Goal: Entertainment & Leisure: Browse casually

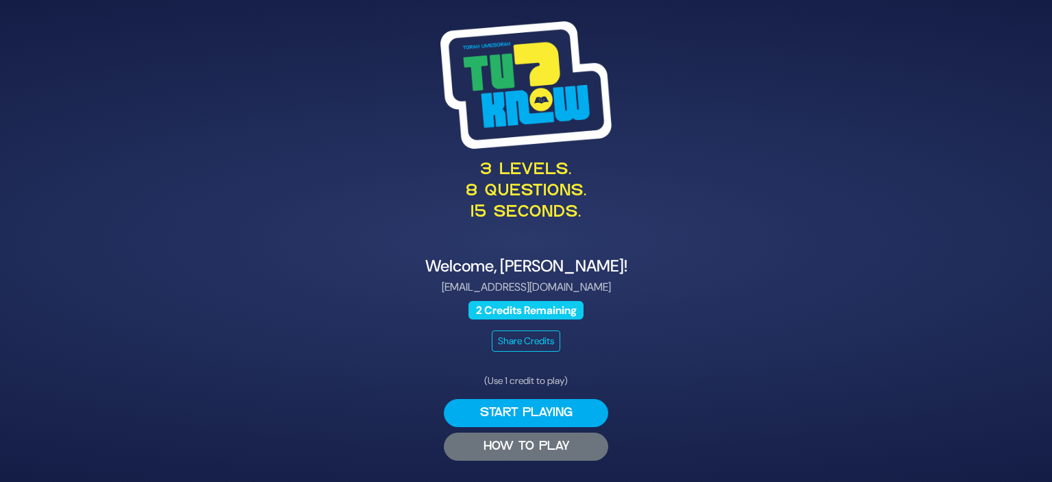
click at [574, 445] on button "HOW TO PLAY" at bounding box center [526, 446] width 164 height 28
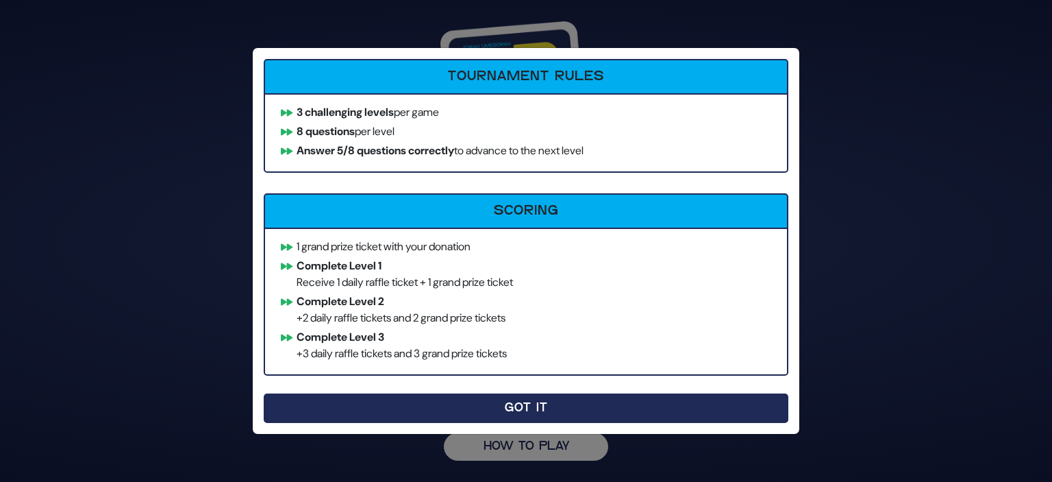
click at [532, 408] on button "Got It" at bounding box center [526, 407] width 525 height 29
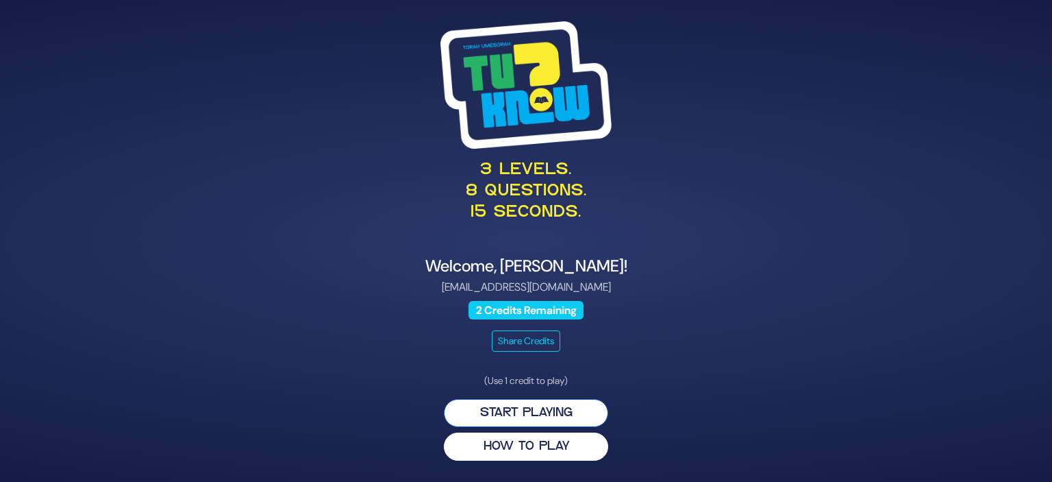
click at [516, 412] on button "Start Playing" at bounding box center [526, 413] width 164 height 28
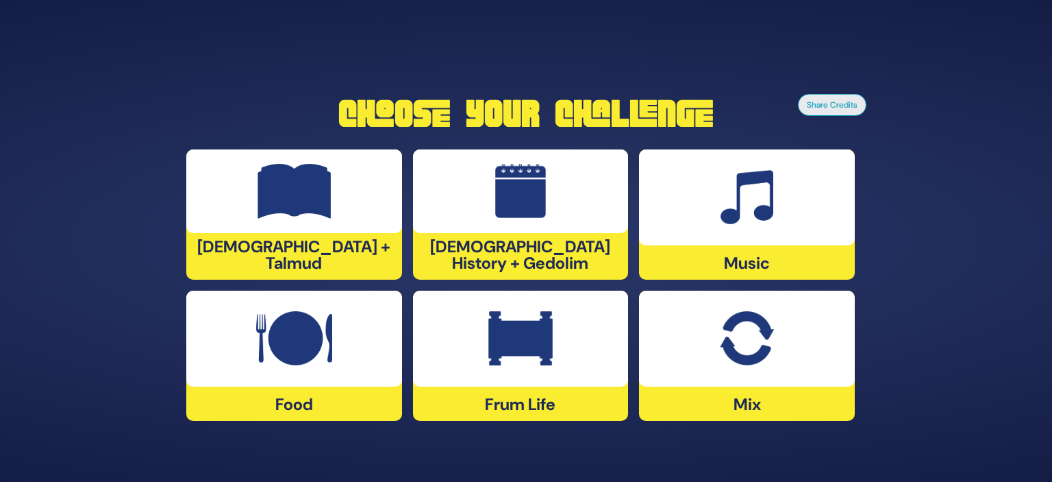
click at [511, 370] on div at bounding box center [521, 339] width 216 height 96
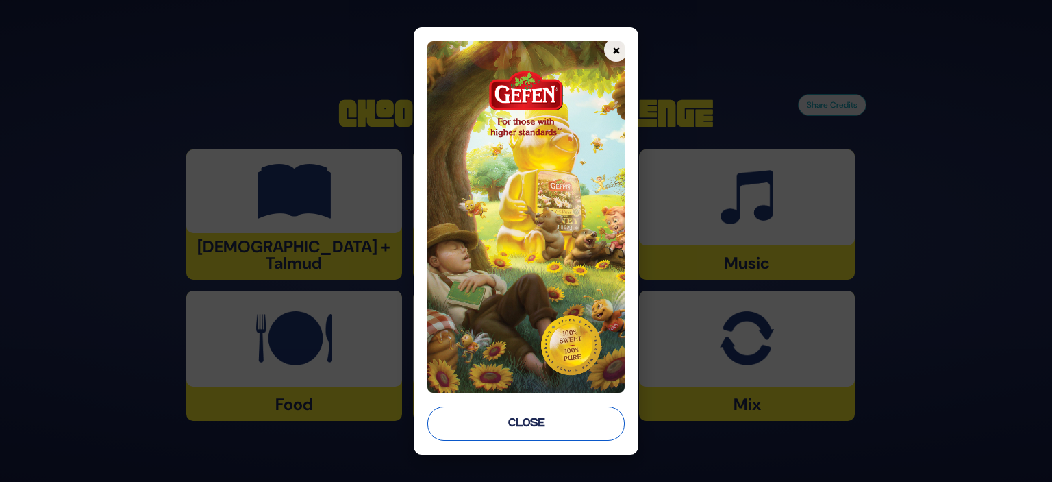
click at [506, 420] on button "Close" at bounding box center [526, 423] width 197 height 34
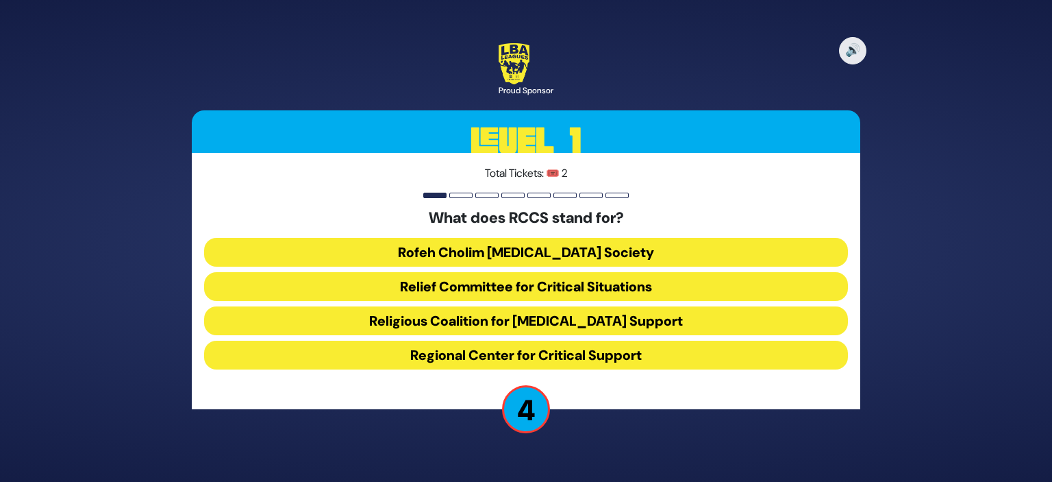
click at [618, 248] on button "Rofeh Cholim Cancer Society" at bounding box center [526, 252] width 644 height 29
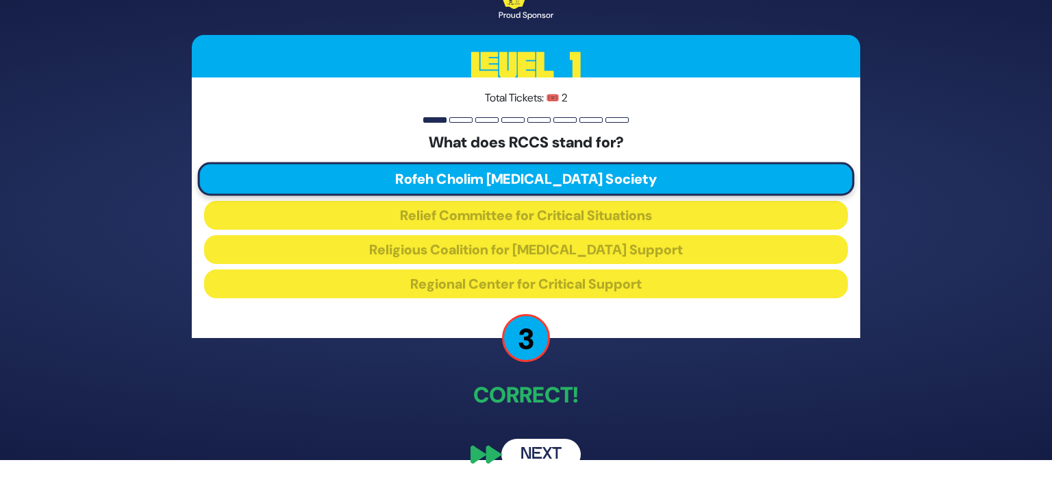
scroll to position [26, 0]
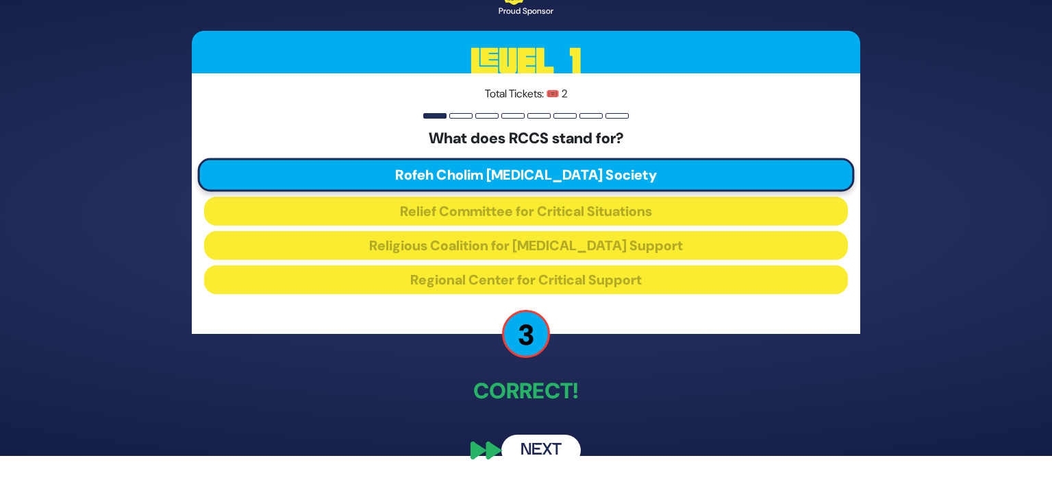
click at [528, 444] on button "Next" at bounding box center [541, 450] width 79 height 32
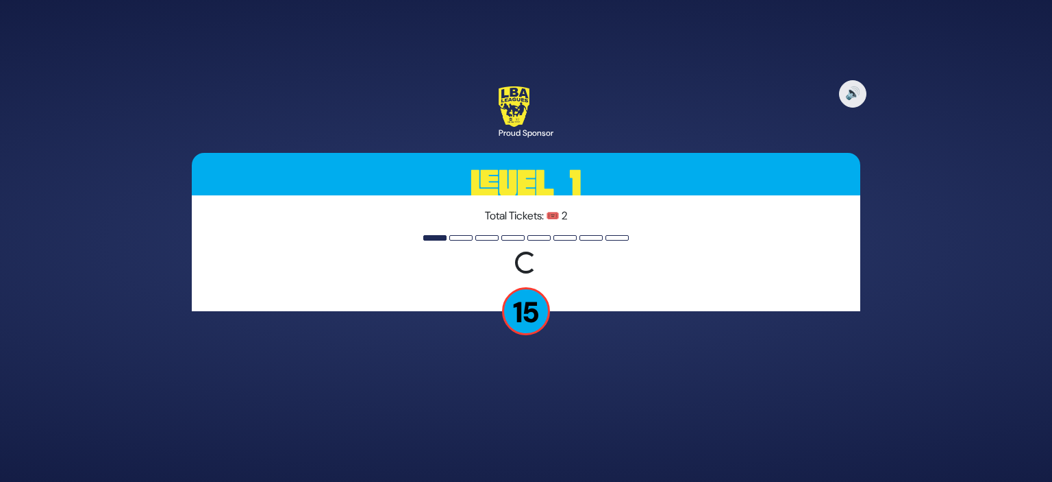
scroll to position [0, 0]
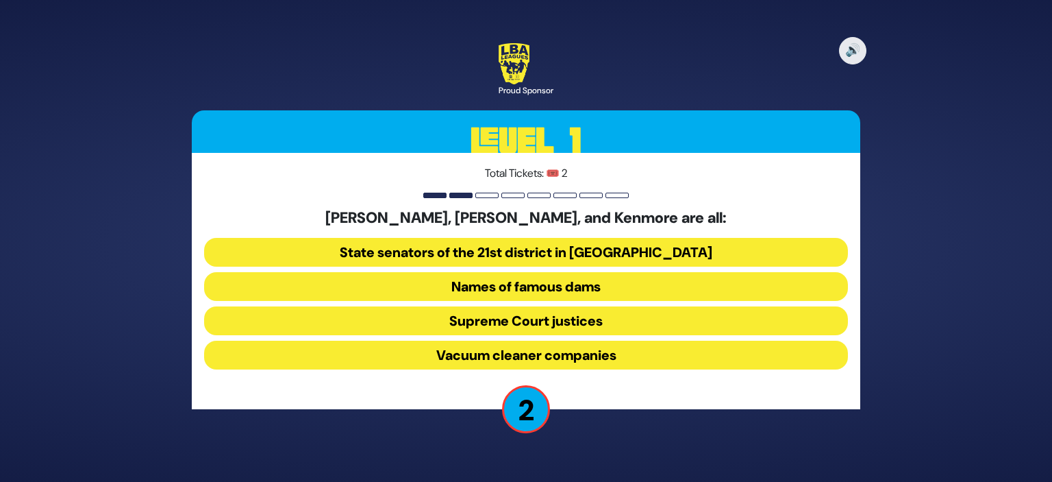
click at [612, 348] on button "Vacuum cleaner companies" at bounding box center [526, 355] width 644 height 29
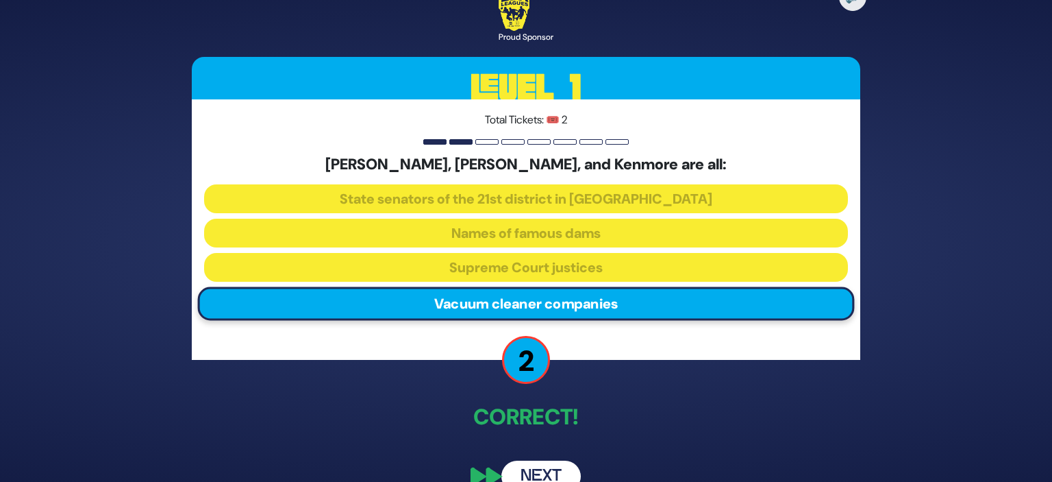
scroll to position [26, 0]
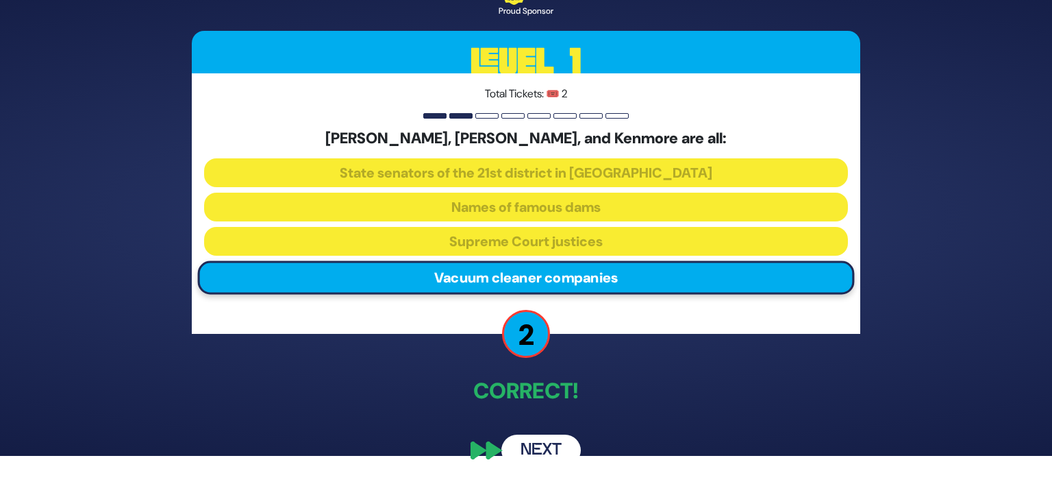
click at [549, 449] on button "Next" at bounding box center [541, 450] width 79 height 32
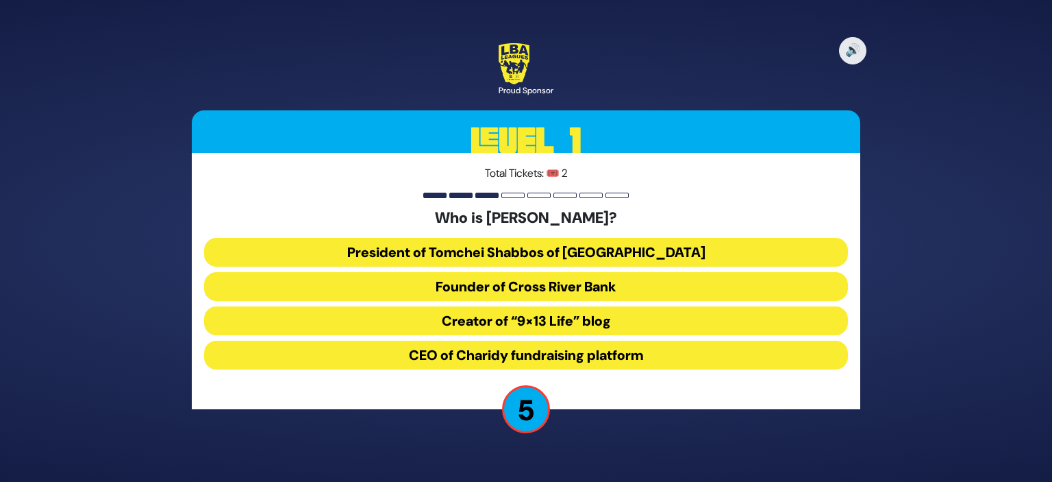
click at [681, 247] on button "President of Tomchei Shabbos of Rockland County" at bounding box center [526, 252] width 644 height 29
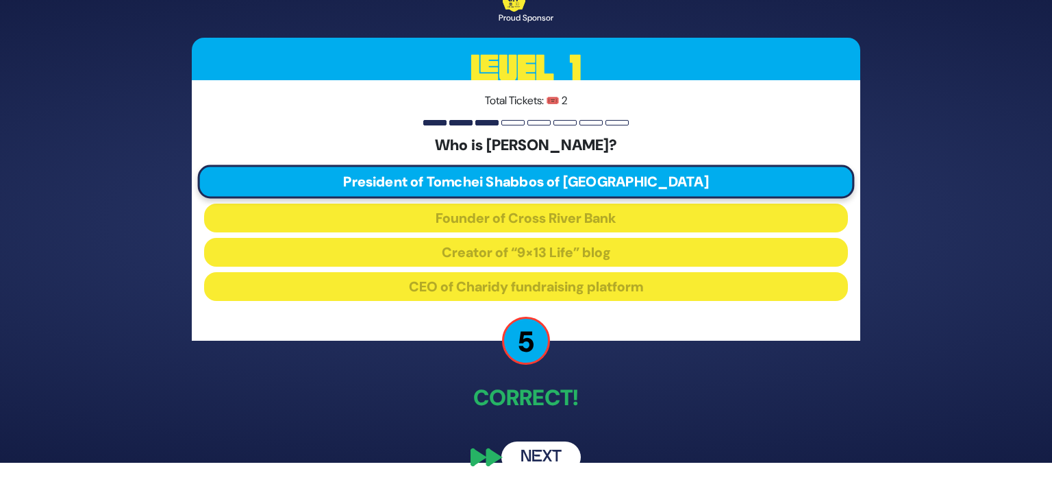
scroll to position [25, 0]
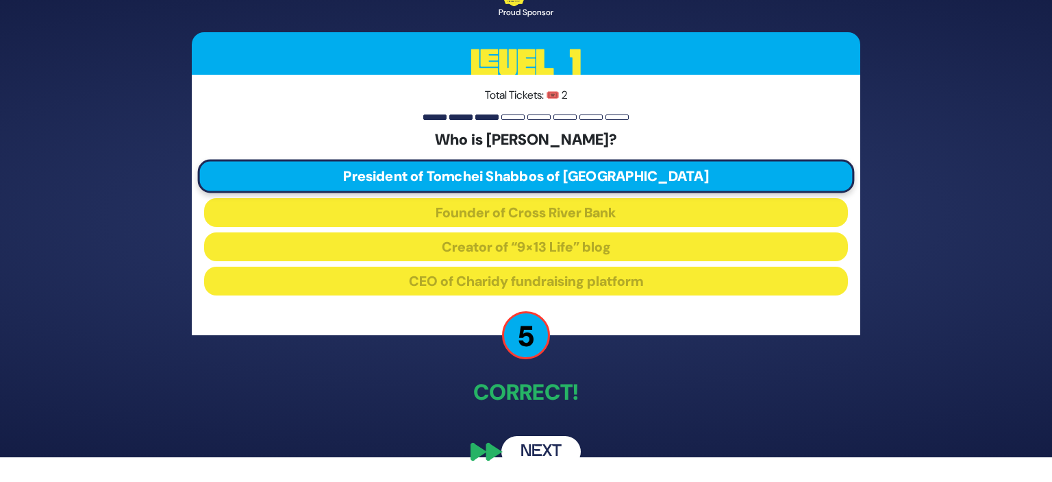
click at [550, 452] on button "Next" at bounding box center [541, 452] width 79 height 32
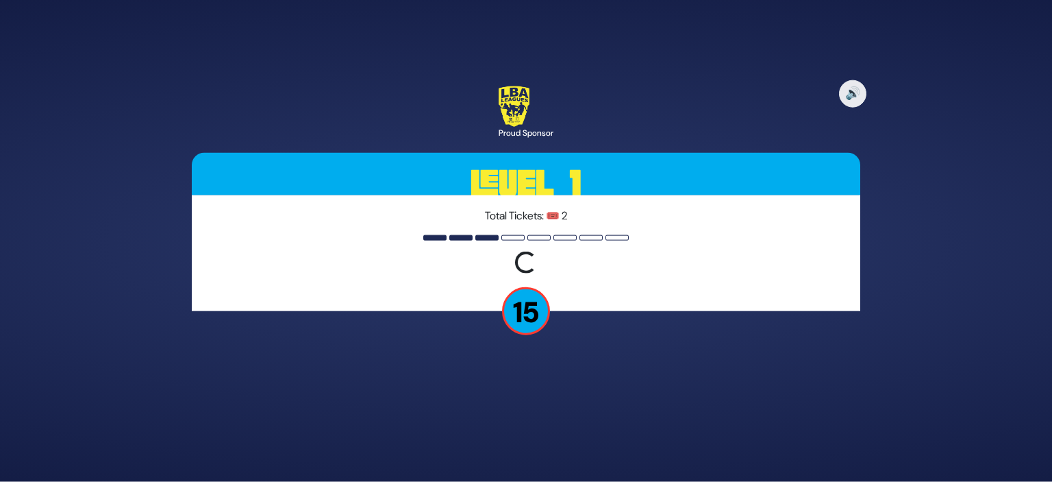
scroll to position [0, 0]
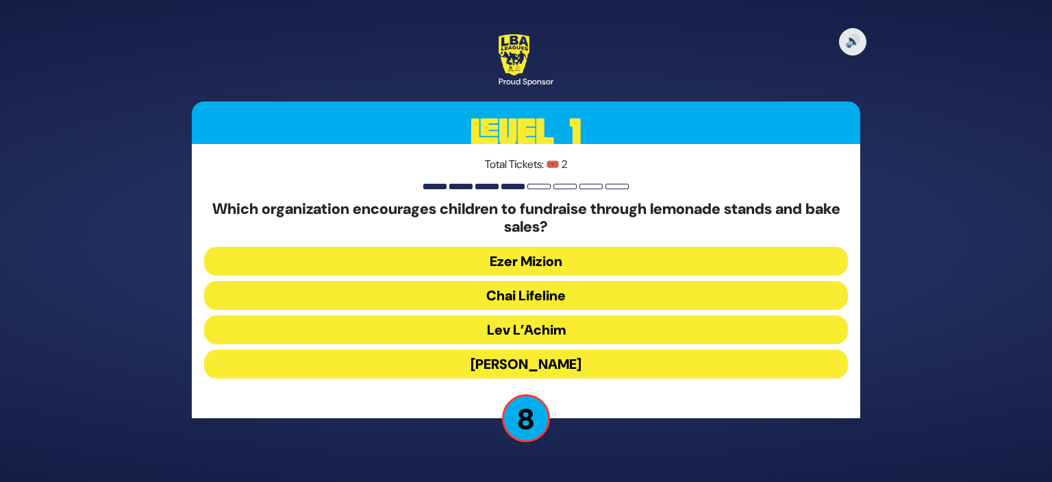
click at [596, 297] on button "Chai Lifeline" at bounding box center [526, 295] width 644 height 29
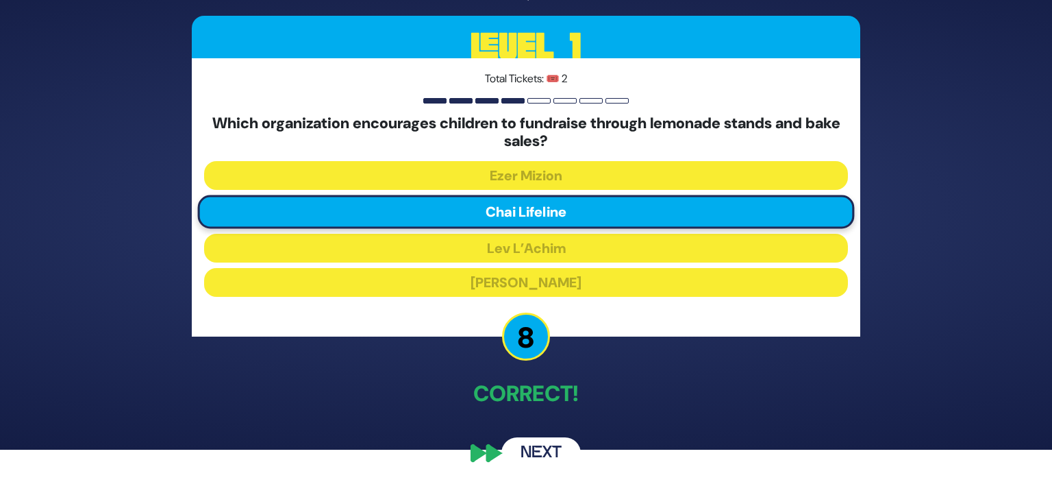
scroll to position [31, 0]
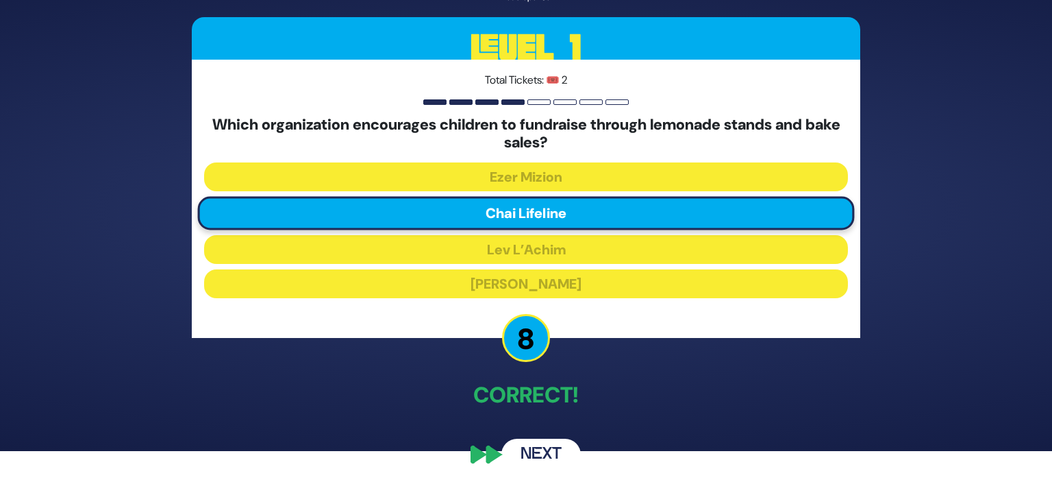
click at [554, 452] on button "Next" at bounding box center [541, 455] width 79 height 32
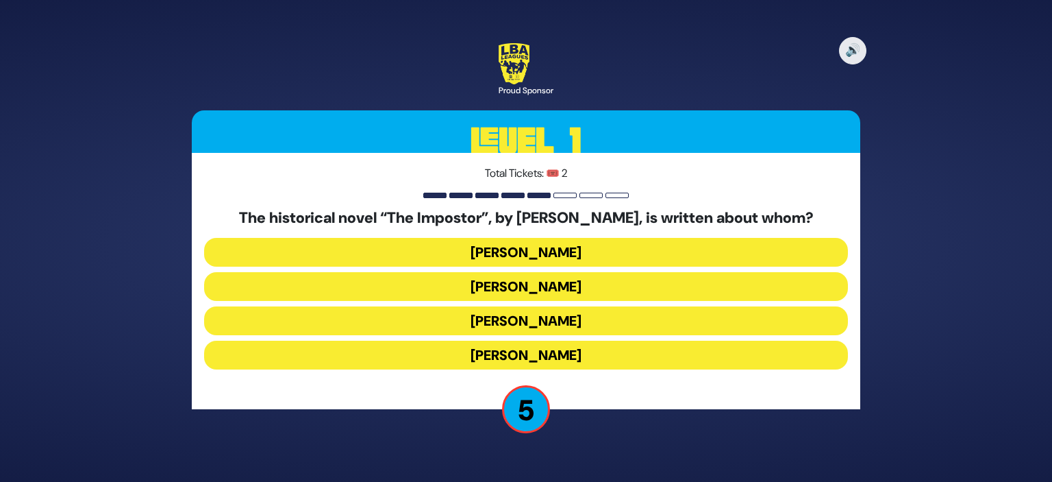
click at [612, 254] on button "Frank Abagnale" at bounding box center [526, 252] width 644 height 29
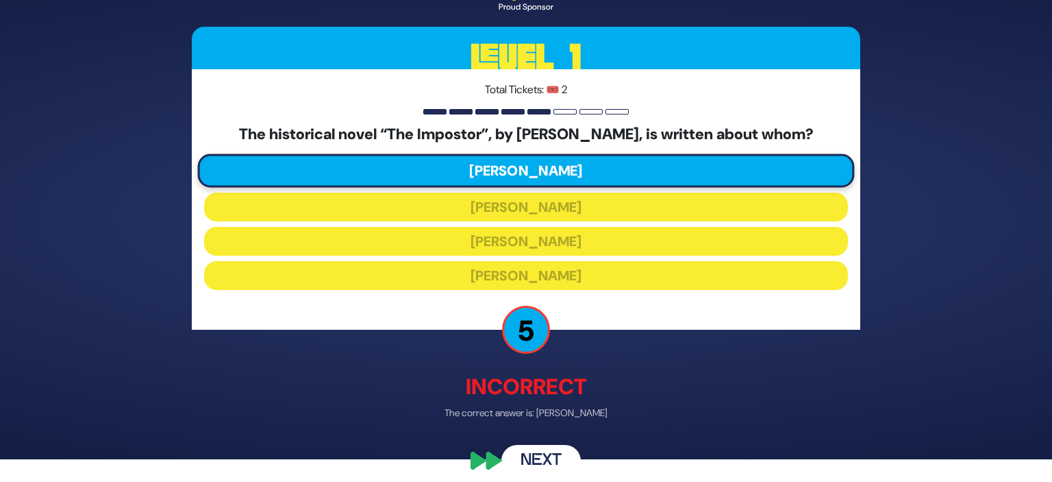
scroll to position [26, 0]
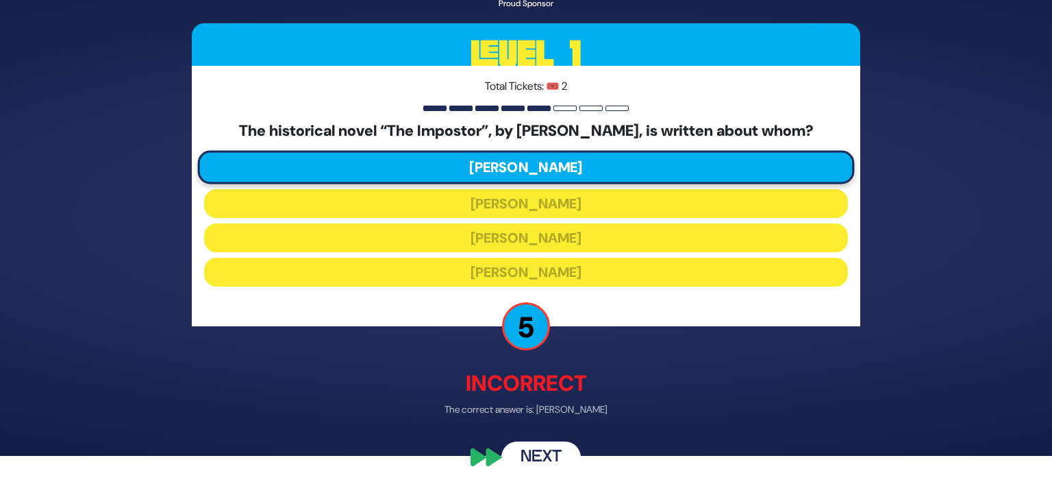
click at [545, 453] on button "Next" at bounding box center [541, 458] width 79 height 32
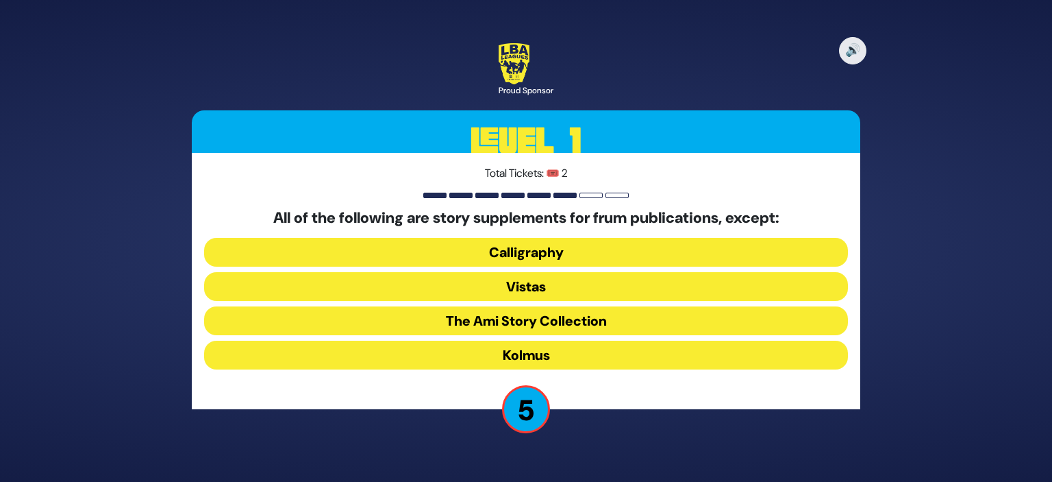
click at [606, 250] on button "Calligraphy" at bounding box center [526, 252] width 644 height 29
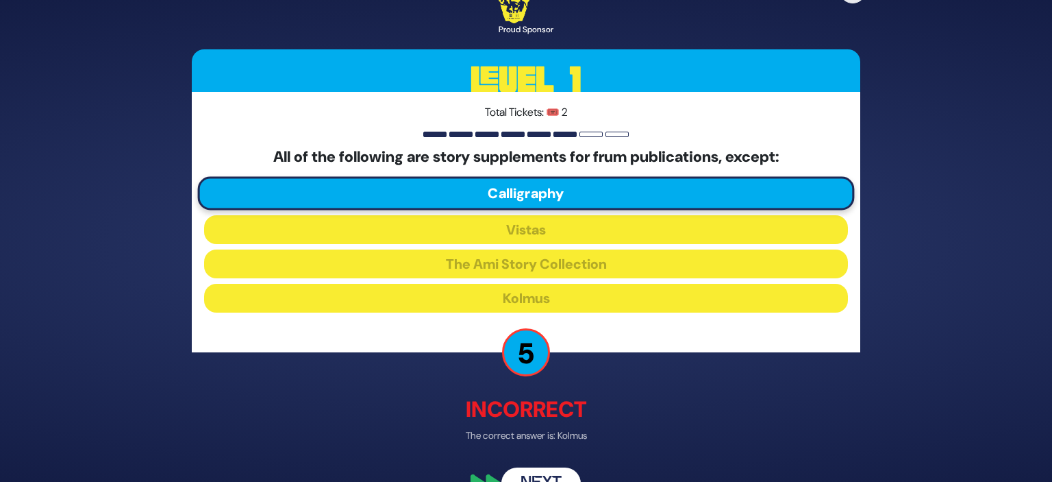
scroll to position [33, 0]
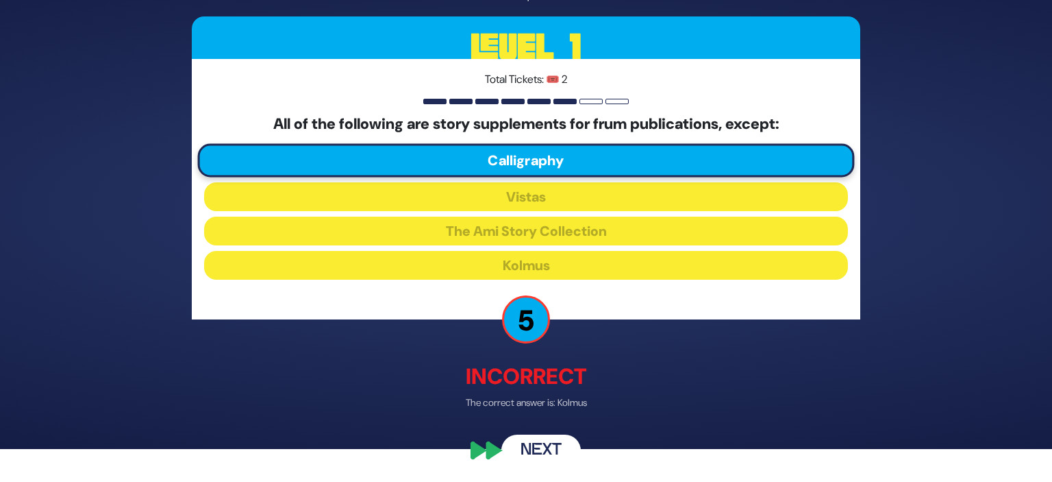
click at [547, 445] on button "Next" at bounding box center [541, 451] width 79 height 32
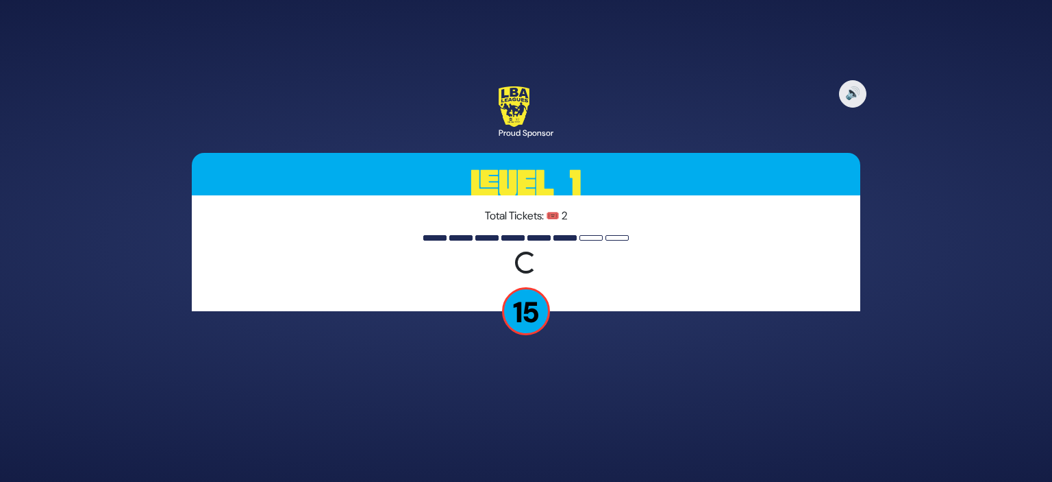
scroll to position [0, 0]
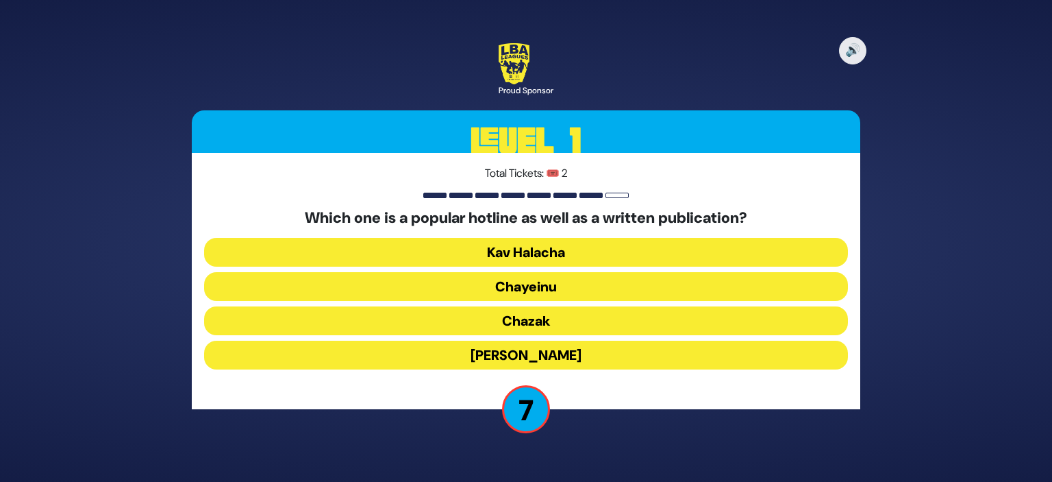
click at [569, 282] on button "Chayeinu" at bounding box center [526, 286] width 644 height 29
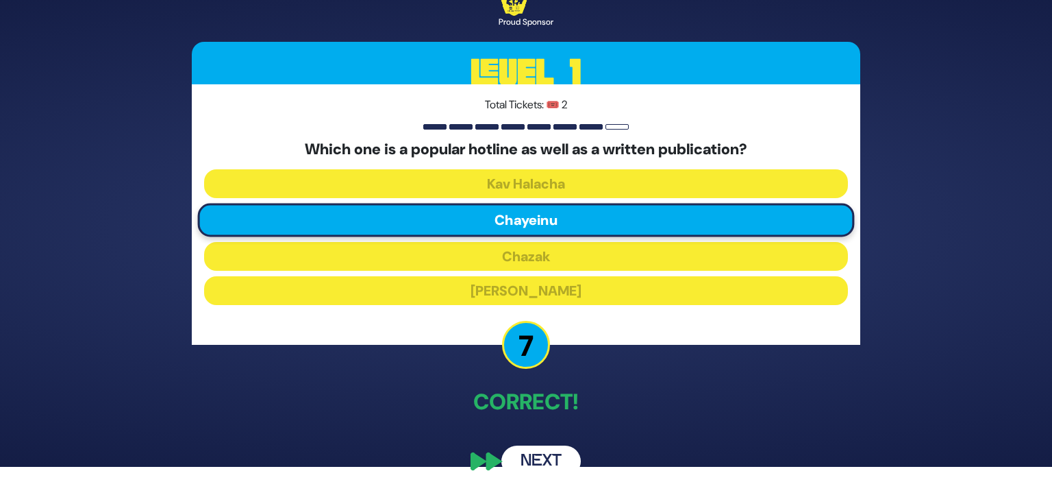
scroll to position [17, 0]
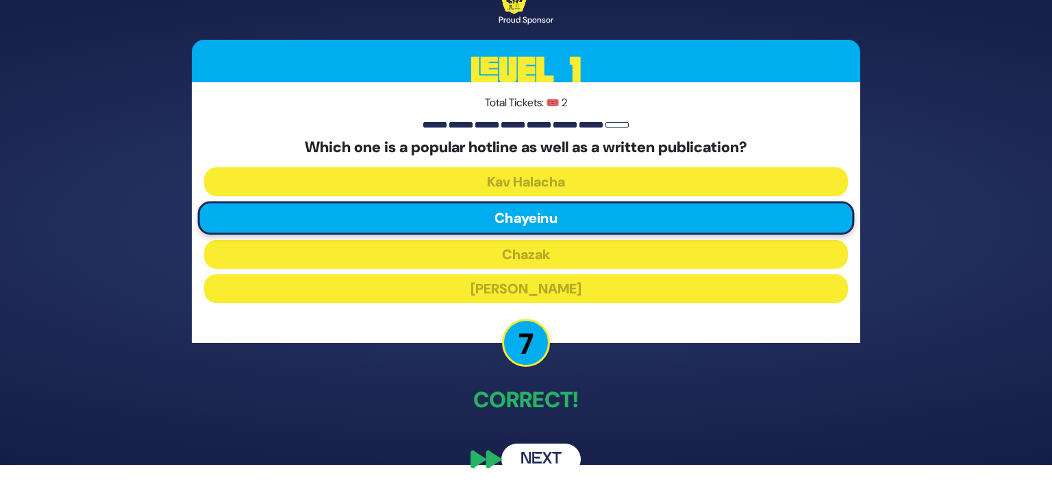
click at [600, 427] on div "🔊 Proud Sponsor Level 1 Total Tickets: 🎟️ 2 Which one is a popular hotline as w…" at bounding box center [526, 223] width 702 height 535
click at [551, 452] on button "Next" at bounding box center [541, 459] width 79 height 32
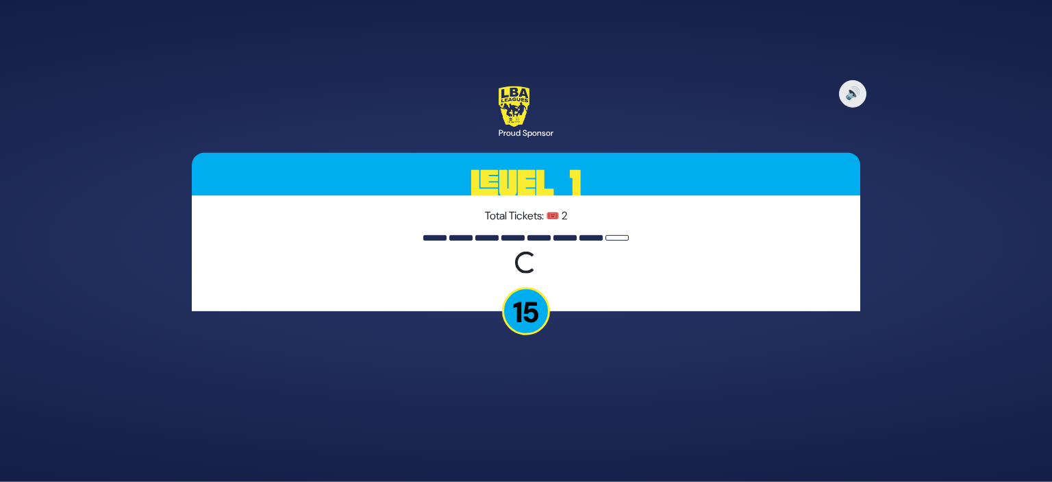
scroll to position [0, 0]
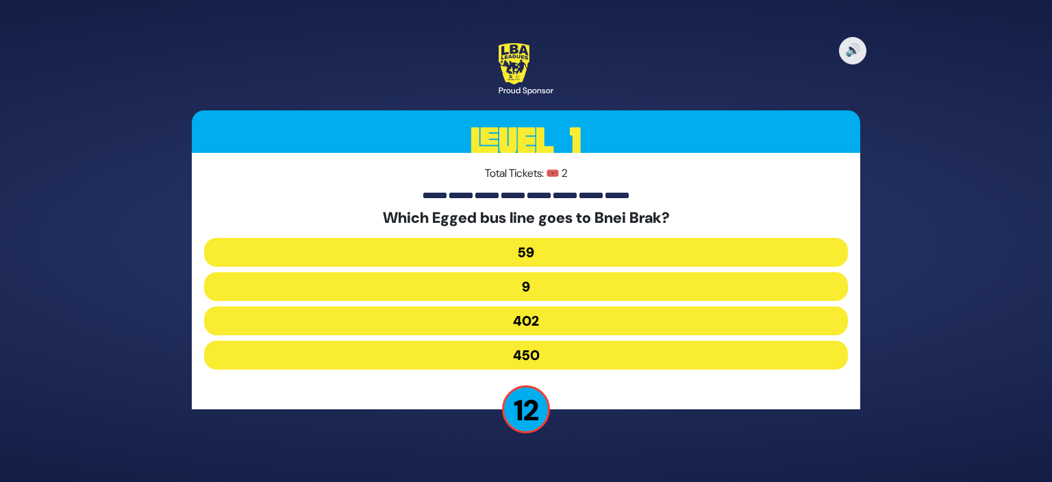
click at [568, 317] on button "402" at bounding box center [526, 320] width 644 height 29
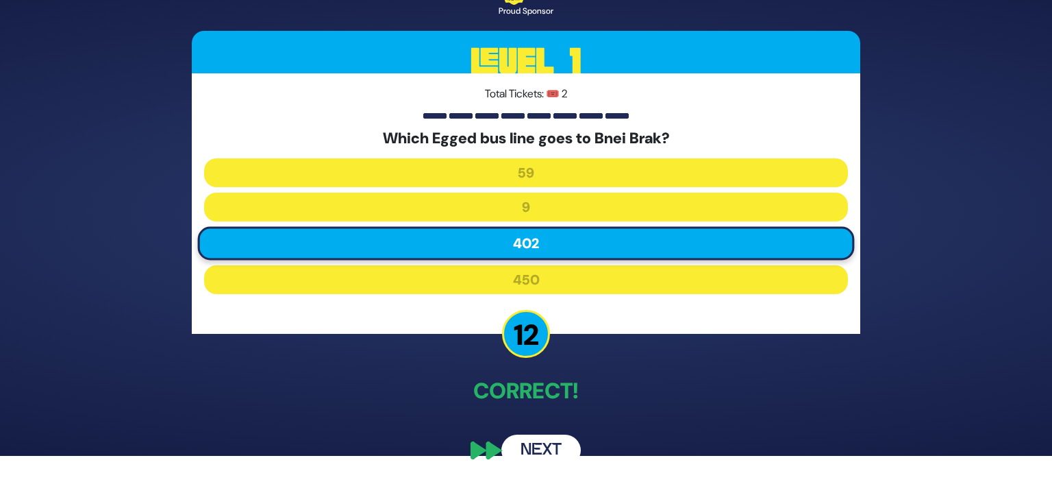
scroll to position [19, 0]
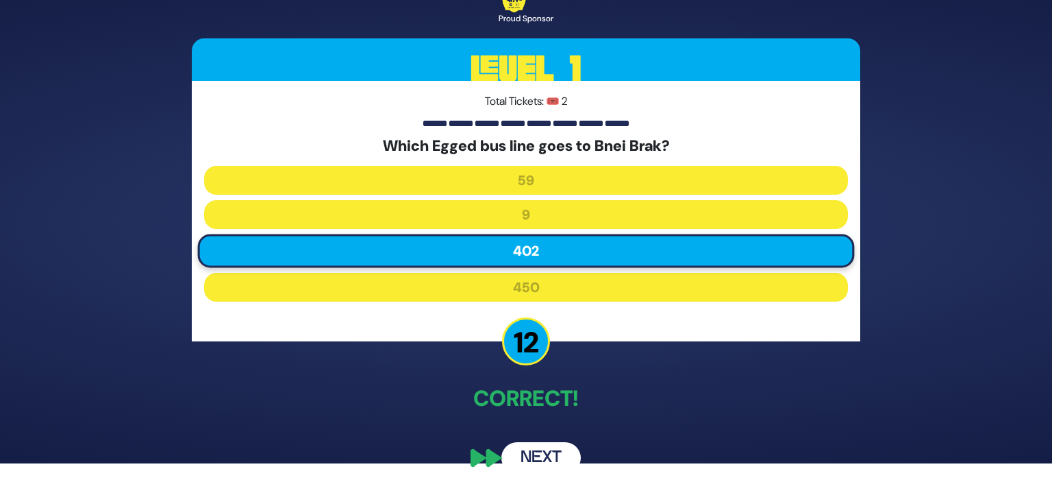
click at [549, 461] on button "Next" at bounding box center [541, 458] width 79 height 32
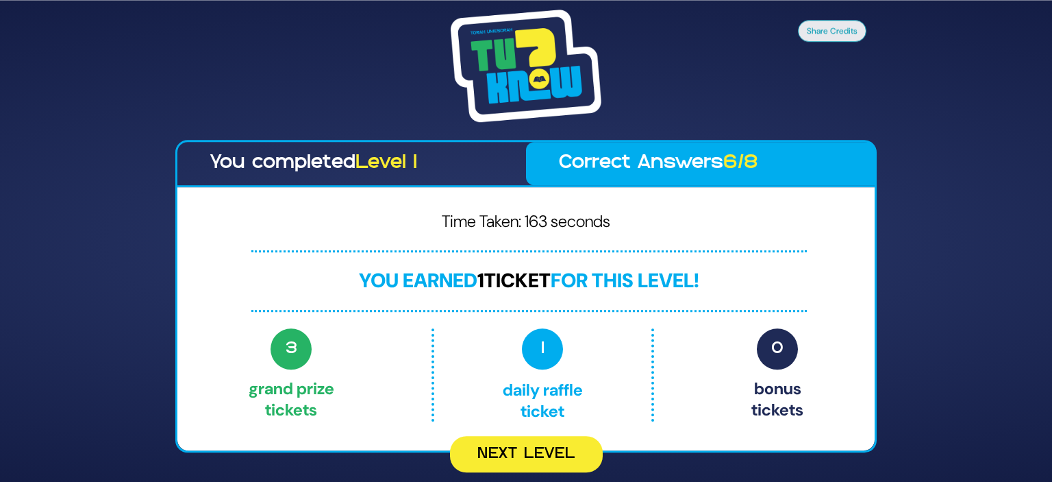
scroll to position [0, 0]
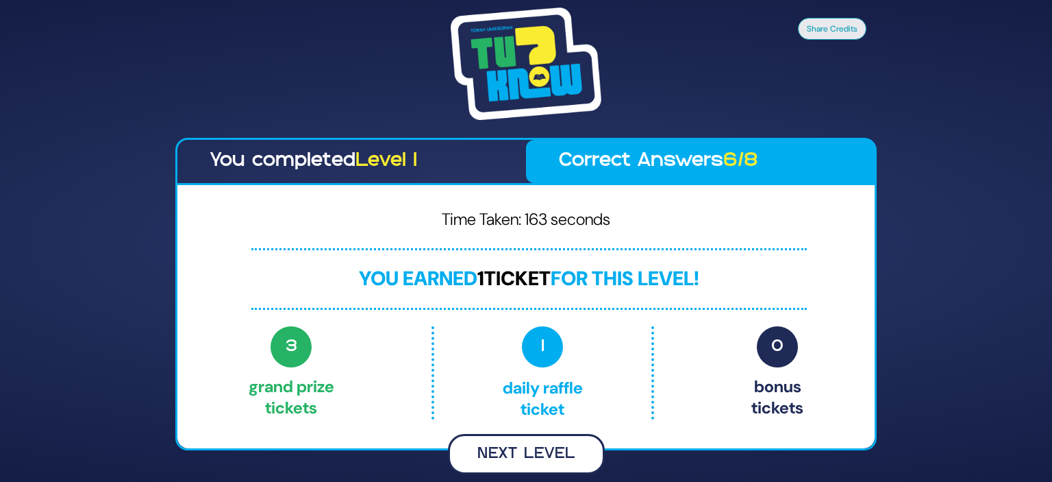
click at [549, 445] on button "Next Level" at bounding box center [526, 454] width 157 height 40
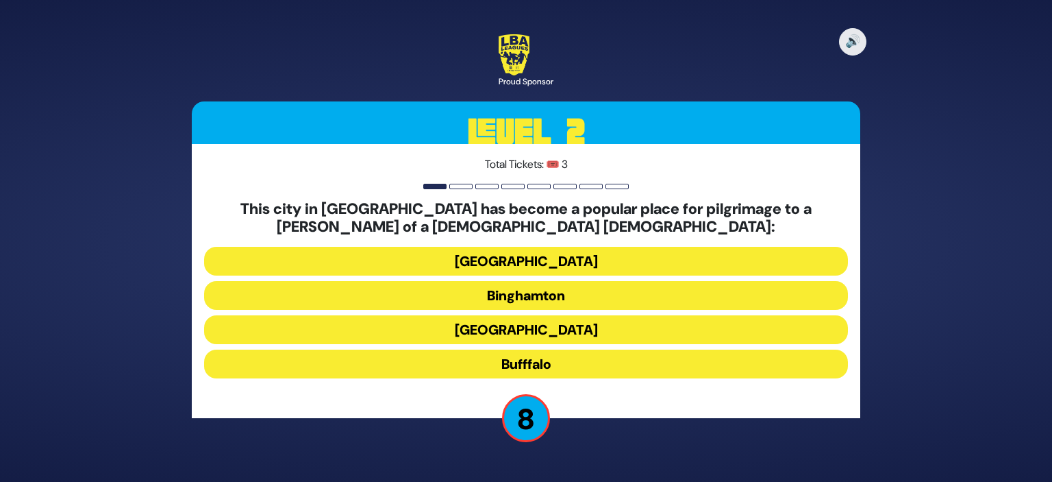
click at [574, 367] on button "Bufffalo" at bounding box center [526, 363] width 644 height 29
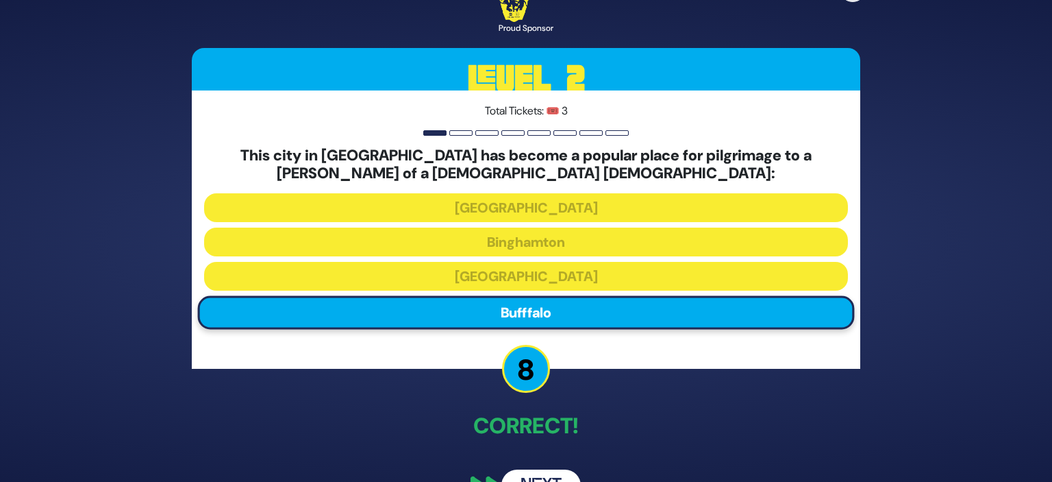
scroll to position [36, 0]
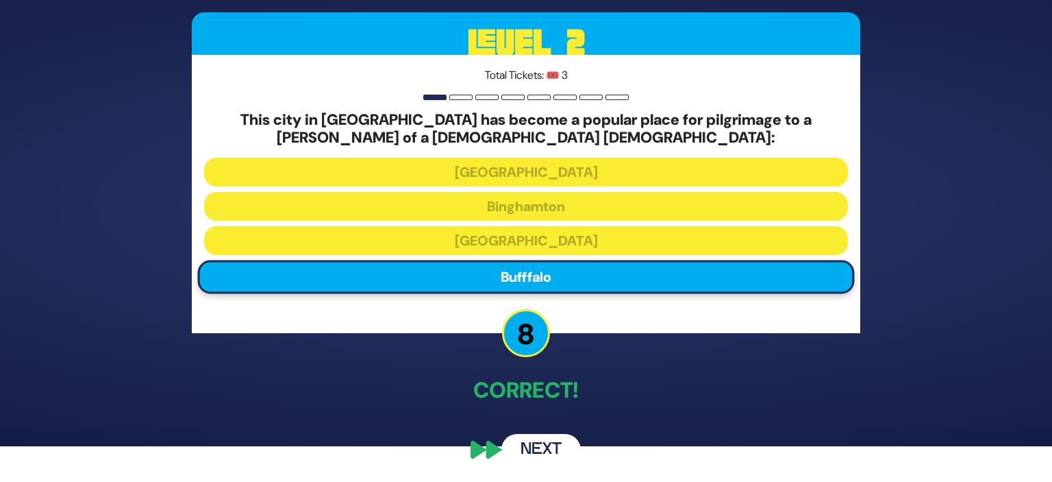
click at [519, 443] on button "Next" at bounding box center [541, 450] width 79 height 32
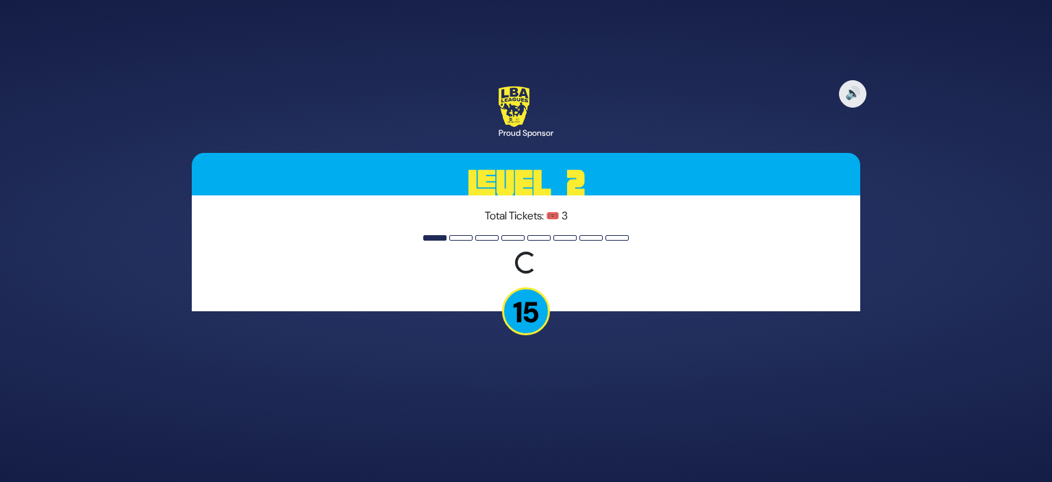
scroll to position [0, 0]
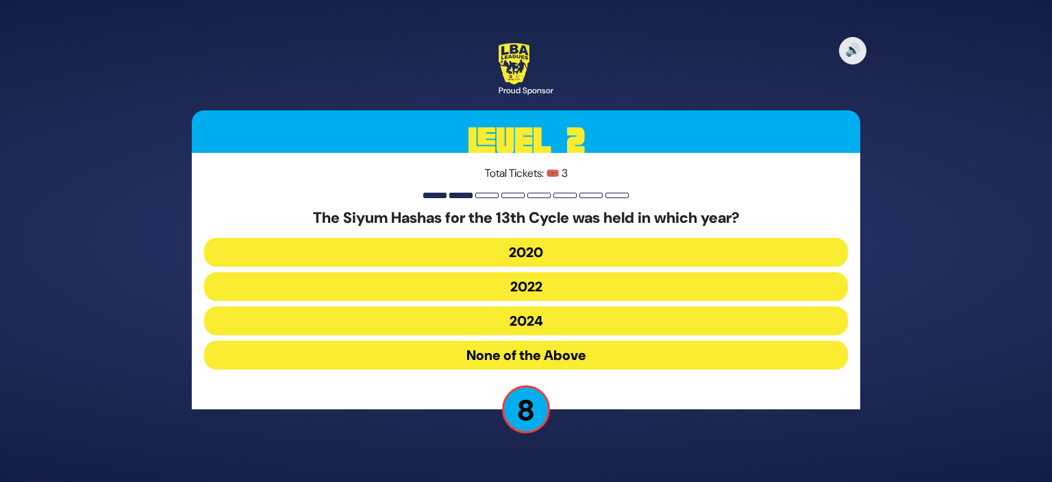
click at [629, 252] on button "2020" at bounding box center [526, 252] width 644 height 29
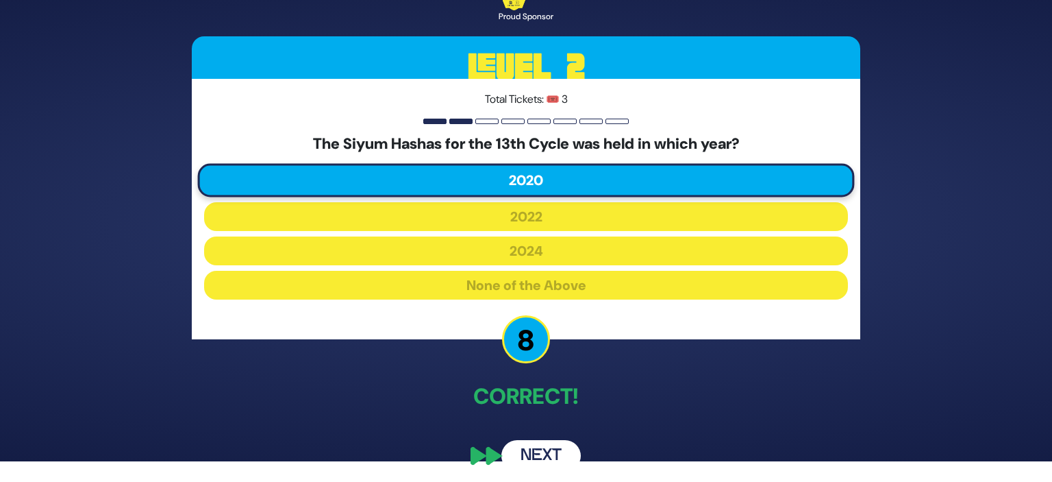
scroll to position [26, 0]
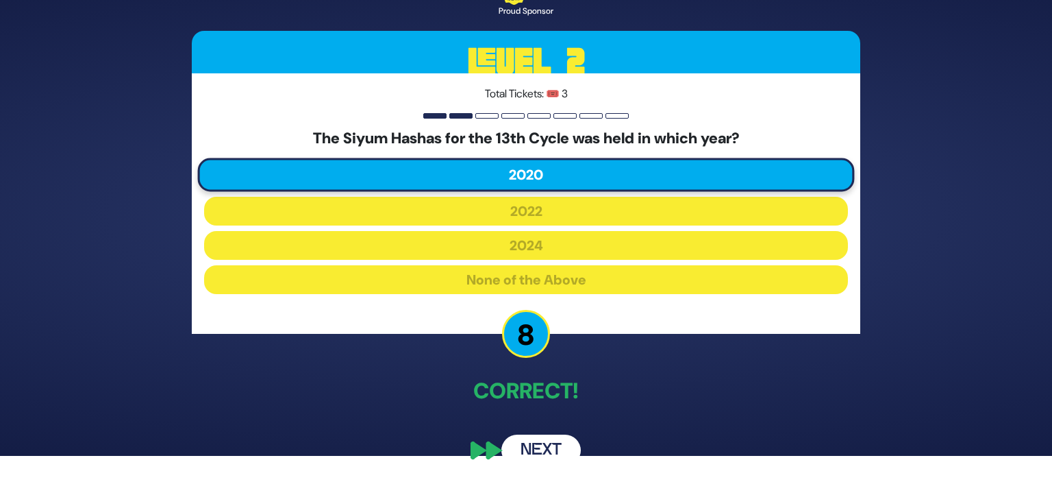
click at [552, 443] on button "Next" at bounding box center [541, 450] width 79 height 32
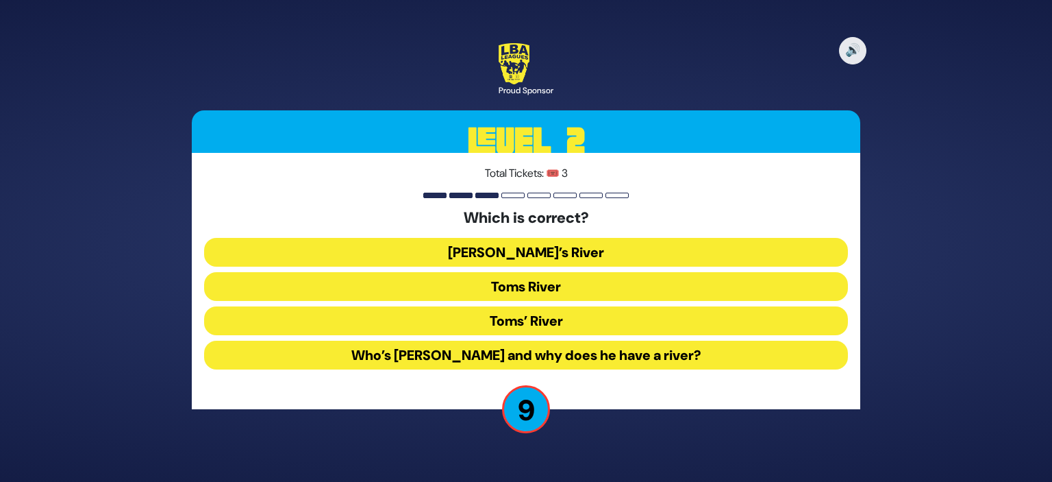
click at [582, 279] on button "Toms River" at bounding box center [526, 286] width 644 height 29
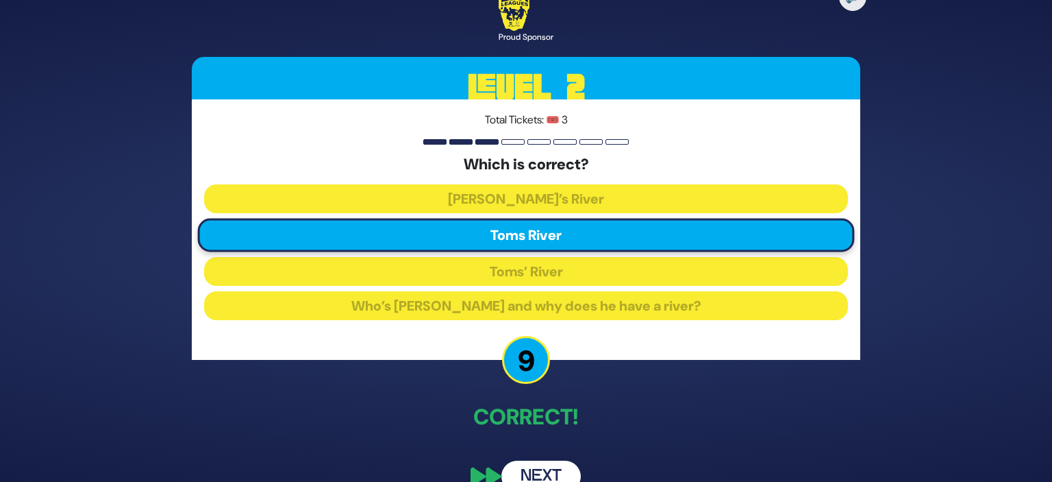
click at [541, 469] on button "Next" at bounding box center [541, 476] width 79 height 32
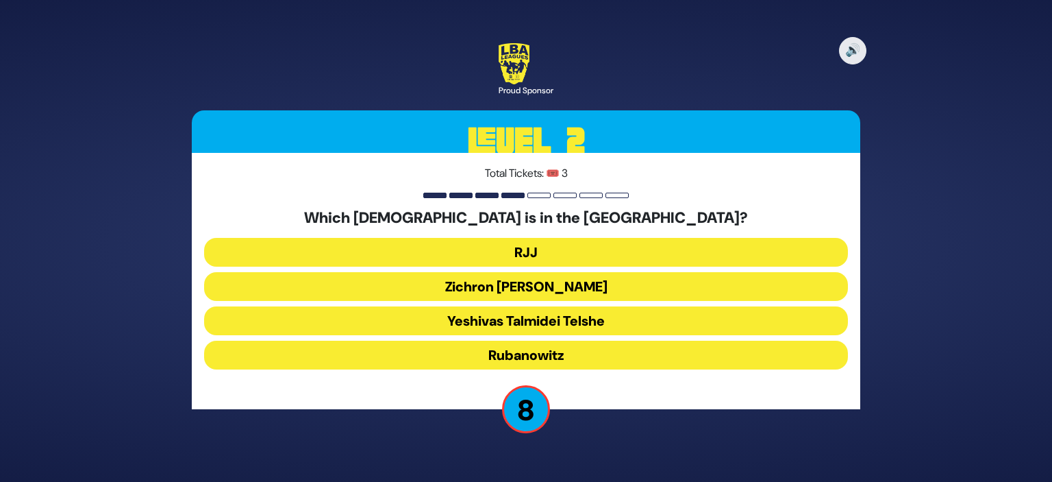
click at [569, 354] on button "Rubanowitz" at bounding box center [526, 355] width 644 height 29
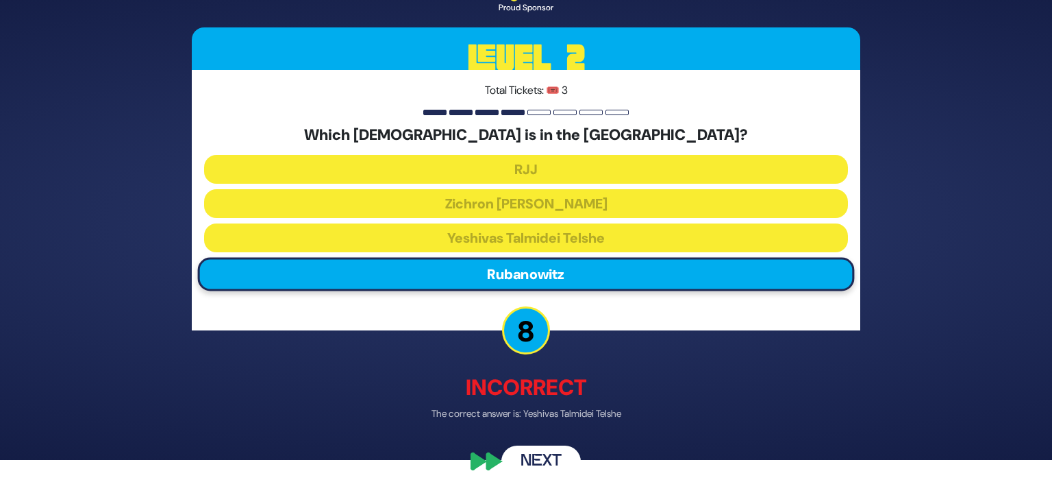
scroll to position [23, 0]
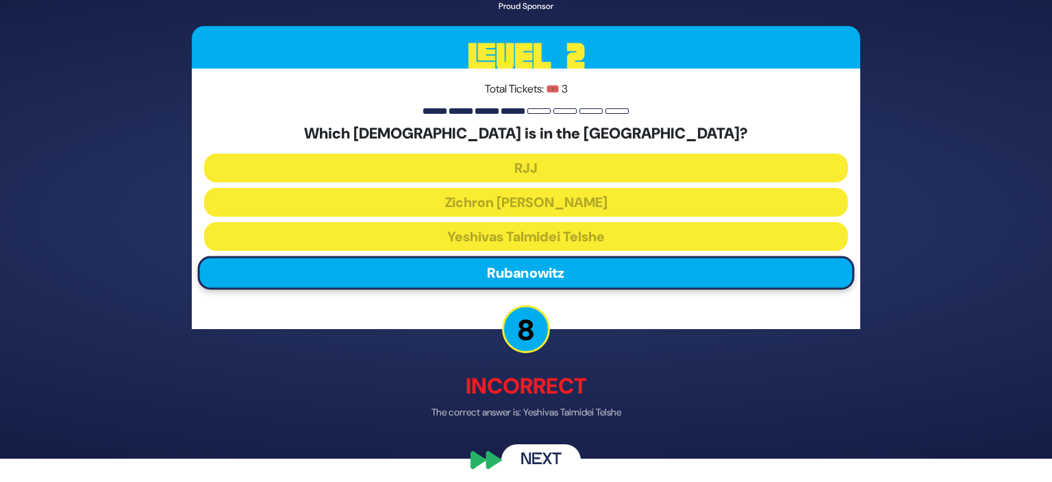
click at [545, 455] on button "Next" at bounding box center [541, 461] width 79 height 32
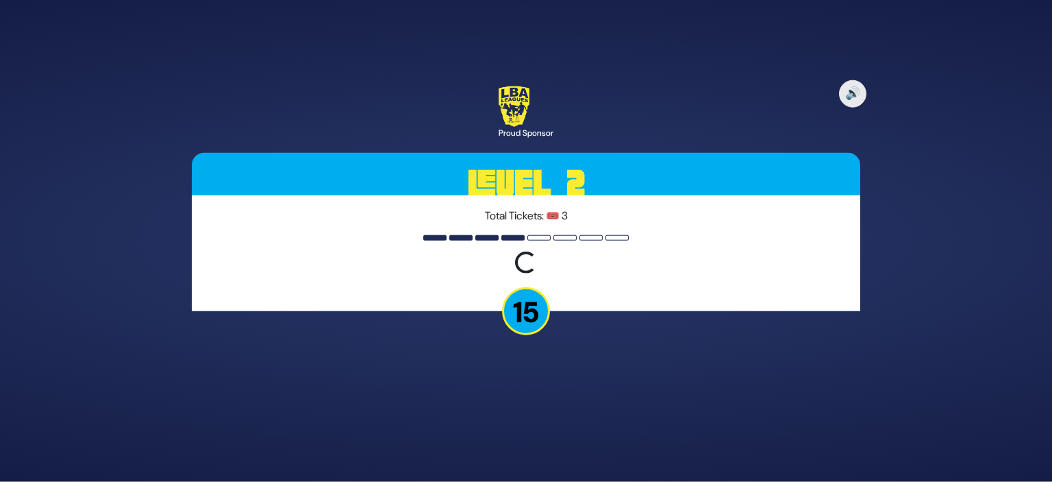
scroll to position [0, 0]
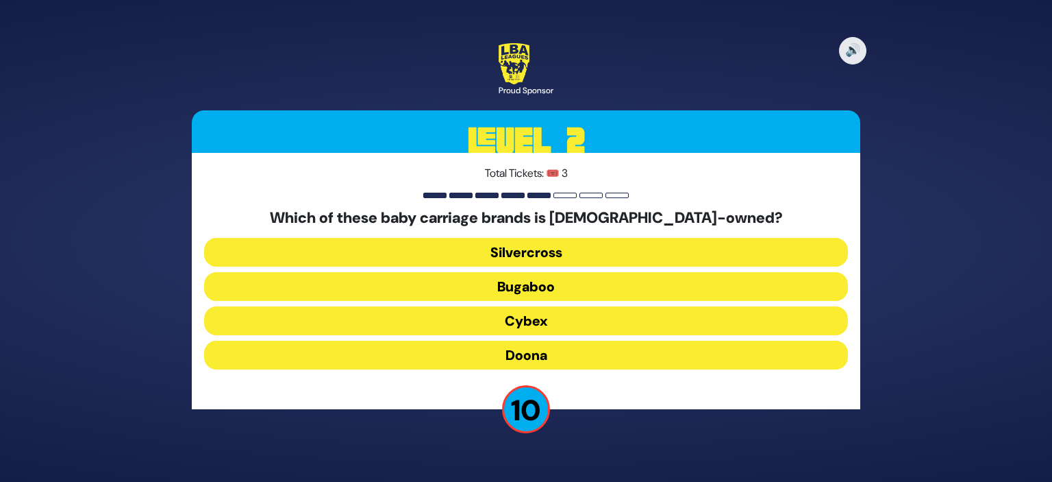
click at [602, 350] on button "Doona" at bounding box center [526, 355] width 644 height 29
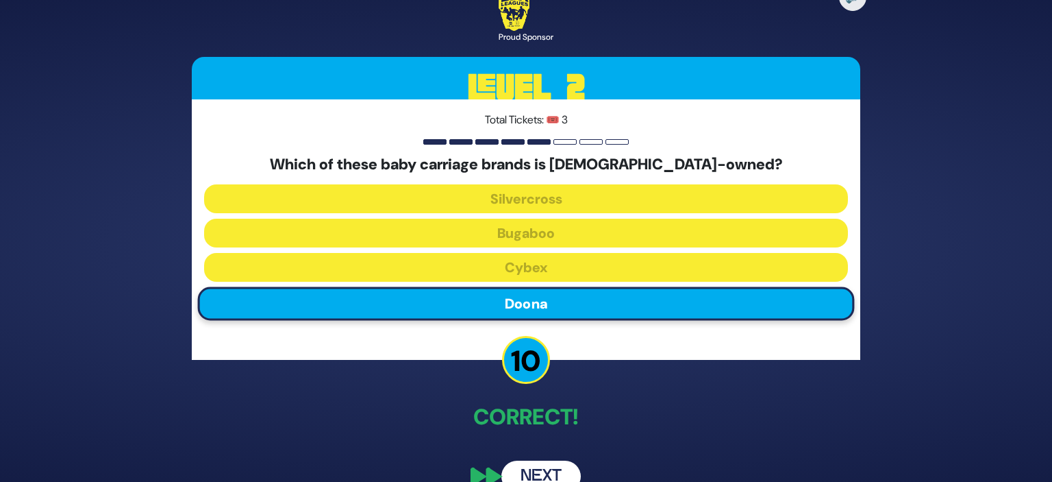
scroll to position [26, 0]
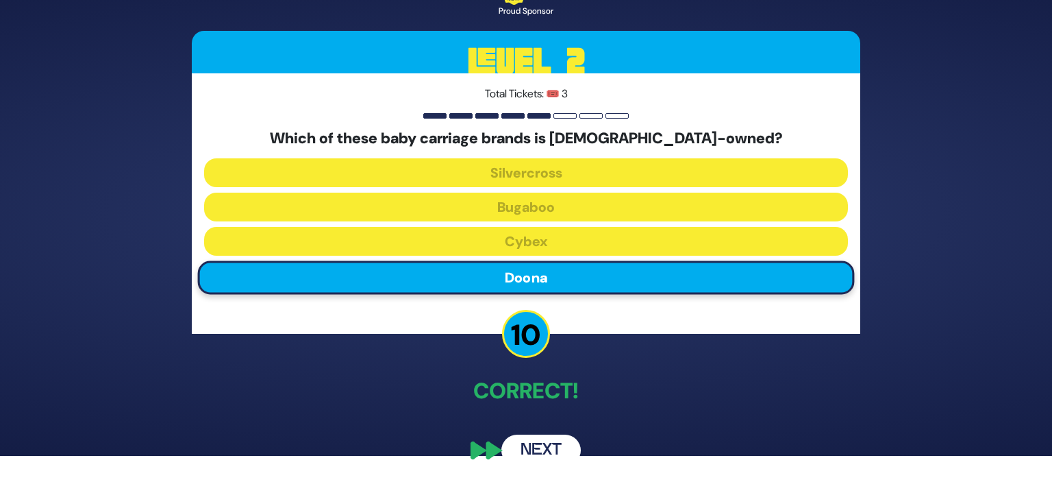
click at [560, 443] on button "Next" at bounding box center [541, 450] width 79 height 32
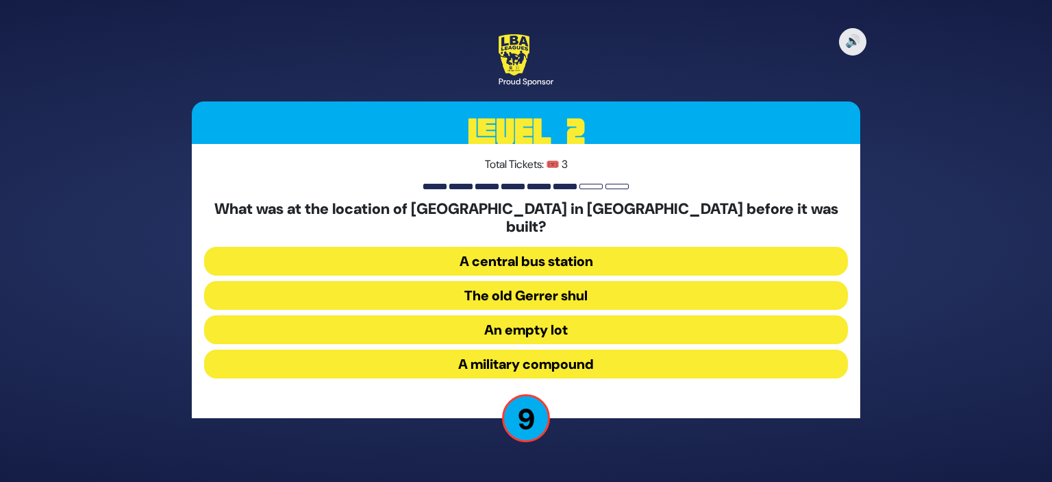
click at [600, 349] on button "A military compound" at bounding box center [526, 363] width 644 height 29
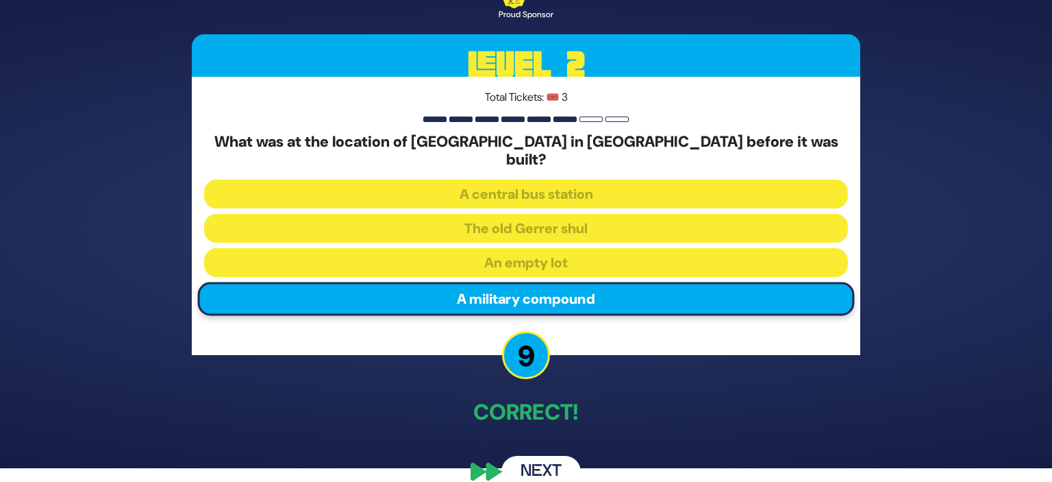
scroll to position [19, 0]
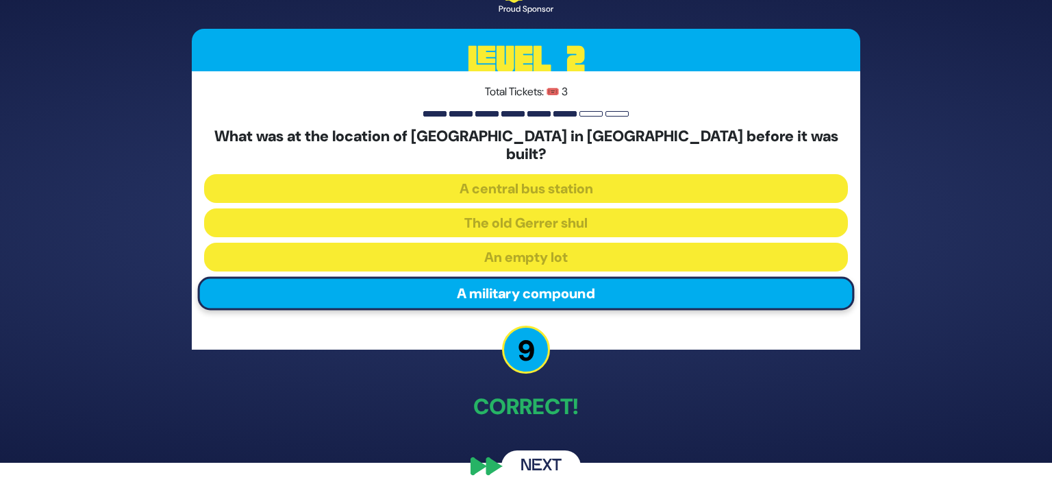
click at [543, 453] on button "Next" at bounding box center [541, 466] width 79 height 32
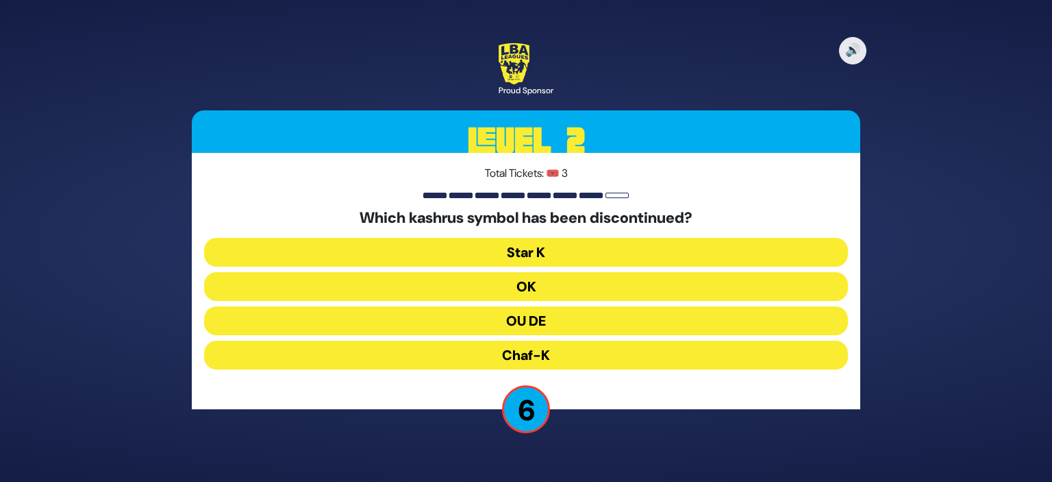
click at [611, 286] on button "OK" at bounding box center [526, 286] width 644 height 29
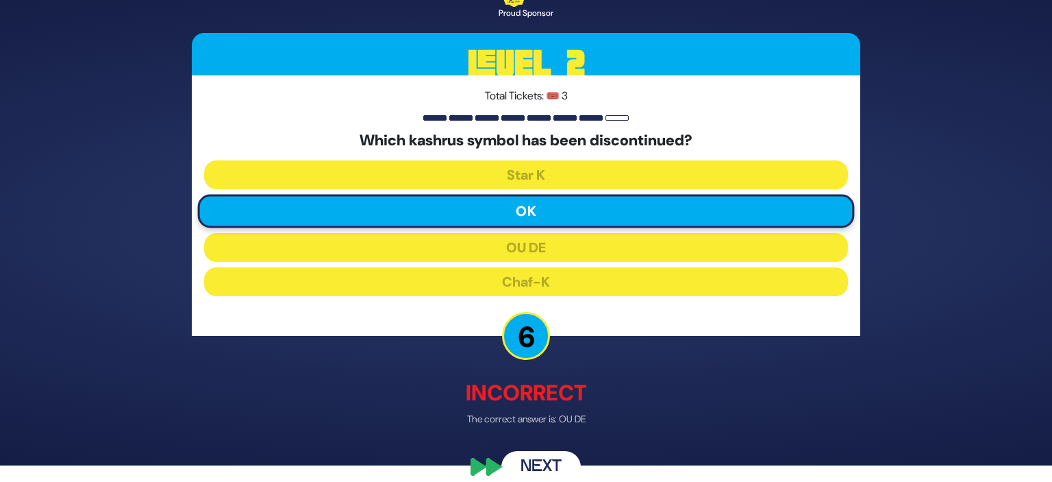
scroll to position [18, 0]
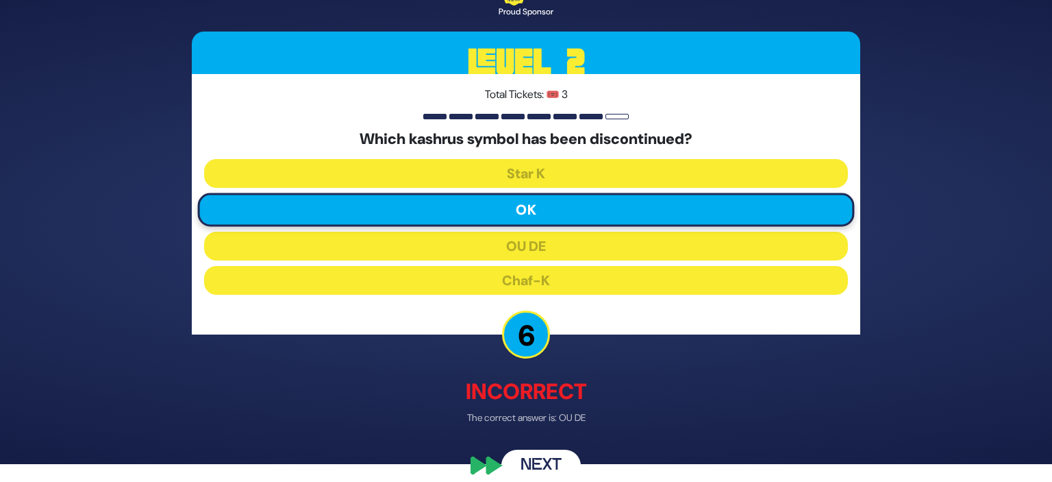
click at [556, 463] on button "Next" at bounding box center [541, 466] width 79 height 32
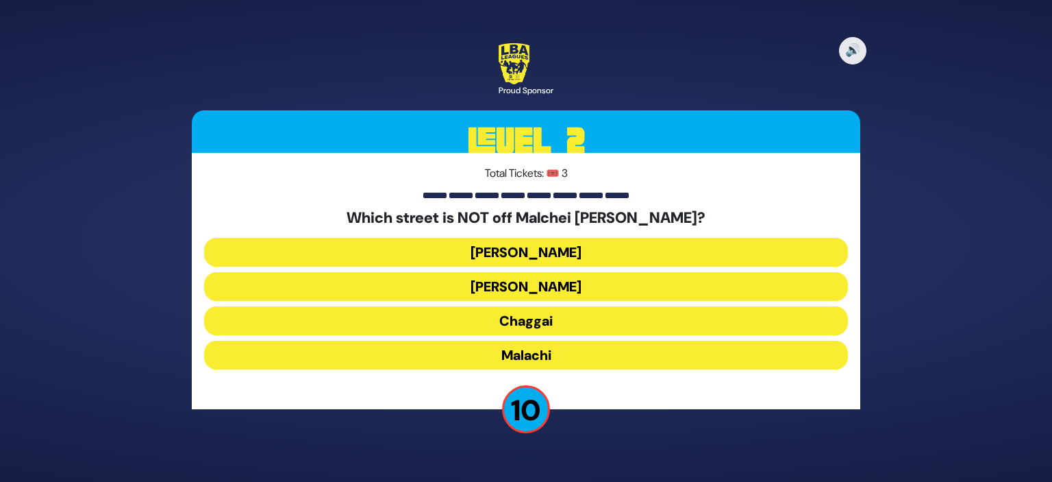
click at [606, 247] on button "Yechezkel" at bounding box center [526, 252] width 644 height 29
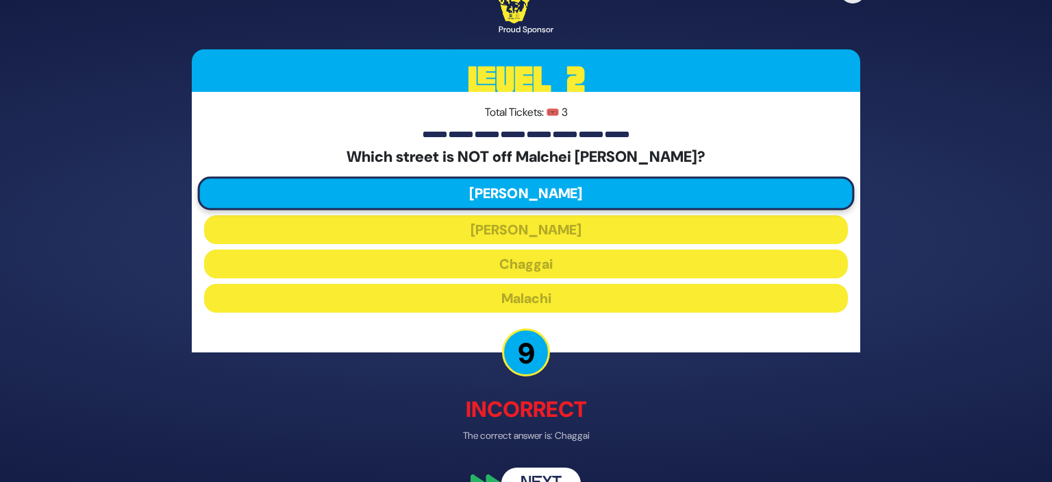
click at [661, 388] on div "🔊 Proud Sponsor Level 2 Total Tickets: 🎟️ 3 Which street is NOT off Malchei Yis…" at bounding box center [526, 241] width 702 height 550
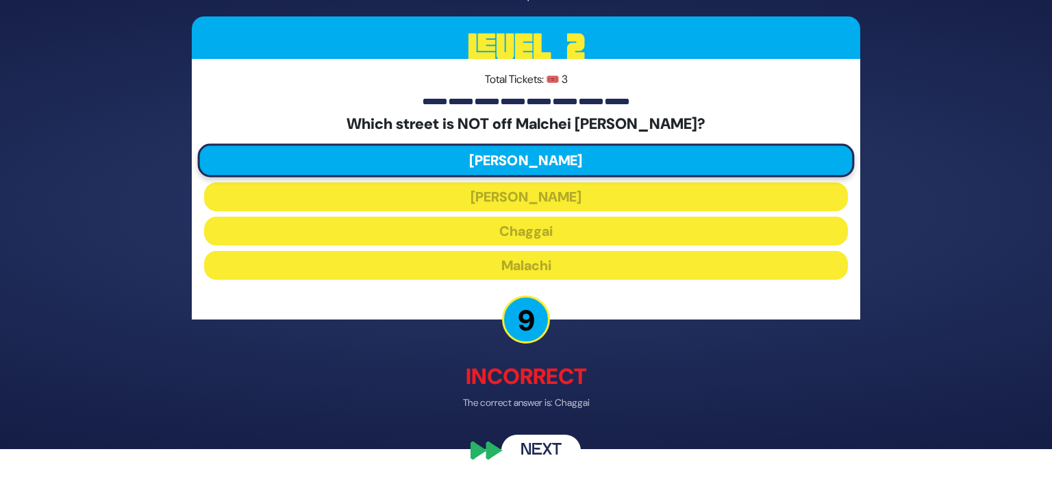
click at [532, 440] on button "Next" at bounding box center [541, 451] width 79 height 32
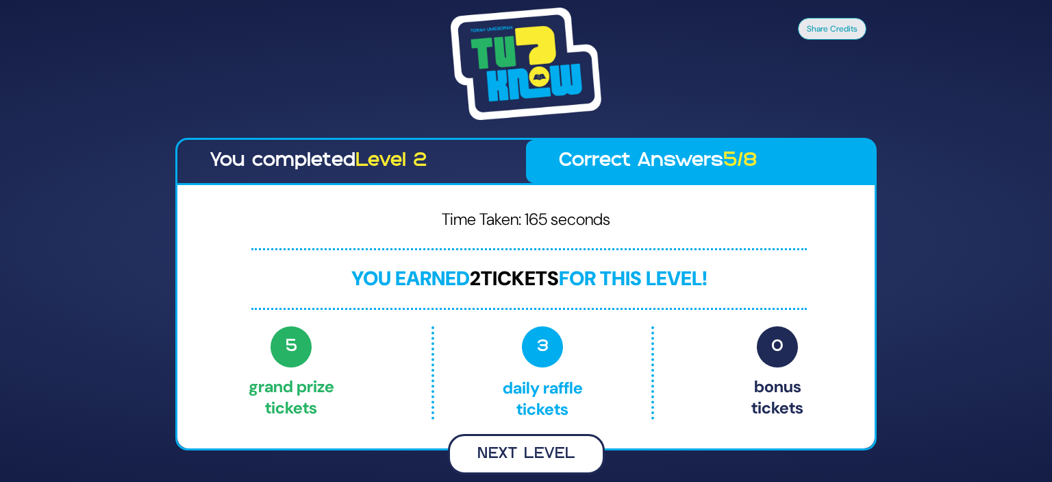
click at [538, 447] on button "Next Level" at bounding box center [526, 454] width 157 height 40
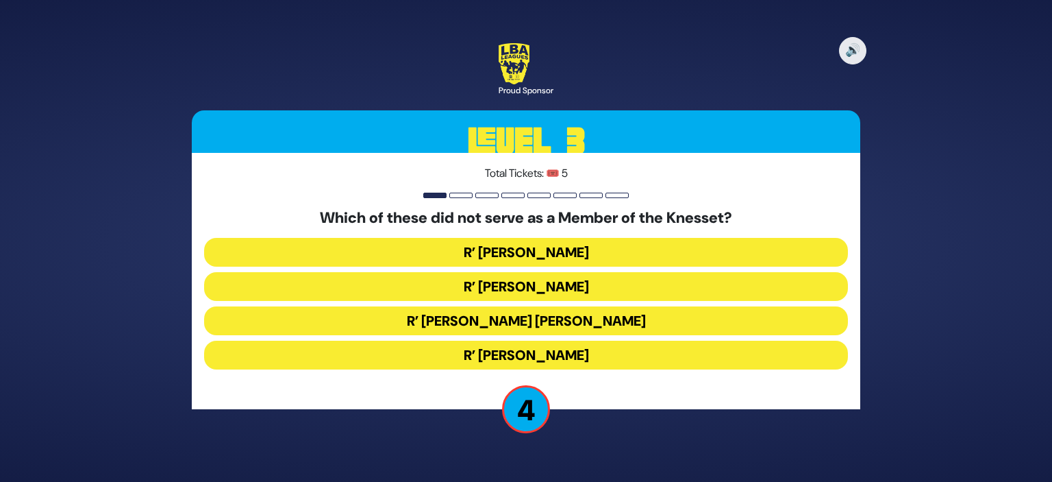
click at [606, 319] on button "R’ Avraham Yosef Leizerson" at bounding box center [526, 320] width 644 height 29
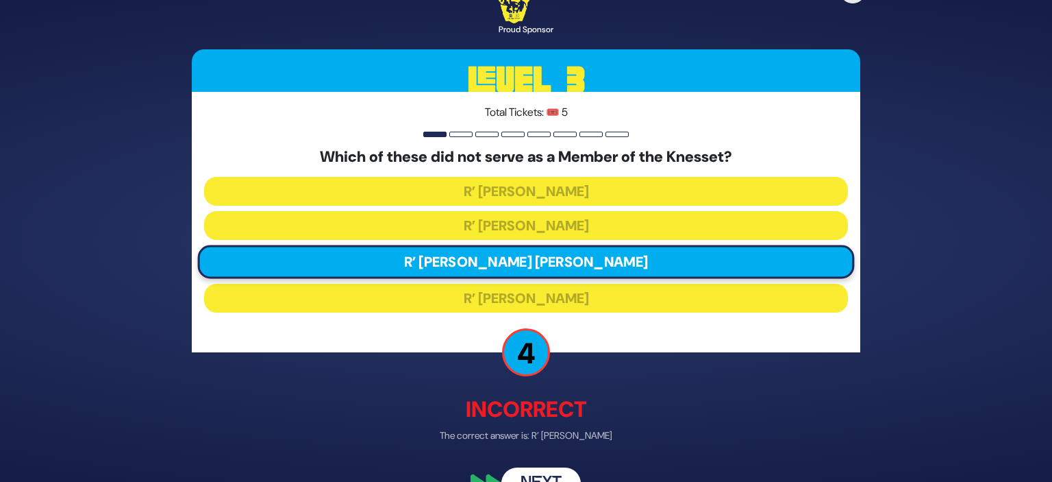
scroll to position [33, 0]
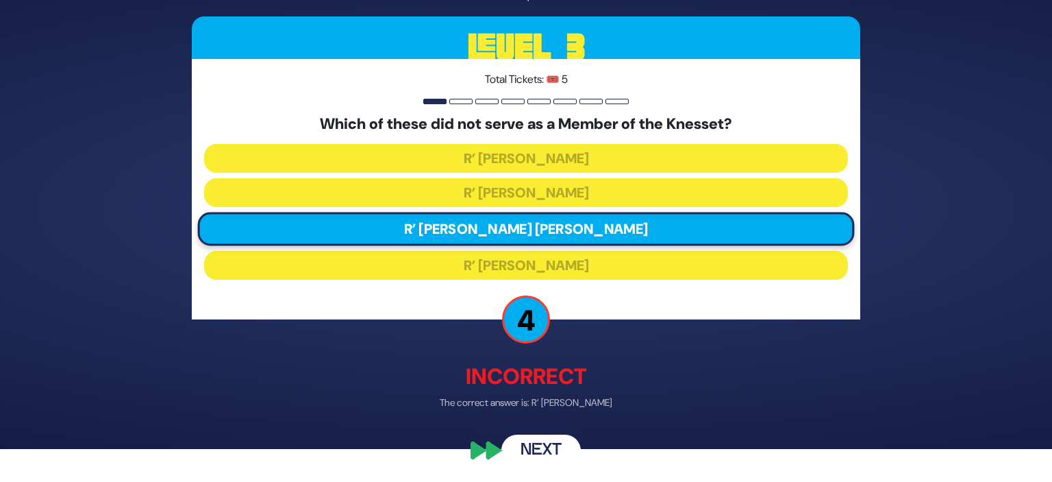
click at [541, 447] on button "Next" at bounding box center [541, 451] width 79 height 32
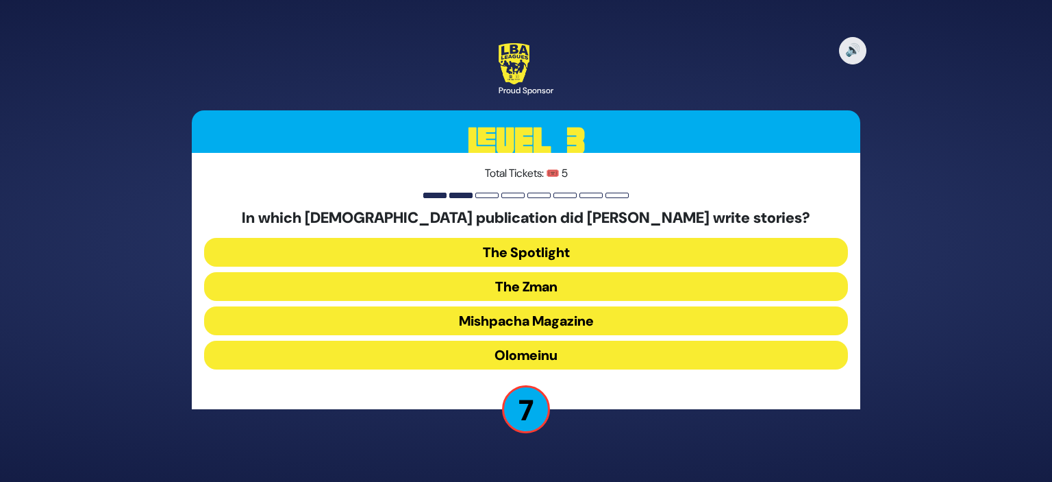
click at [630, 363] on button "Olomeinu" at bounding box center [526, 355] width 644 height 29
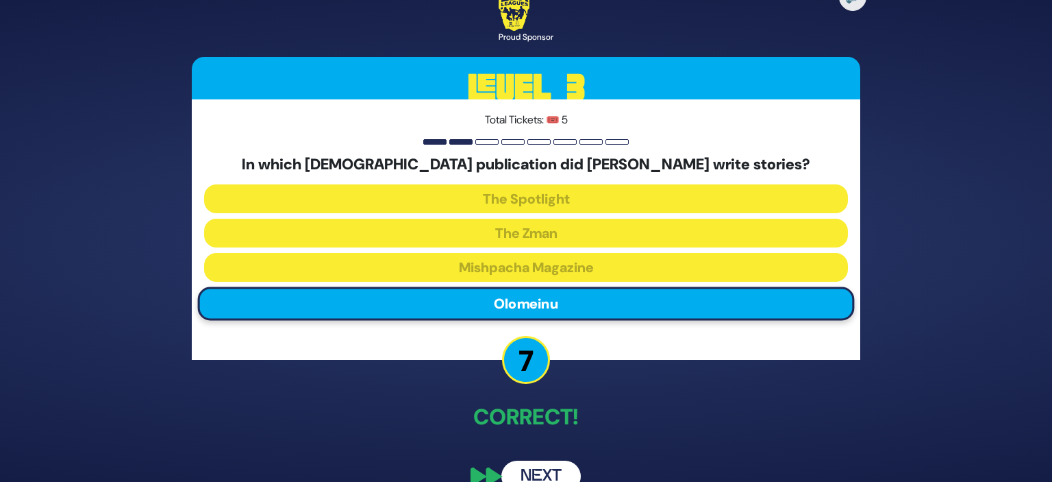
scroll to position [26, 0]
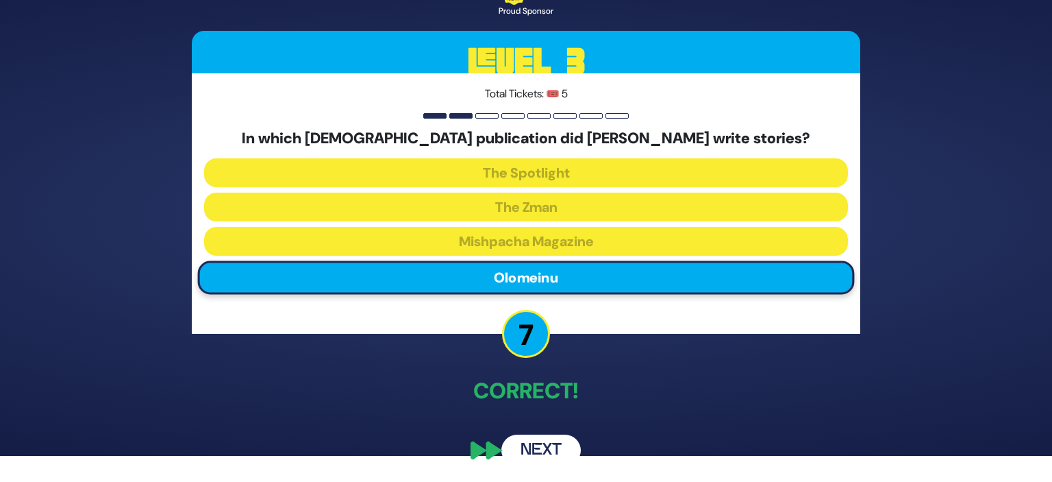
click at [550, 442] on button "Next" at bounding box center [541, 450] width 79 height 32
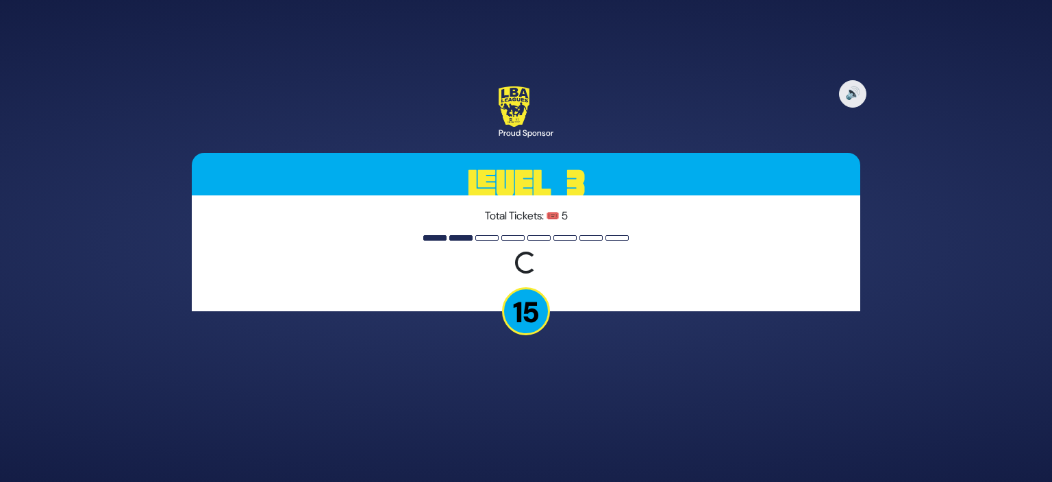
scroll to position [0, 0]
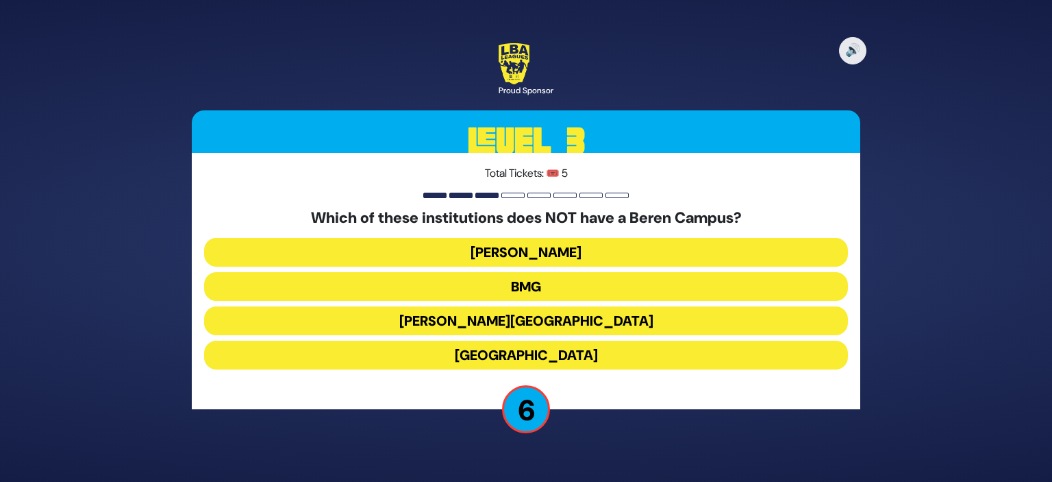
click at [572, 320] on button "Chaim Berlin" at bounding box center [526, 320] width 644 height 29
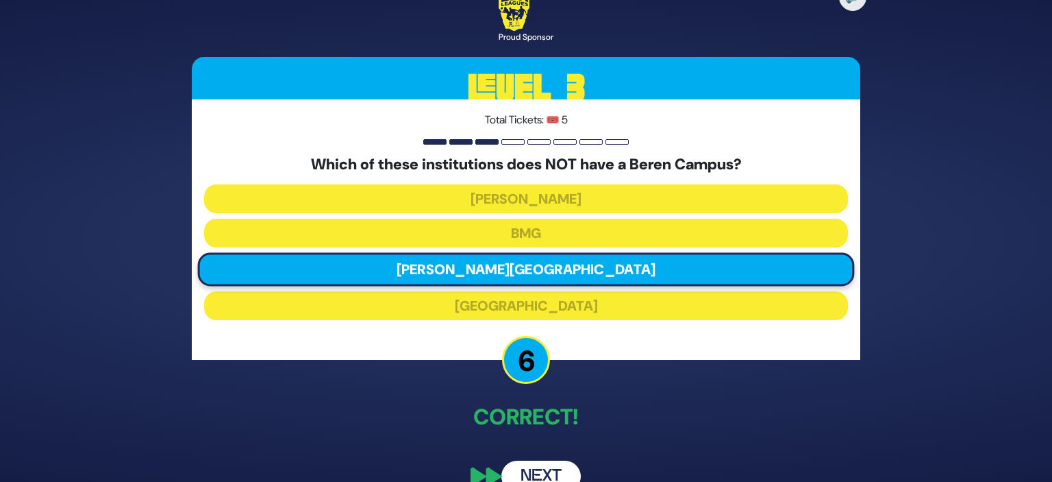
scroll to position [26, 0]
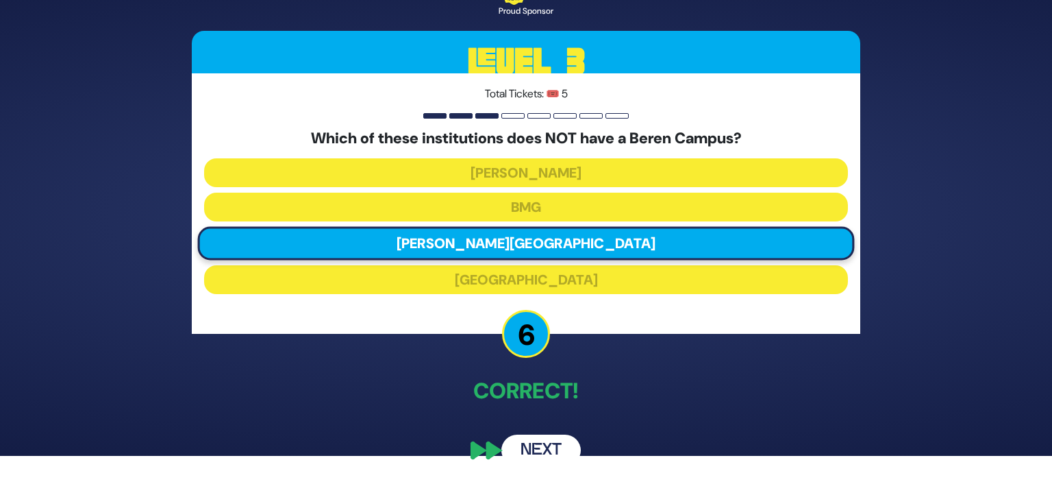
click at [538, 452] on button "Next" at bounding box center [541, 450] width 79 height 32
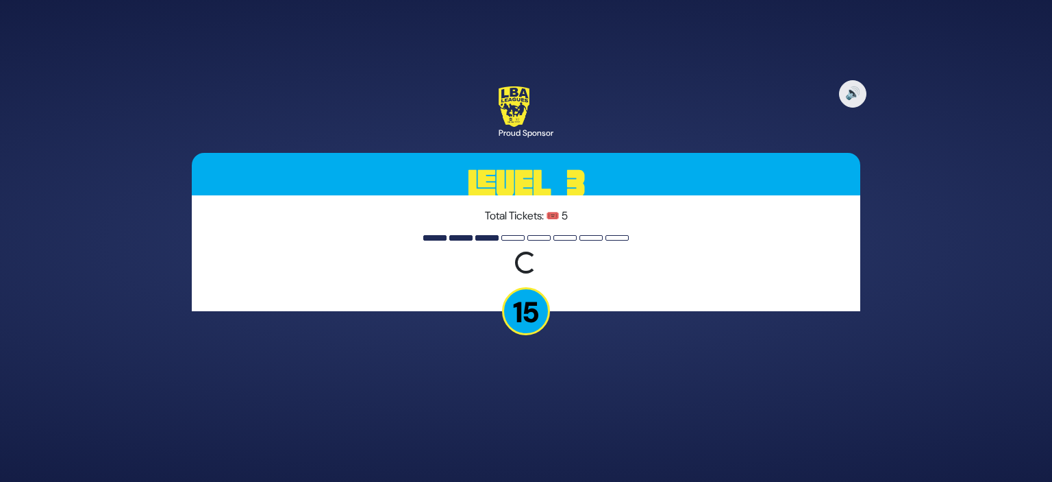
scroll to position [0, 0]
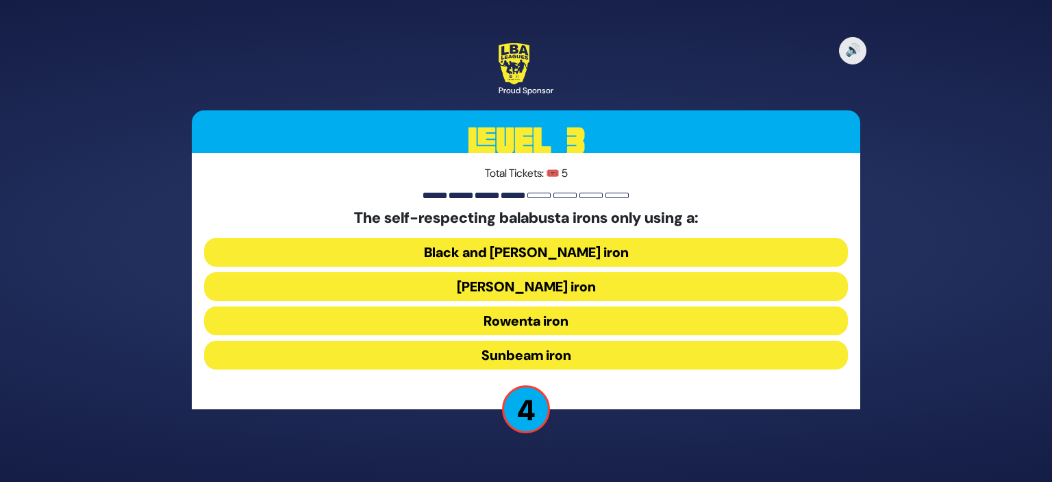
click at [647, 322] on button "Rowenta iron" at bounding box center [526, 320] width 644 height 29
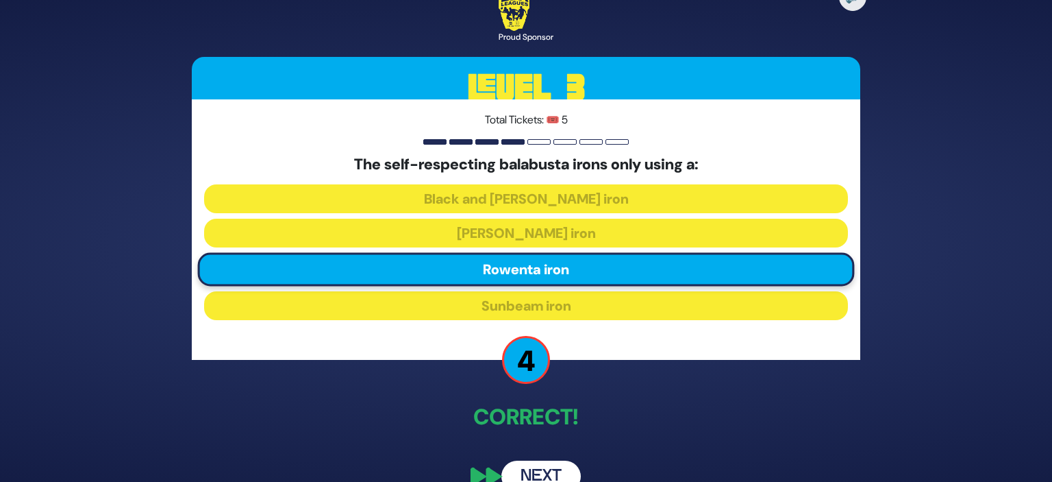
scroll to position [26, 0]
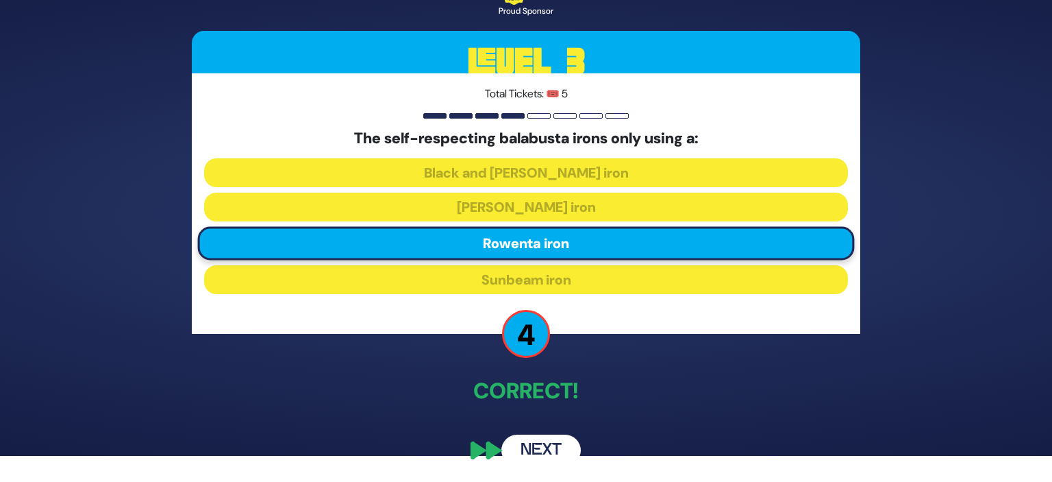
click at [547, 441] on button "Next" at bounding box center [541, 450] width 79 height 32
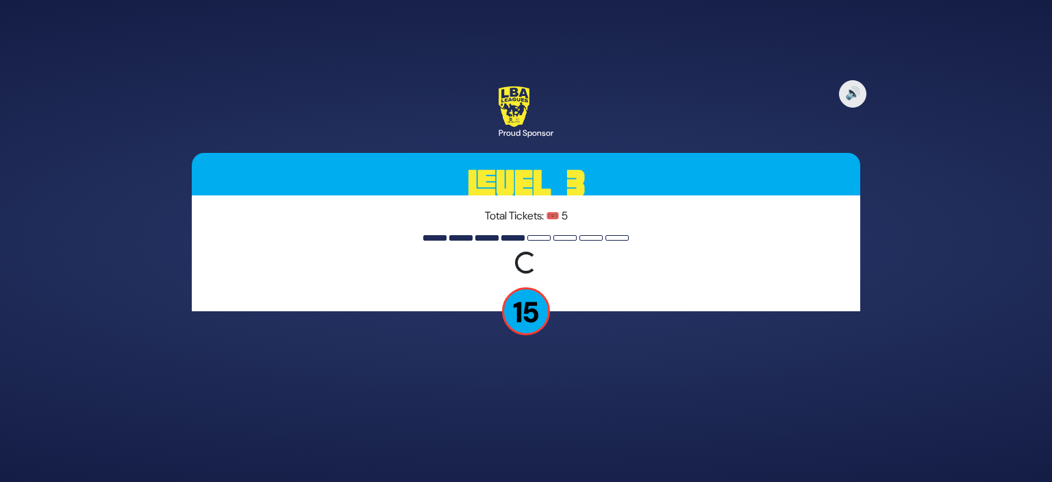
scroll to position [0, 0]
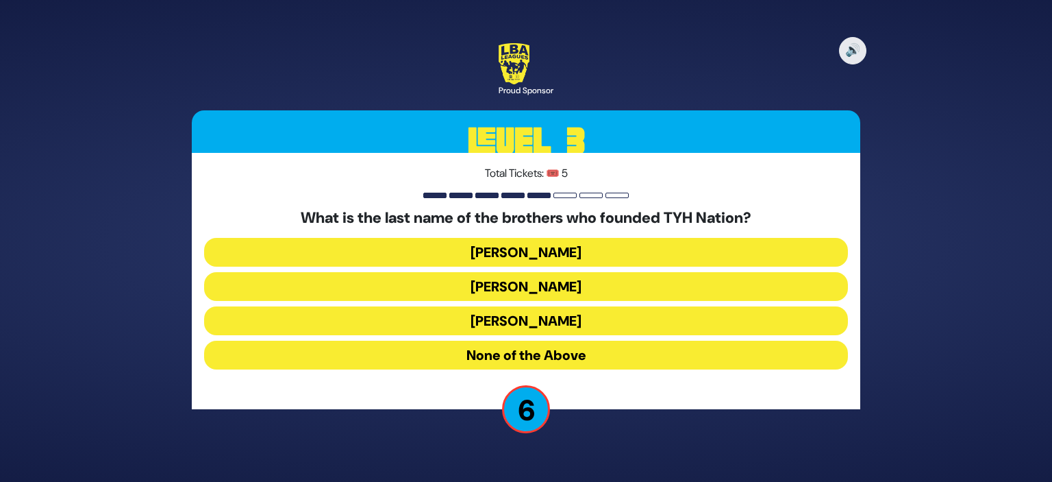
click at [656, 353] on button "None of the Above" at bounding box center [526, 355] width 644 height 29
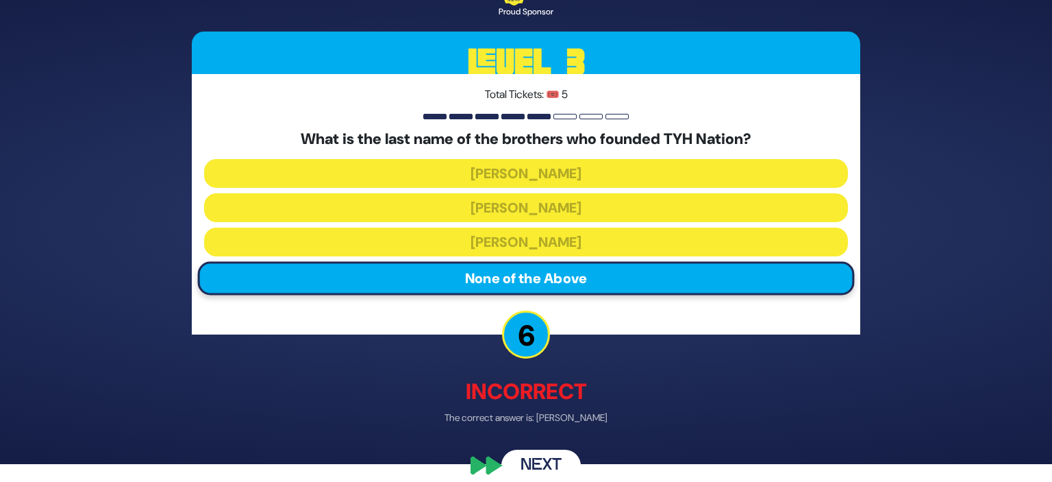
scroll to position [33, 0]
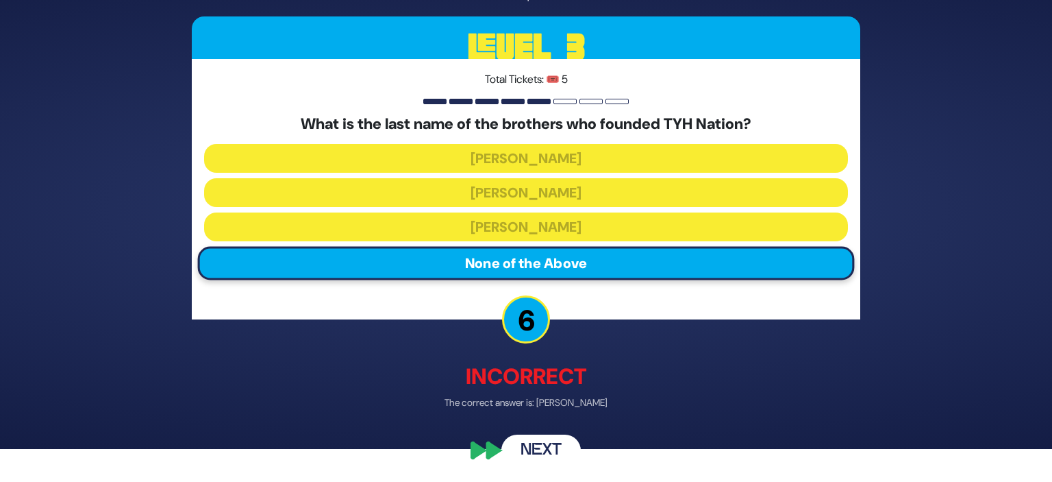
click at [554, 452] on button "Next" at bounding box center [541, 451] width 79 height 32
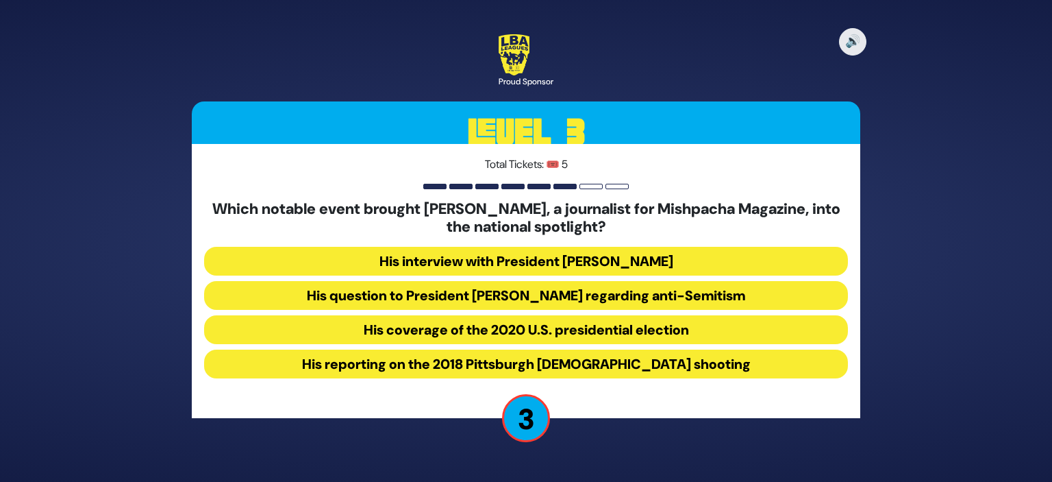
click at [719, 373] on button "His reporting on the 2018 Pittsburgh synagogue shooting" at bounding box center [526, 363] width 644 height 29
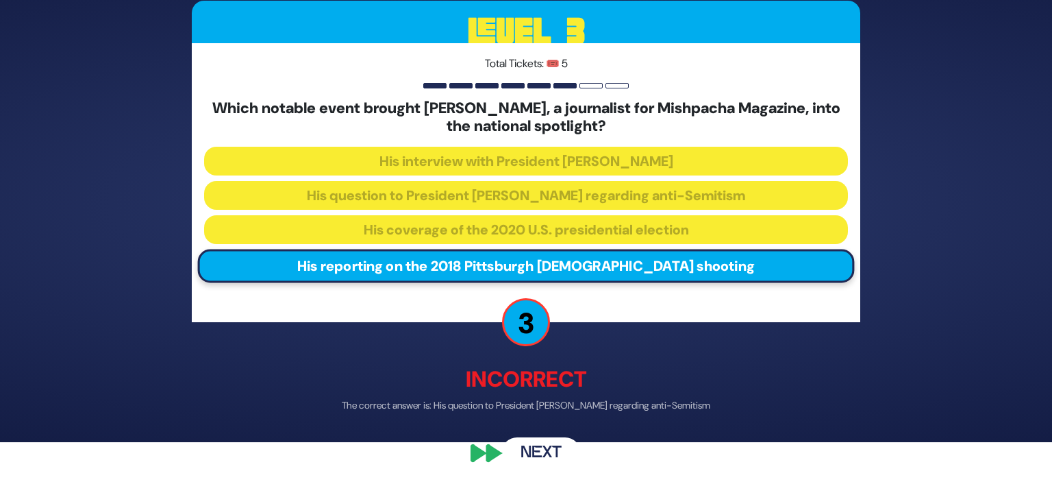
scroll to position [42, 0]
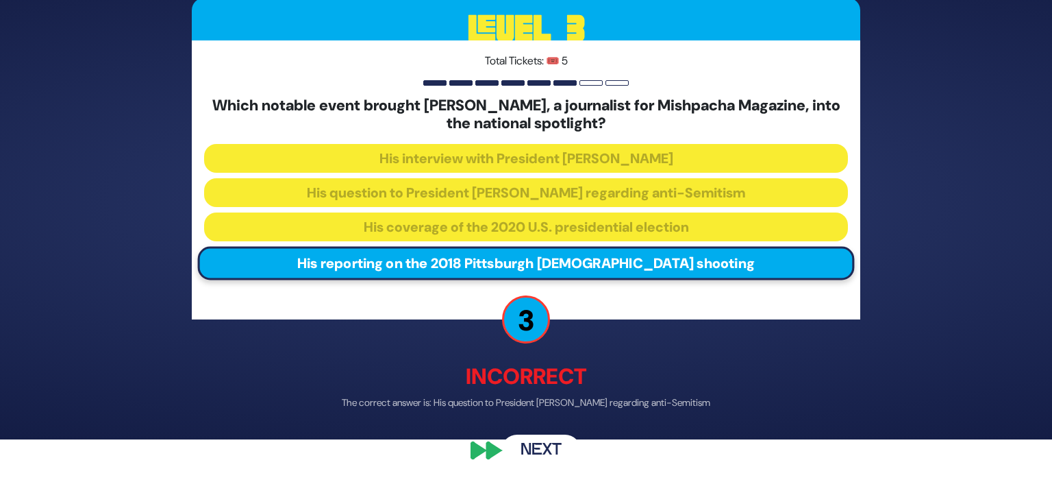
click at [547, 455] on button "Next" at bounding box center [541, 450] width 79 height 32
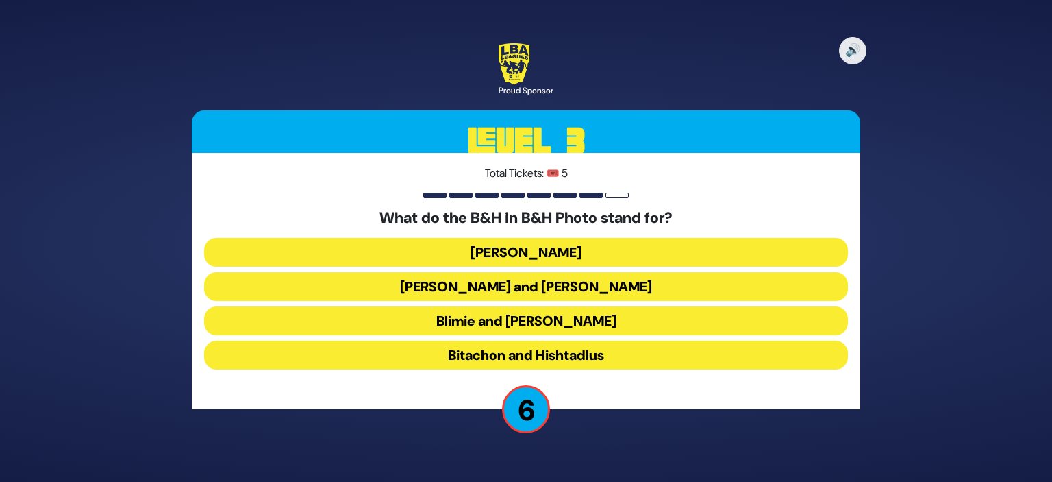
click at [658, 287] on button "Baumann and Hart" at bounding box center [526, 286] width 644 height 29
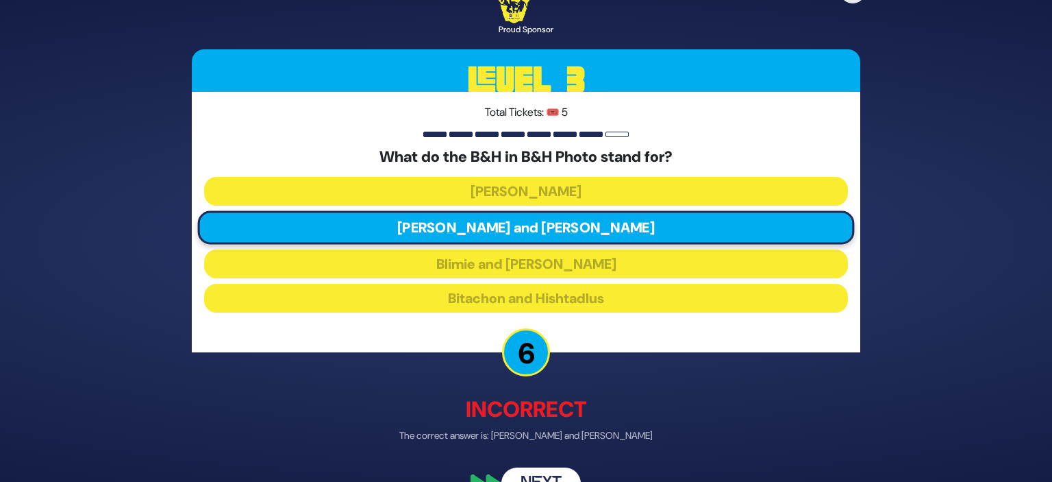
scroll to position [33, 0]
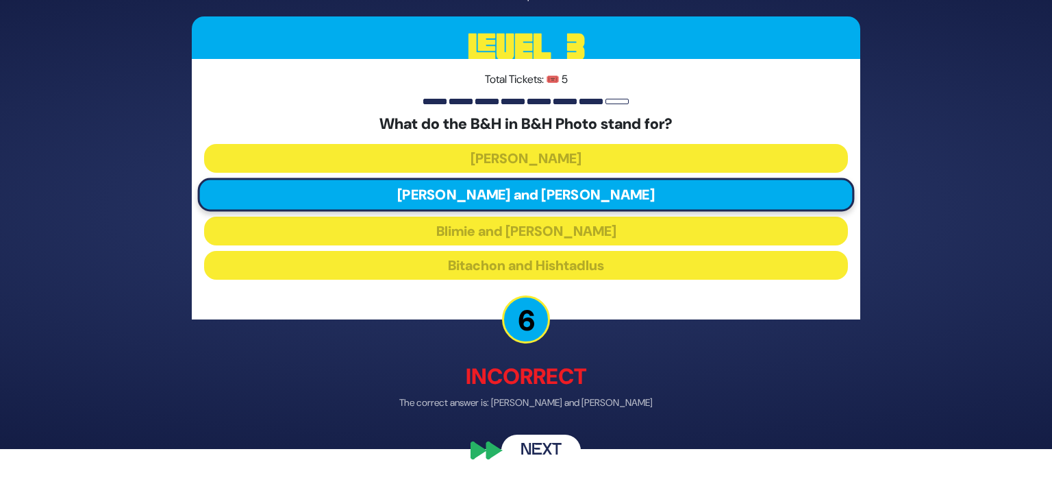
click at [550, 454] on button "Next" at bounding box center [541, 451] width 79 height 32
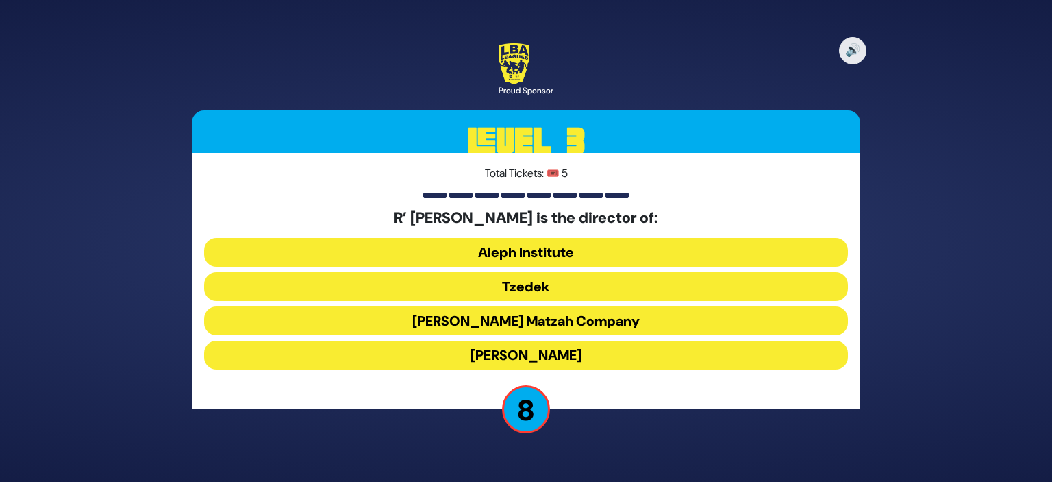
click at [663, 241] on button "Aleph Institute" at bounding box center [526, 252] width 644 height 29
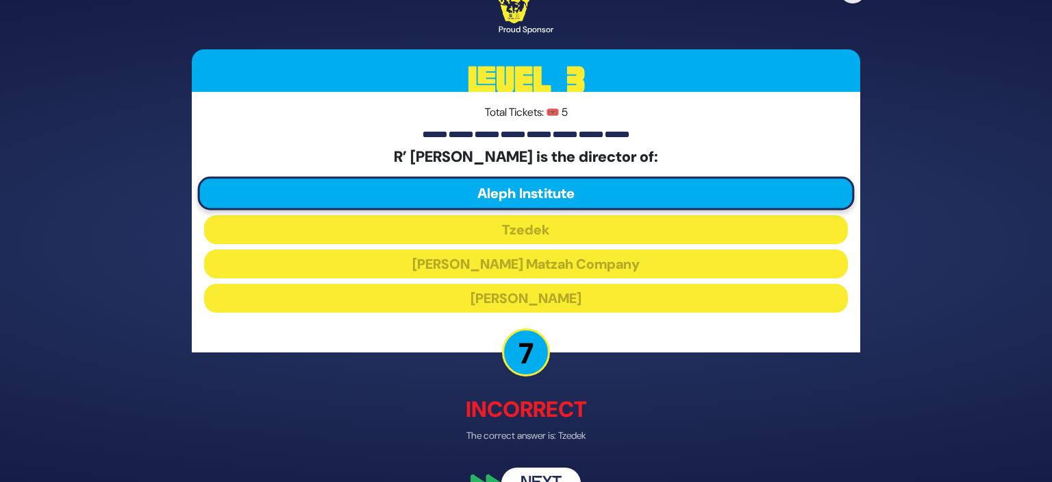
scroll to position [33, 0]
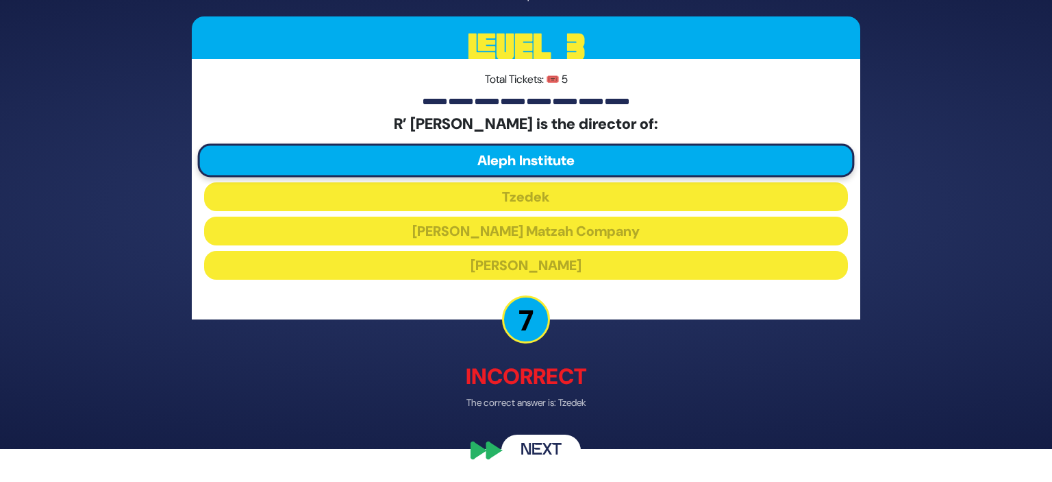
click at [527, 456] on button "Next" at bounding box center [541, 451] width 79 height 32
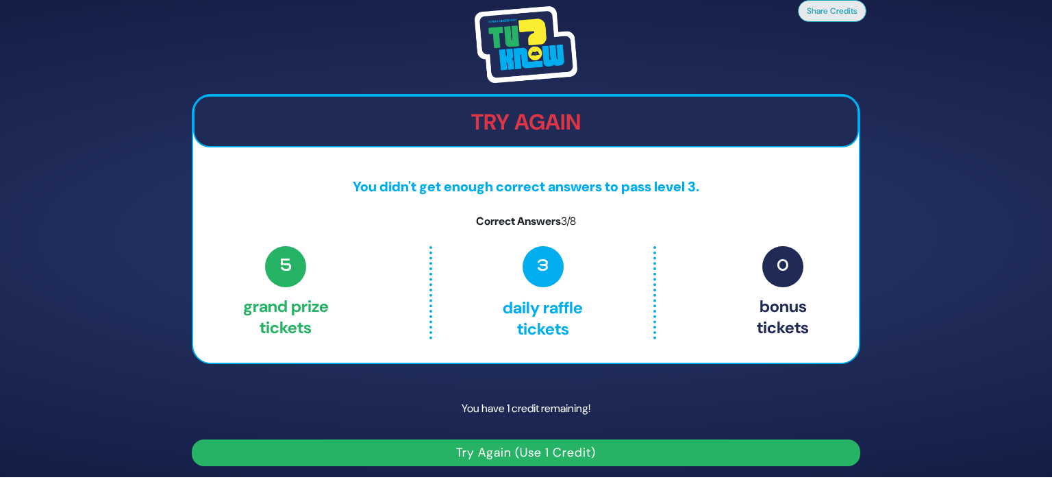
scroll to position [0, 0]
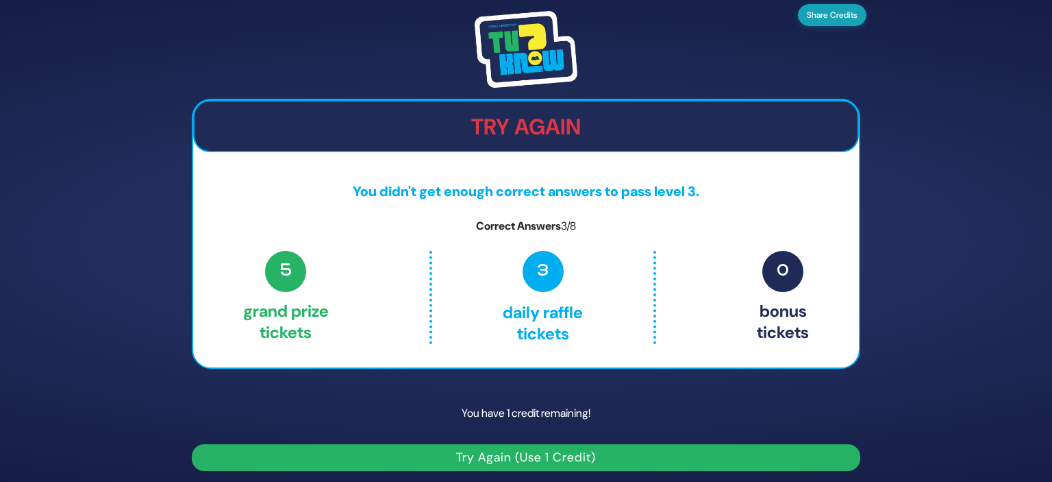
click at [835, 18] on button "Share Credits" at bounding box center [832, 15] width 69 height 22
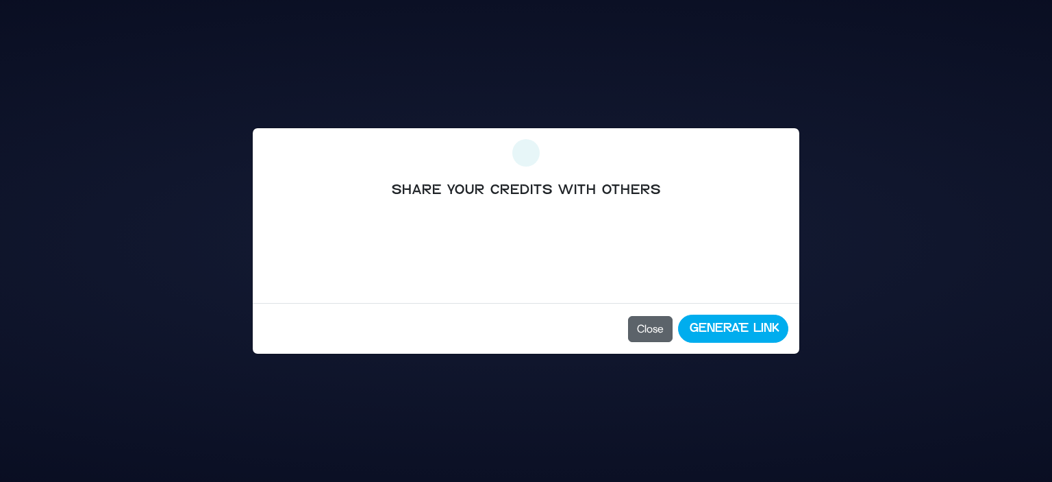
click at [667, 321] on button "Close" at bounding box center [650, 329] width 45 height 26
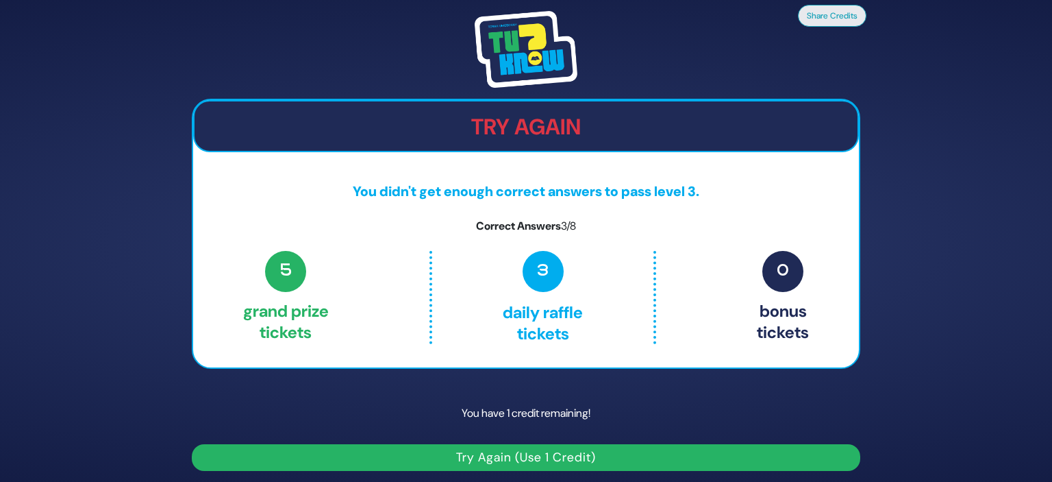
scroll to position [5, 0]
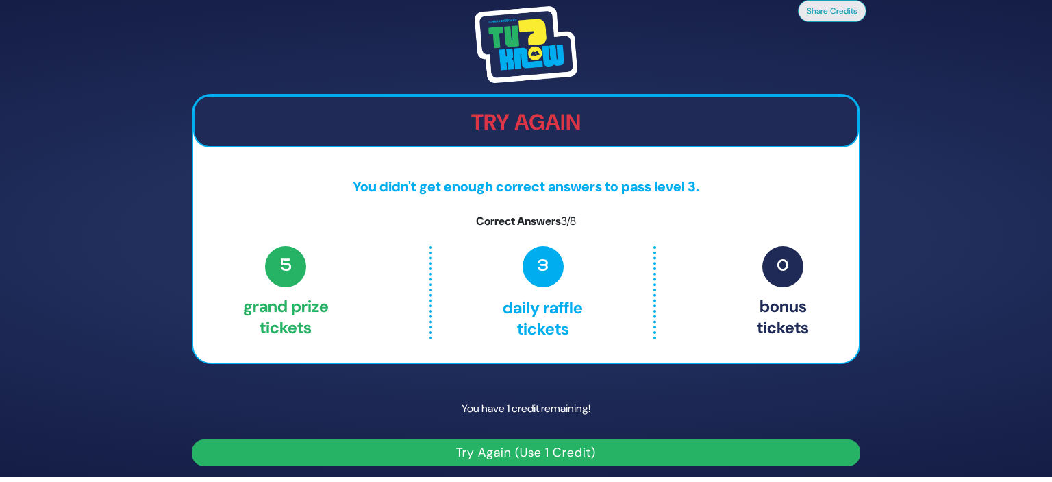
click at [594, 444] on button "Try Again (Use 1 Credit)" at bounding box center [526, 452] width 669 height 27
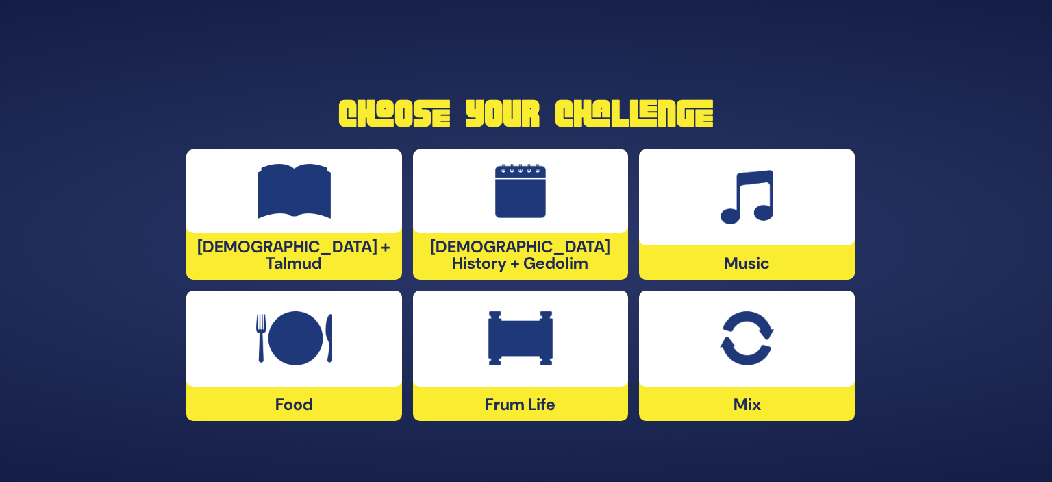
click at [774, 368] on div at bounding box center [747, 339] width 216 height 96
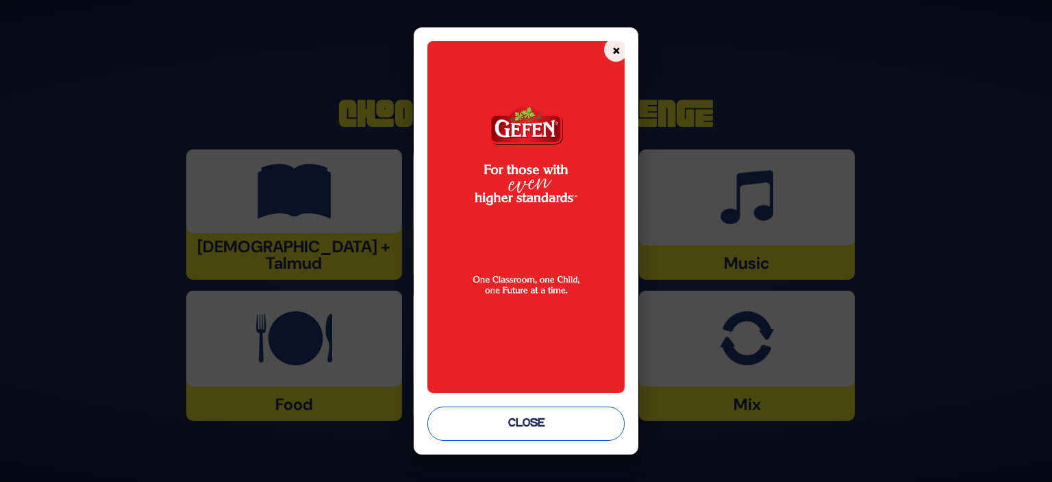
click at [539, 423] on button "Close" at bounding box center [526, 423] width 197 height 34
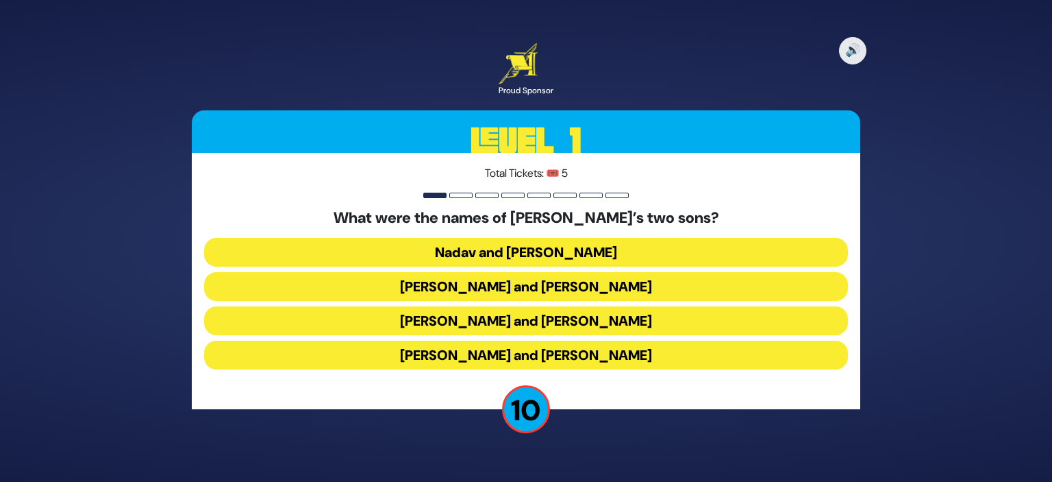
click at [618, 347] on button "Gershom and Eliezer" at bounding box center [526, 355] width 644 height 29
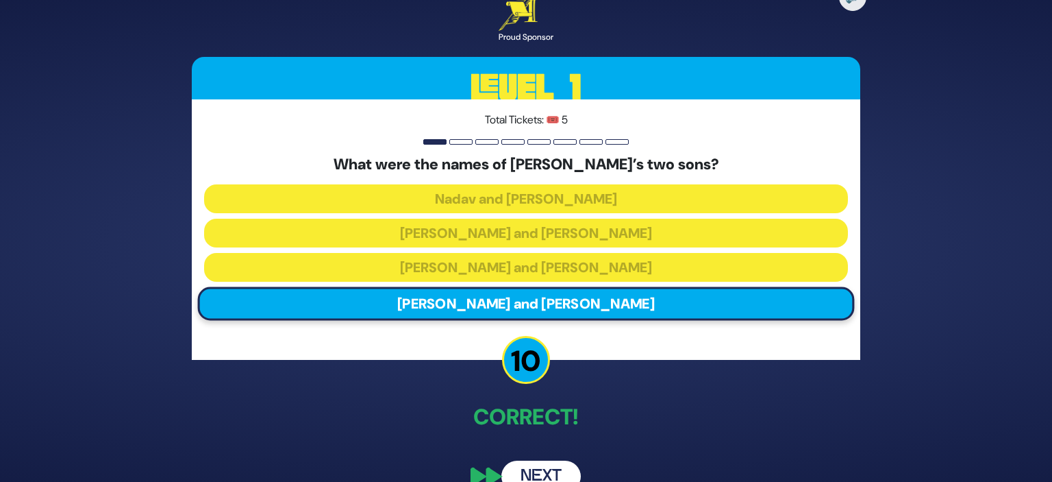
scroll to position [26, 0]
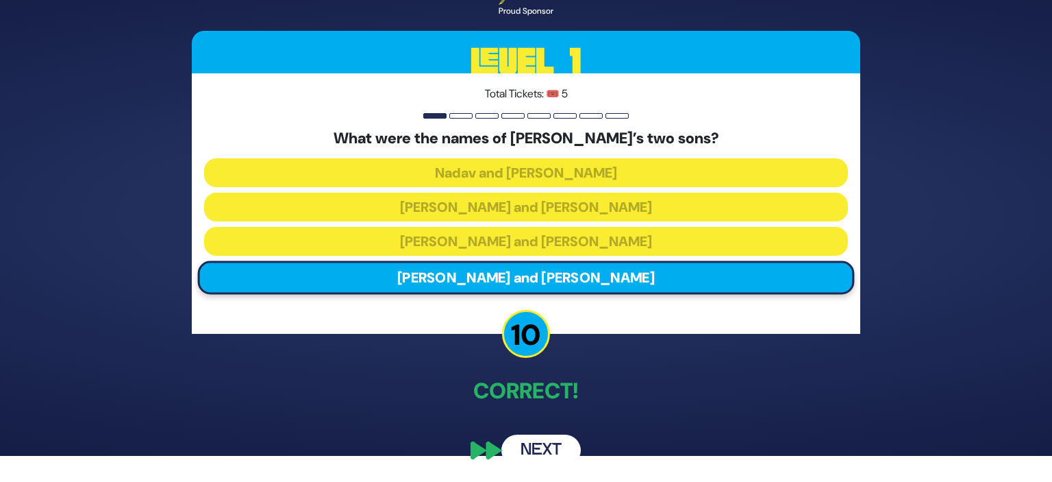
click at [544, 440] on button "Next" at bounding box center [541, 450] width 79 height 32
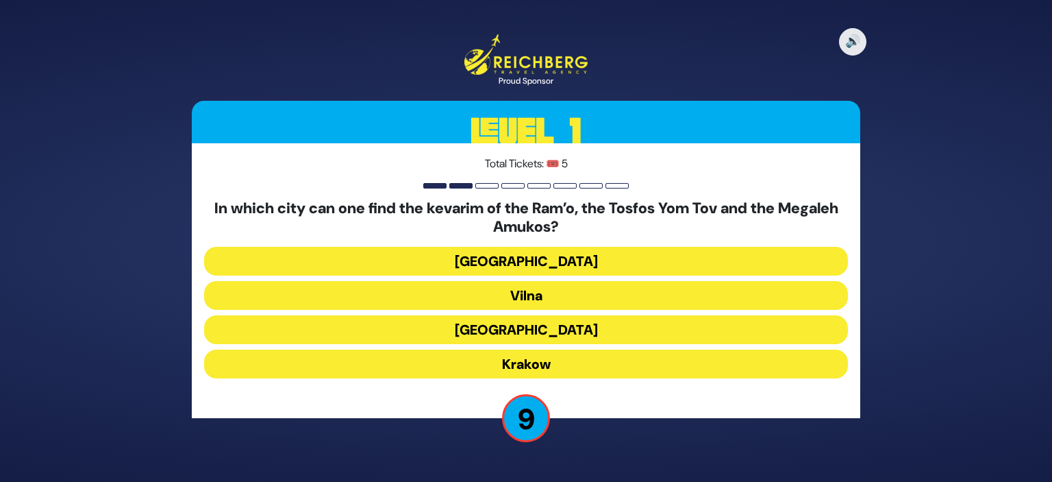
click at [573, 368] on button "Krakow" at bounding box center [526, 363] width 644 height 29
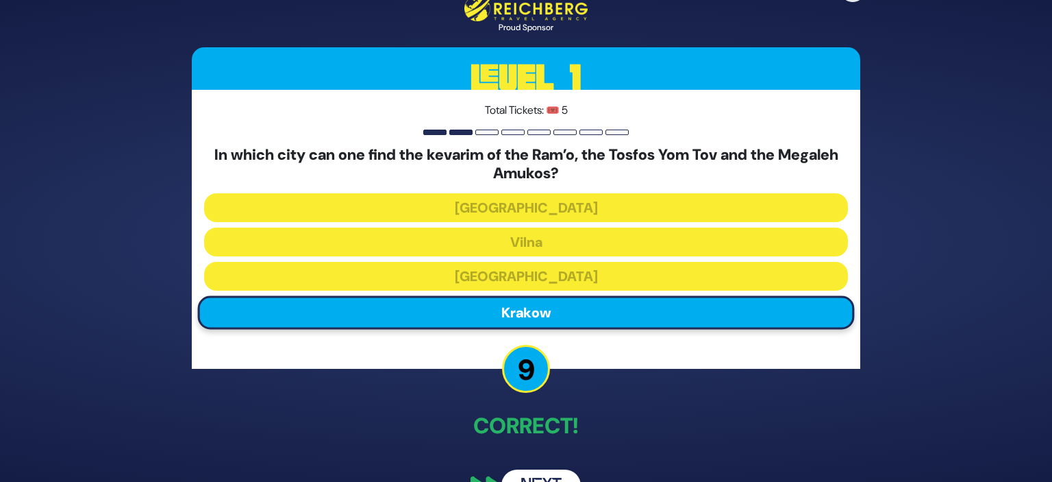
scroll to position [35, 0]
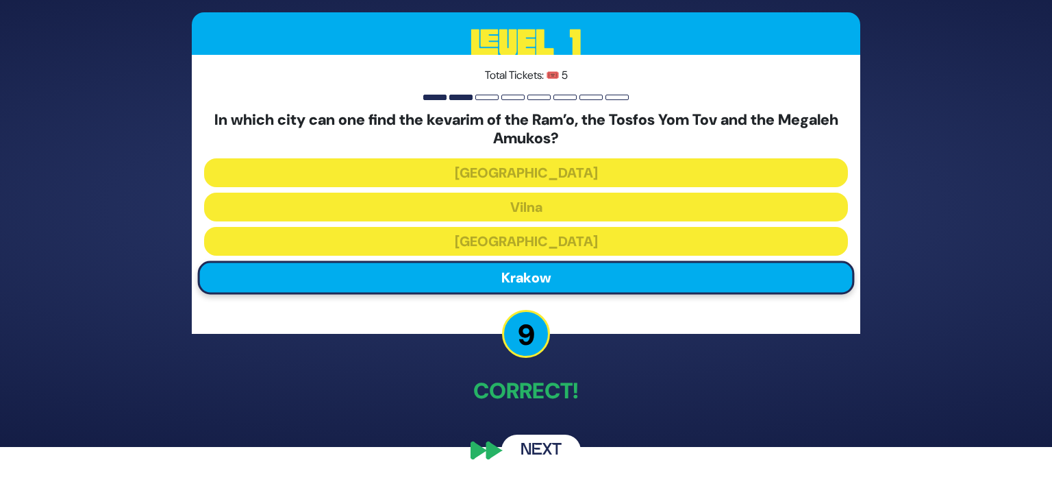
click at [547, 443] on button "Next" at bounding box center [541, 450] width 79 height 32
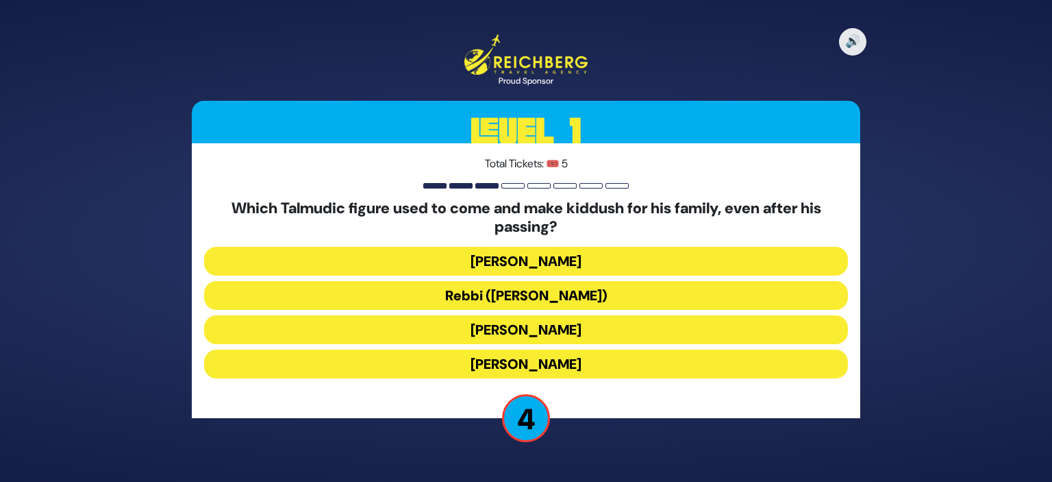
click at [650, 365] on button "Rabbi Yochanan ben Zakkai" at bounding box center [526, 363] width 644 height 29
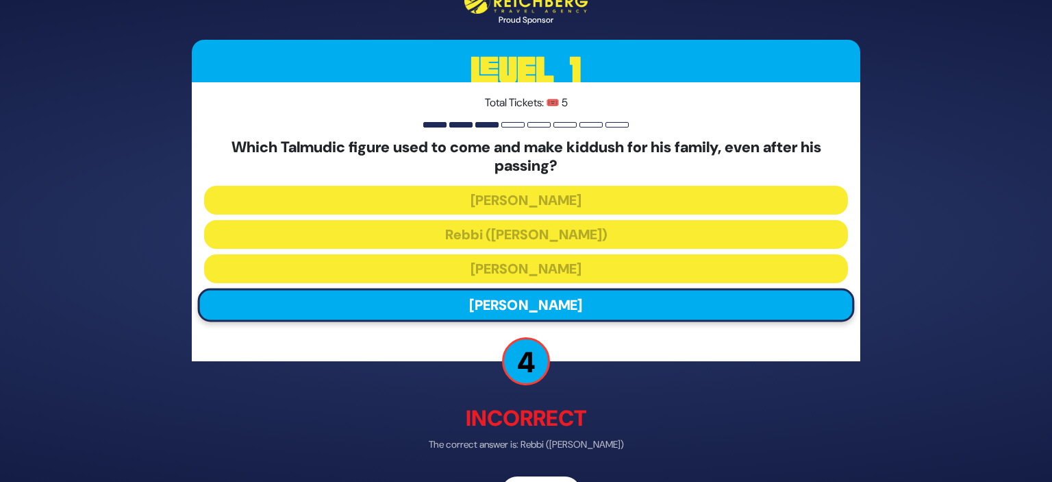
scroll to position [42, 0]
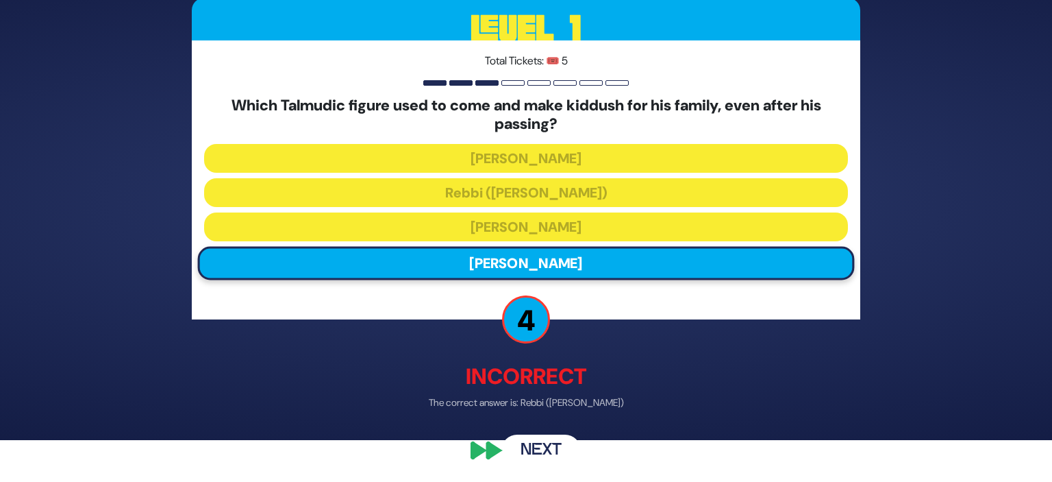
click at [537, 443] on button "Next" at bounding box center [541, 451] width 79 height 32
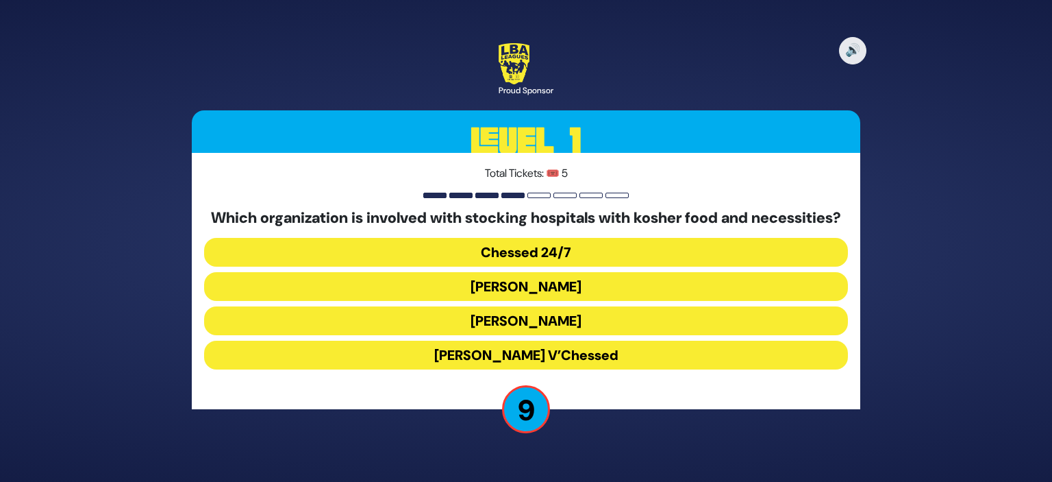
click at [615, 251] on button "Chessed 24/7" at bounding box center [526, 252] width 644 height 29
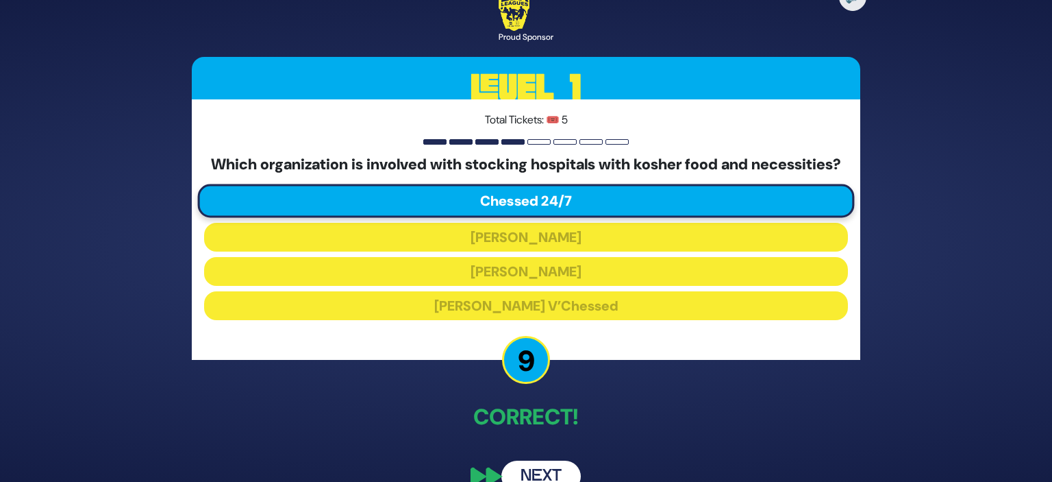
scroll to position [36, 0]
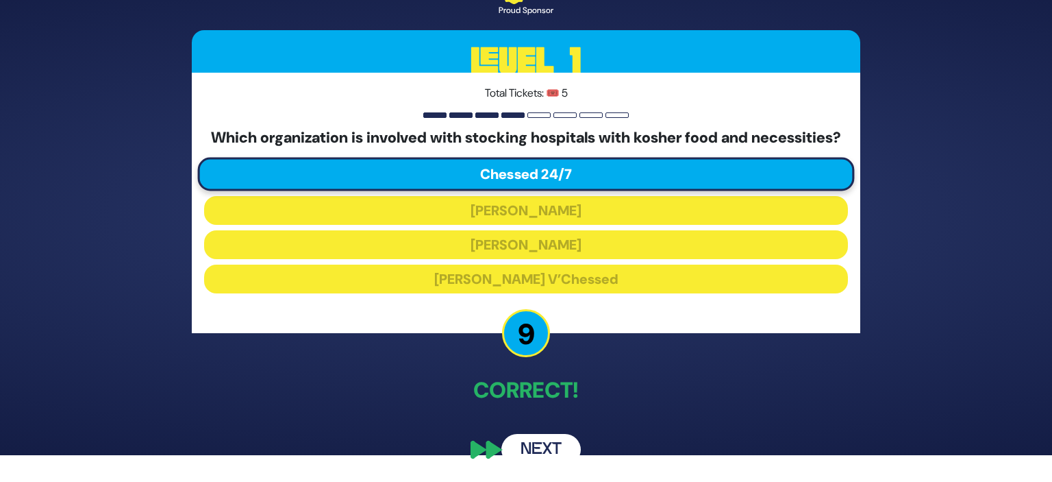
click at [547, 440] on button "Next" at bounding box center [541, 450] width 79 height 32
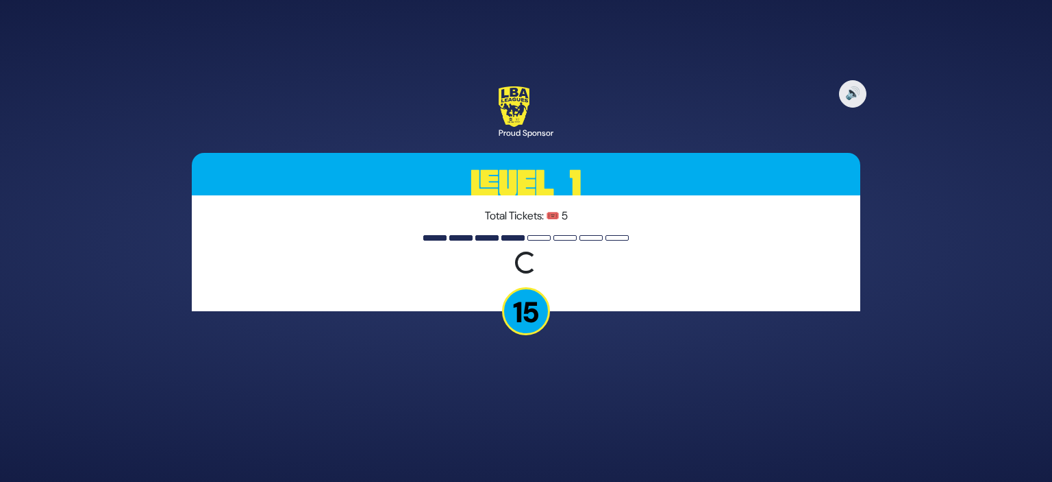
scroll to position [0, 0]
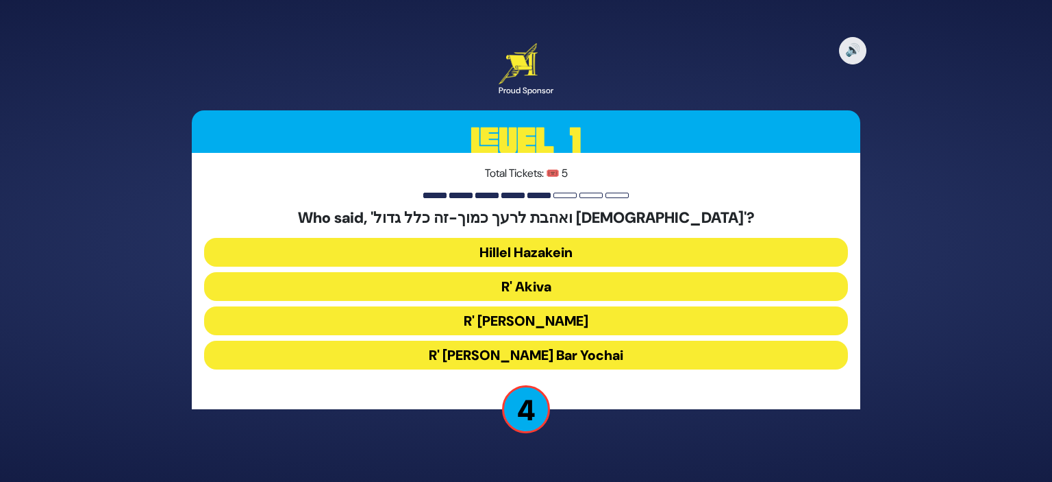
click at [567, 281] on button "R' Akiva" at bounding box center [526, 286] width 644 height 29
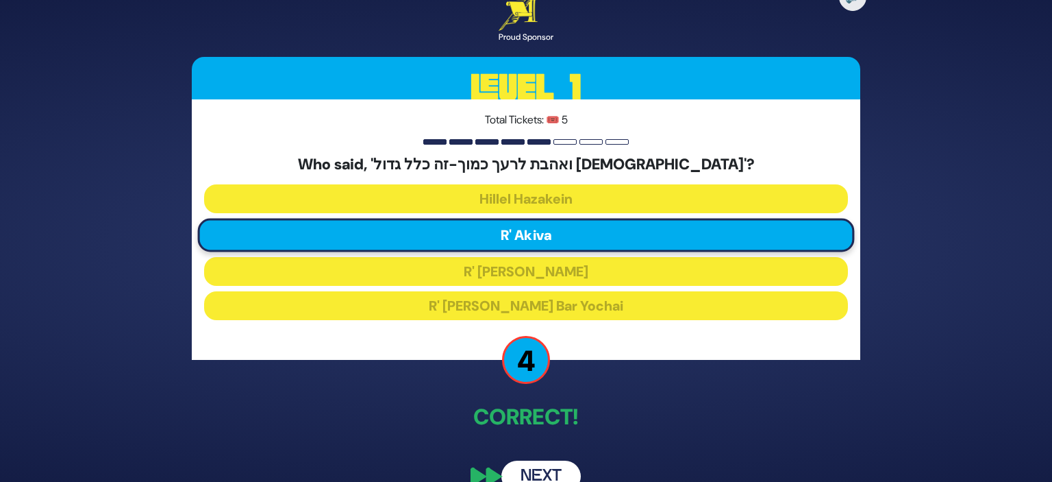
scroll to position [26, 0]
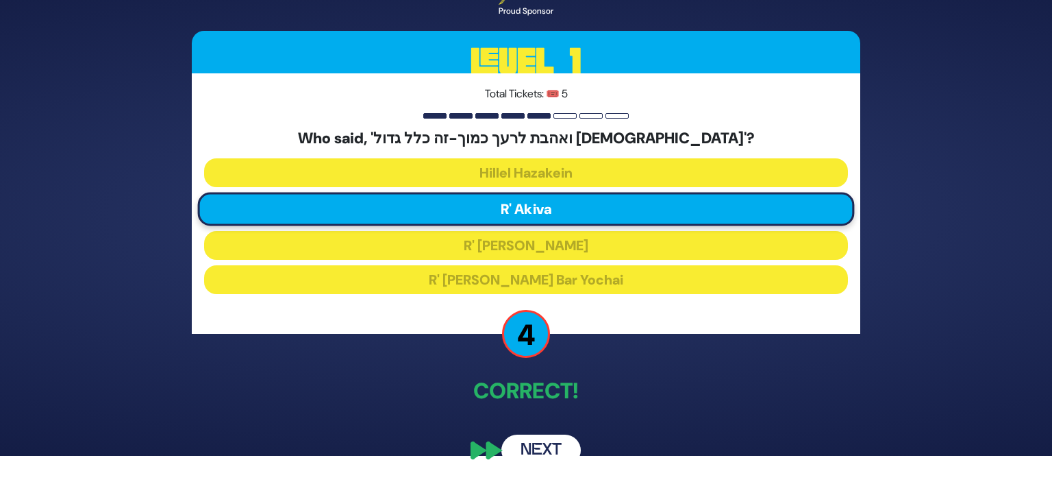
click at [563, 444] on button "Next" at bounding box center [541, 450] width 79 height 32
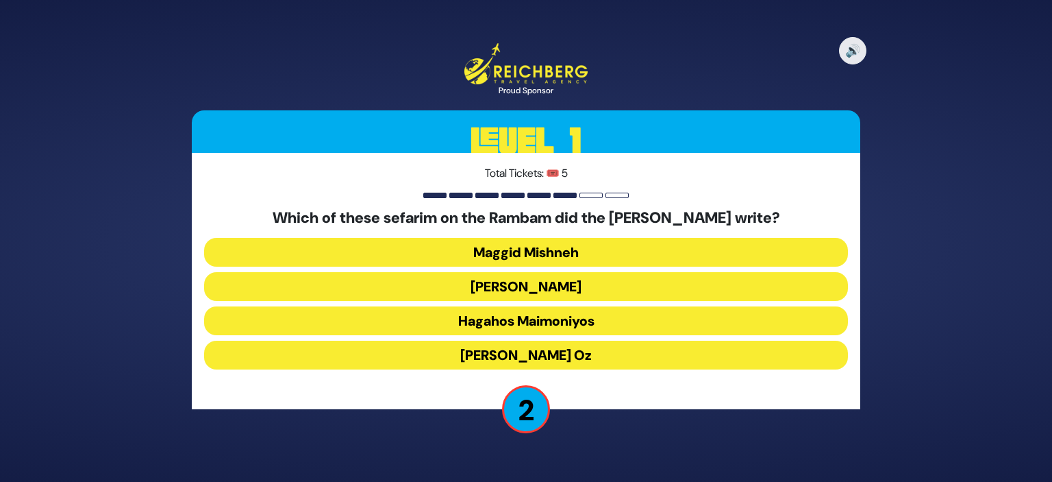
click at [604, 260] on button "Maggid Mishneh" at bounding box center [526, 252] width 644 height 29
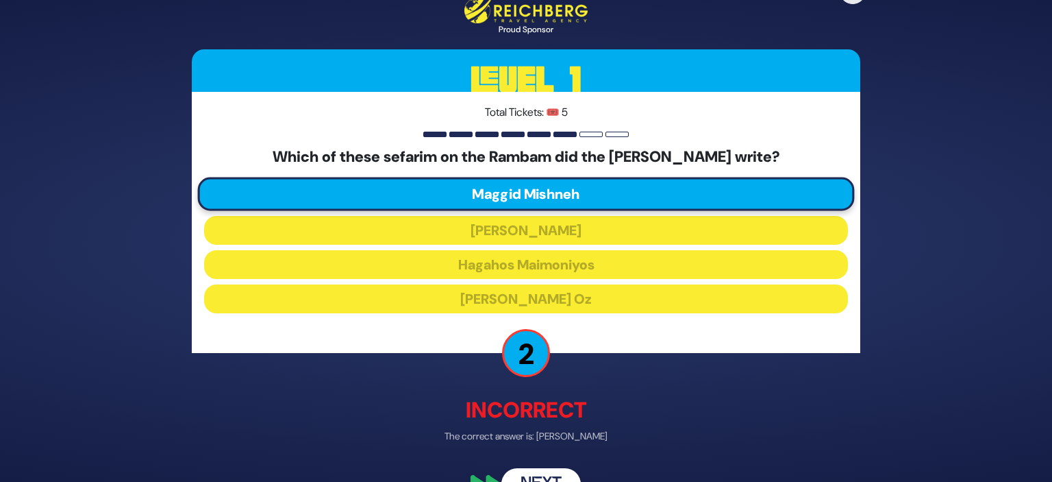
scroll to position [33, 0]
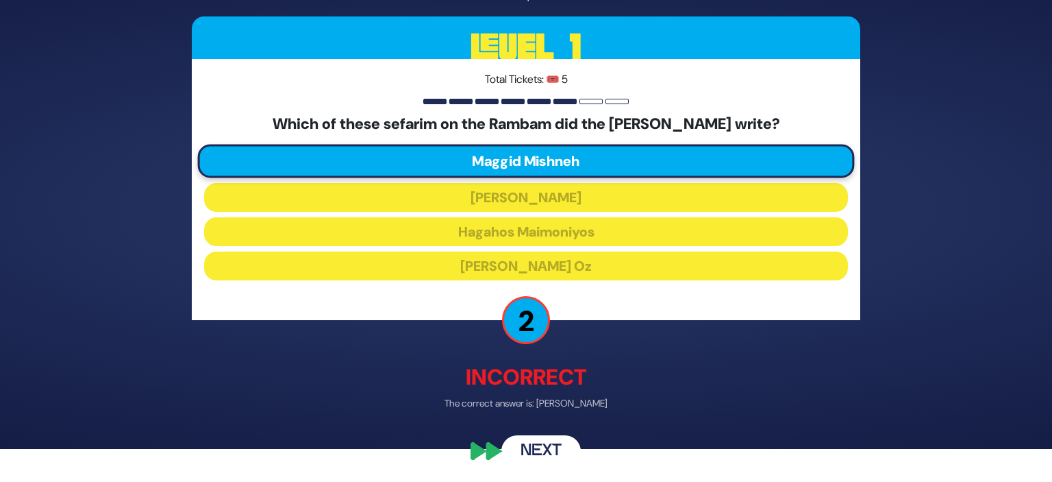
click at [530, 453] on button "Next" at bounding box center [541, 450] width 79 height 32
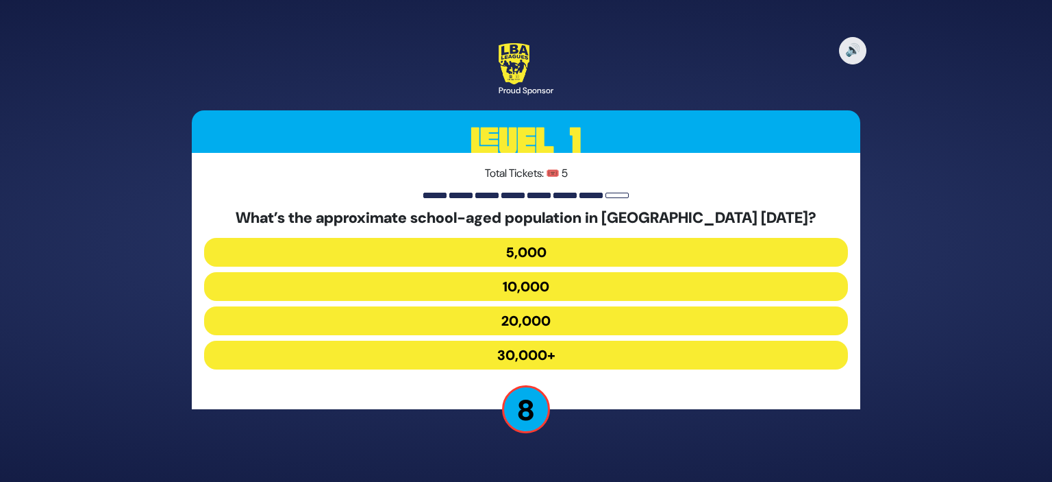
click at [582, 360] on button "30,000+" at bounding box center [526, 355] width 644 height 29
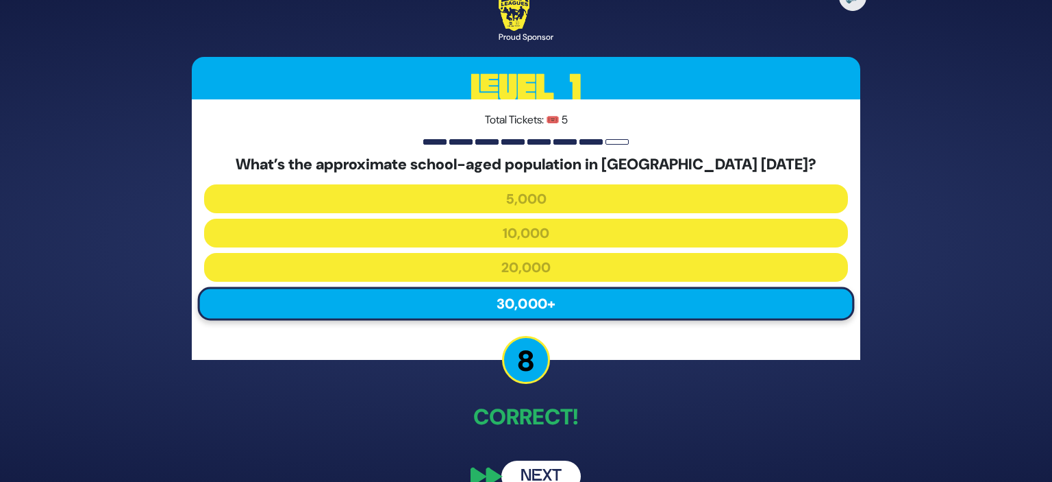
scroll to position [26, 0]
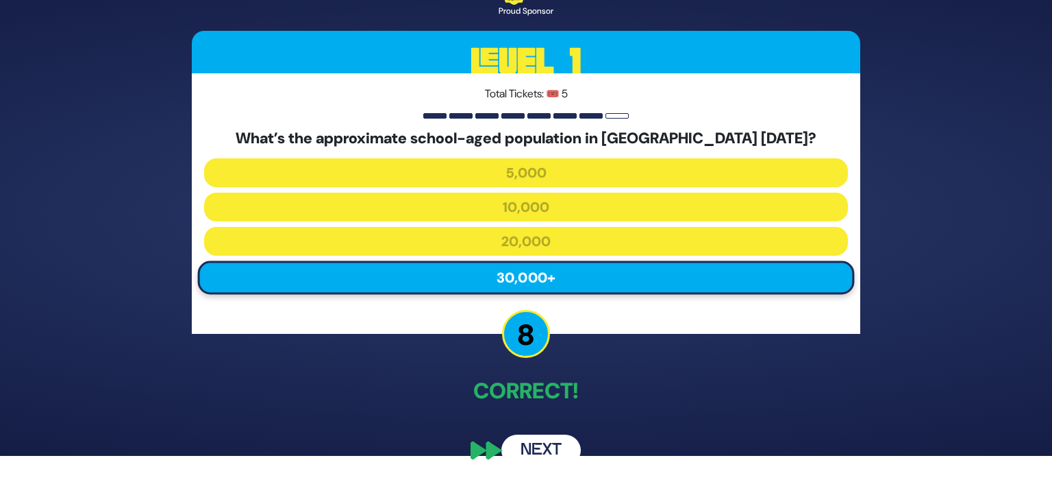
click at [536, 451] on button "Next" at bounding box center [541, 450] width 79 height 32
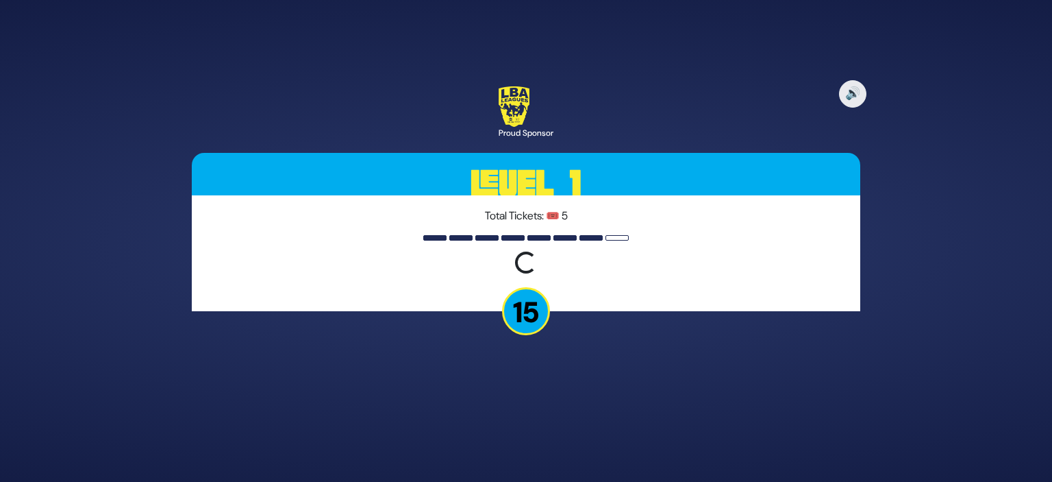
scroll to position [0, 0]
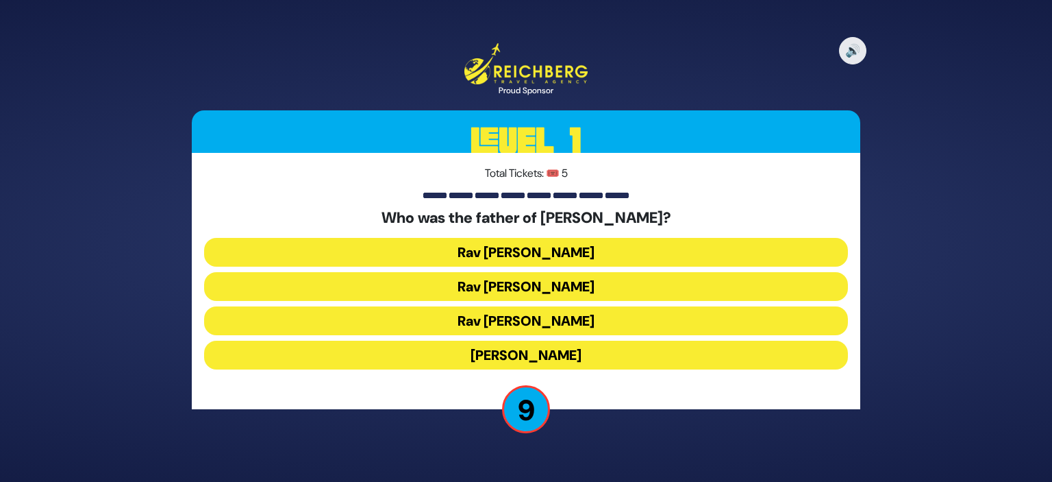
click at [606, 362] on button "Rav Yitzchok Hutner" at bounding box center [526, 355] width 644 height 29
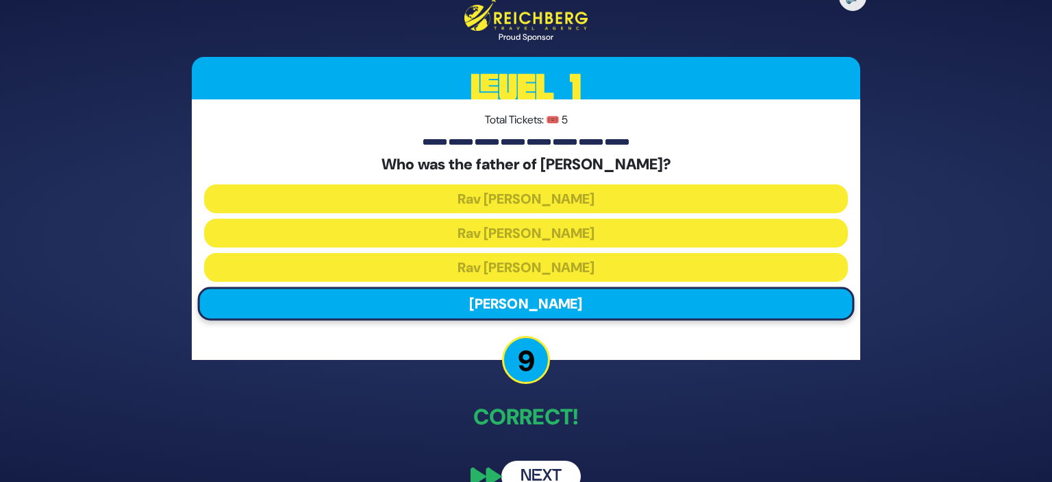
click at [565, 476] on button "Next" at bounding box center [541, 476] width 79 height 32
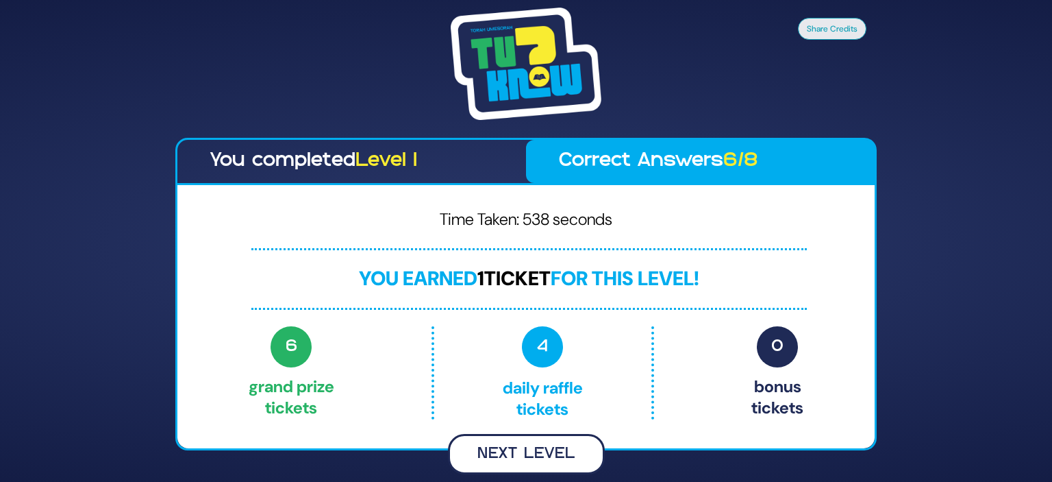
click at [559, 445] on button "Next Level" at bounding box center [526, 454] width 157 height 40
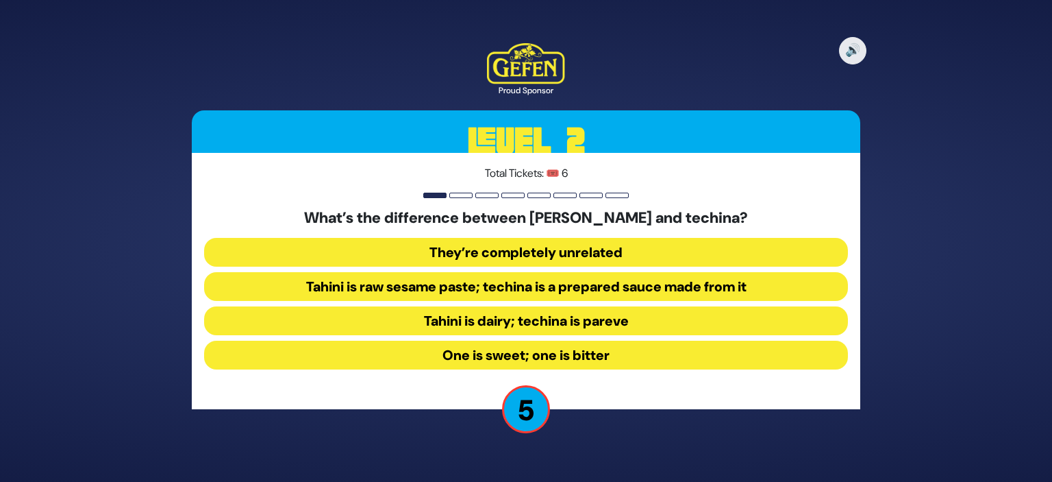
click at [695, 288] on button "Tahini is raw sesame paste; techina is a prepared sauce made from it" at bounding box center [526, 286] width 644 height 29
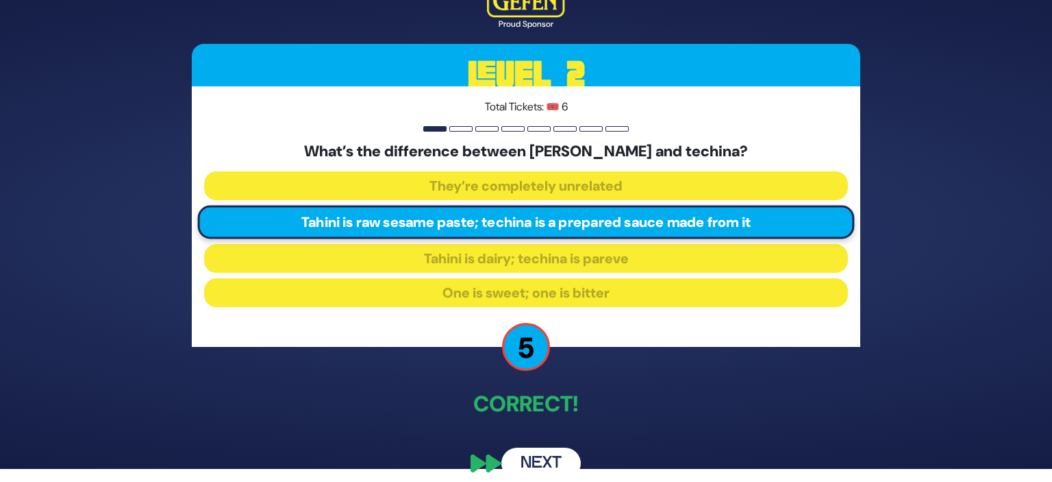
scroll to position [10, 0]
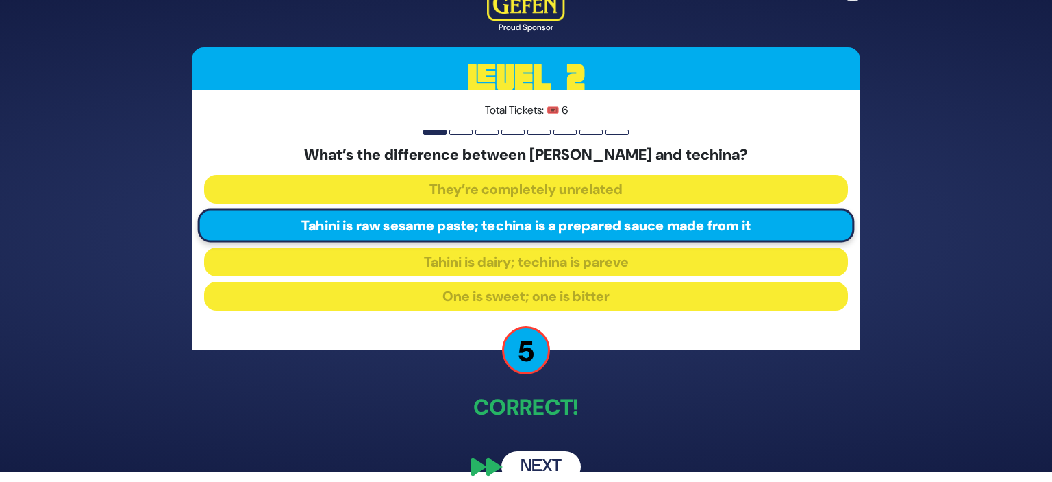
click at [550, 463] on button "Next" at bounding box center [541, 467] width 79 height 32
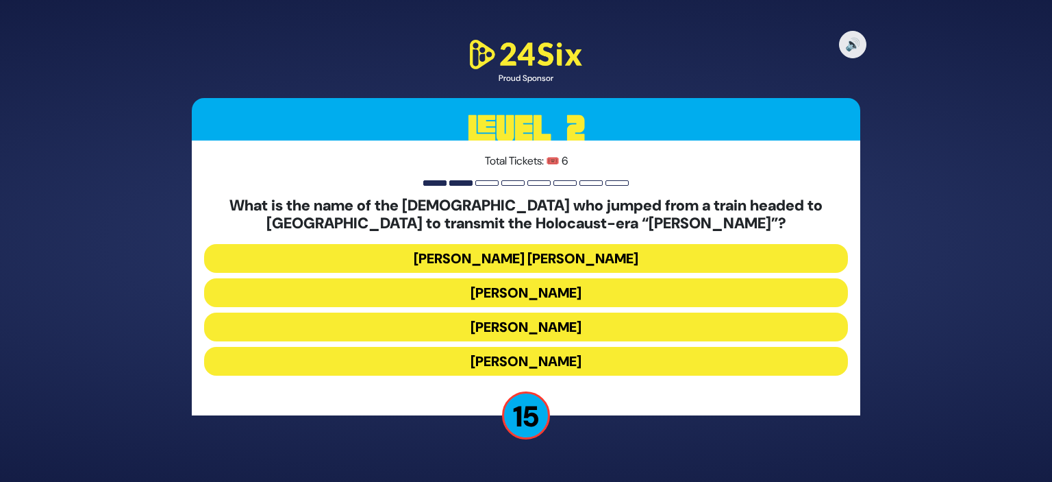
click at [785, 301] on button "Mordechai Fastag" at bounding box center [526, 292] width 644 height 29
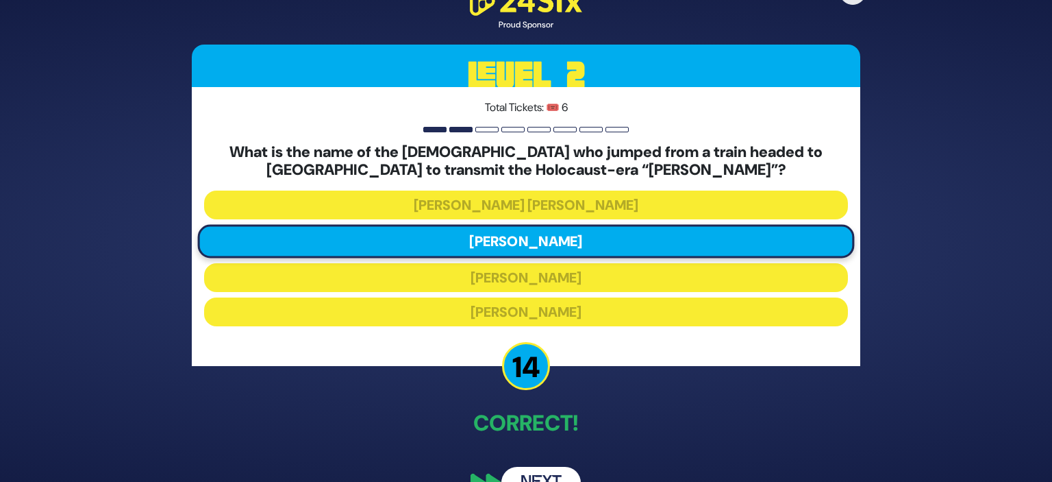
click at [941, 207] on div "🔊 Proud Sponsor Level 2 Total Tickets: 🎟️ 6 What is the name of the chassid who…" at bounding box center [526, 241] width 1052 height 482
click at [939, 208] on div "🔊 Proud Sponsor Level 2 Total Tickets: 🎟️ 6 What is the name of the chassid who…" at bounding box center [526, 241] width 1052 height 482
click at [922, 171] on div "🔊 Proud Sponsor Level 2 Total Tickets: 🎟️ 6 What is the name of the chassid who…" at bounding box center [526, 241] width 1052 height 482
click at [969, 182] on div "🔊 Proud Sponsor Level 2 Total Tickets: 🎟️ 6 What is the name of the chassid who…" at bounding box center [526, 241] width 1052 height 482
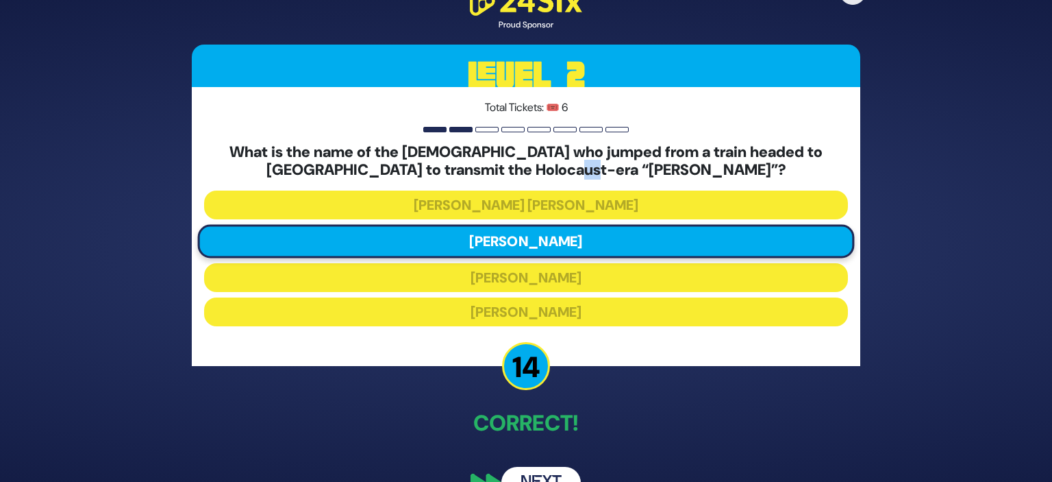
click at [969, 182] on div "🔊 Proud Sponsor Level 2 Total Tickets: 🎟️ 6 What is the name of the chassid who…" at bounding box center [526, 241] width 1052 height 482
click at [973, 181] on div "🔊 Proud Sponsor Level 2 Total Tickets: 🎟️ 6 What is the name of the chassid who…" at bounding box center [526, 241] width 1052 height 482
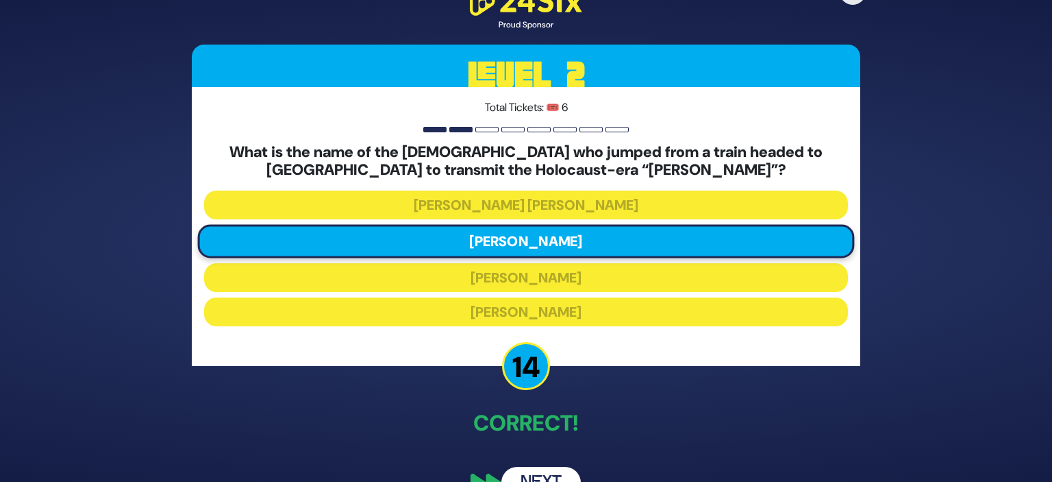
click at [973, 181] on div "🔊 Proud Sponsor Level 2 Total Tickets: 🎟️ 6 What is the name of the chassid who…" at bounding box center [526, 241] width 1052 height 482
click at [755, 112] on p "Total Tickets: 🎟️ 6" at bounding box center [526, 107] width 644 height 16
click at [890, 101] on div "🔊 Proud Sponsor Level 2 Total Tickets: 🎟️ 6 What is the name of the chassid who…" at bounding box center [526, 241] width 1052 height 482
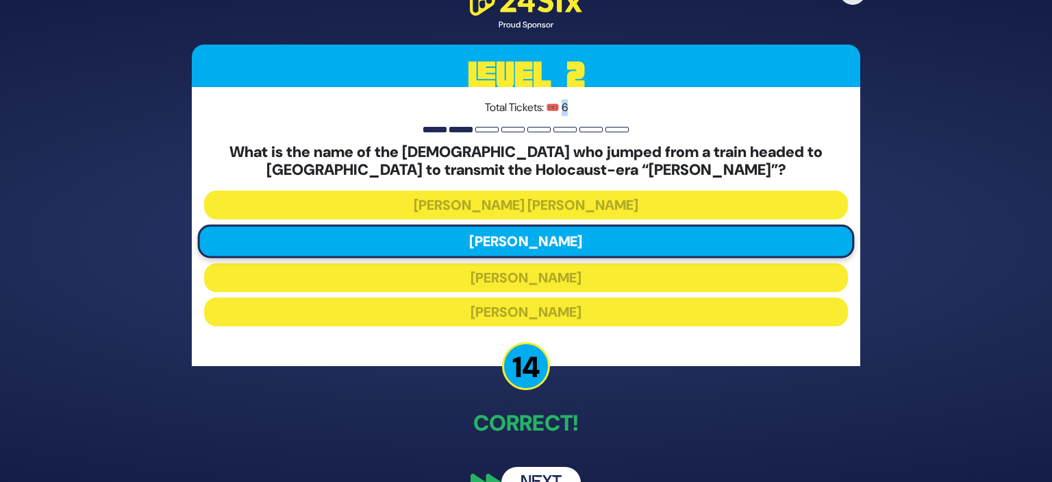
scroll to position [32, 0]
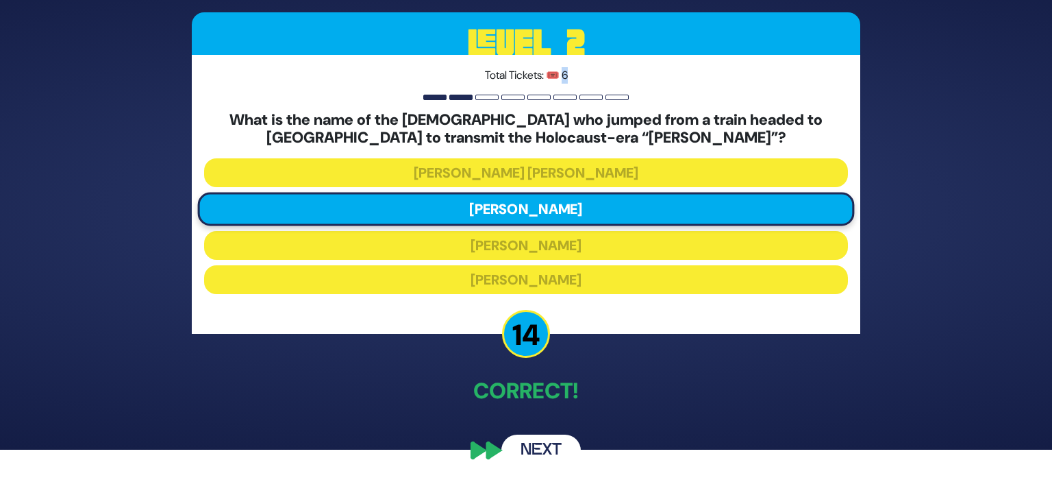
click at [543, 445] on button "Next" at bounding box center [541, 450] width 79 height 32
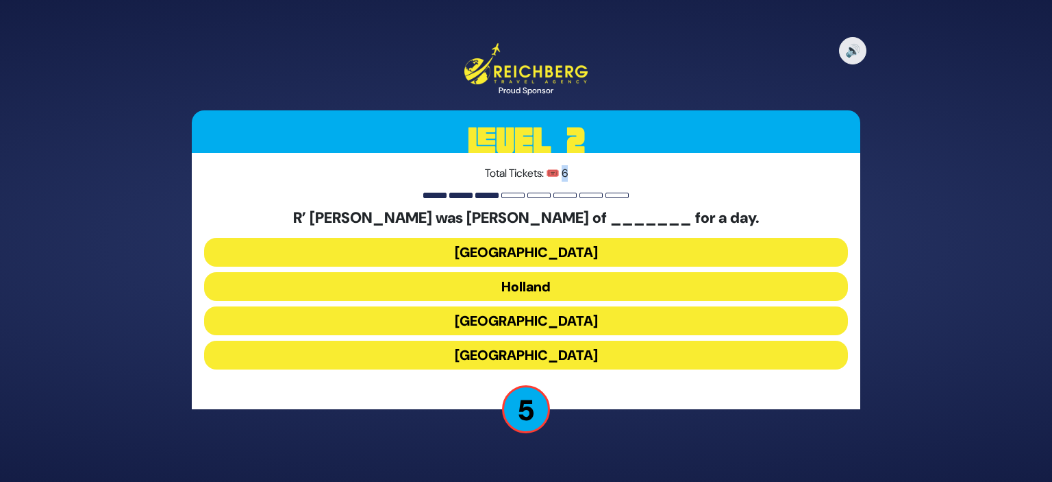
click at [628, 247] on button "Poland" at bounding box center [526, 252] width 644 height 29
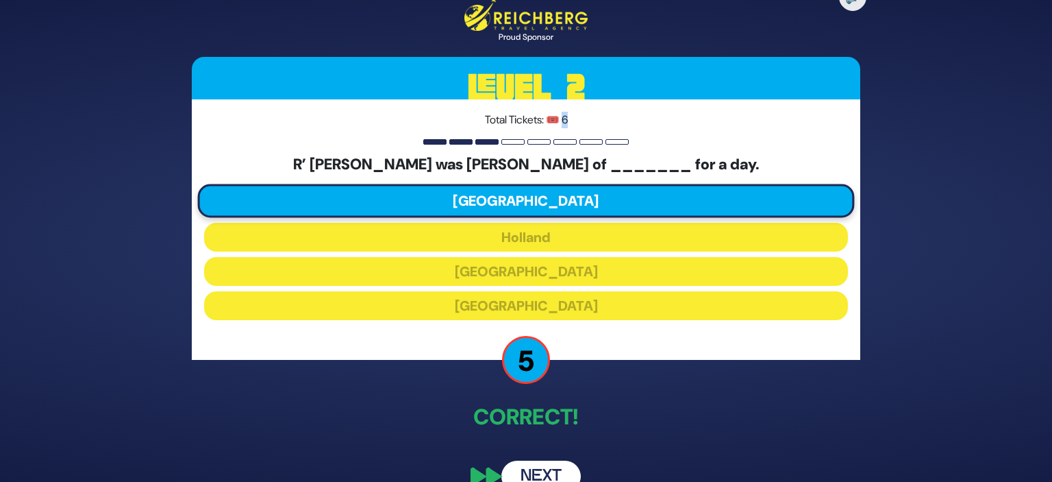
click at [543, 463] on button "Next" at bounding box center [541, 476] width 79 height 32
click at [543, 462] on div "🔊 Proud Sponsor Level 2 Total Tickets: 🎟️ 6 R’ Shaul Wahl was king of _______ f…" at bounding box center [526, 241] width 1052 height 482
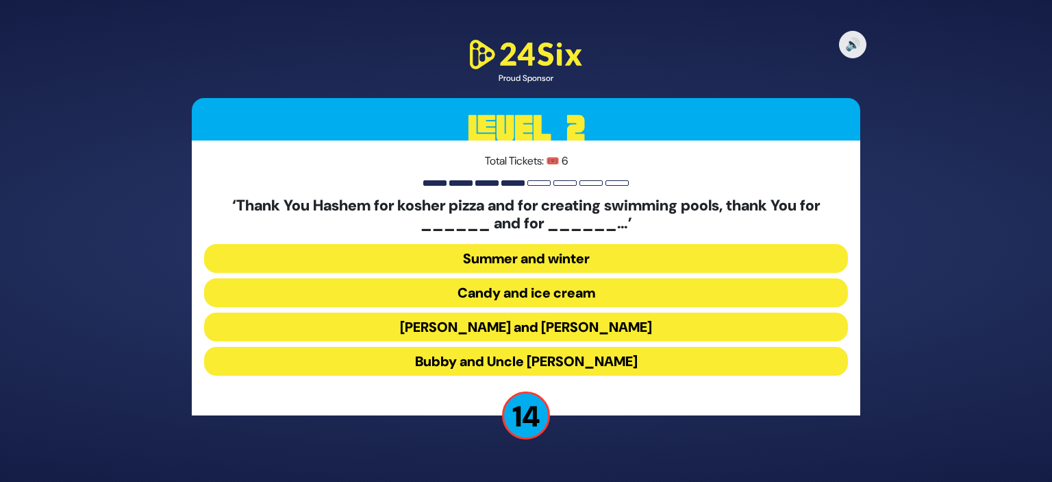
click at [940, 336] on div "🔊 Proud Sponsor Level 2 Total Tickets: 🎟️ 6 ‘Thank You Hashem for kosher pizza …" at bounding box center [526, 241] width 1052 height 482
click at [615, 248] on button "Summer and winter" at bounding box center [526, 258] width 644 height 29
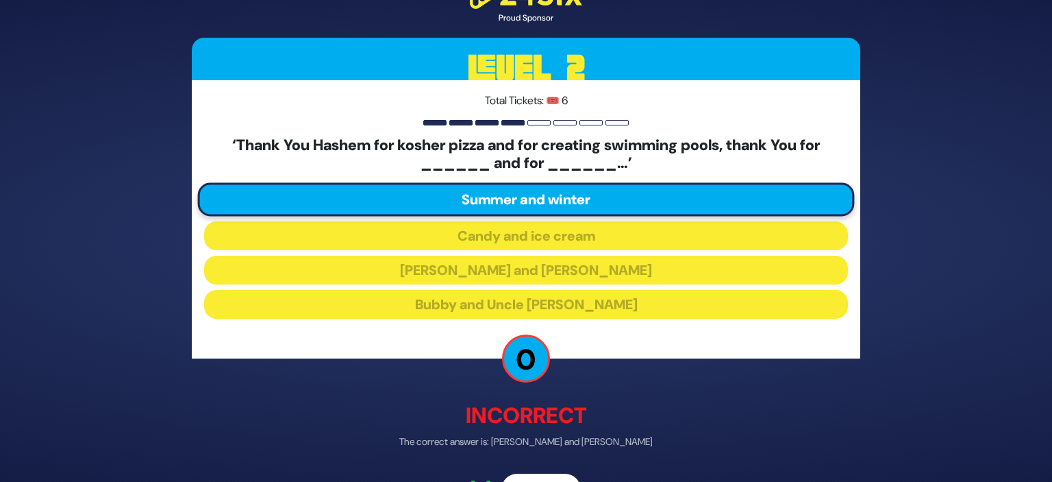
scroll to position [39, 0]
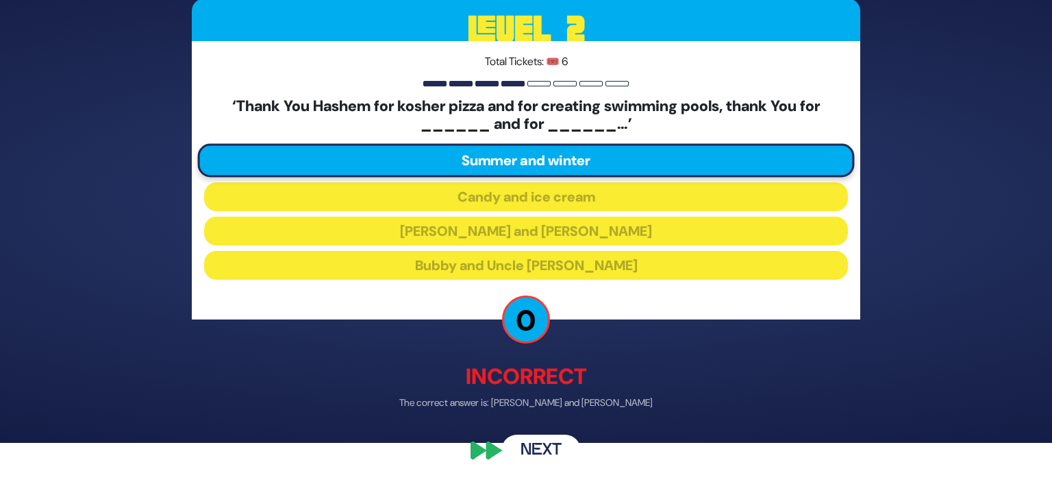
click at [561, 443] on button "Next" at bounding box center [541, 450] width 79 height 32
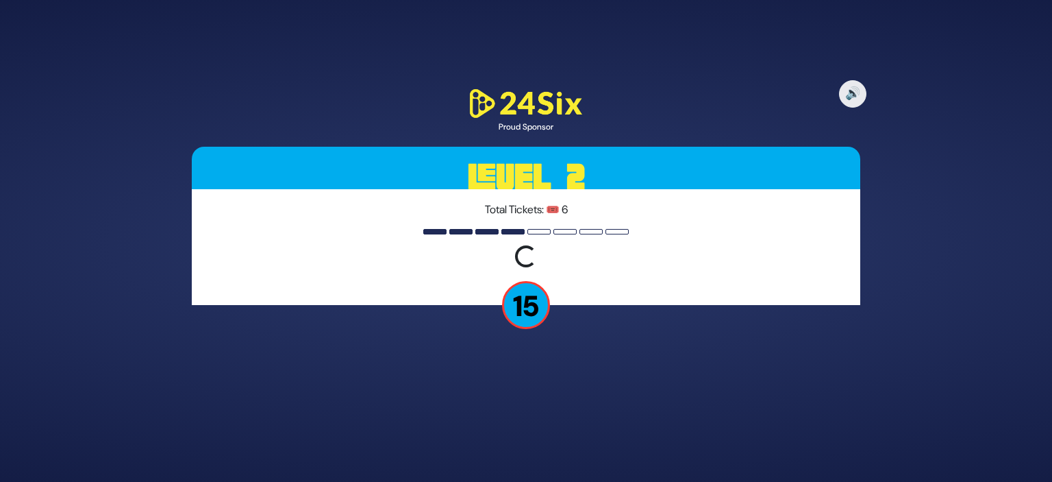
scroll to position [0, 0]
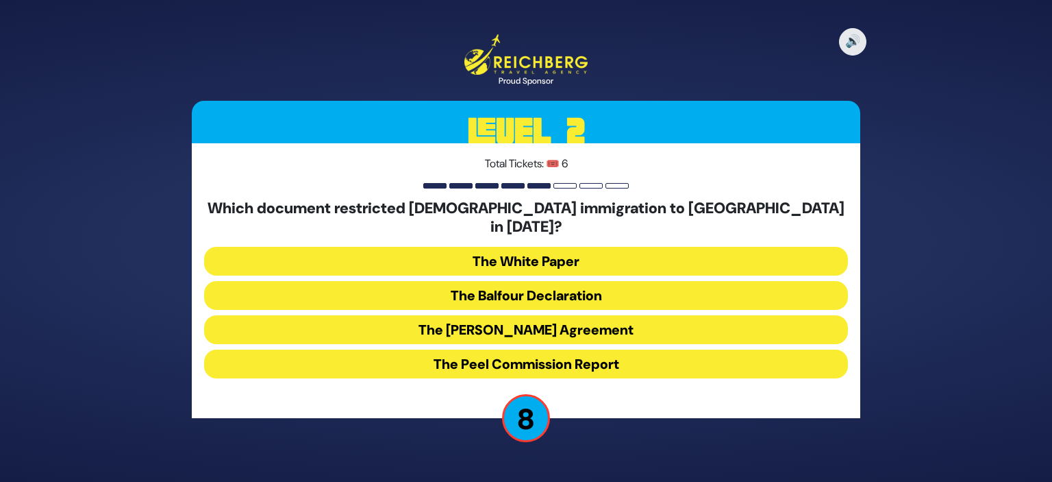
click at [679, 255] on button "The White Paper" at bounding box center [526, 261] width 644 height 29
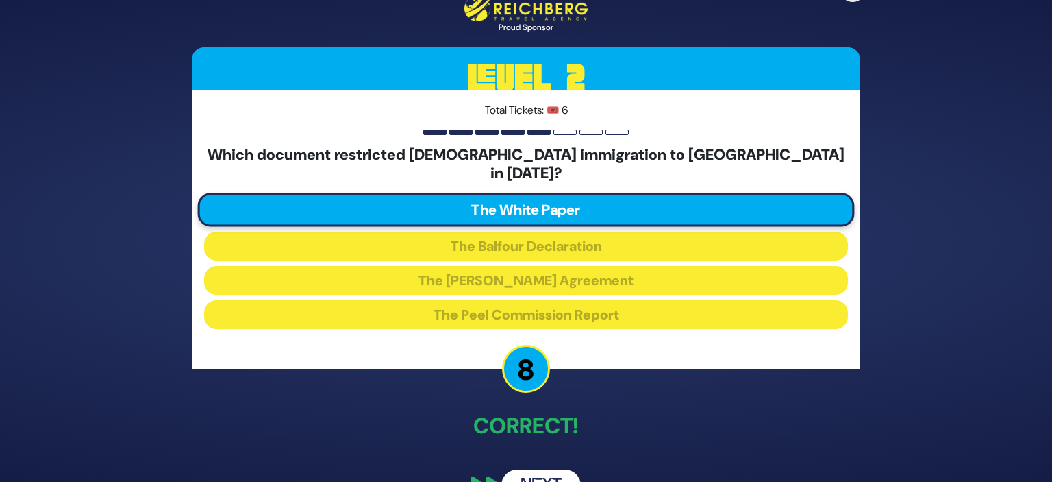
click at [912, 306] on div "🔊 Proud Sponsor Level 2 Total Tickets: 🎟️ 6 Which document restricted Jewish im…" at bounding box center [526, 241] width 1052 height 482
drag, startPoint x: 912, startPoint y: 306, endPoint x: 665, endPoint y: 444, distance: 282.8
click at [665, 444] on div "🔊 Proud Sponsor Level 2 Total Tickets: 🎟️ 6 Which document restricted Jewish im…" at bounding box center [526, 241] width 1052 height 482
click at [665, 444] on div "🔊 Proud Sponsor Level 2 Total Tickets: 🎟️ 6 Which document restricted Jewish im…" at bounding box center [526, 240] width 702 height 553
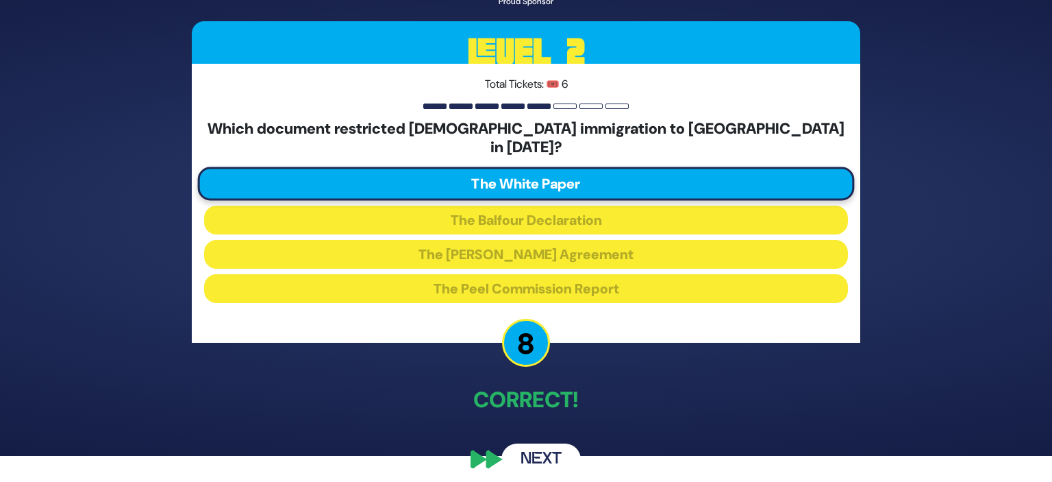
click at [533, 443] on button "Next" at bounding box center [541, 459] width 79 height 32
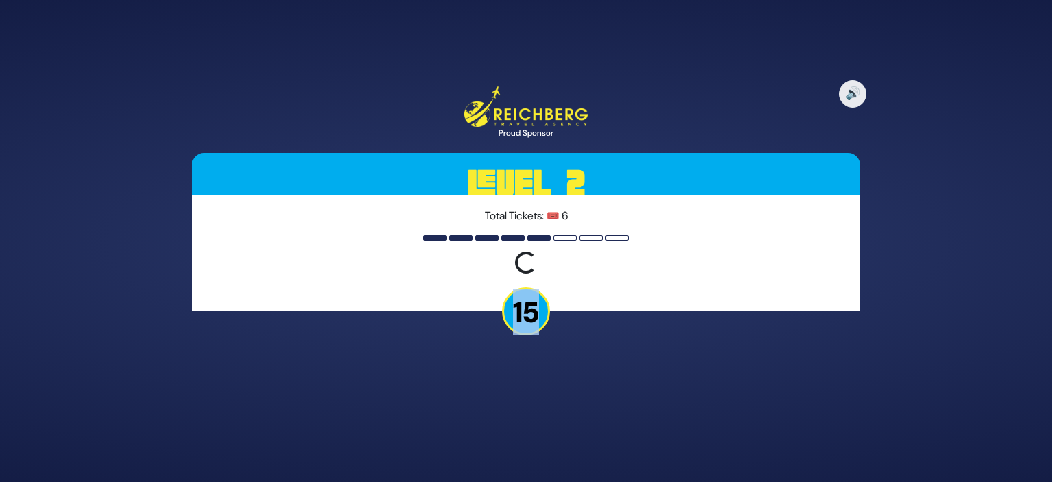
click at [533, 443] on div "🔊 Proud Sponsor Level 2 Total Tickets: 🎟️ 6 Loading question... 15" at bounding box center [526, 241] width 1052 height 482
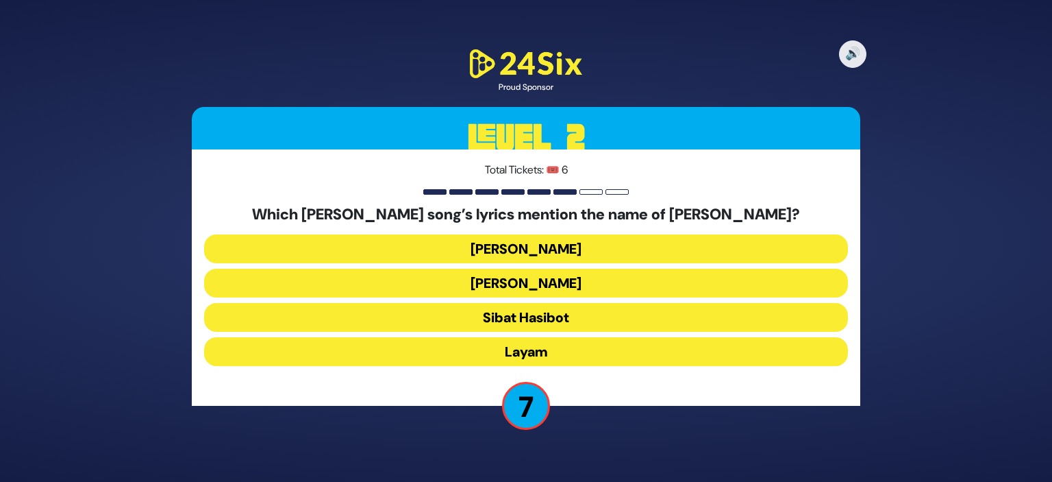
click at [718, 360] on button "Layam" at bounding box center [526, 351] width 644 height 29
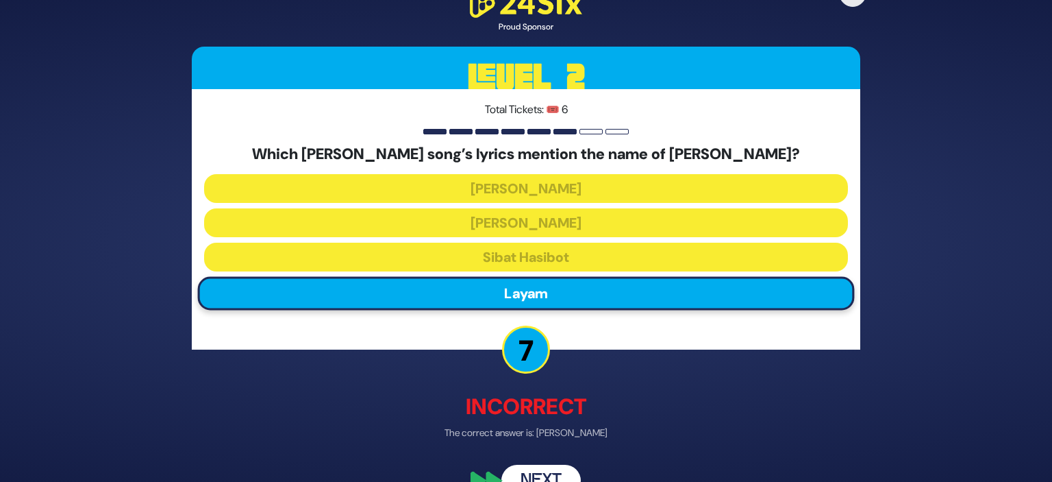
click at [898, 413] on div "🔊 Proud Sponsor Level 2 Total Tickets: 🎟️ 6 Which Ishay Ribo song’s lyrics ment…" at bounding box center [526, 241] width 1052 height 482
click at [966, 375] on div "🔊 Proud Sponsor Level 2 Total Tickets: 🎟️ 6 Which Ishay Ribo song’s lyrics ment…" at bounding box center [526, 241] width 1052 height 482
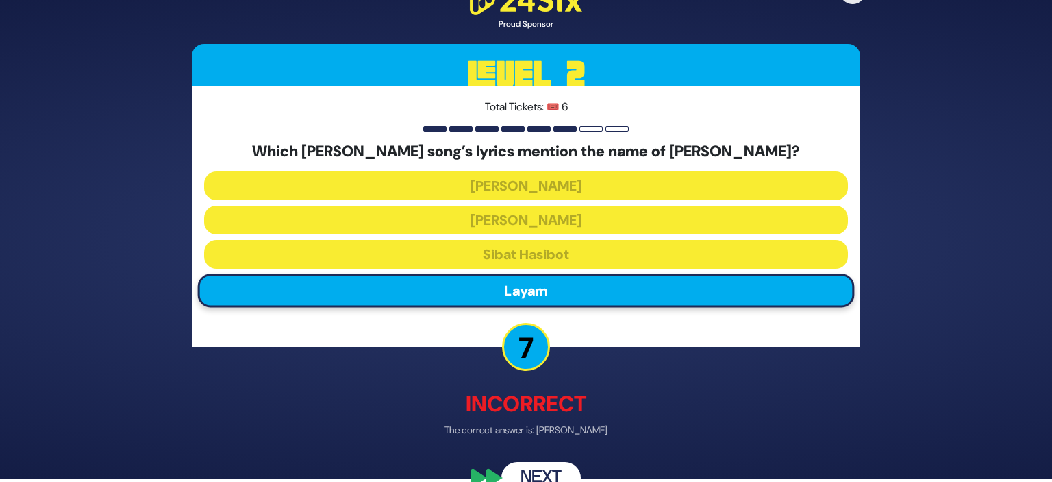
scroll to position [30, 0]
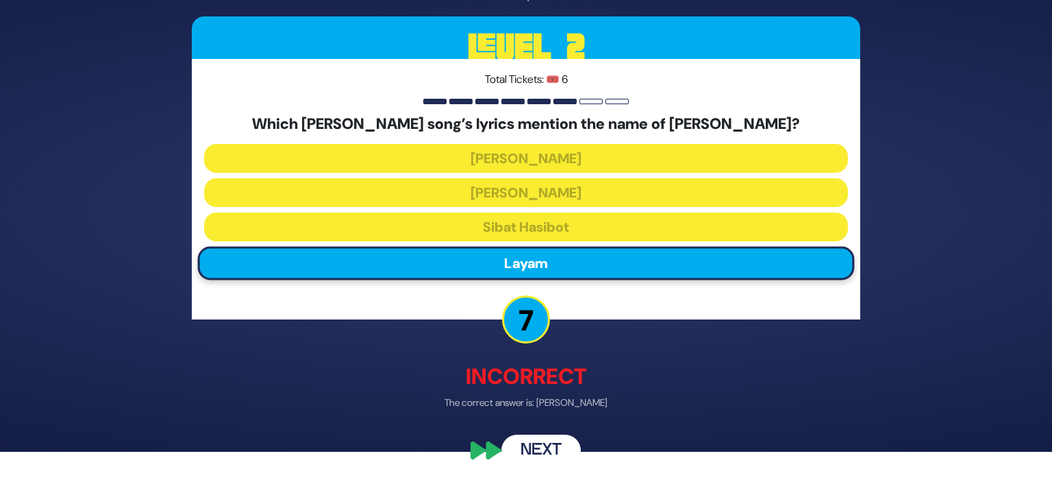
click at [523, 447] on button "Next" at bounding box center [541, 450] width 79 height 32
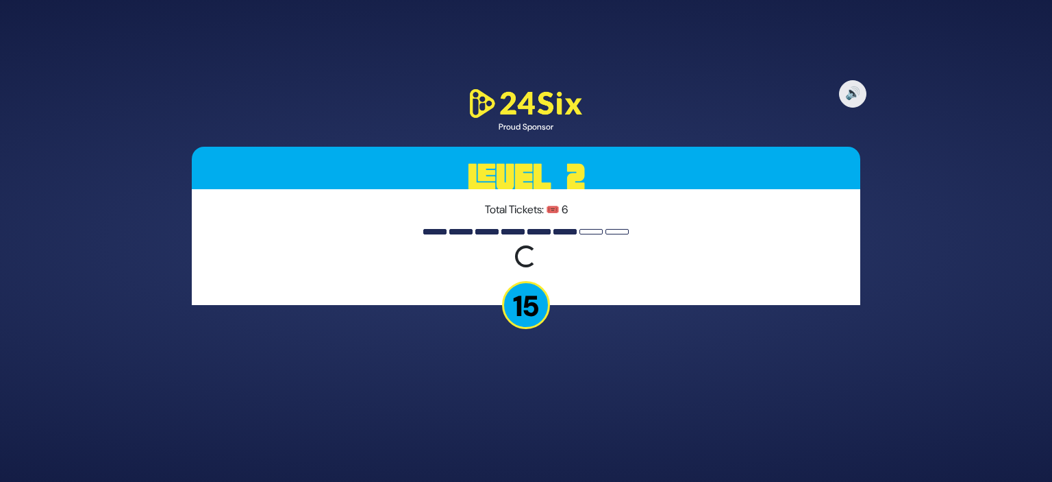
scroll to position [0, 0]
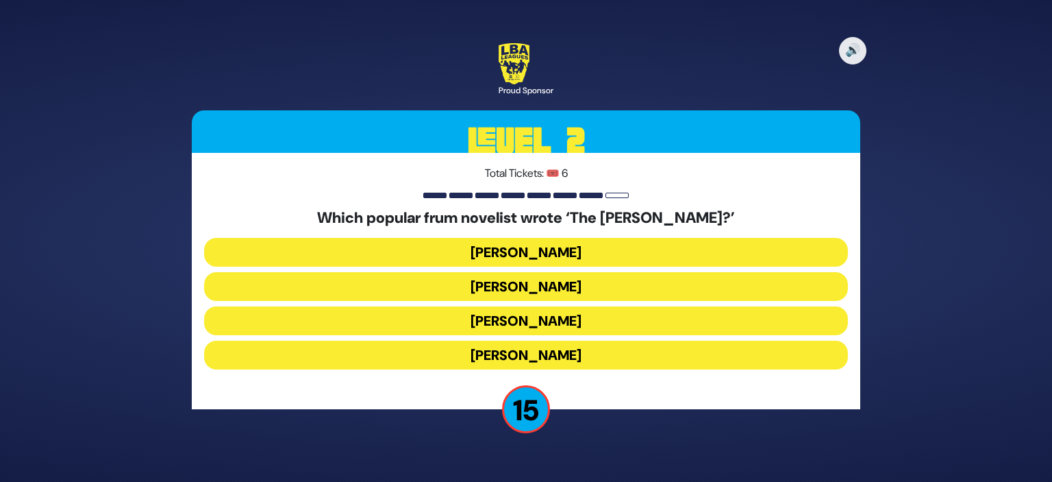
click at [526, 447] on div "🔊 Proud Sponsor Level 2 Total Tickets: 🎟️ 6 Which popular frum novelist wrote ‘…" at bounding box center [526, 241] width 702 height 428
click at [640, 358] on button "Yona Sapir" at bounding box center [526, 355] width 644 height 29
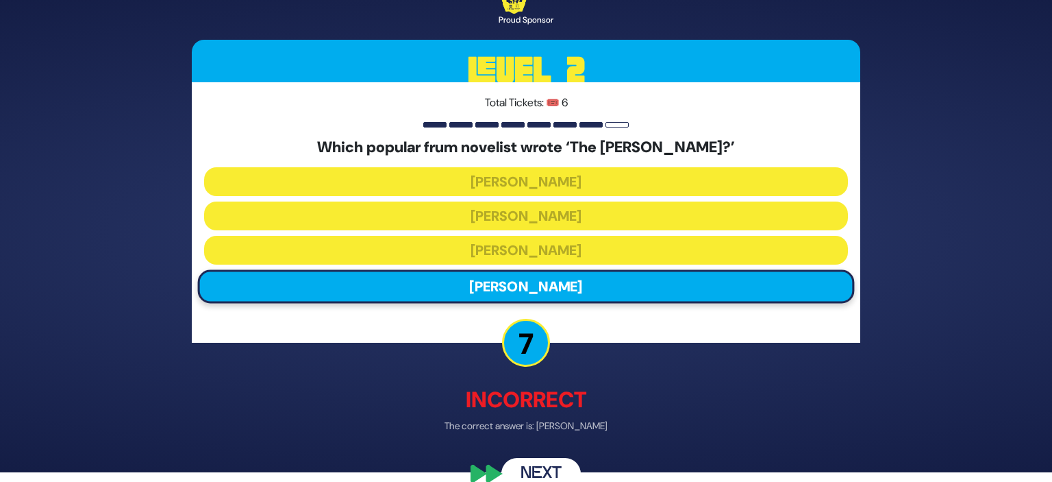
scroll to position [33, 0]
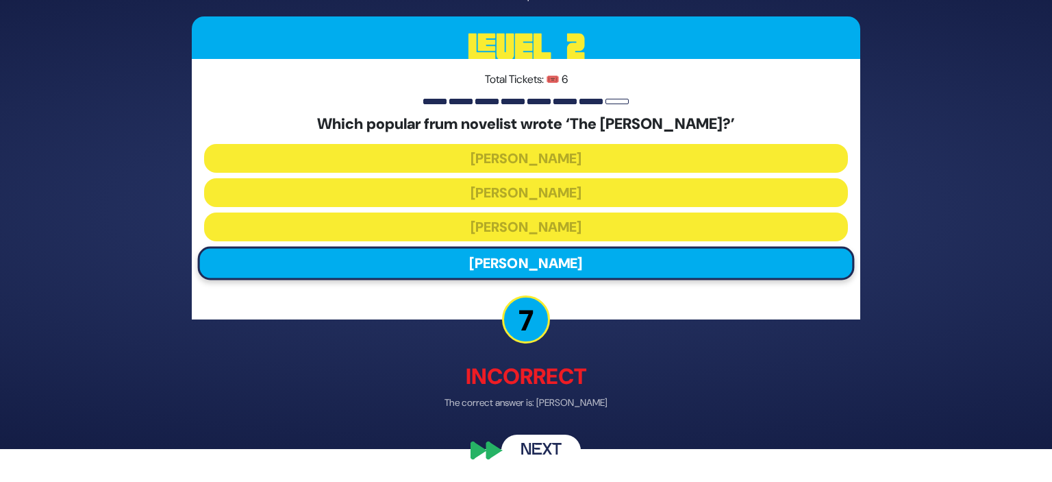
click at [532, 443] on button "Next" at bounding box center [541, 451] width 79 height 32
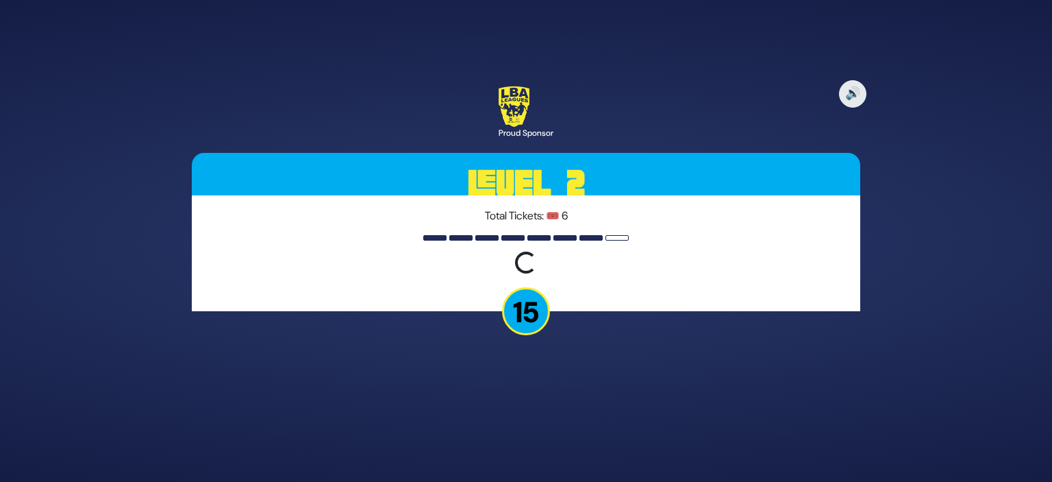
scroll to position [0, 0]
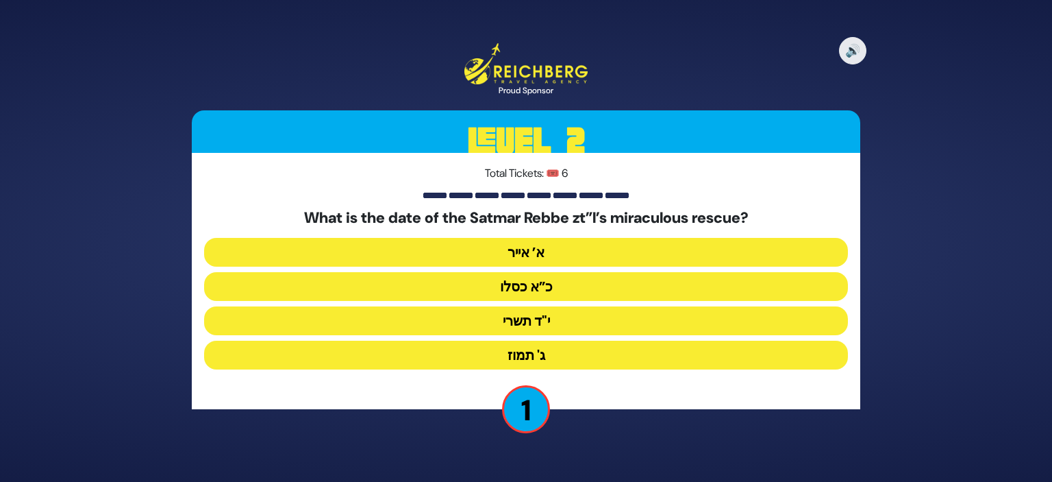
click at [593, 277] on button "כ”א כסלו" at bounding box center [526, 286] width 644 height 29
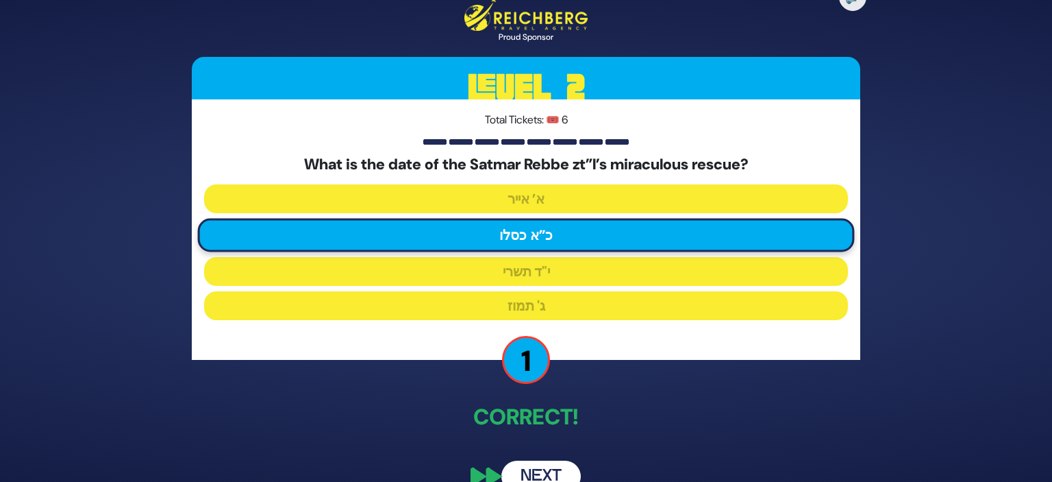
scroll to position [26, 0]
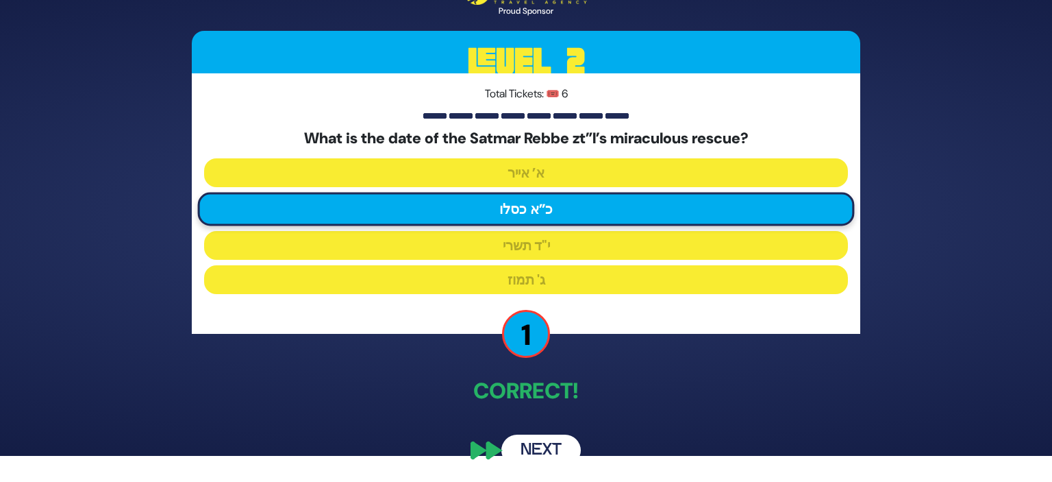
click at [526, 456] on button "Next" at bounding box center [541, 450] width 79 height 32
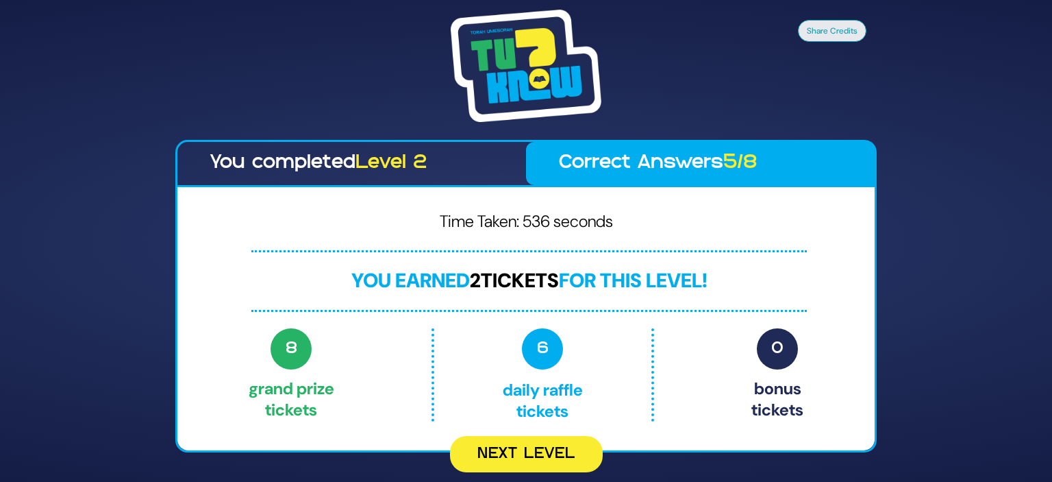
scroll to position [0, 0]
click at [916, 243] on div "Share Credits You completed Level 2 Correct Answers 5/8 Time Taken: 536 seconds…" at bounding box center [526, 241] width 1052 height 482
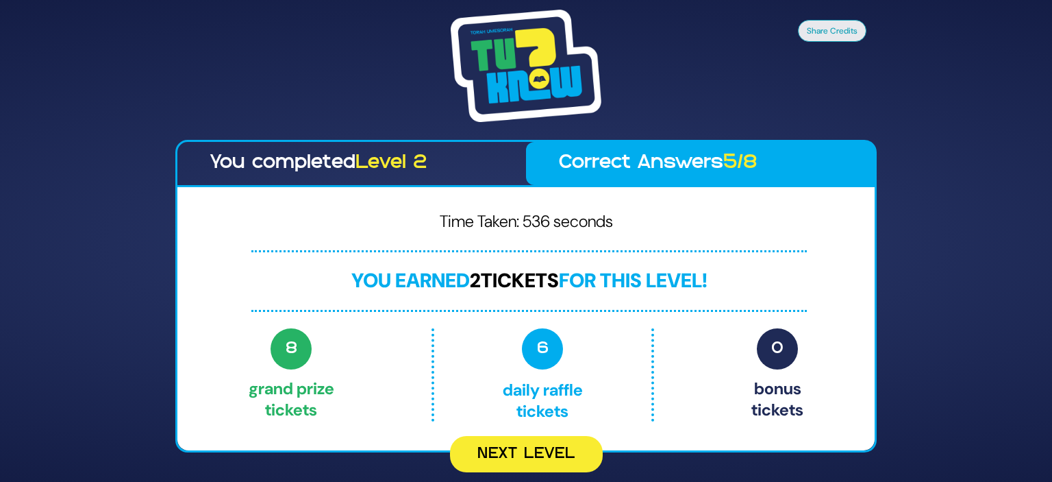
click at [916, 243] on div "Share Credits You completed Level 2 Correct Answers 5/8 Time Taken: 536 seconds…" at bounding box center [526, 241] width 1052 height 482
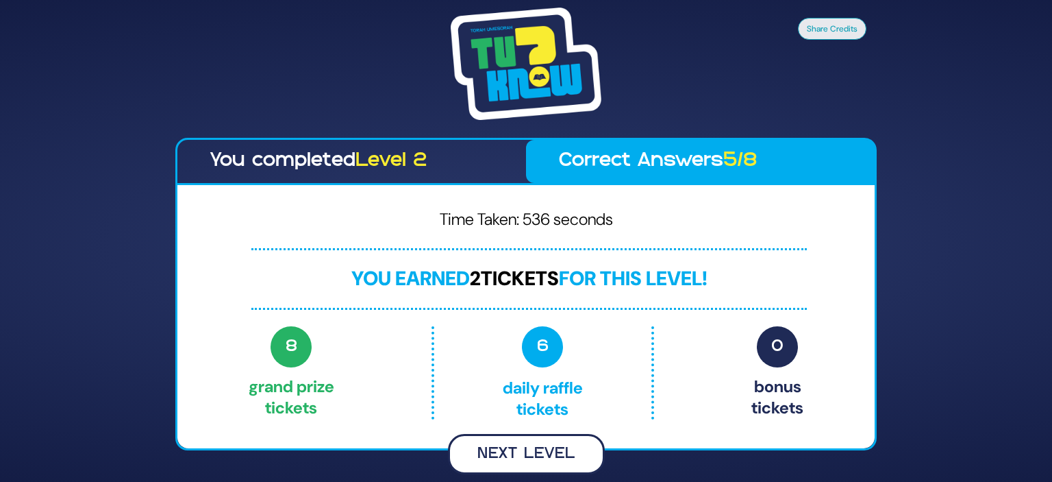
click at [503, 456] on button "Next Level" at bounding box center [526, 454] width 157 height 40
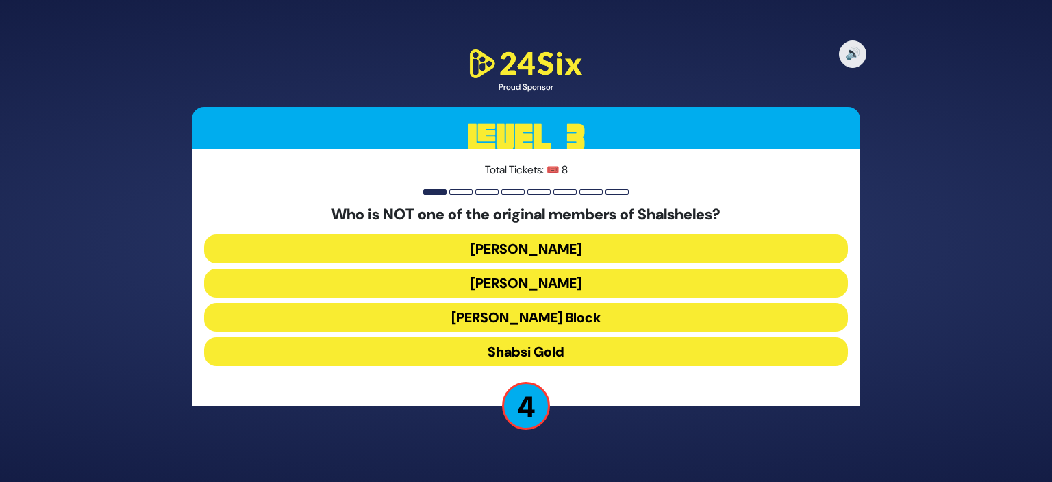
click at [595, 312] on button "Chaim Block" at bounding box center [526, 317] width 644 height 29
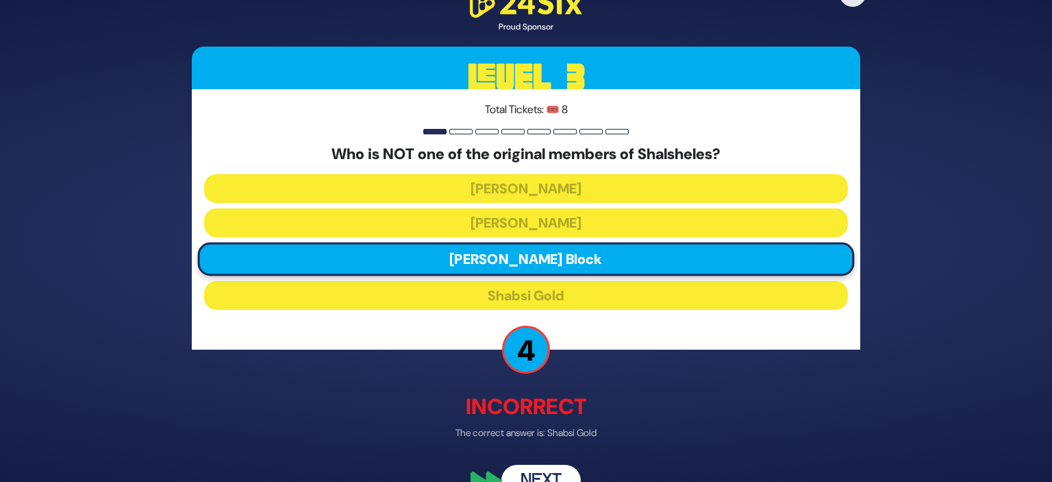
scroll to position [30, 0]
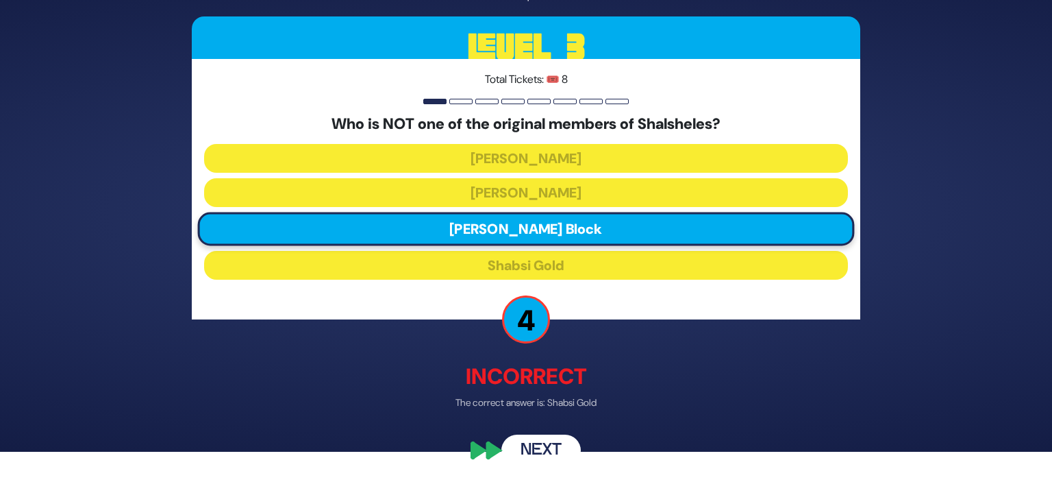
click at [556, 445] on button "Next" at bounding box center [541, 450] width 79 height 32
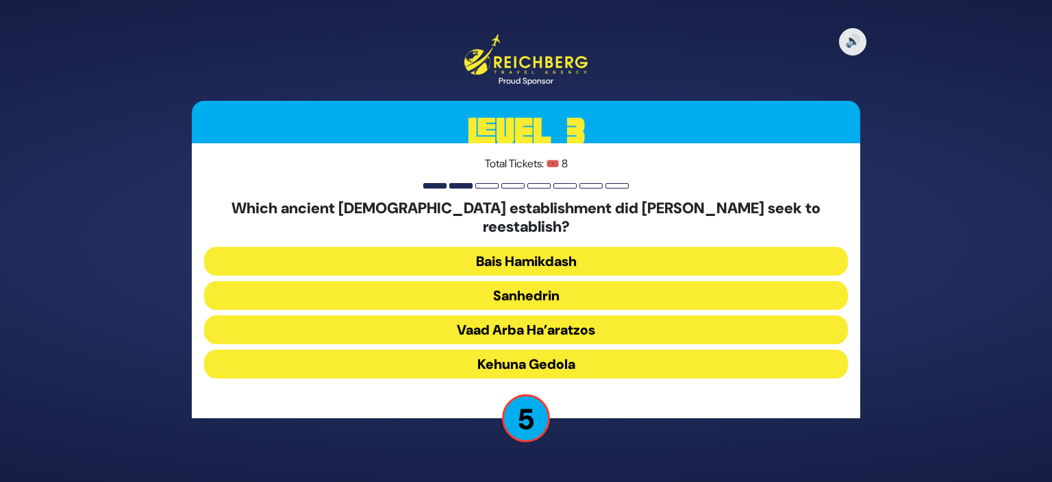
click at [607, 281] on button "Sanhedrin" at bounding box center [526, 295] width 644 height 29
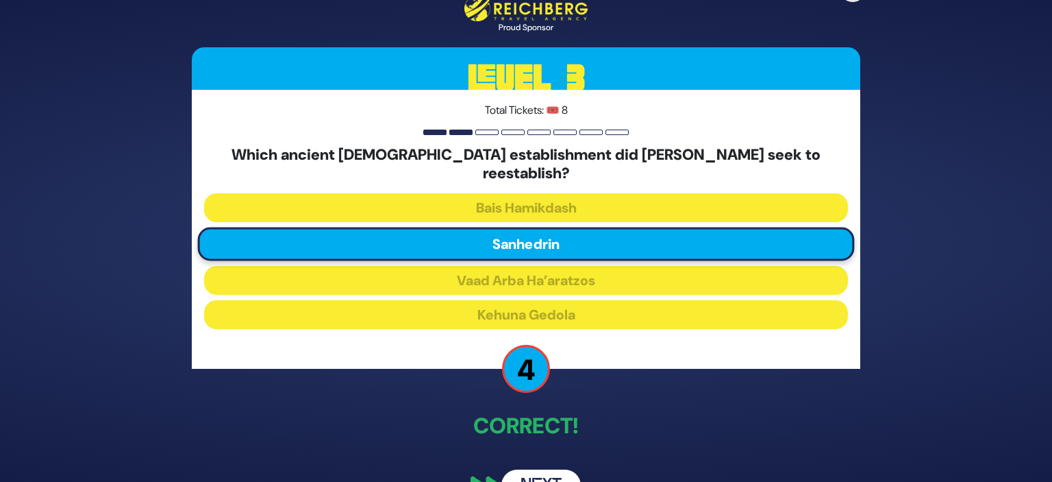
click at [1037, 336] on div "🔊 Proud Sponsor Level 3 Total Tickets: 🎟️ 8 Which ancient Jewish establishment …" at bounding box center [526, 241] width 1052 height 482
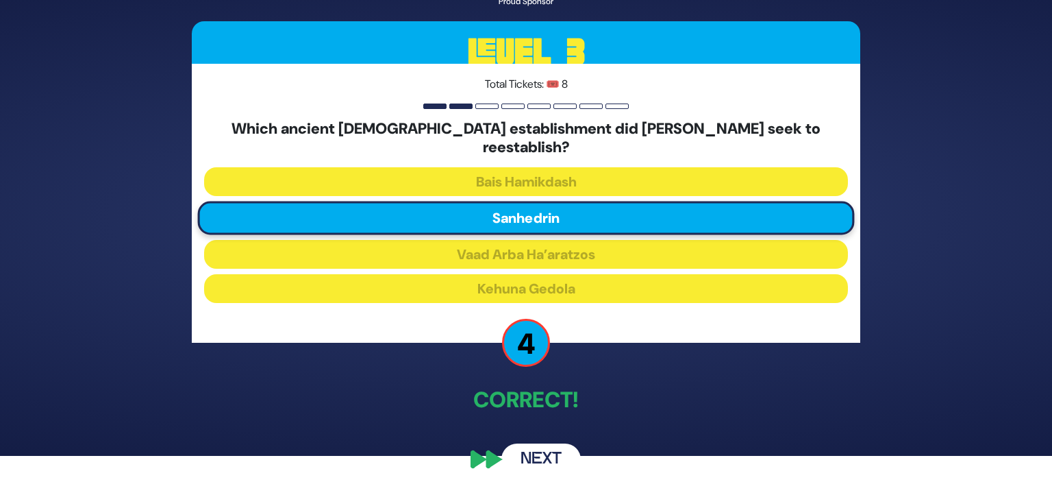
click at [546, 447] on button "Next" at bounding box center [541, 459] width 79 height 32
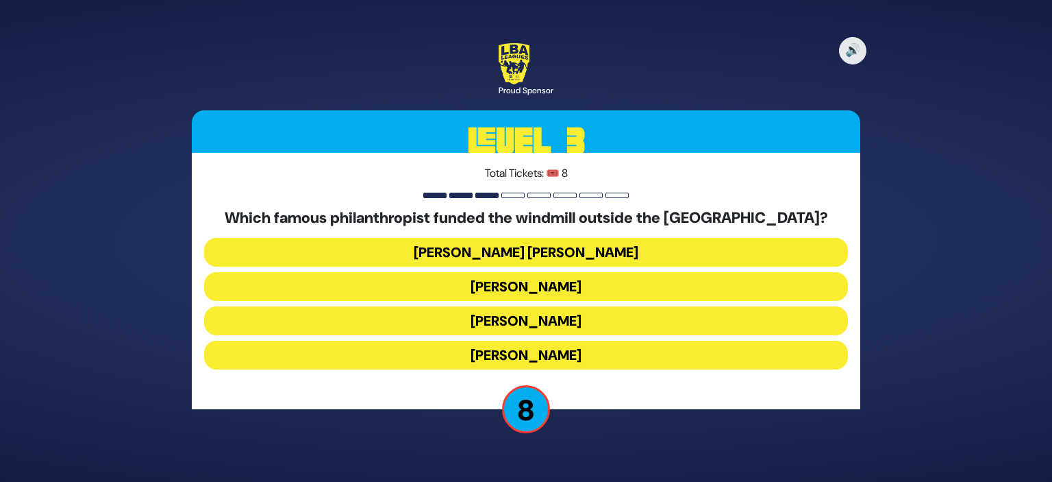
click at [680, 360] on button "Moses Montefiore" at bounding box center [526, 355] width 644 height 29
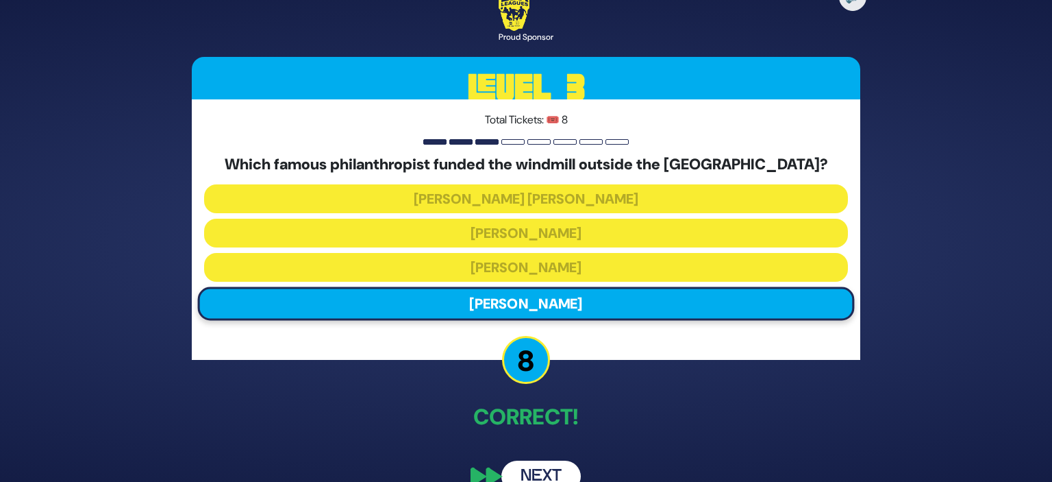
click at [562, 463] on button "Next" at bounding box center [541, 476] width 79 height 32
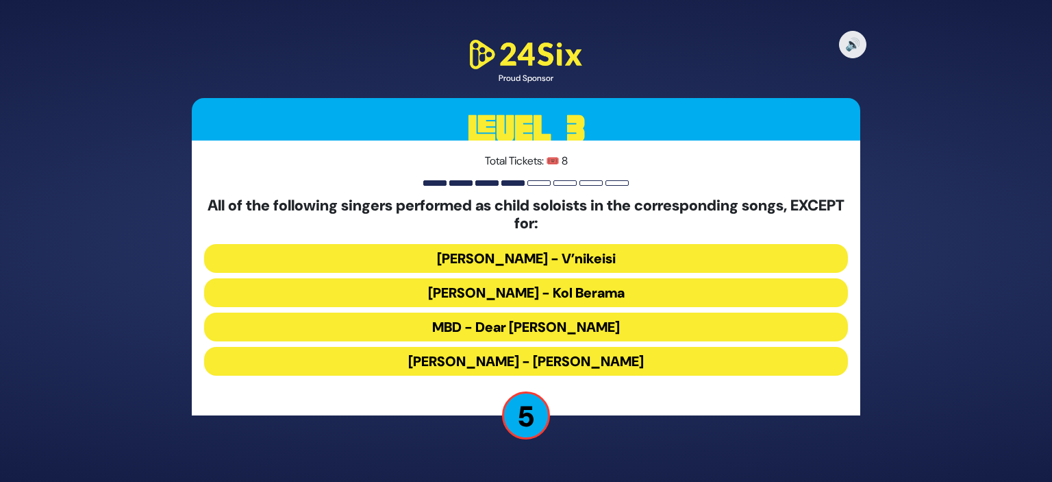
click at [619, 264] on button "Avraham Fried - V’nikeisi" at bounding box center [526, 258] width 644 height 29
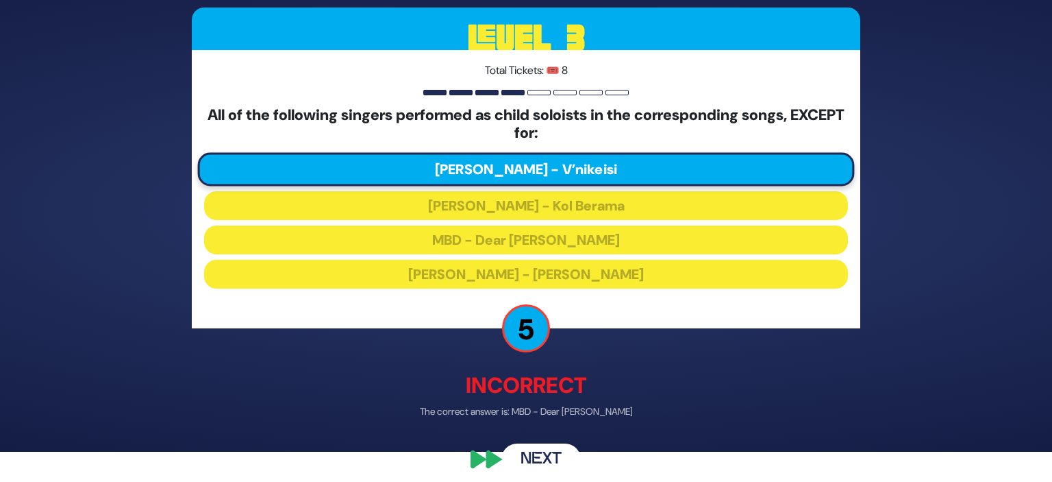
scroll to position [30, 0]
click at [533, 463] on button "Next" at bounding box center [541, 459] width 79 height 32
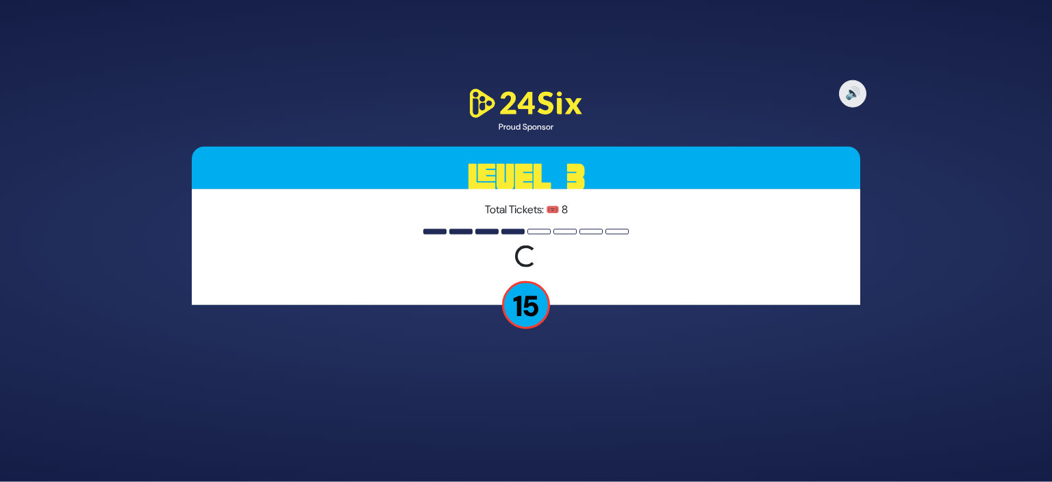
scroll to position [0, 0]
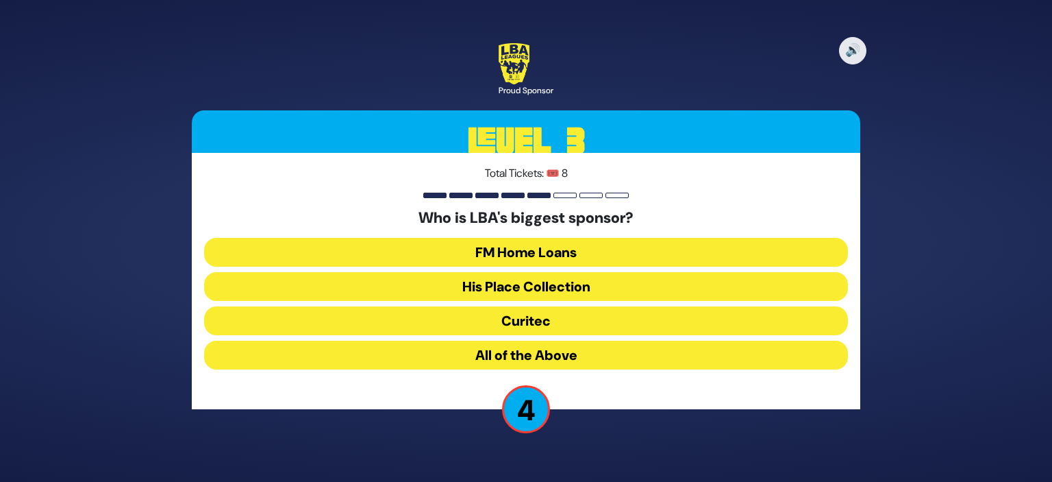
click at [582, 364] on button "All of the Above" at bounding box center [526, 355] width 644 height 29
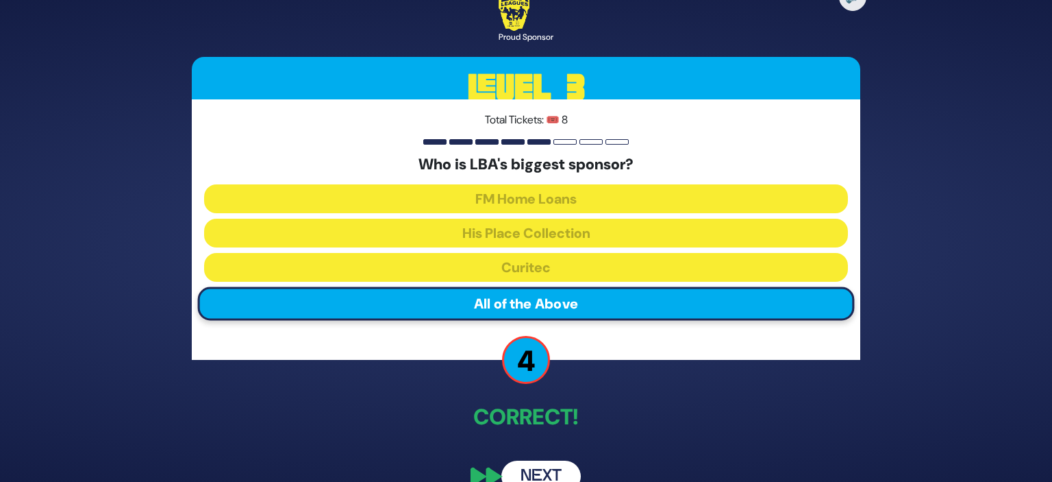
scroll to position [26, 0]
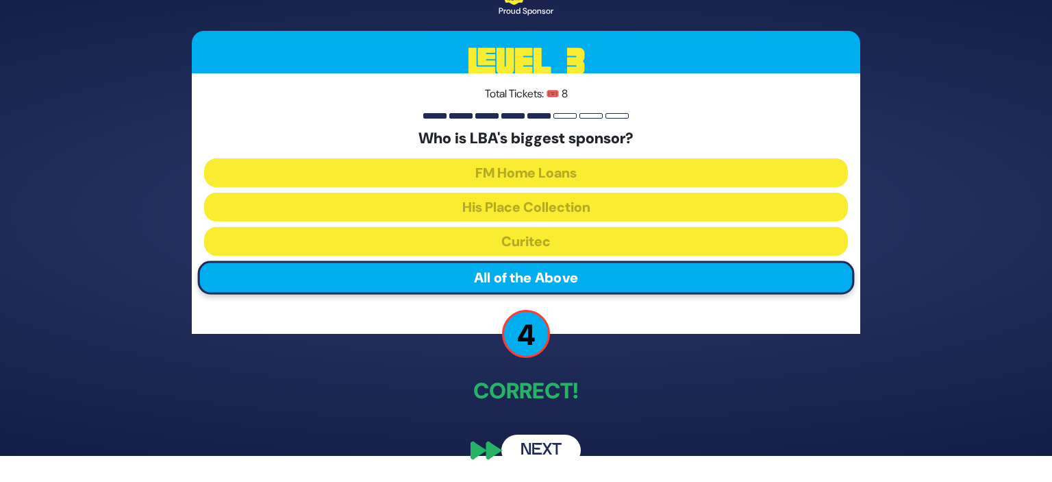
click at [621, 418] on div "🔊 Proud Sponsor Level 3 Total Tickets: 🎟️ 8 Who is LBA's biggest sponsor? FM Ho…" at bounding box center [526, 214] width 702 height 535
click at [551, 451] on button "Next" at bounding box center [541, 450] width 79 height 32
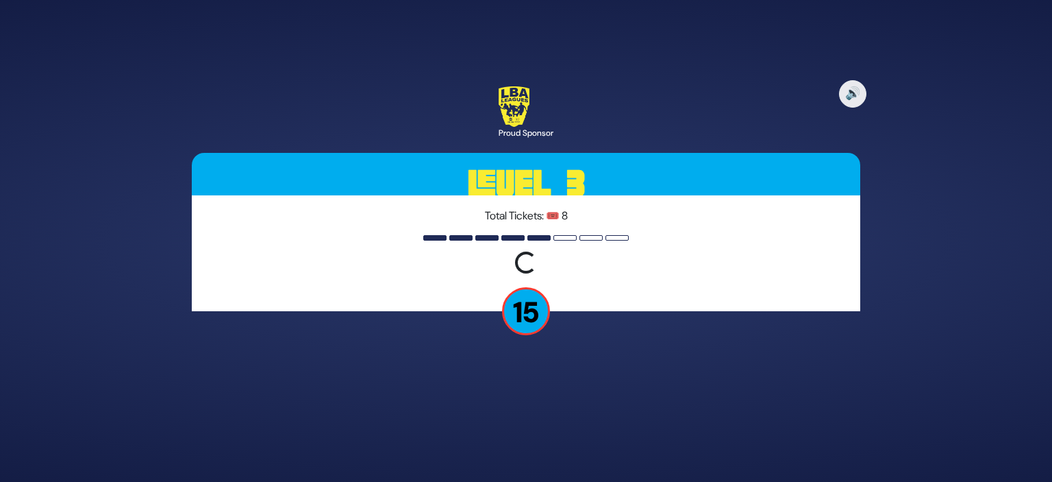
scroll to position [0, 0]
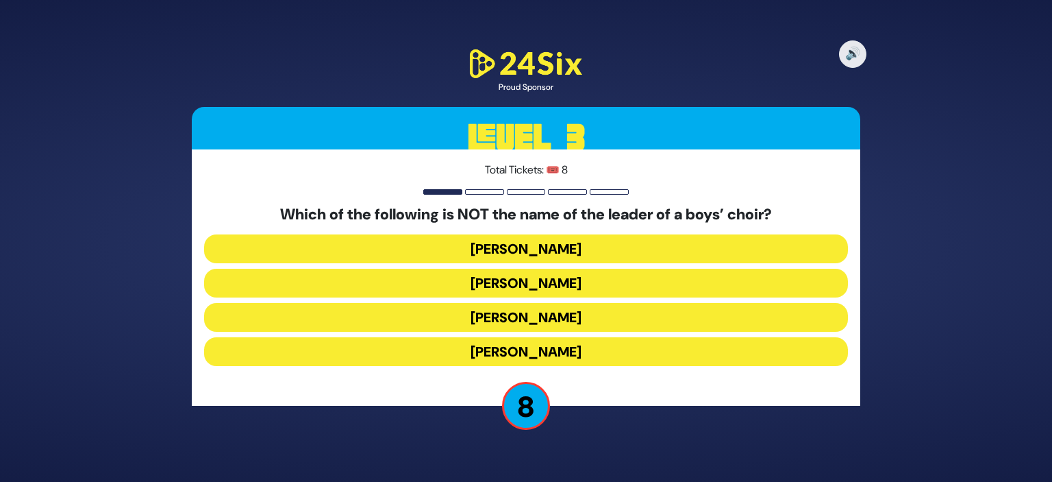
click at [585, 316] on button "Nachman Seltzer" at bounding box center [526, 317] width 644 height 29
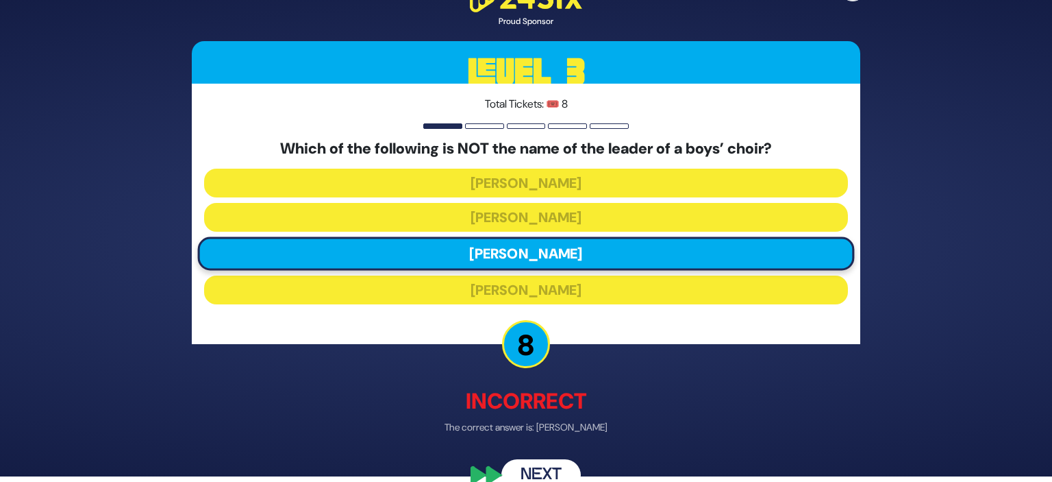
scroll to position [5, 0]
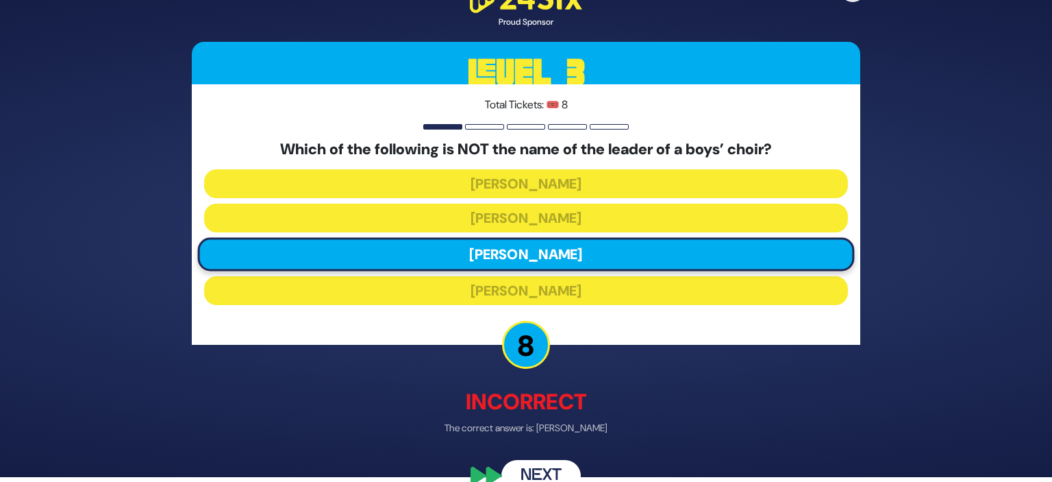
click at [555, 469] on button "Next" at bounding box center [541, 476] width 79 height 32
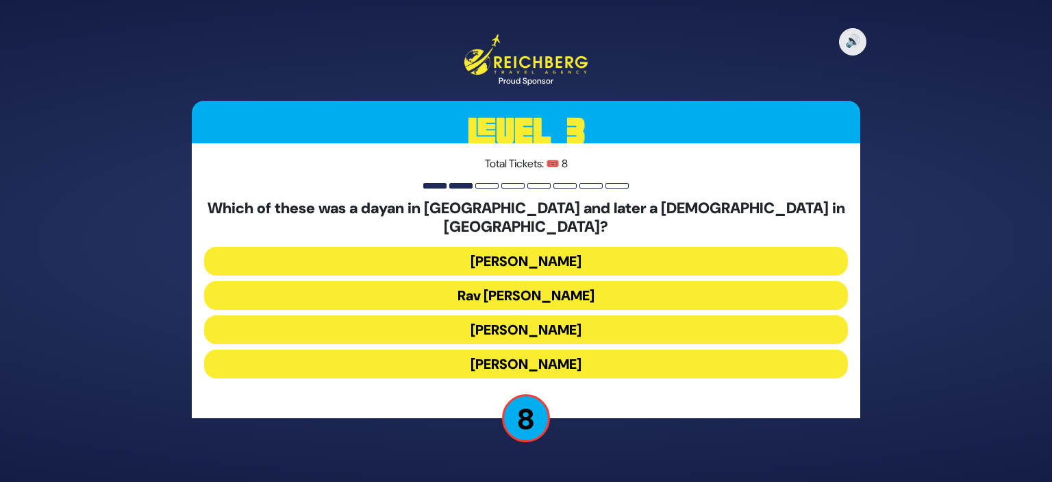
click at [629, 354] on button "Rav Avraham Kalmanowitz" at bounding box center [526, 363] width 644 height 29
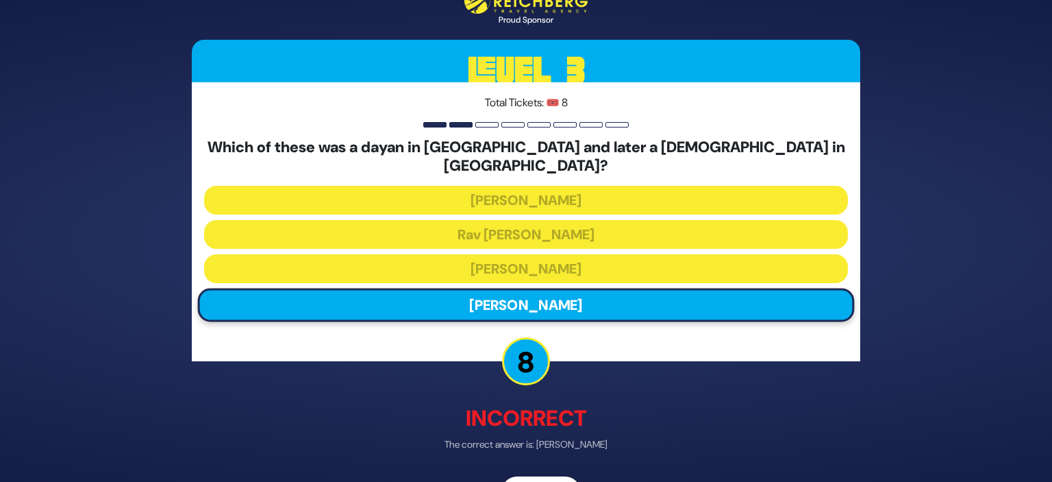
scroll to position [33, 0]
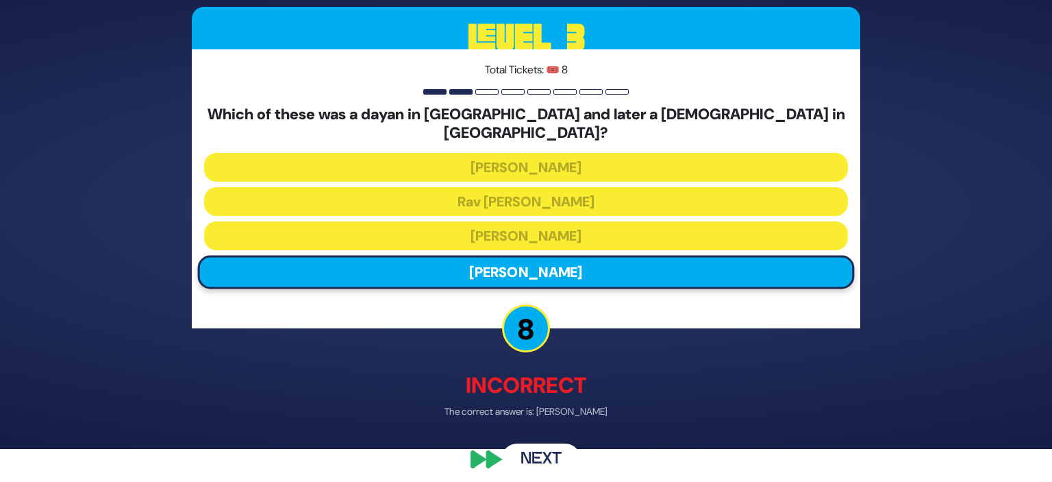
click at [548, 444] on button "Next" at bounding box center [541, 460] width 79 height 32
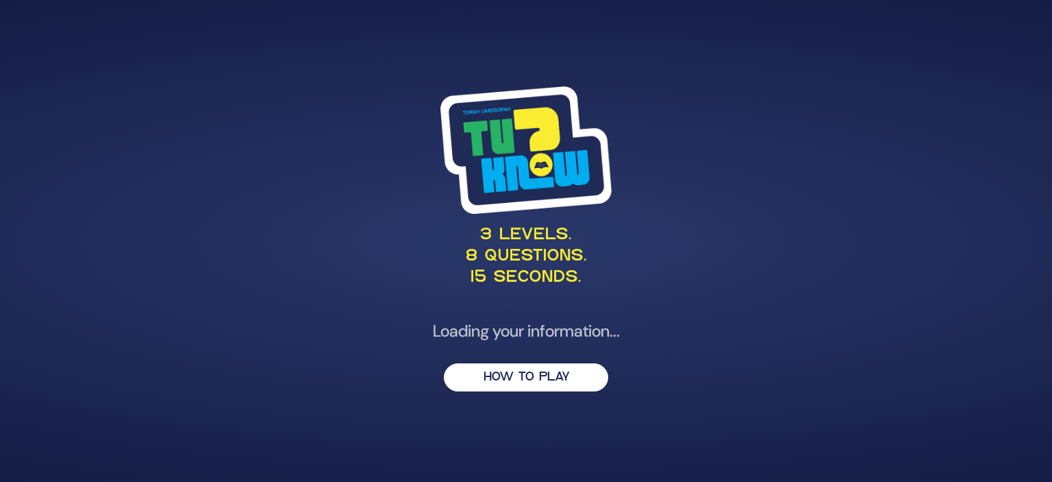
click at [670, 275] on p "3 levels. 8 questions. 15 seconds." at bounding box center [526, 257] width 669 height 64
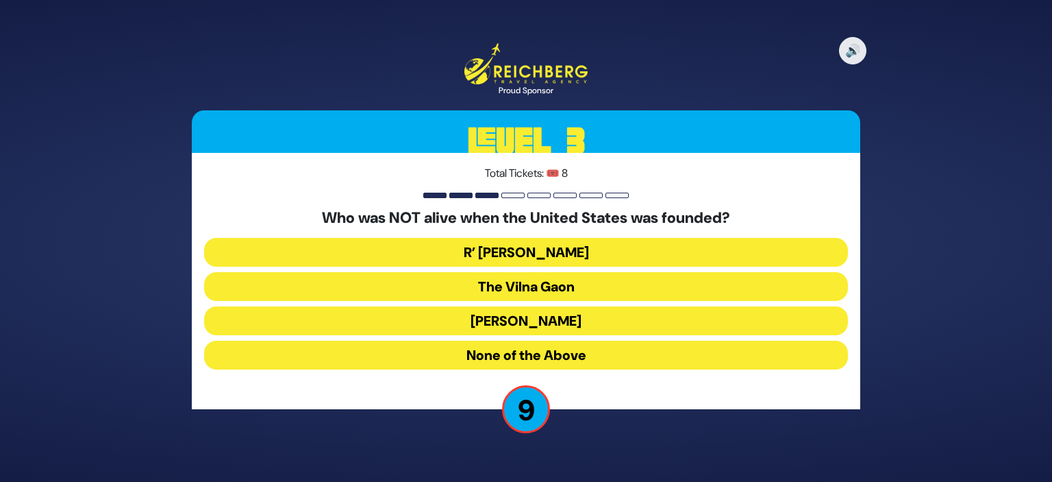
click at [582, 356] on button "None of the Above" at bounding box center [526, 355] width 644 height 29
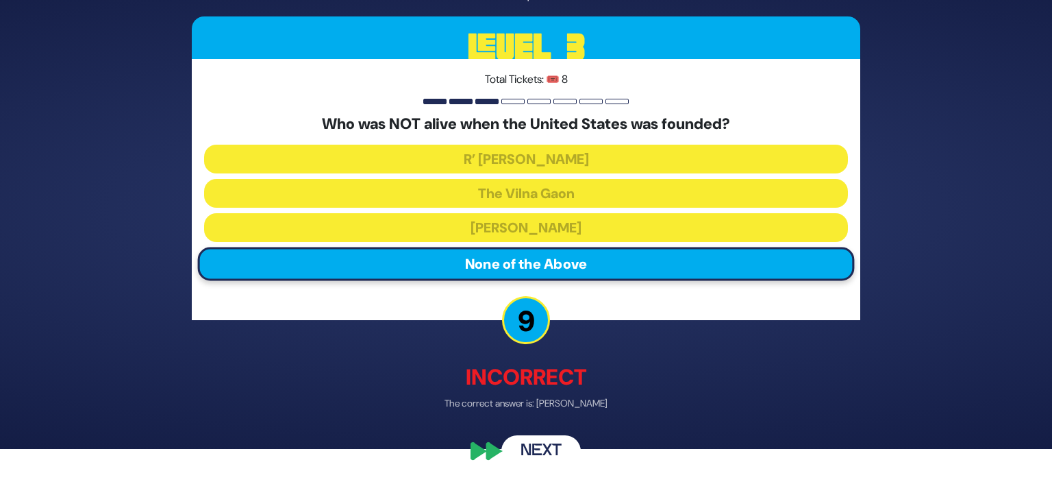
scroll to position [10, 0]
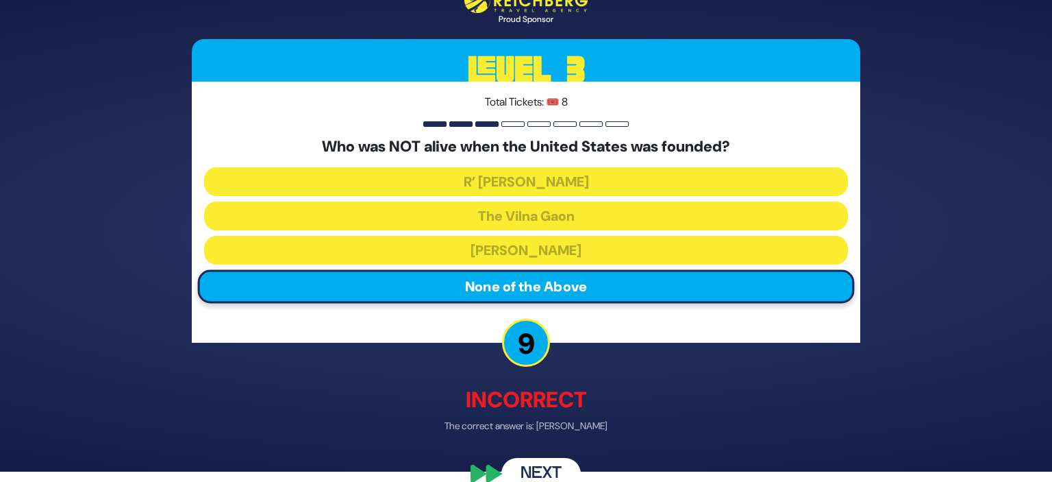
click at [530, 462] on button "Next" at bounding box center [541, 473] width 79 height 32
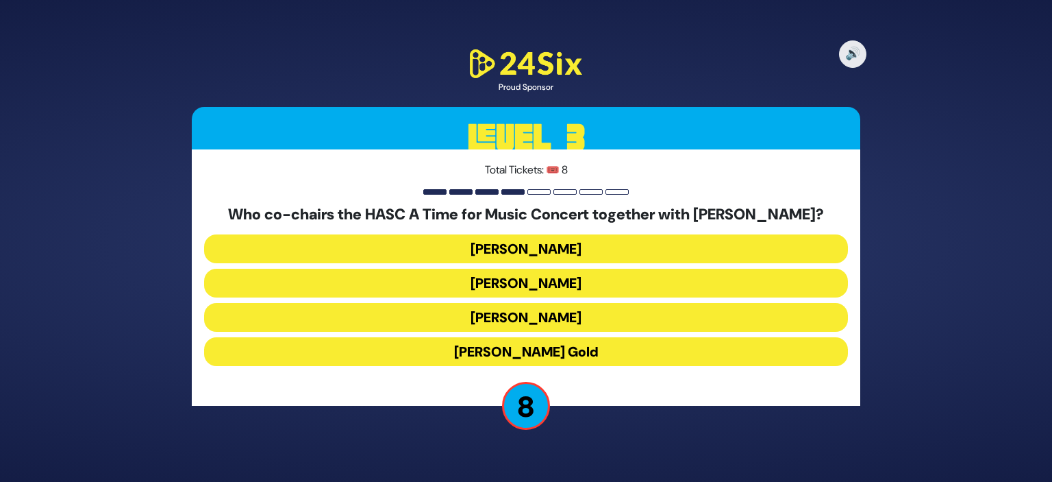
click at [580, 318] on button "Isaac Cohen" at bounding box center [526, 317] width 644 height 29
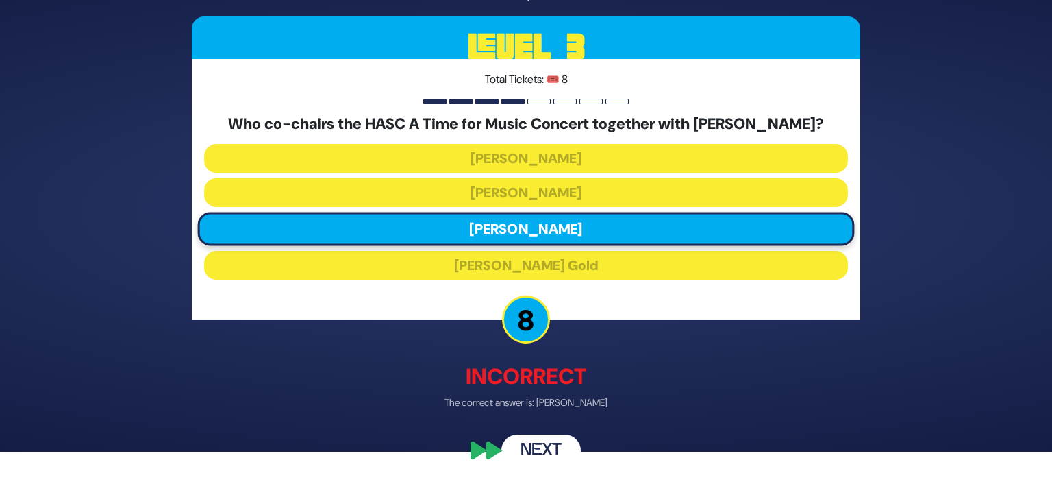
scroll to position [29, 0]
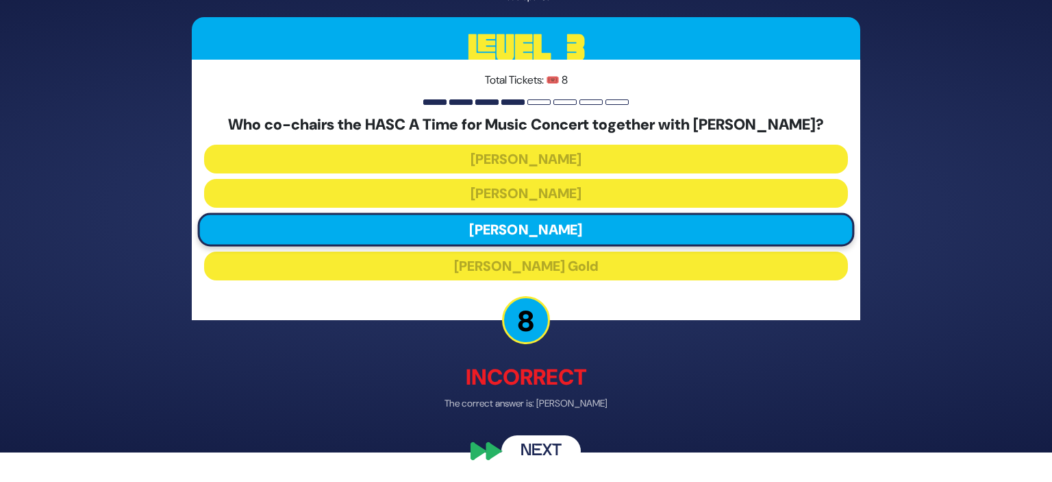
click at [560, 453] on button "Next" at bounding box center [541, 451] width 79 height 32
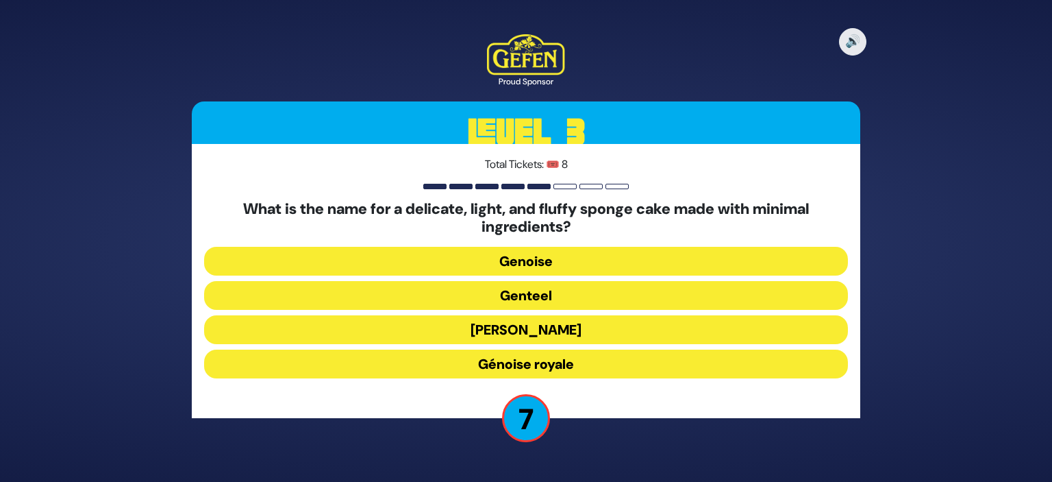
click at [582, 335] on button "Genevia" at bounding box center [526, 329] width 644 height 29
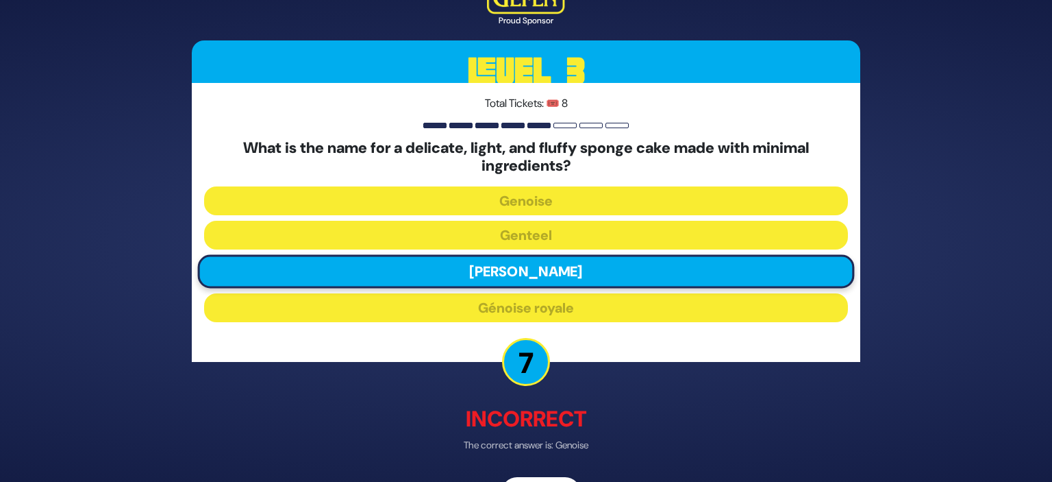
scroll to position [42, 0]
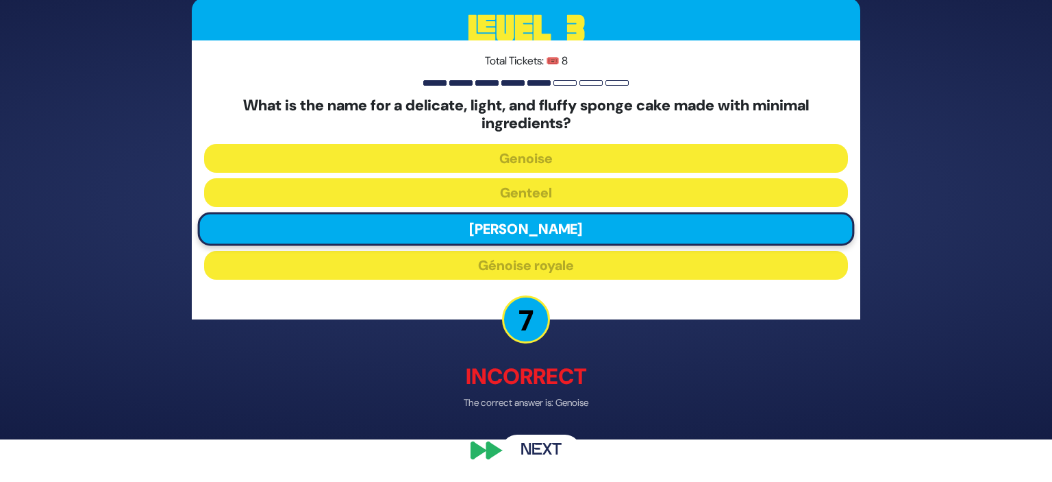
click at [557, 445] on button "Next" at bounding box center [541, 450] width 79 height 32
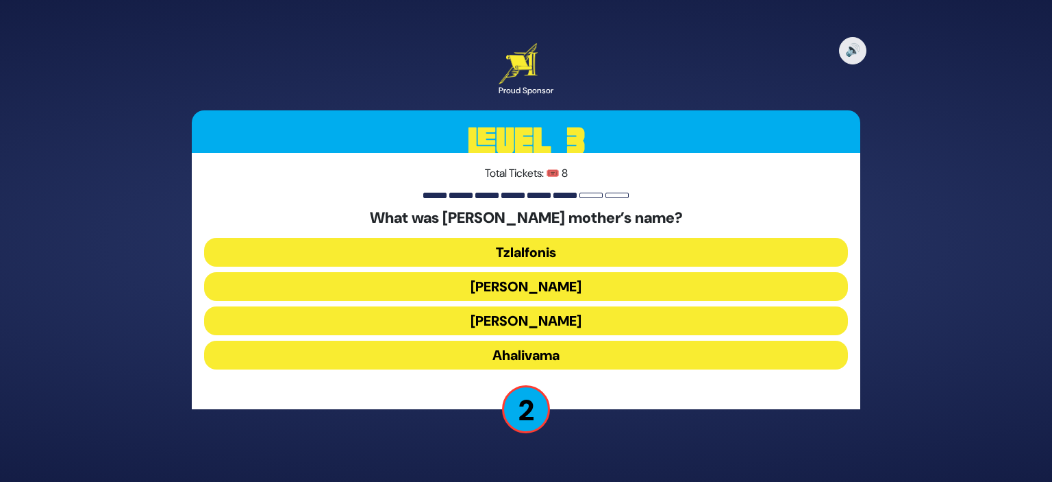
click at [574, 355] on button "Ahalivama" at bounding box center [526, 355] width 644 height 29
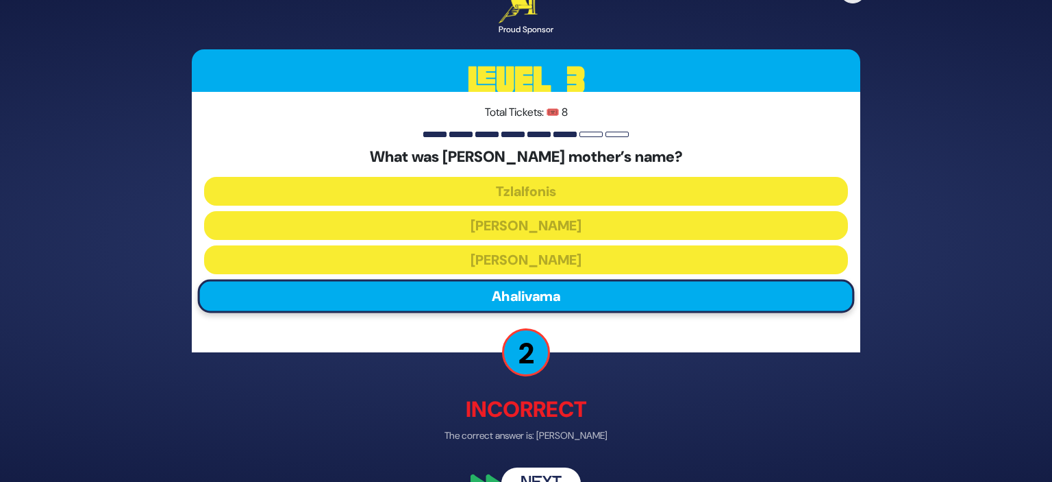
scroll to position [14, 0]
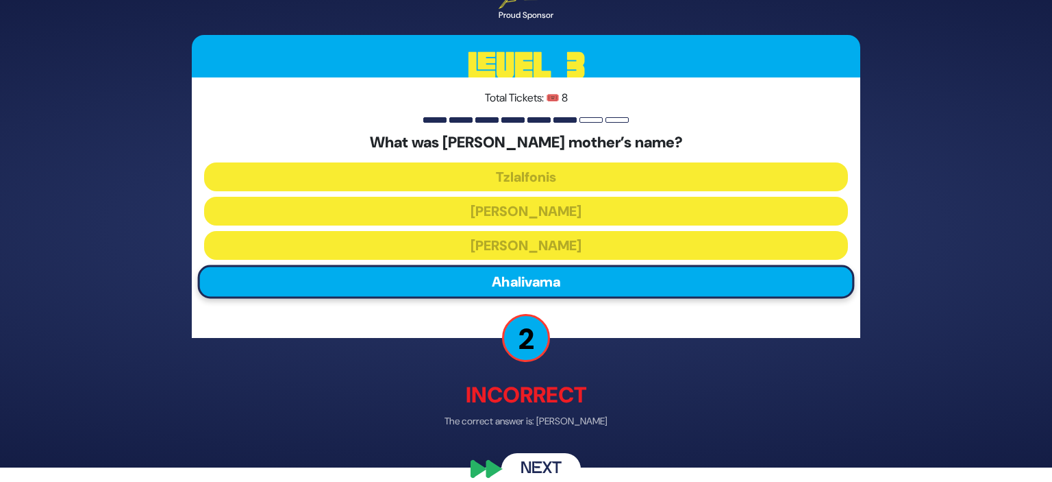
click at [566, 464] on button "Next" at bounding box center [541, 470] width 79 height 32
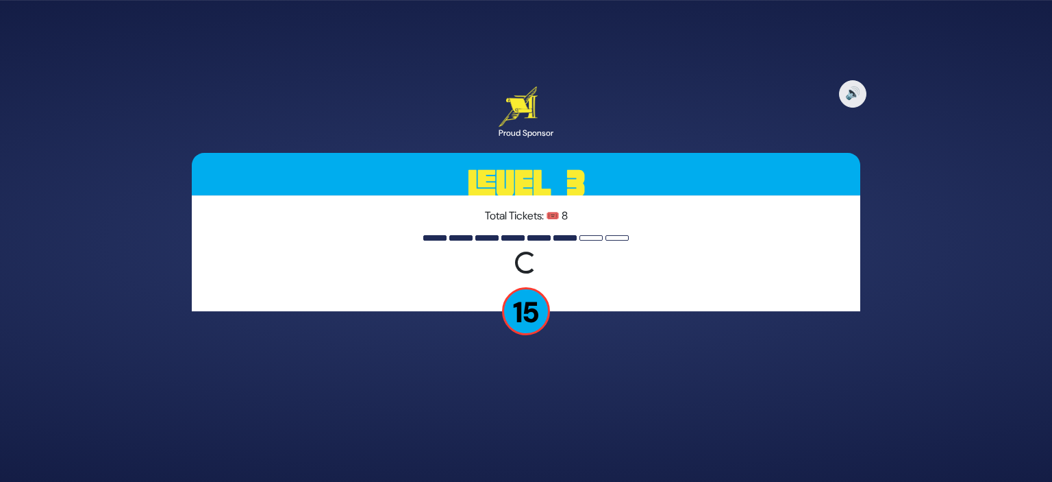
scroll to position [0, 0]
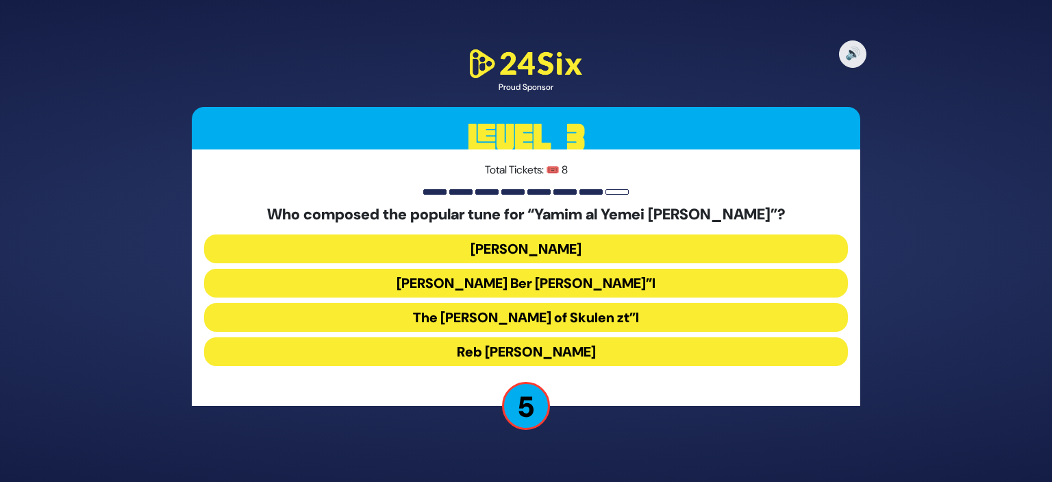
click at [621, 291] on button "Reb Baruch Ber Leibowitz zt”l" at bounding box center [526, 283] width 644 height 29
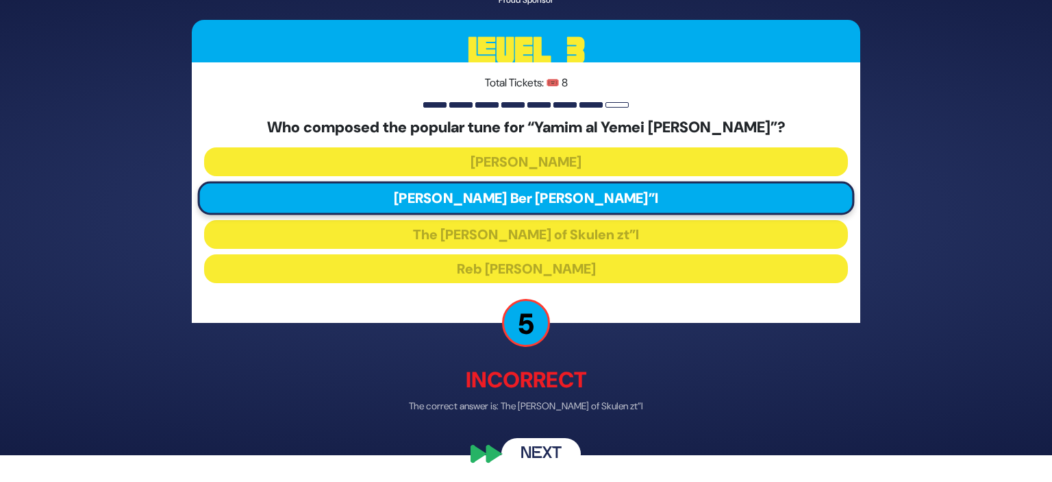
scroll to position [30, 0]
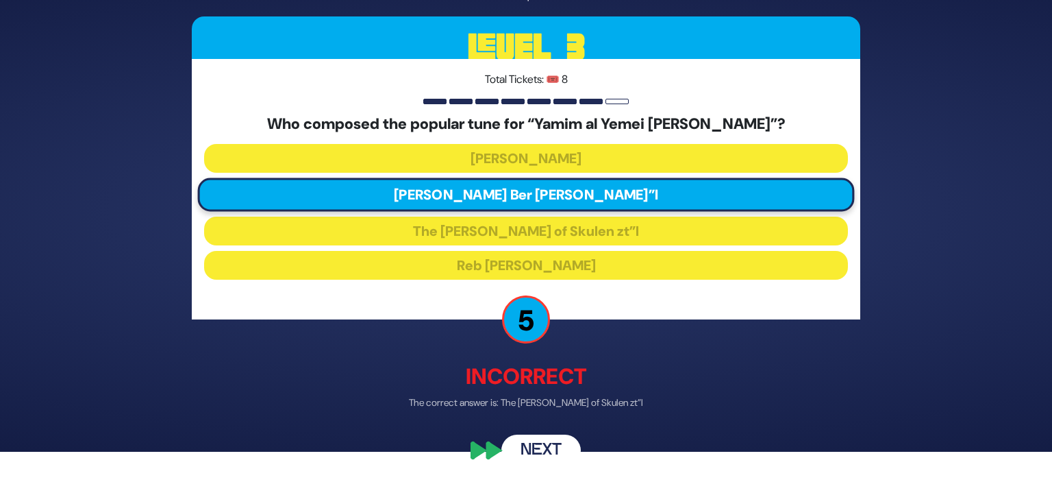
click at [550, 448] on button "Next" at bounding box center [541, 450] width 79 height 32
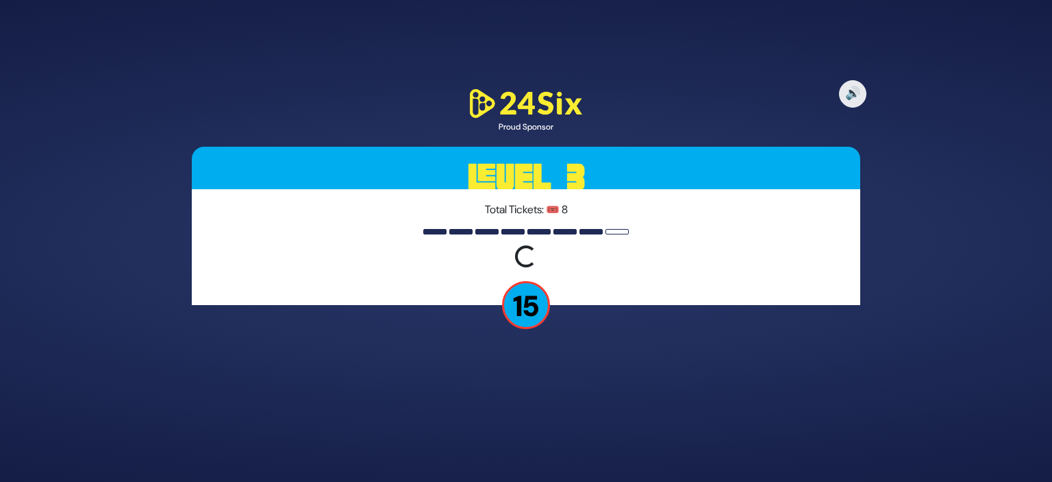
scroll to position [0, 0]
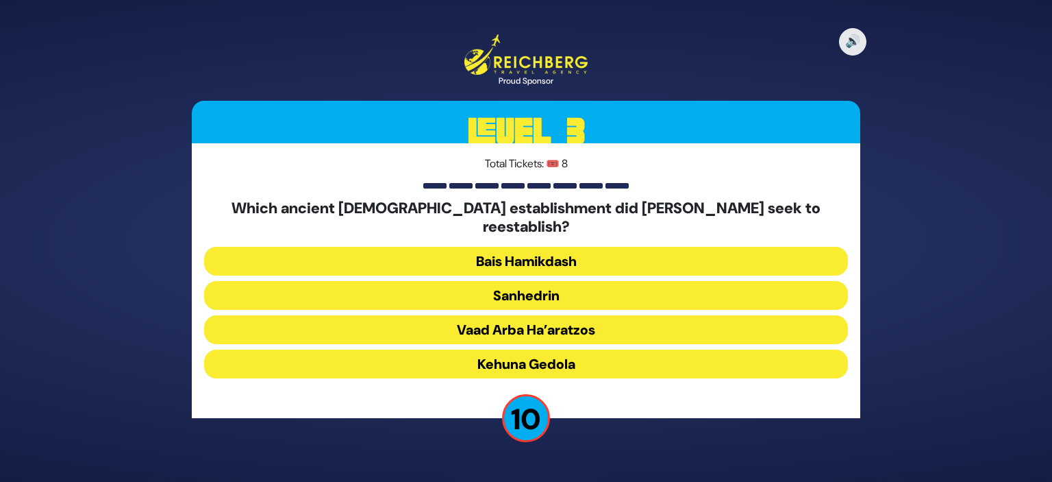
click at [610, 281] on button "Sanhedrin" at bounding box center [526, 295] width 644 height 29
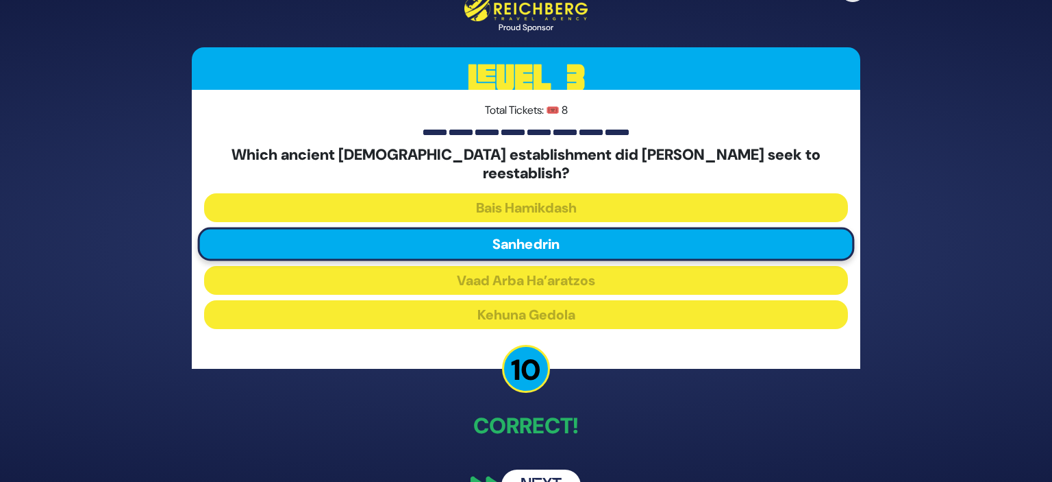
scroll to position [26, 0]
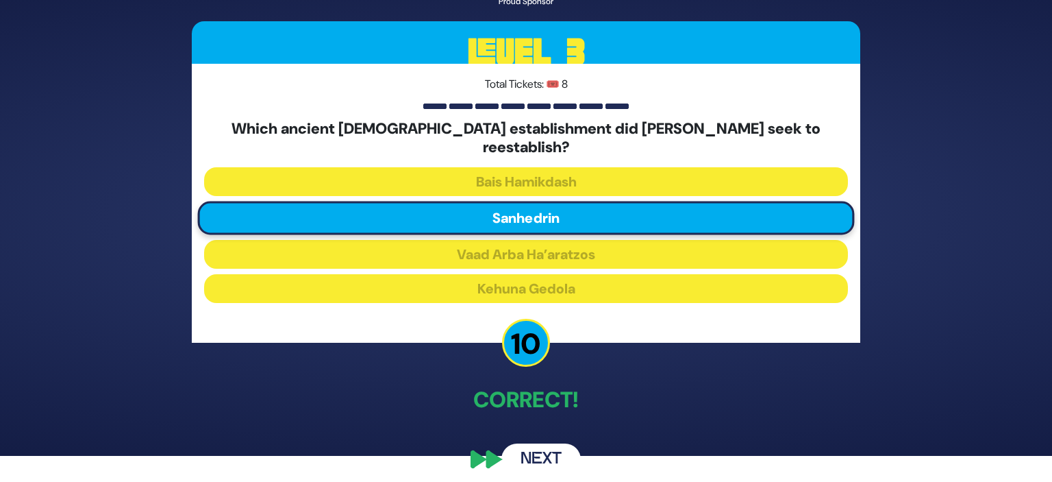
click at [565, 454] on button "Next" at bounding box center [541, 459] width 79 height 32
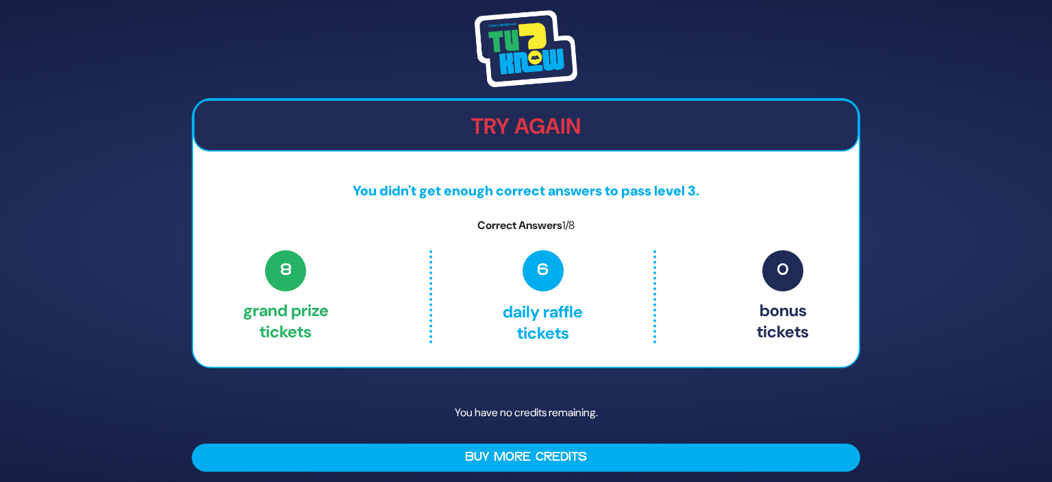
scroll to position [5, 0]
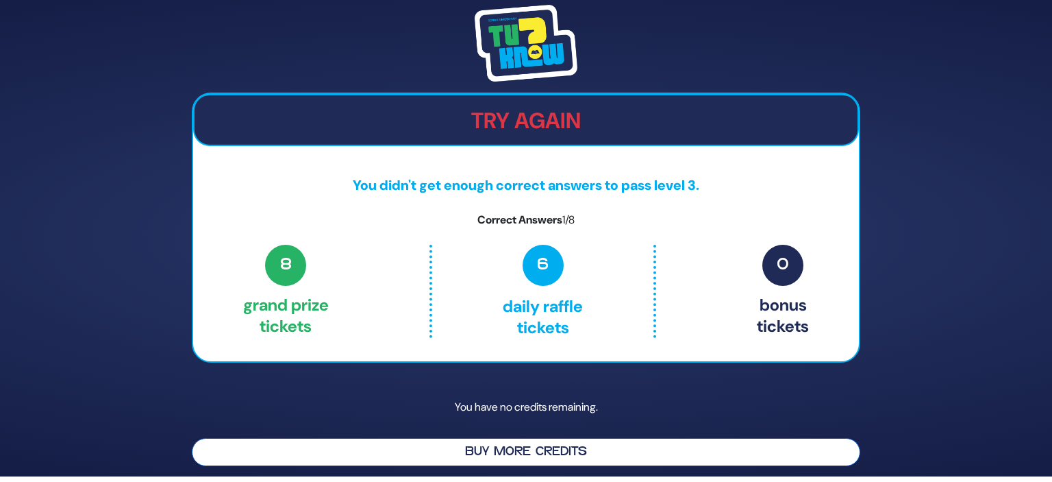
click at [543, 454] on button "Buy More Credits" at bounding box center [526, 452] width 669 height 28
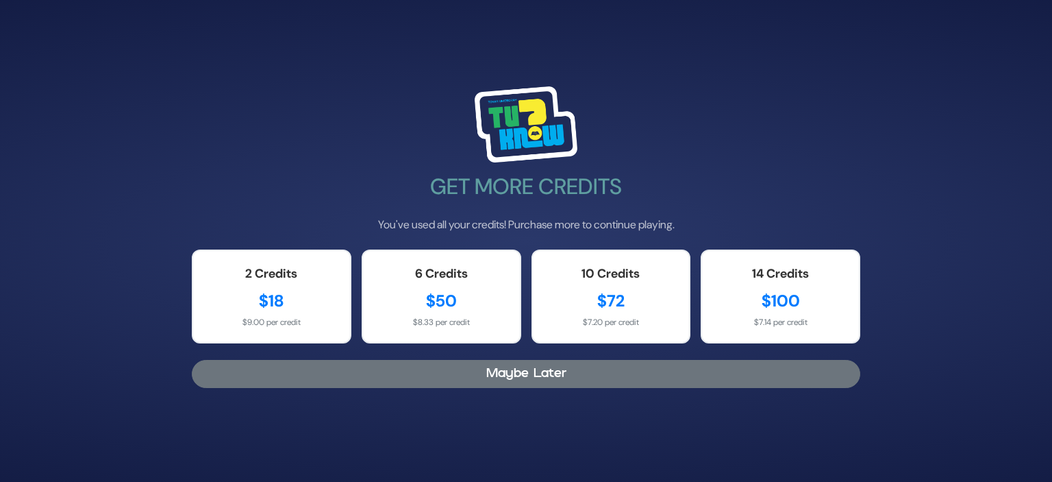
click at [676, 372] on button "Maybe Later" at bounding box center [526, 374] width 669 height 28
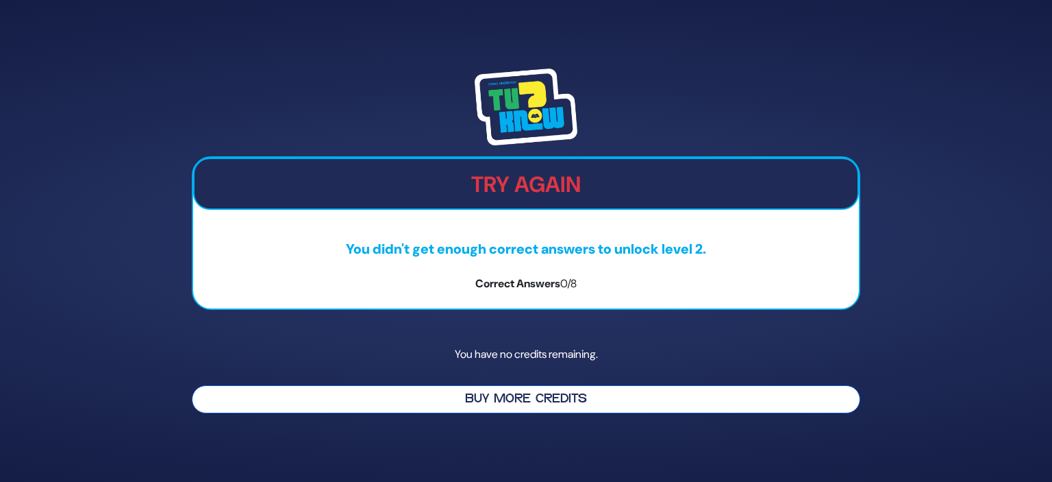
click at [602, 401] on button "Buy More Credits" at bounding box center [526, 399] width 669 height 28
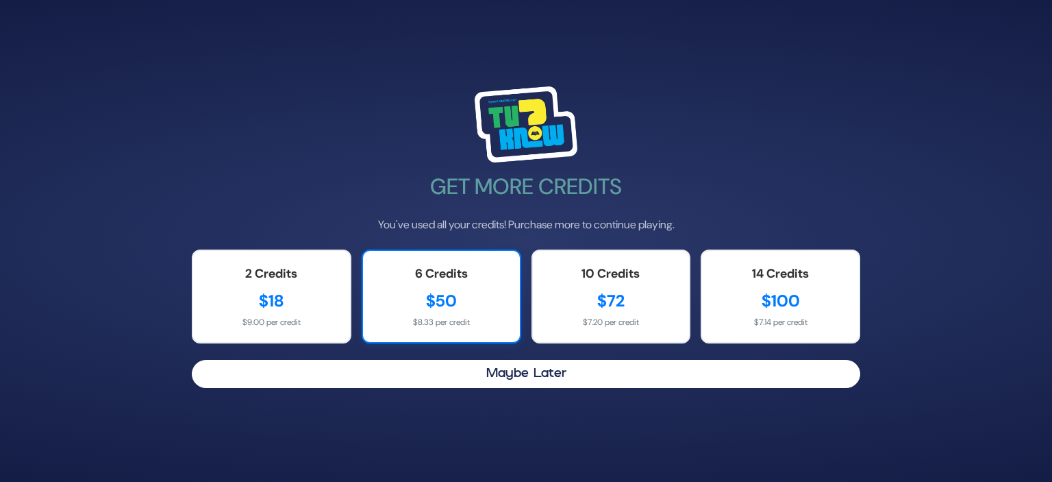
click at [454, 321] on div "$8.33 per credit" at bounding box center [442, 322] width 130 height 12
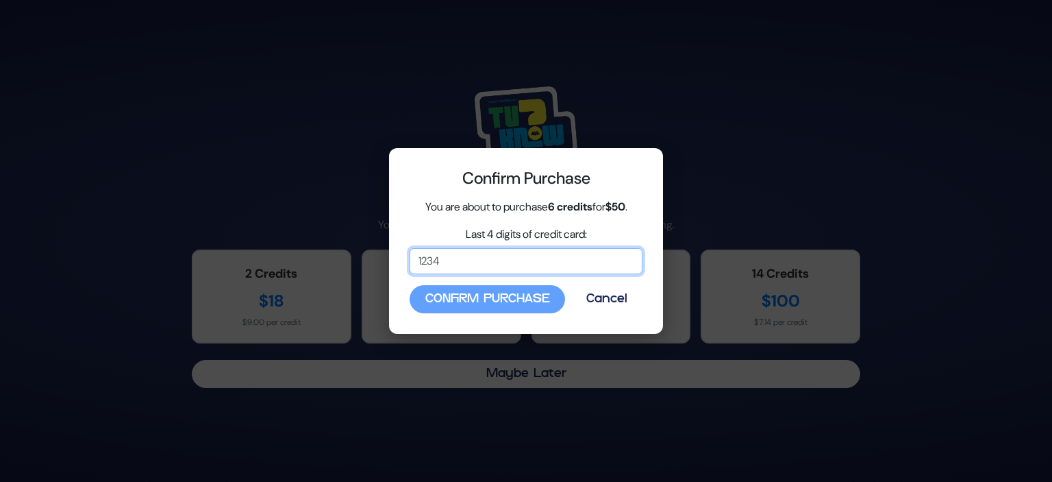
click at [500, 270] on input "Last 4 digits of credit card:" at bounding box center [526, 261] width 233 height 26
type input "6540"
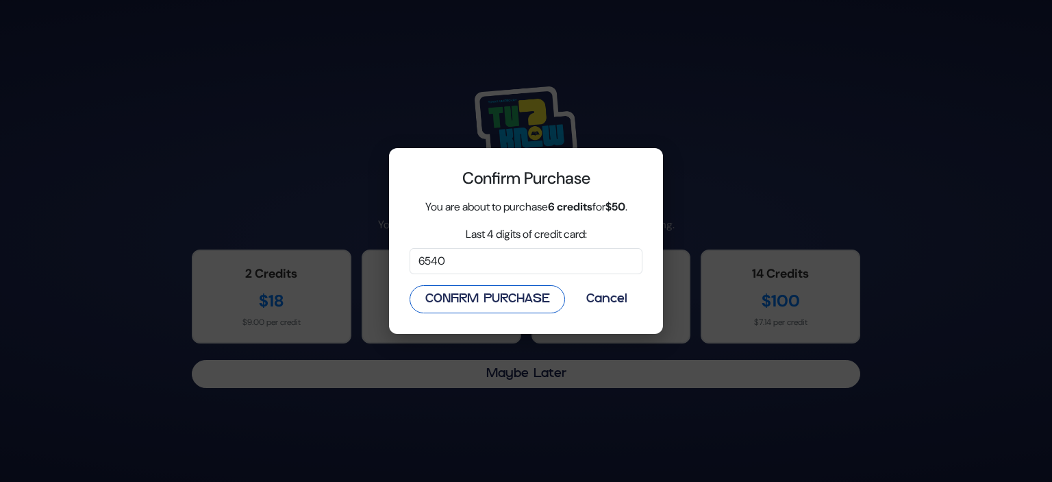
click at [539, 300] on button "Confirm Purchase" at bounding box center [488, 299] width 156 height 28
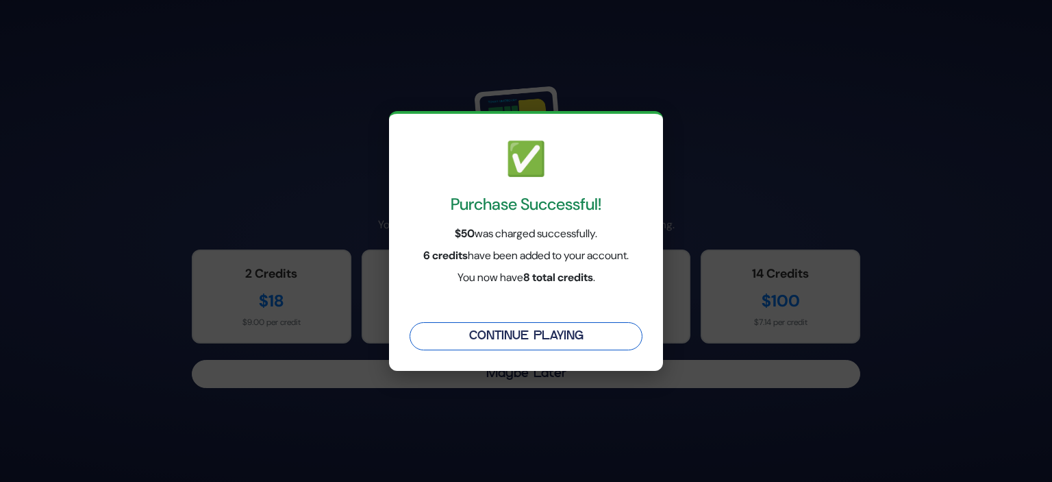
click at [536, 340] on button "Continue Playing" at bounding box center [526, 336] width 233 height 28
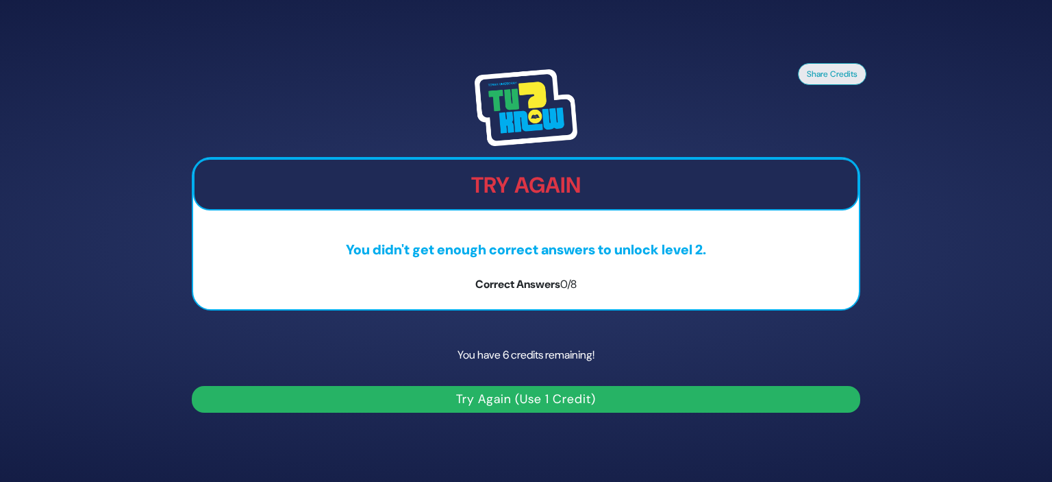
click at [623, 356] on p "You have 6 credits remaining!" at bounding box center [526, 355] width 669 height 40
click at [607, 397] on button "Try Again (Use 1 Credit)" at bounding box center [526, 399] width 669 height 27
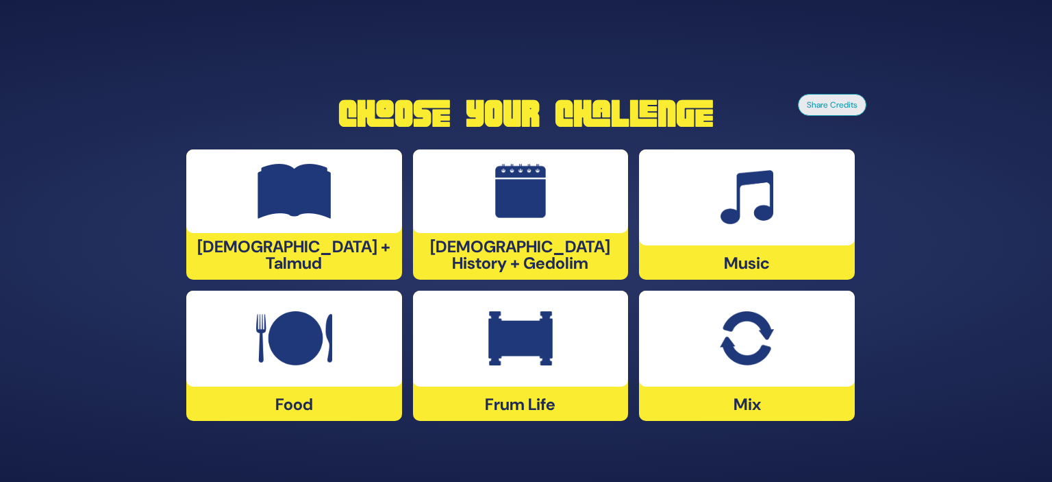
click at [347, 330] on div at bounding box center [294, 339] width 216 height 96
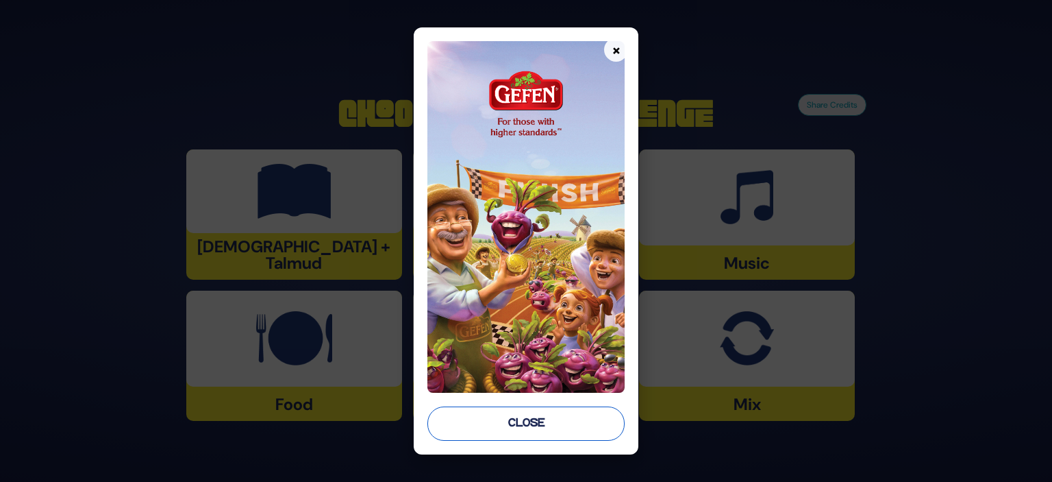
click at [583, 420] on button "Close" at bounding box center [526, 423] width 197 height 34
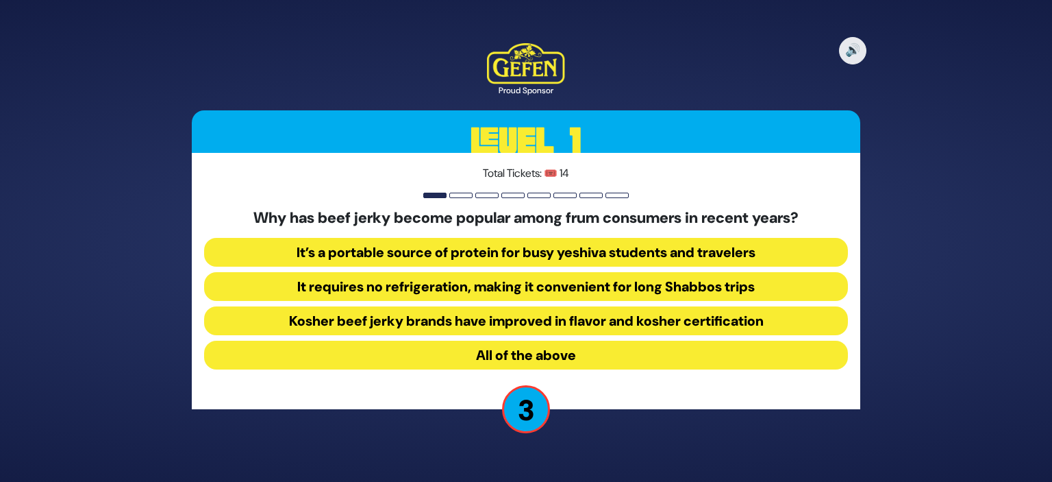
click at [708, 328] on button "Kosher beef jerky brands have improved in flavor and kosher certification" at bounding box center [526, 320] width 644 height 29
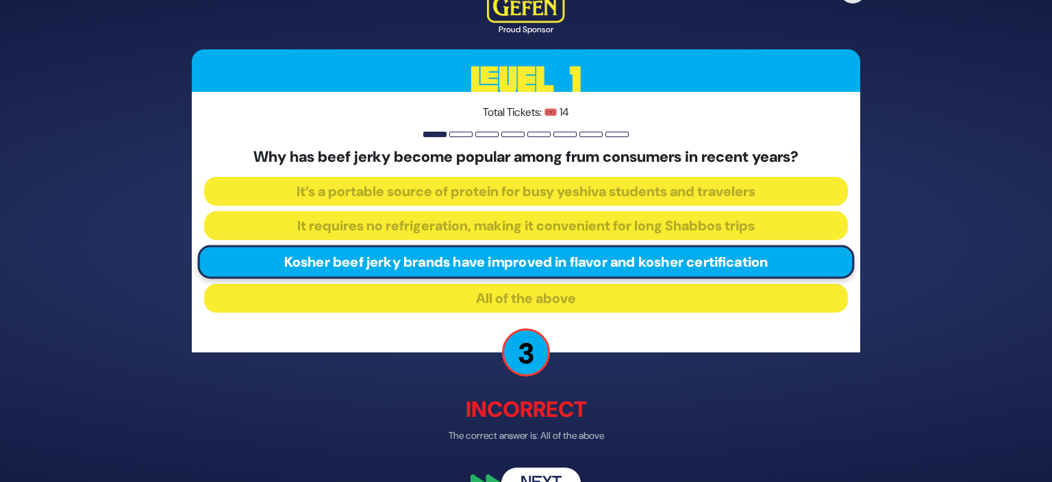
scroll to position [33, 0]
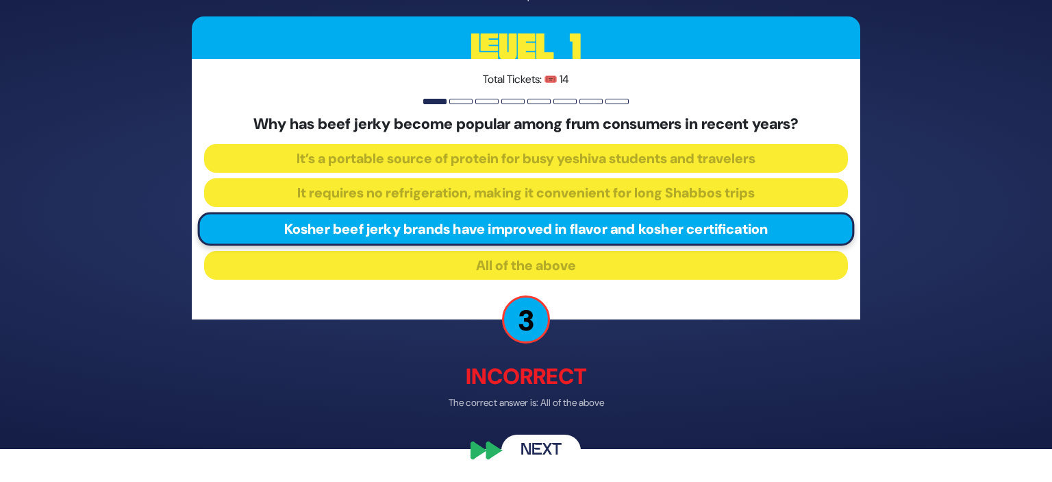
click at [552, 451] on button "Next" at bounding box center [541, 451] width 79 height 32
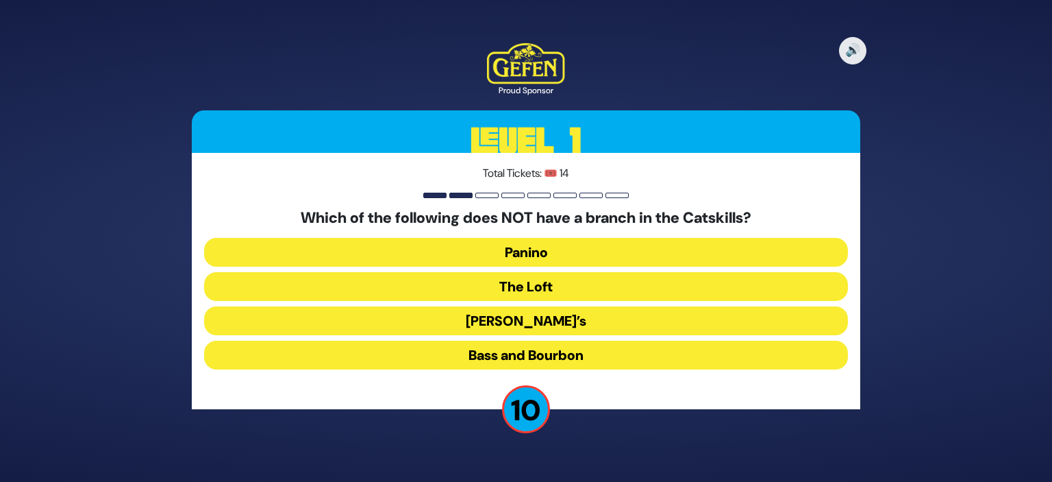
click at [656, 286] on button "The Loft" at bounding box center [526, 286] width 644 height 29
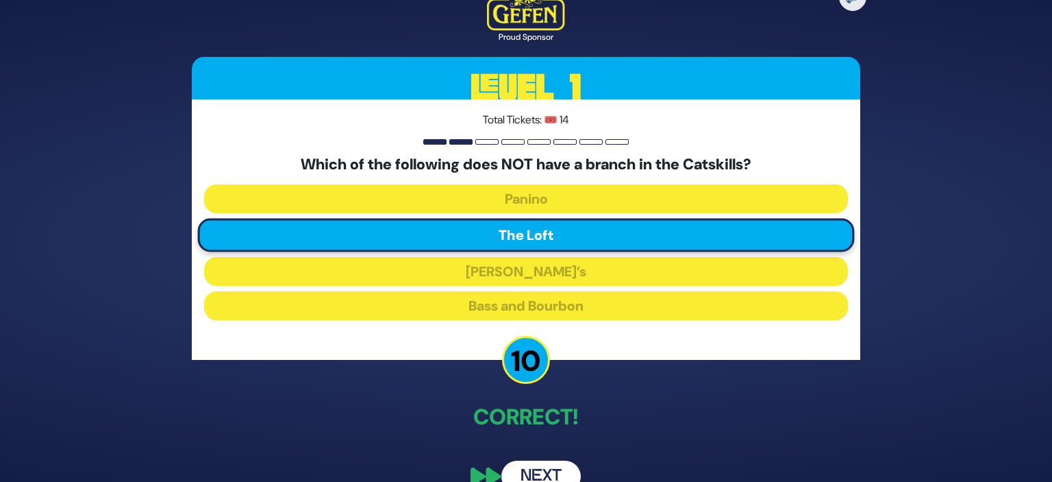
scroll to position [26, 0]
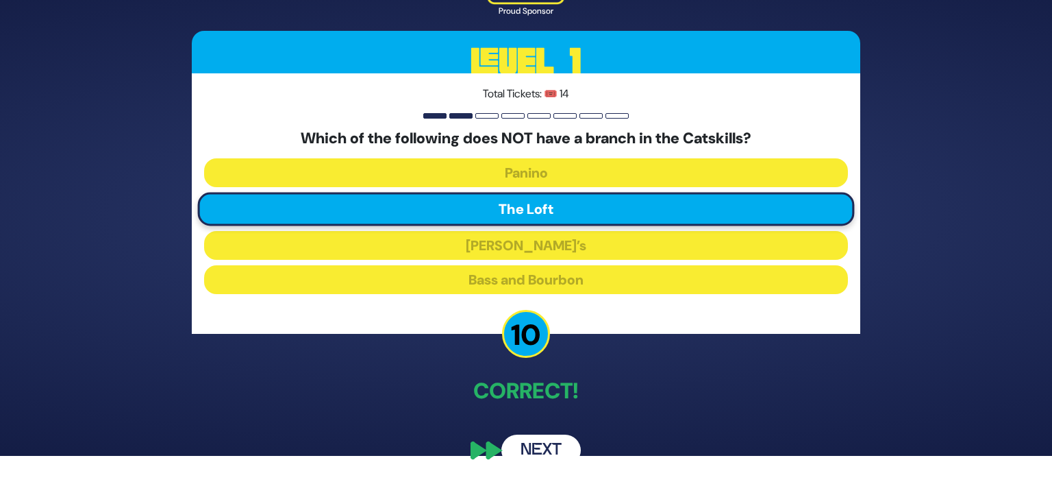
click at [540, 458] on button "Next" at bounding box center [541, 450] width 79 height 32
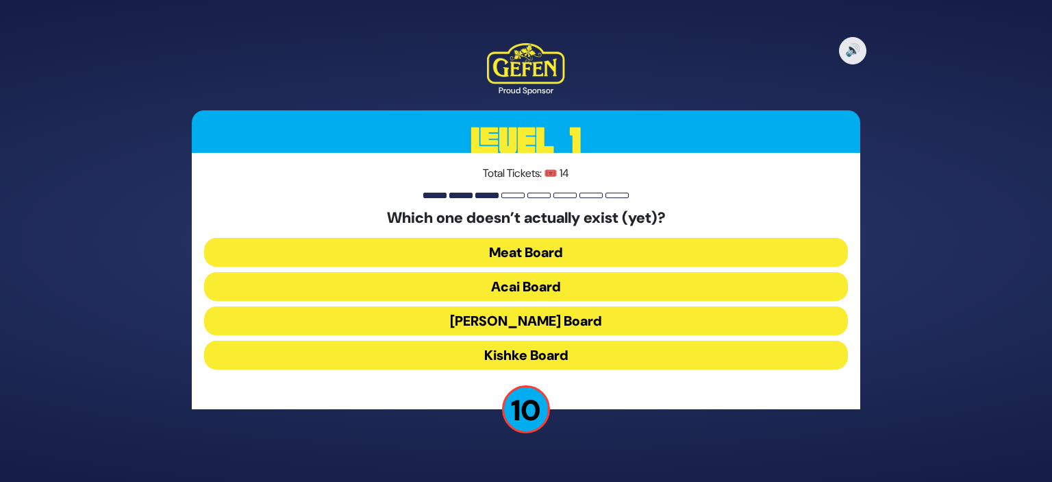
click at [588, 327] on button "[PERSON_NAME] Board" at bounding box center [526, 320] width 644 height 29
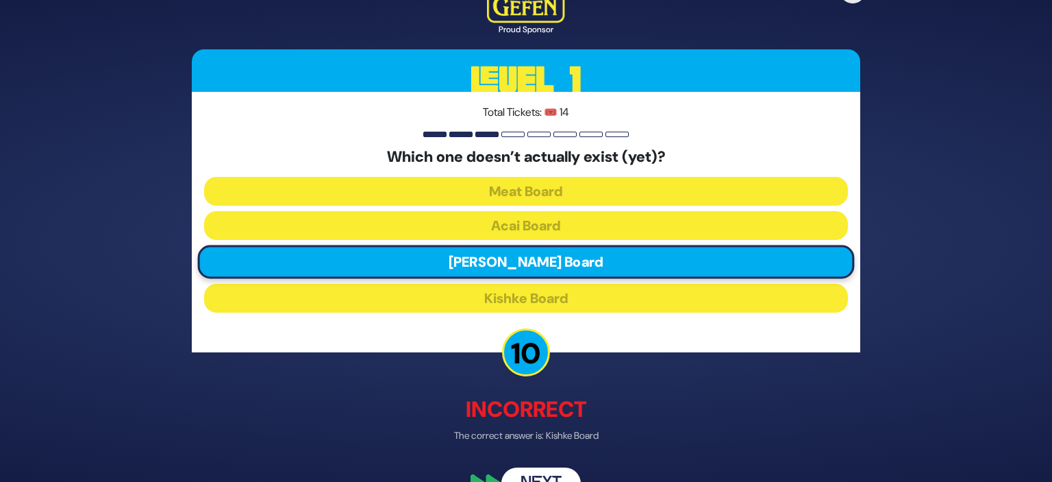
scroll to position [33, 0]
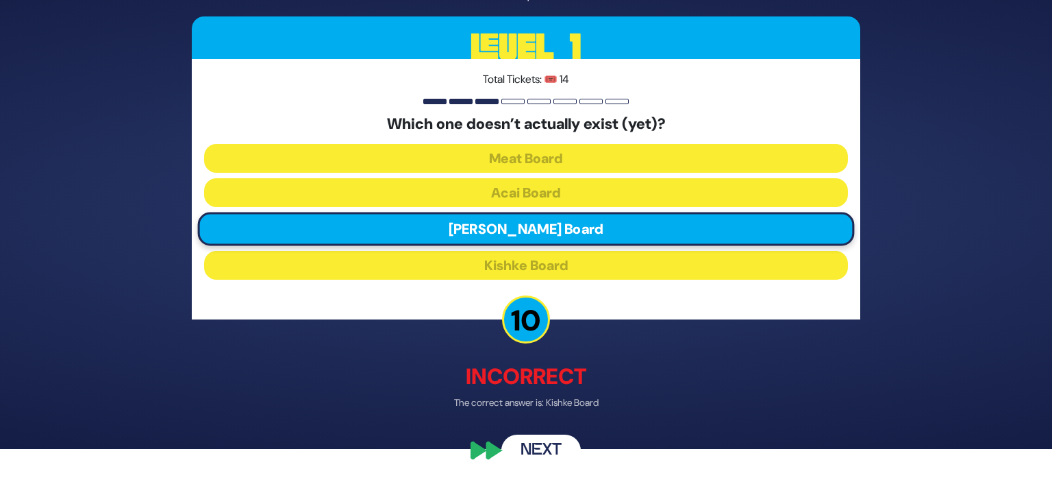
click at [511, 465] on div "🔊 Proud Sponsor Level 1 Total Tickets: 🎟️ 14 Which one doesn’t actually exist (…" at bounding box center [526, 208] width 702 height 550
click at [528, 451] on button "Next" at bounding box center [541, 451] width 79 height 32
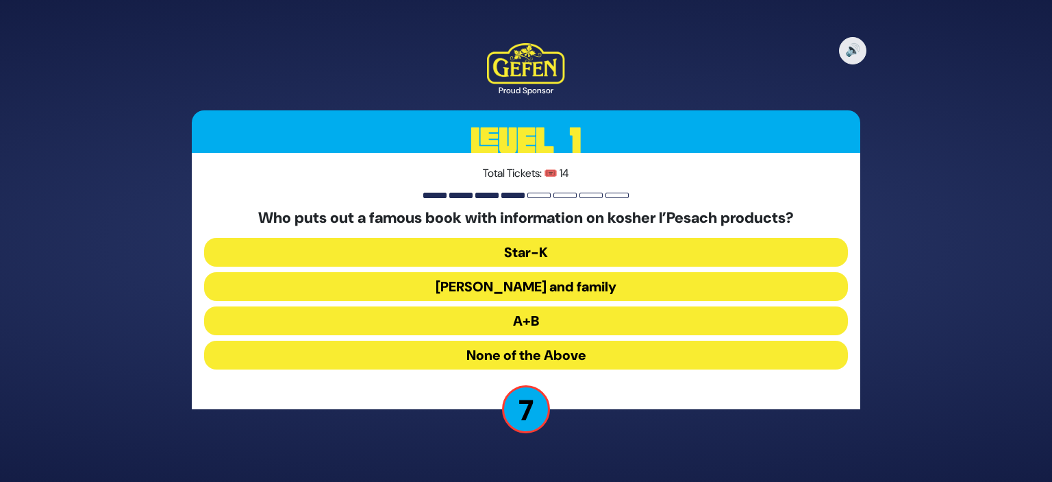
click at [608, 281] on button "[PERSON_NAME] and family" at bounding box center [526, 286] width 644 height 29
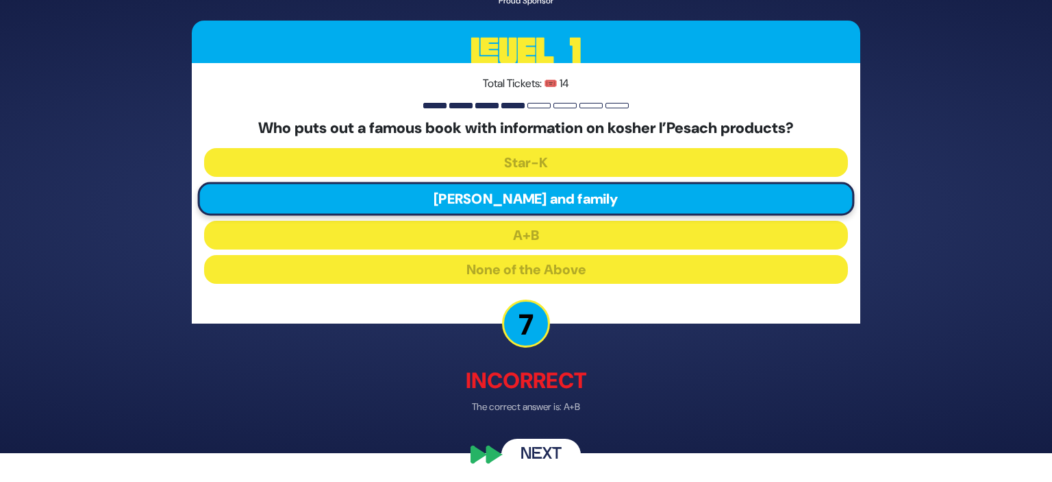
scroll to position [33, 0]
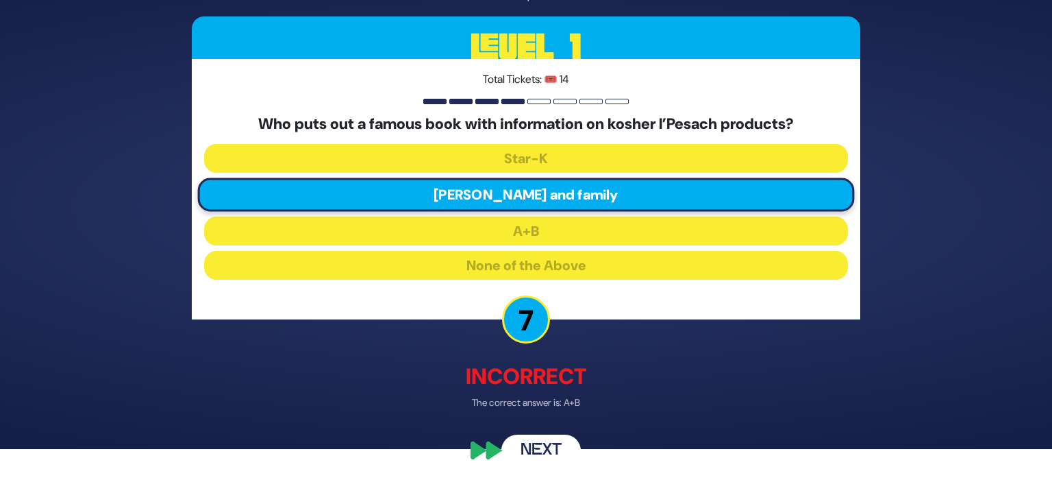
click at [550, 450] on button "Next" at bounding box center [541, 451] width 79 height 32
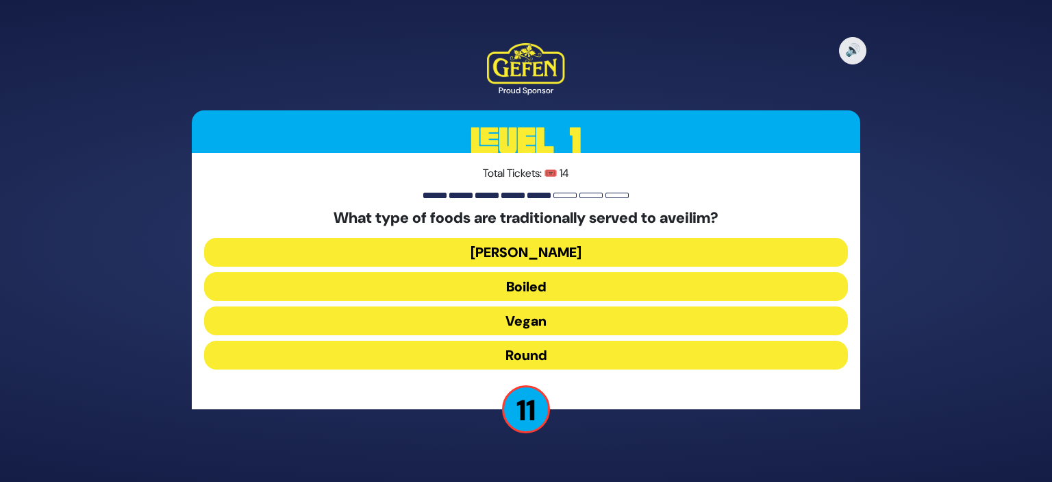
click at [708, 354] on button "Round" at bounding box center [526, 355] width 644 height 29
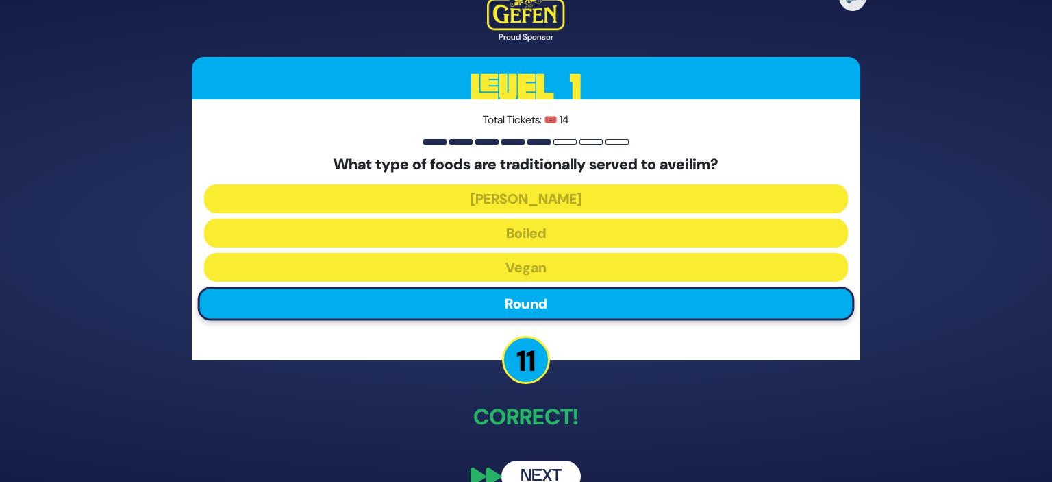
scroll to position [26, 0]
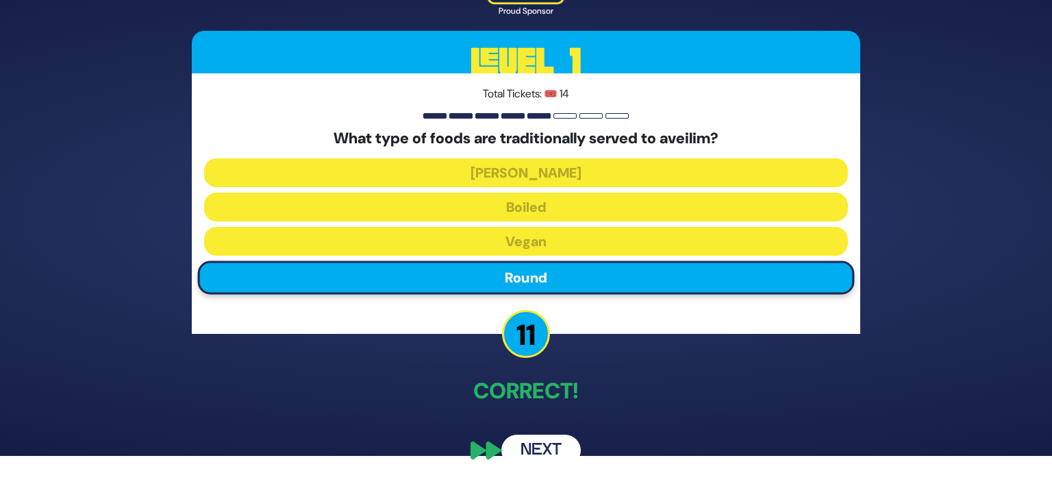
click at [555, 441] on button "Next" at bounding box center [541, 450] width 79 height 32
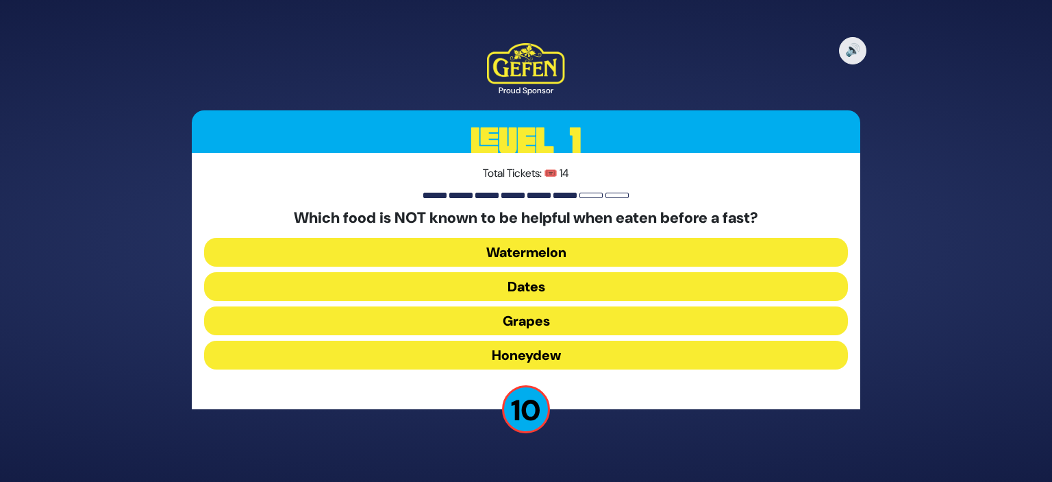
click at [682, 289] on button "Dates" at bounding box center [526, 286] width 644 height 29
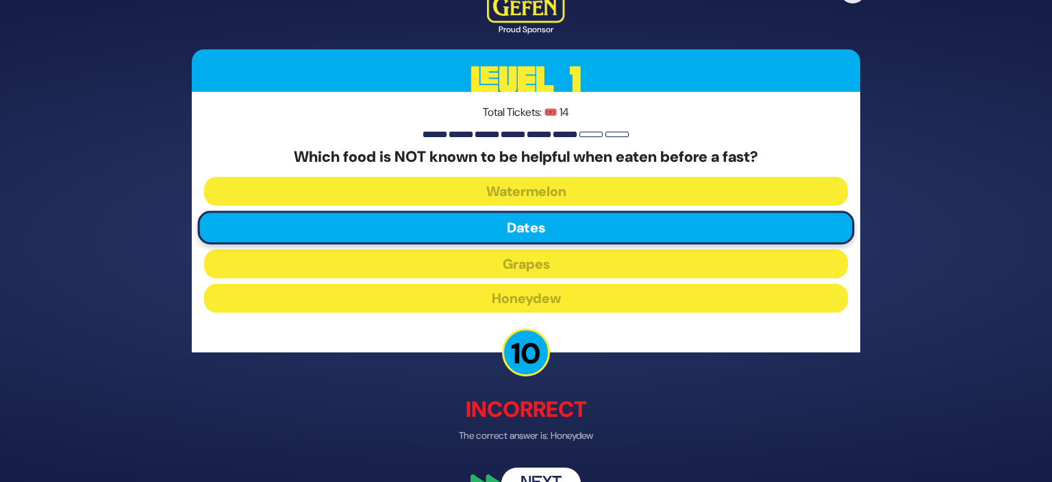
scroll to position [27, 0]
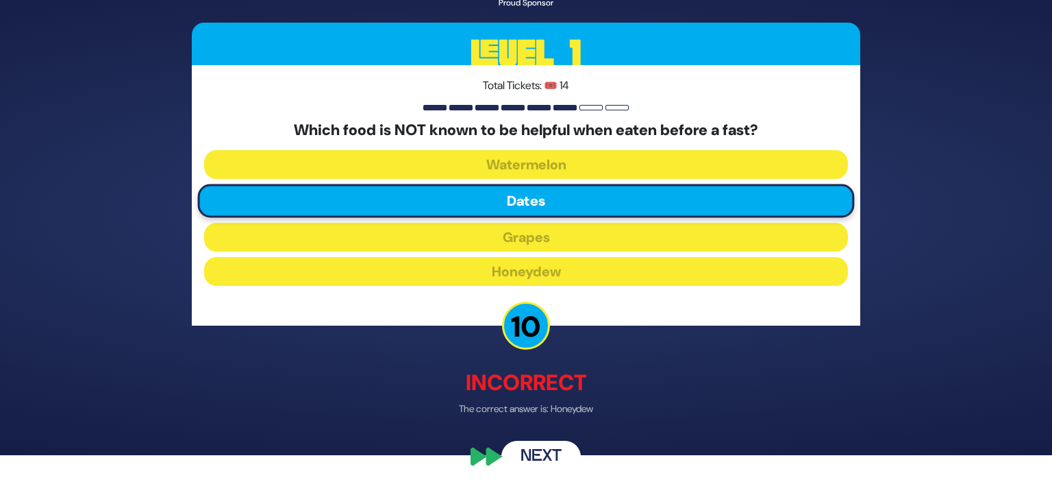
click at [550, 459] on button "Next" at bounding box center [541, 457] width 79 height 32
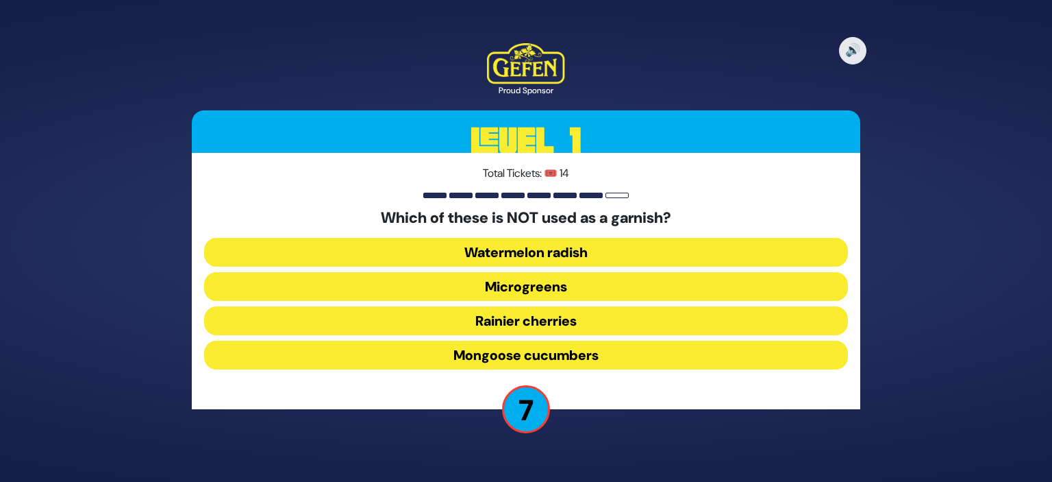
click at [626, 258] on button "Watermelon radish" at bounding box center [526, 252] width 644 height 29
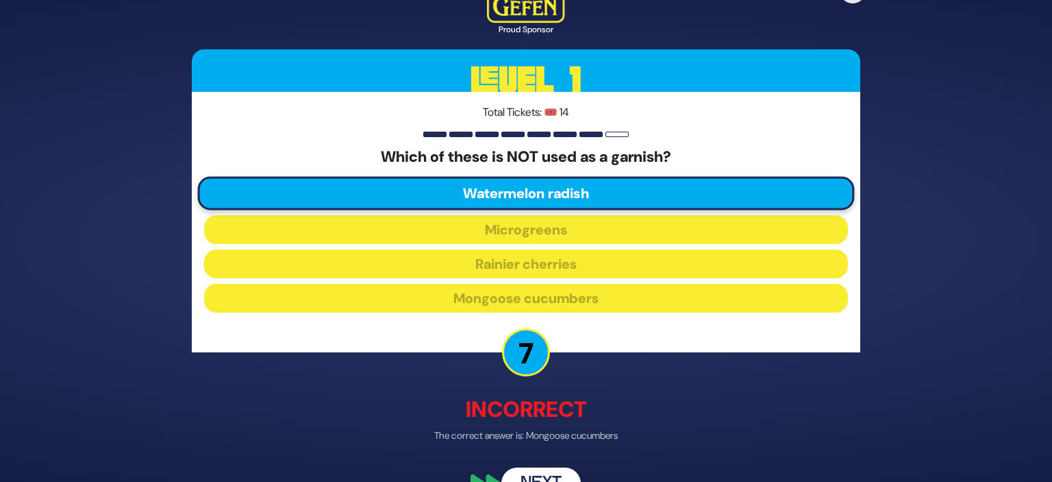
scroll to position [33, 0]
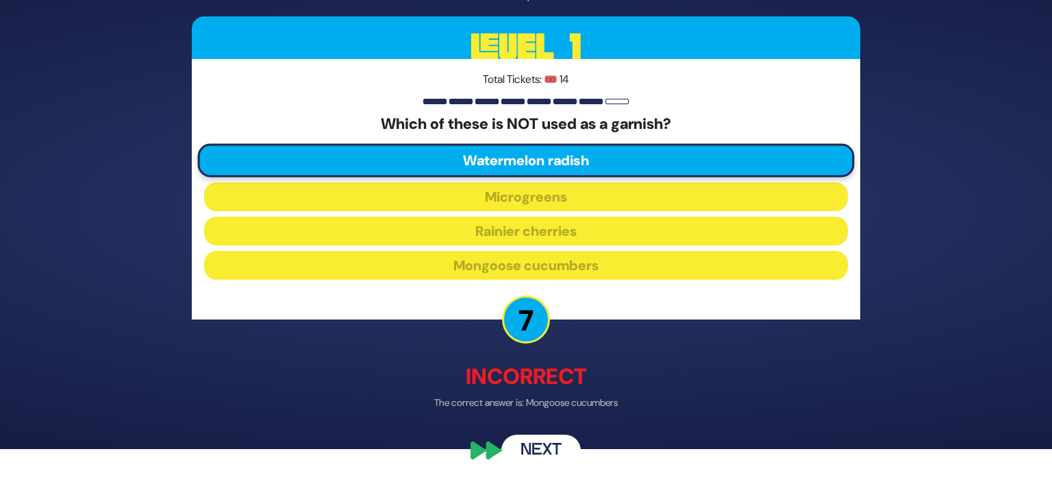
click at [553, 456] on button "Next" at bounding box center [541, 451] width 79 height 32
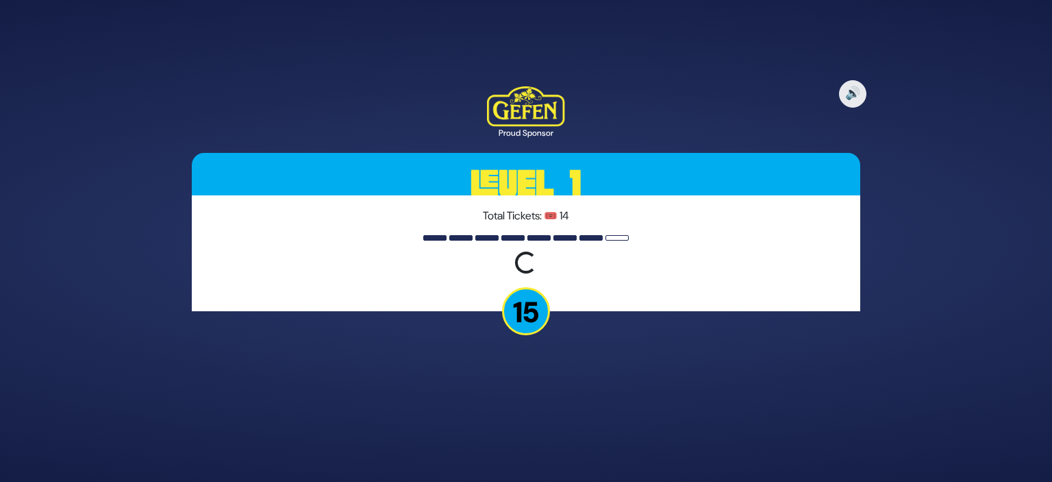
scroll to position [0, 0]
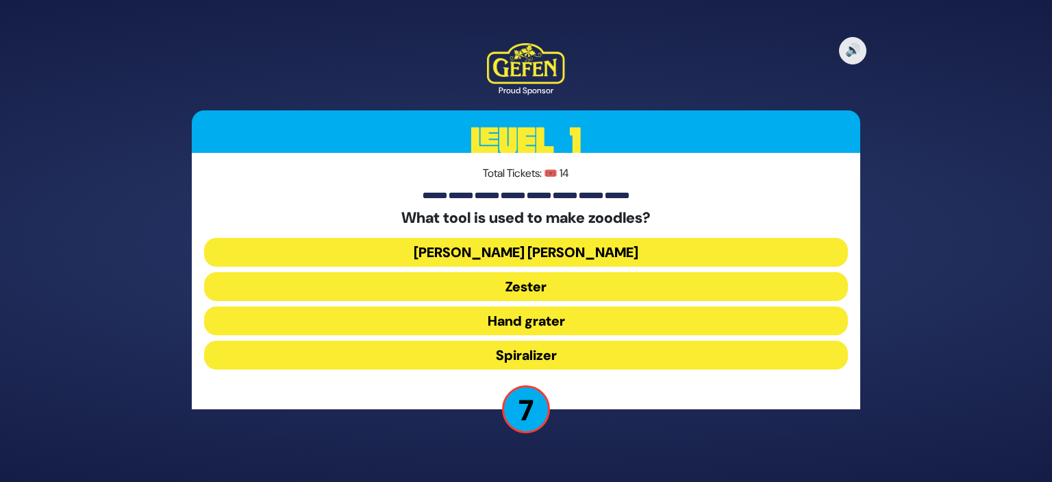
click at [590, 248] on button "[PERSON_NAME] [PERSON_NAME]" at bounding box center [526, 252] width 644 height 29
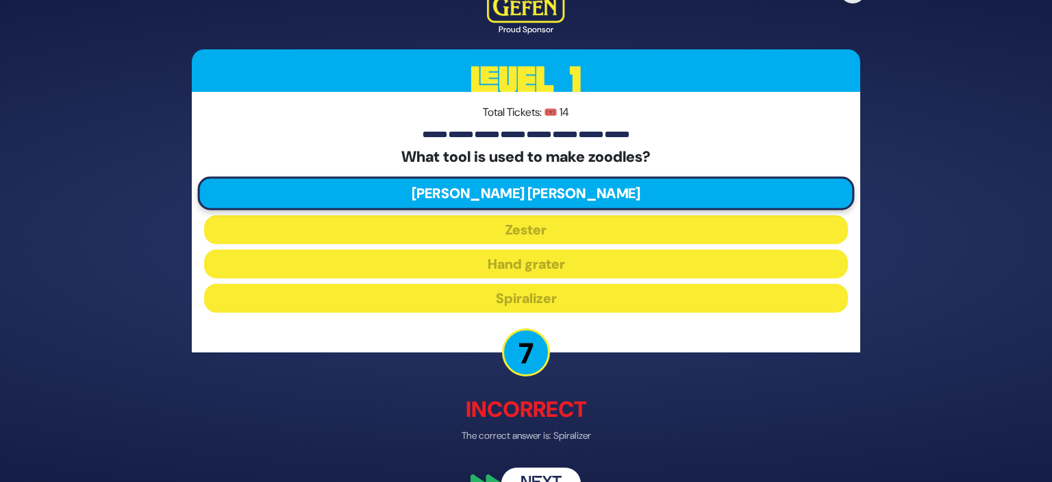
scroll to position [33, 0]
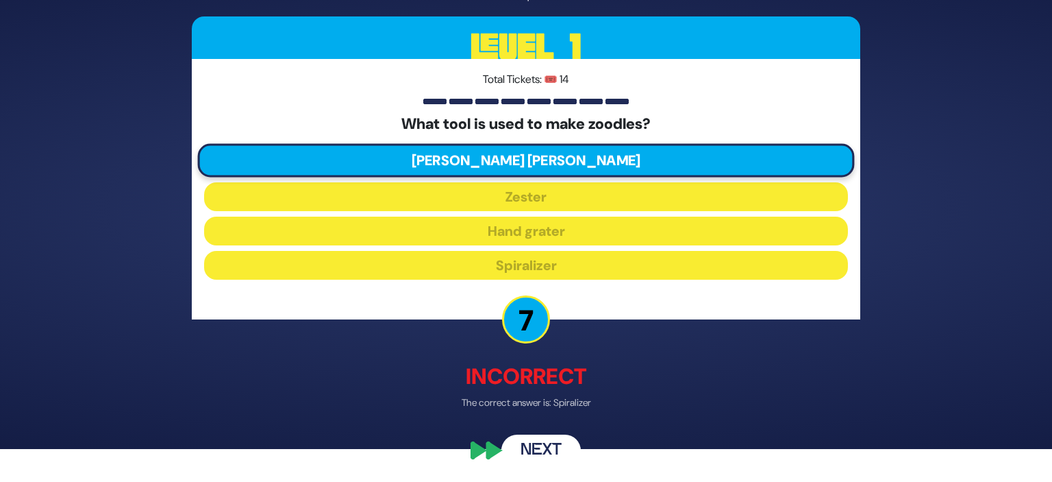
click at [534, 447] on button "Next" at bounding box center [541, 451] width 79 height 32
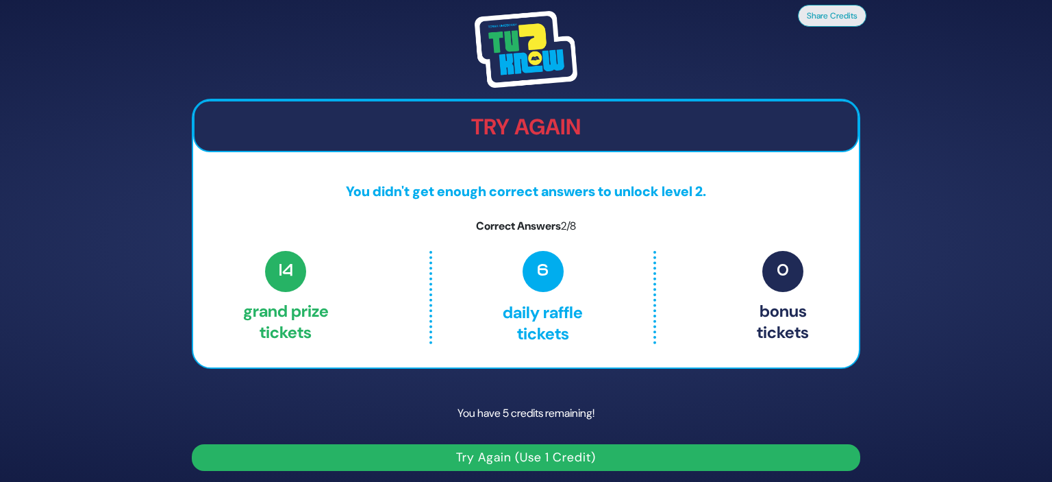
click at [682, 450] on button "Try Again (Use 1 Credit)" at bounding box center [526, 457] width 669 height 27
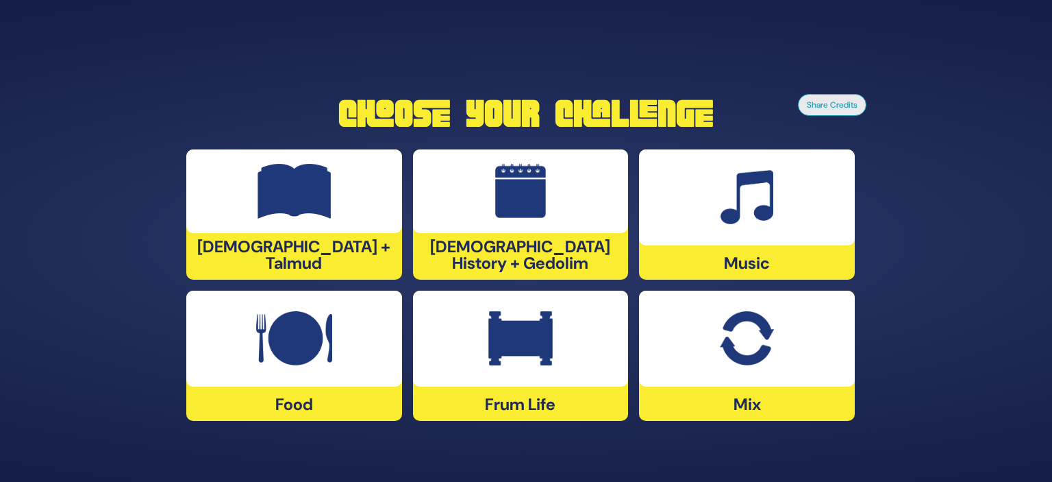
click at [709, 405] on div "Mix" at bounding box center [747, 356] width 216 height 130
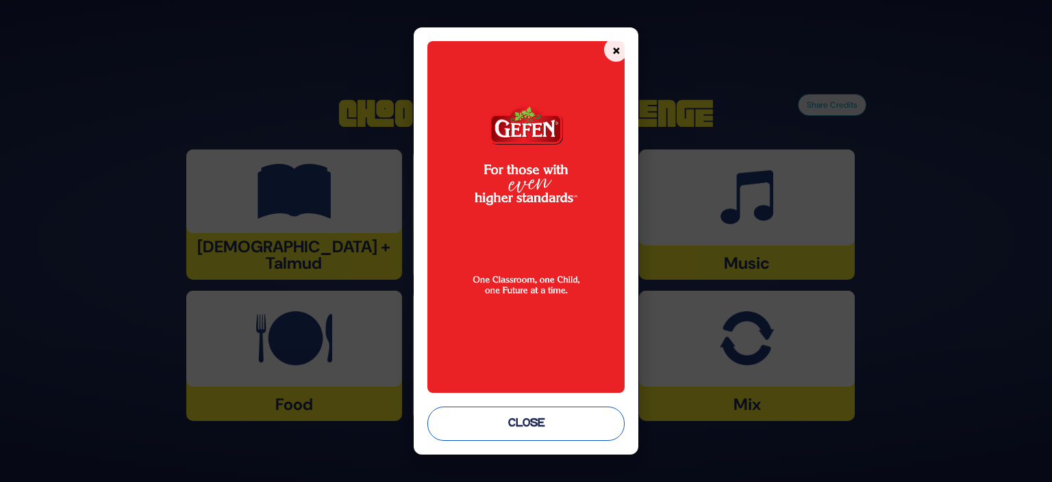
click at [538, 413] on button "Close" at bounding box center [526, 423] width 197 height 34
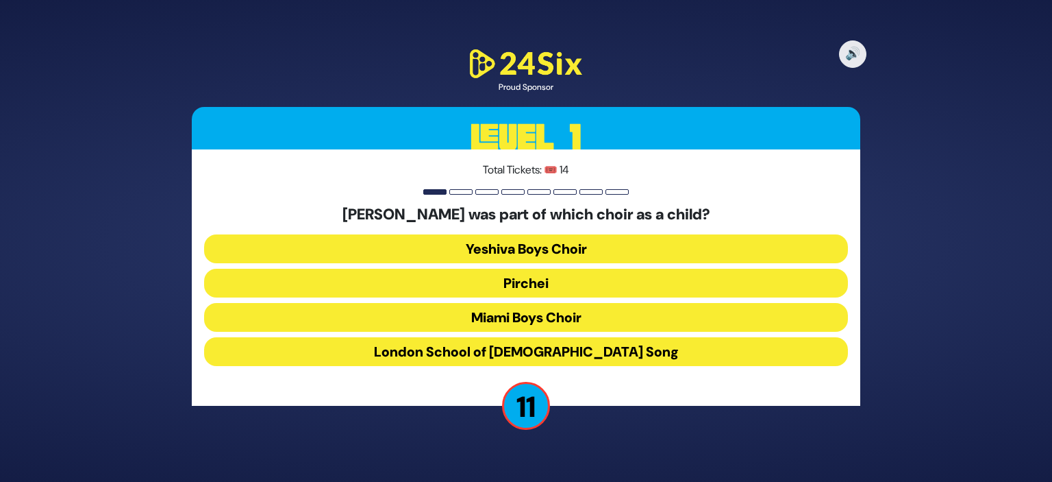
click at [486, 310] on button "Miami Boys Choir" at bounding box center [526, 317] width 644 height 29
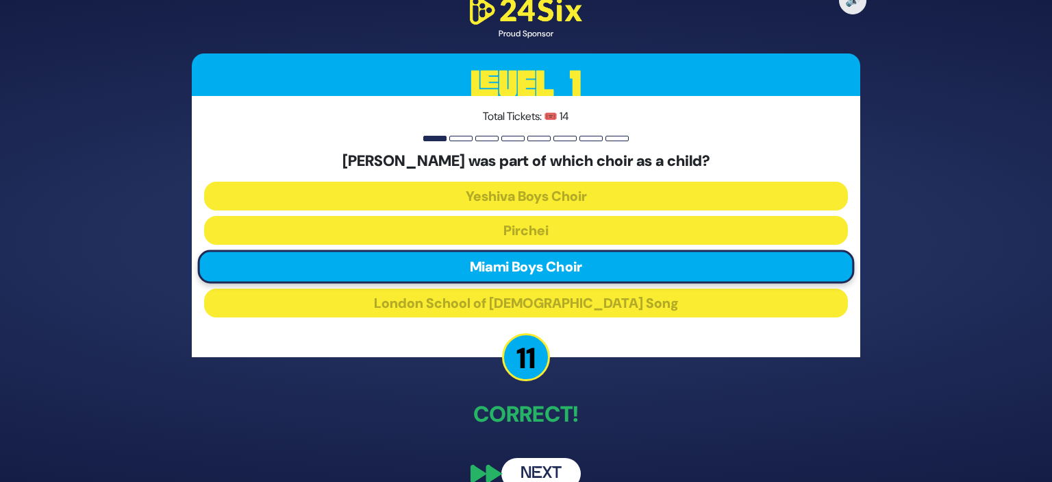
click at [544, 469] on button "Next" at bounding box center [541, 474] width 79 height 32
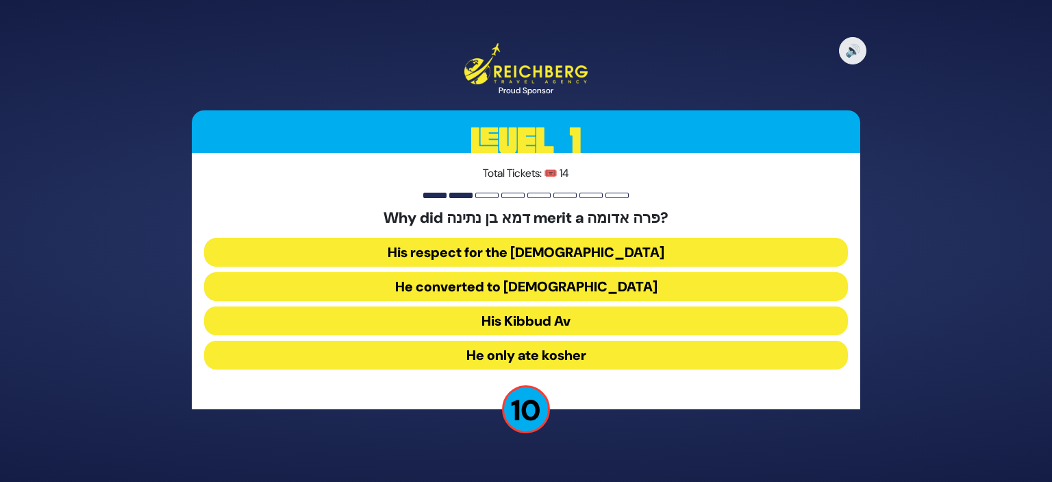
click at [626, 316] on button "His Kibbud Av" at bounding box center [526, 320] width 644 height 29
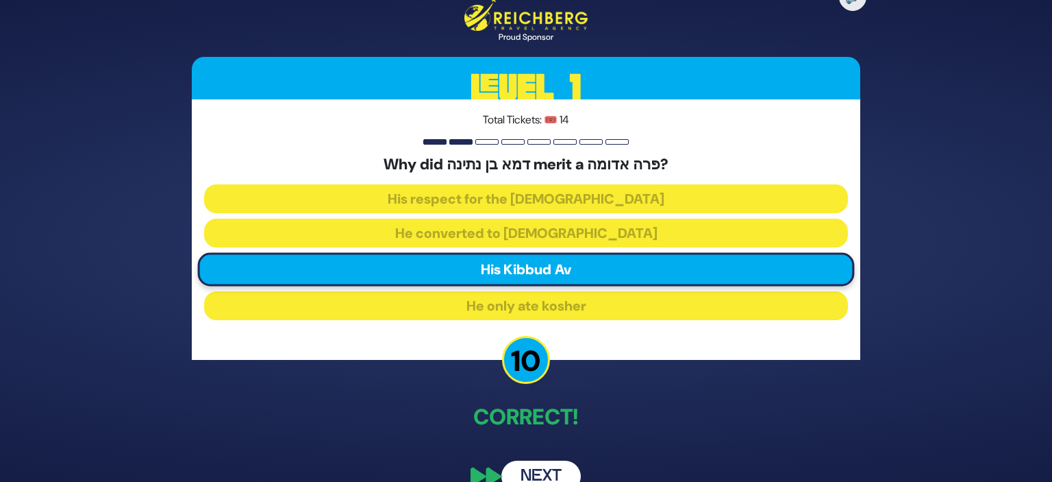
scroll to position [26, 0]
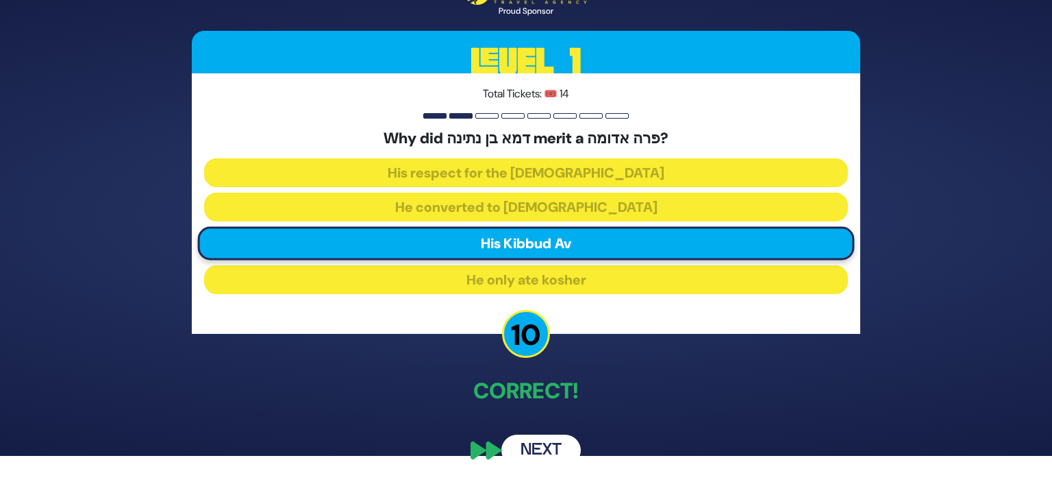
click at [519, 449] on button "Next" at bounding box center [541, 450] width 79 height 32
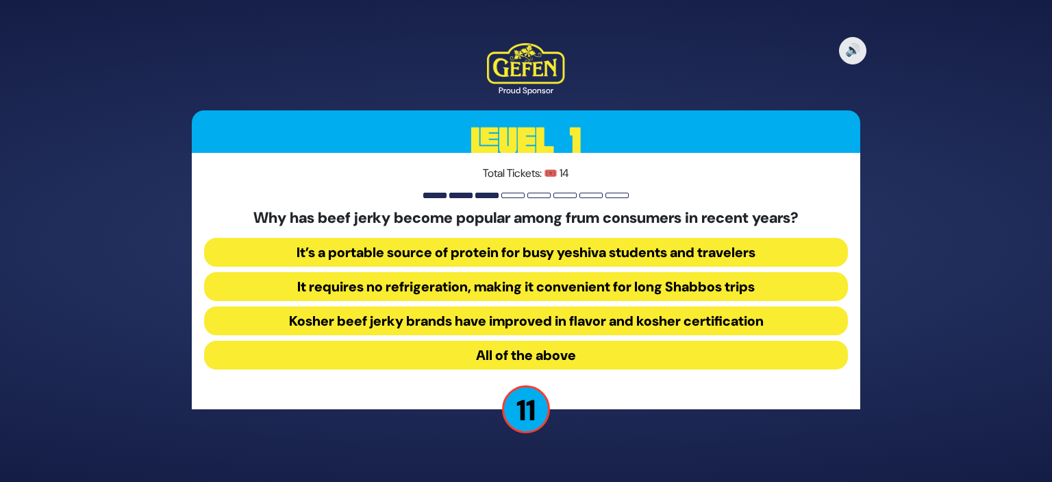
click at [748, 353] on button "All of the above" at bounding box center [526, 355] width 644 height 29
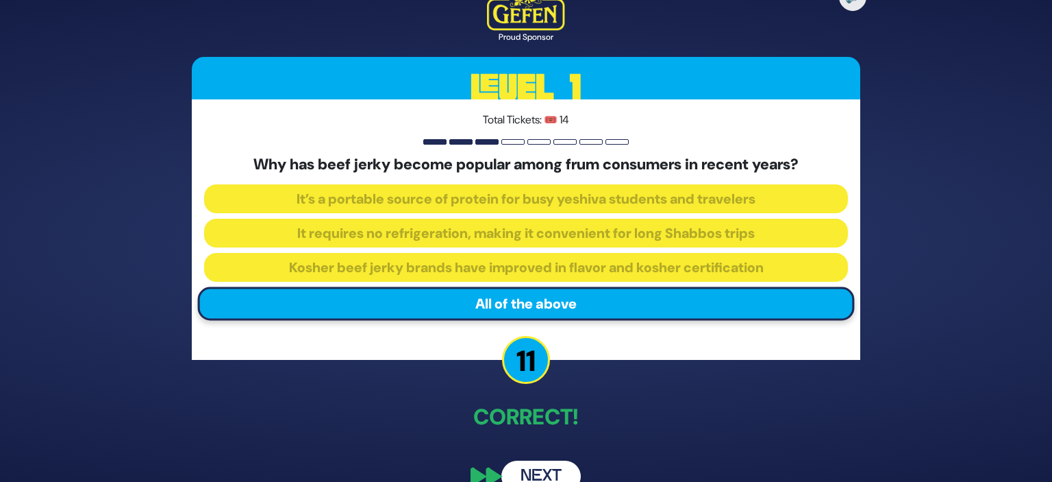
scroll to position [26, 0]
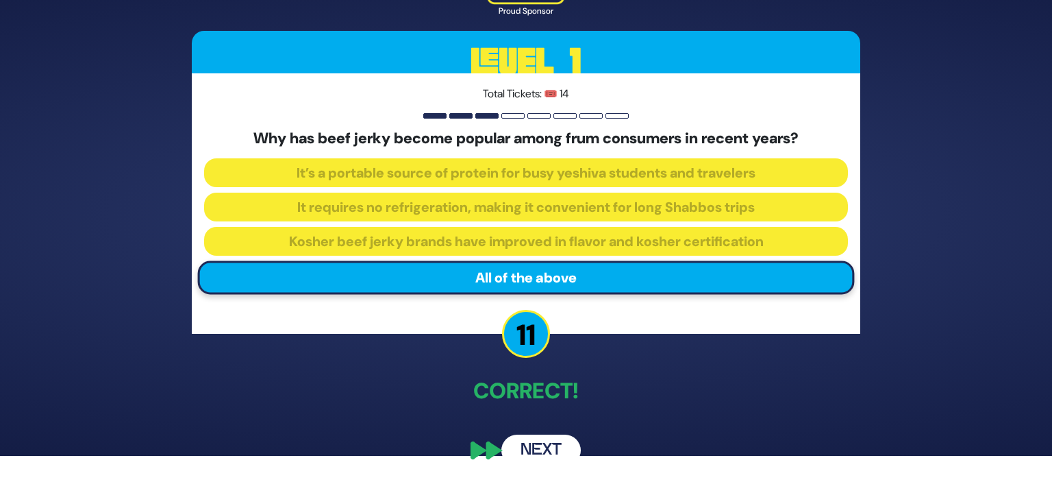
click at [545, 445] on button "Next" at bounding box center [541, 450] width 79 height 32
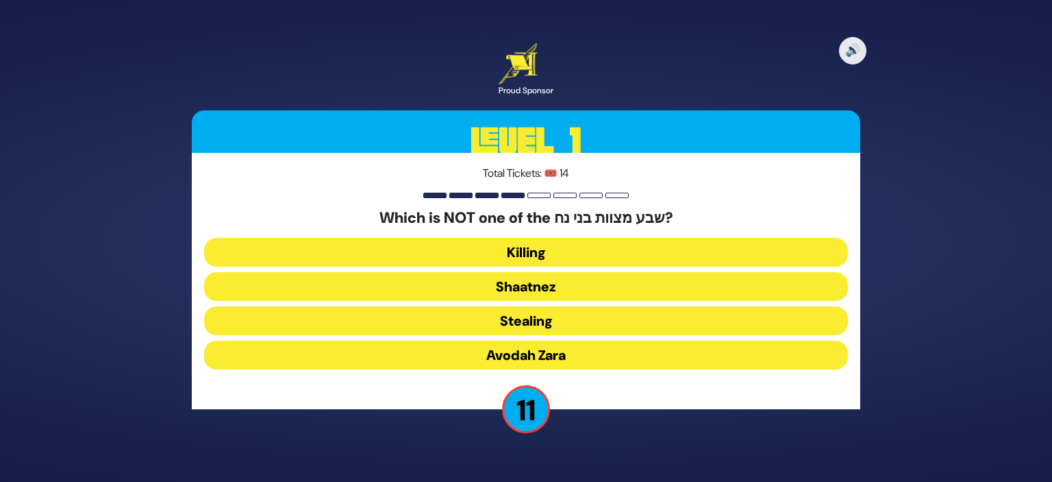
click at [689, 286] on button "Shaatnez" at bounding box center [526, 286] width 644 height 29
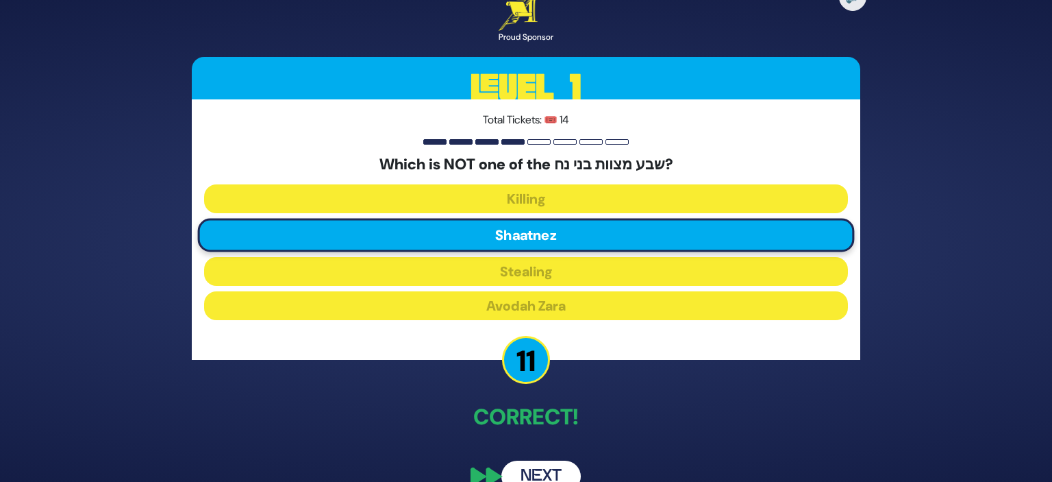
scroll to position [26, 0]
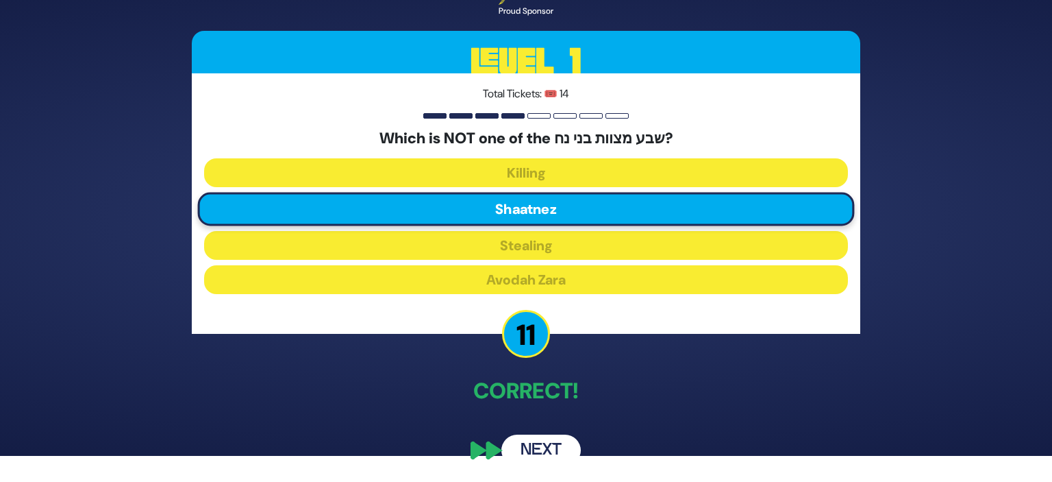
click at [557, 442] on button "Next" at bounding box center [541, 450] width 79 height 32
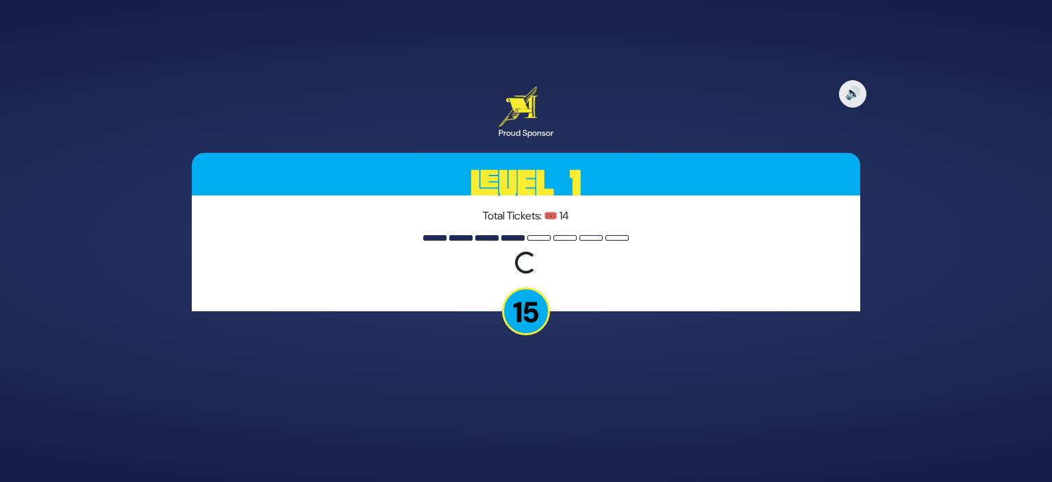
scroll to position [0, 0]
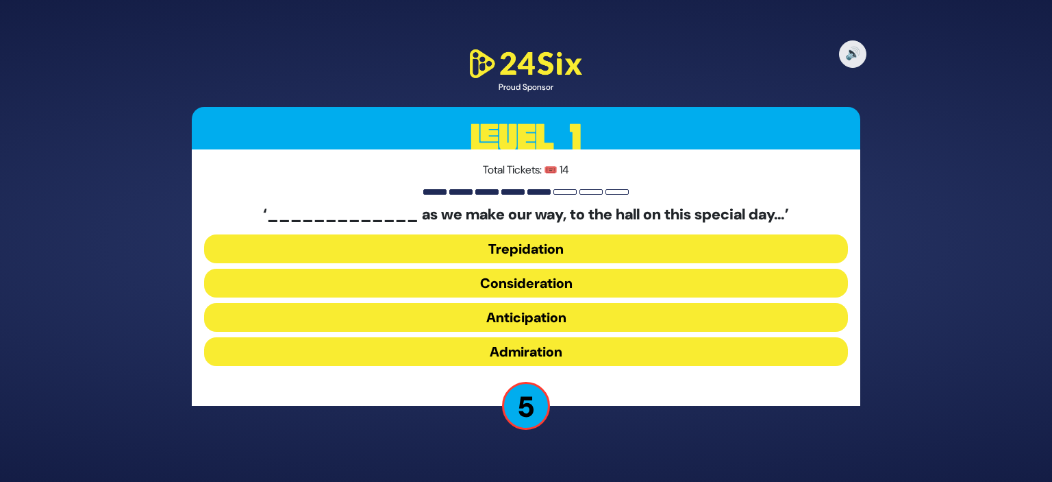
click at [621, 321] on button "Anticipation" at bounding box center [526, 317] width 644 height 29
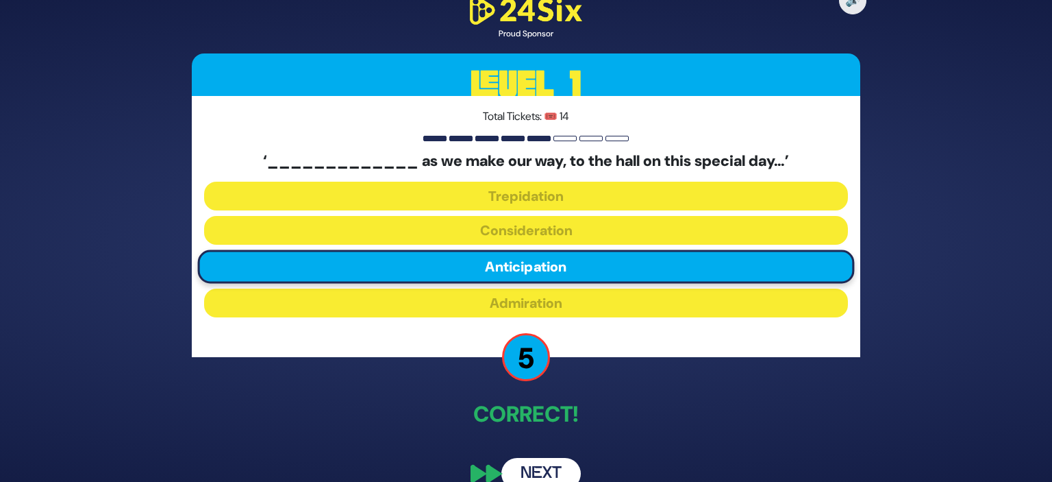
scroll to position [23, 0]
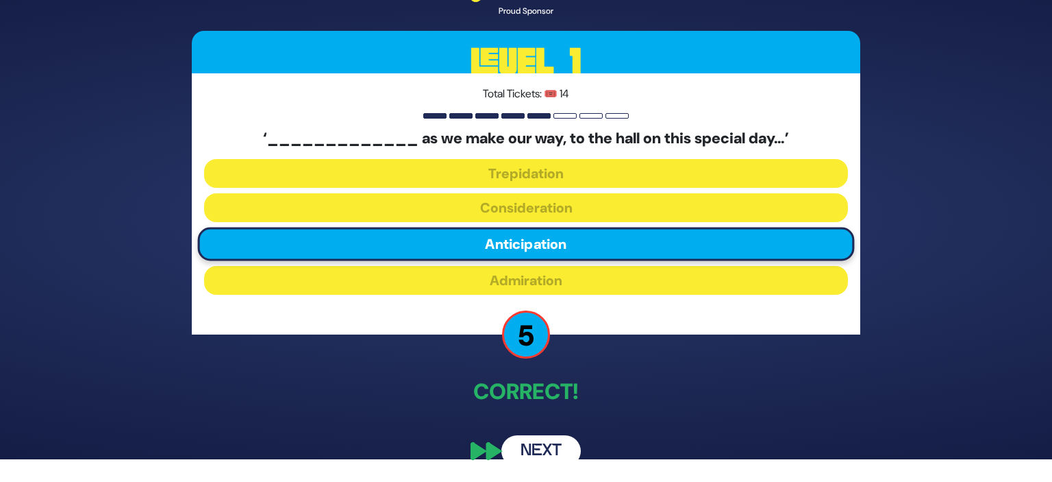
click at [529, 445] on button "Next" at bounding box center [541, 451] width 79 height 32
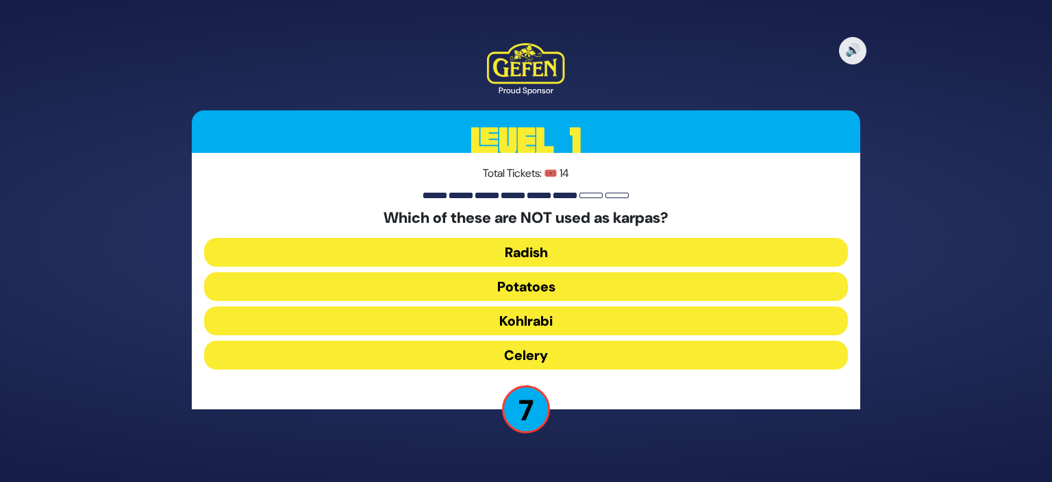
click at [566, 323] on button "Kohlrabi" at bounding box center [526, 320] width 644 height 29
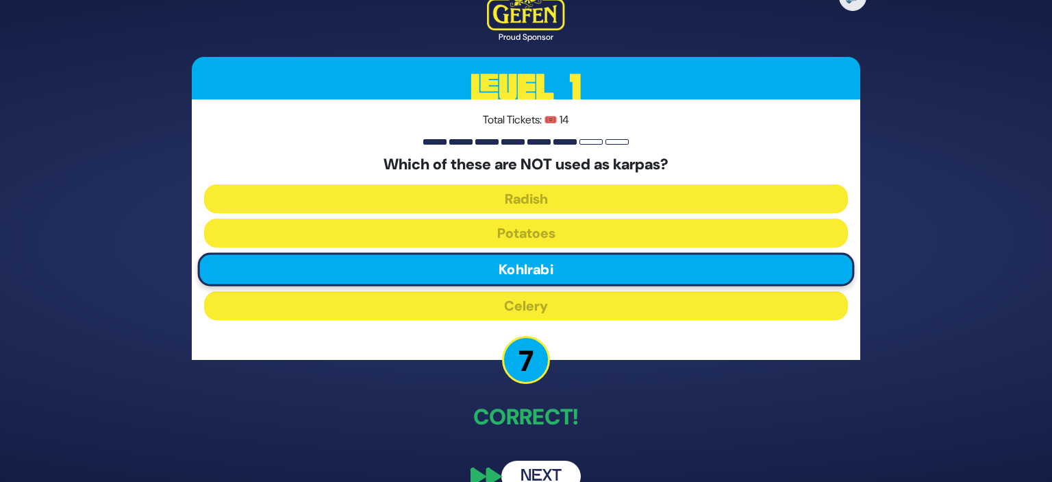
click at [547, 467] on button "Next" at bounding box center [541, 476] width 79 height 32
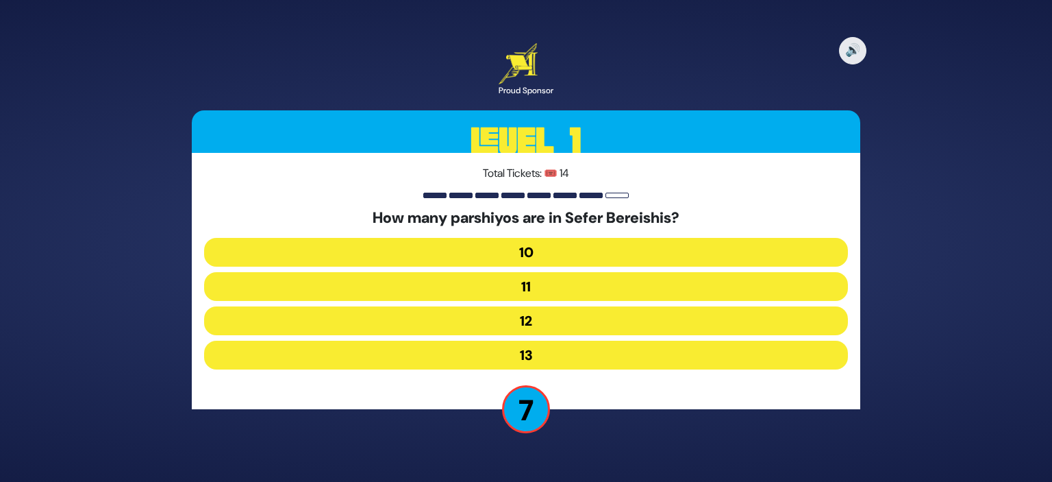
click at [588, 325] on button "12" at bounding box center [526, 320] width 644 height 29
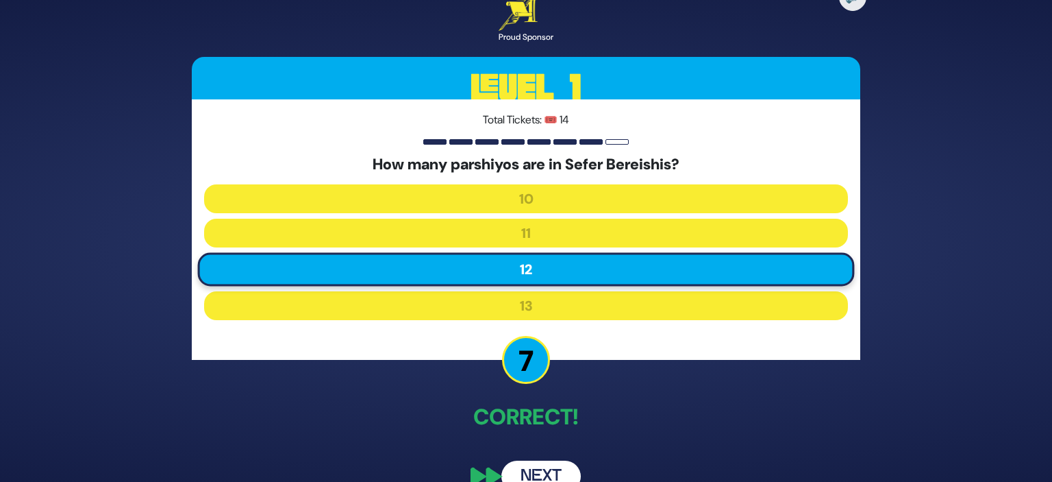
scroll to position [26, 0]
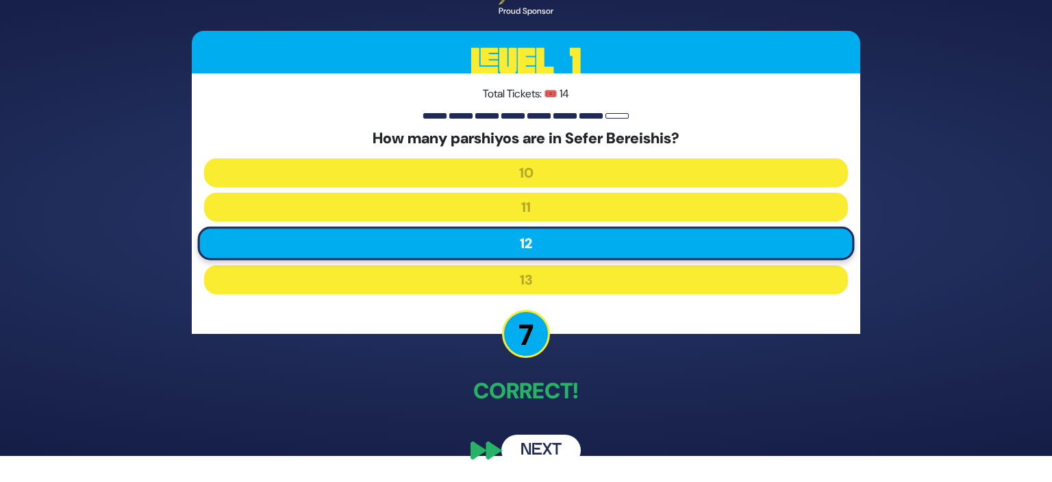
click at [537, 449] on button "Next" at bounding box center [541, 450] width 79 height 32
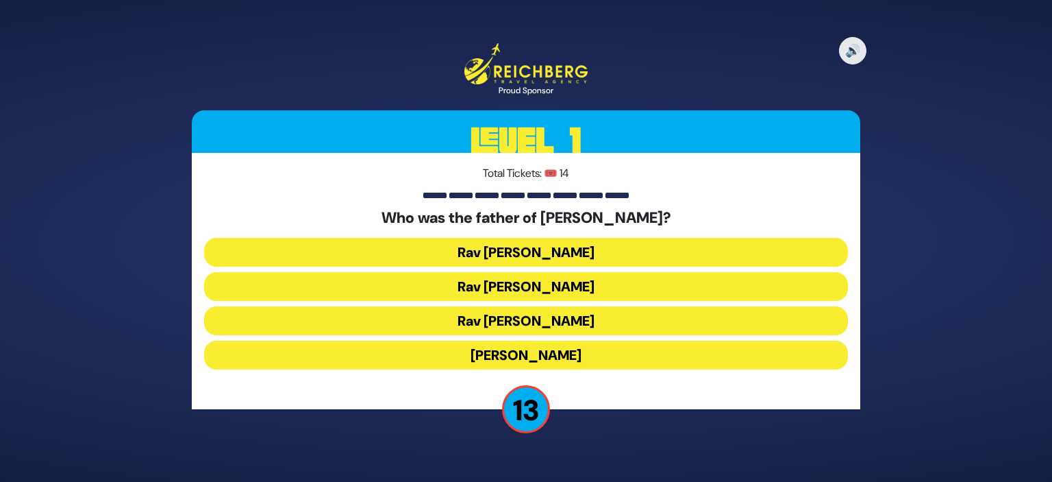
click at [685, 358] on button "Rav Yitzchok Hutner" at bounding box center [526, 355] width 644 height 29
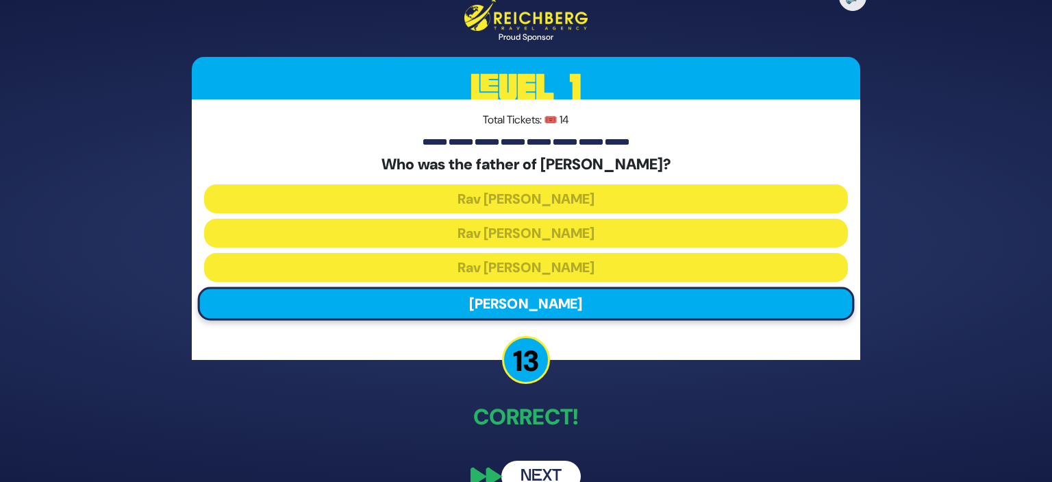
click at [548, 465] on button "Next" at bounding box center [541, 476] width 79 height 32
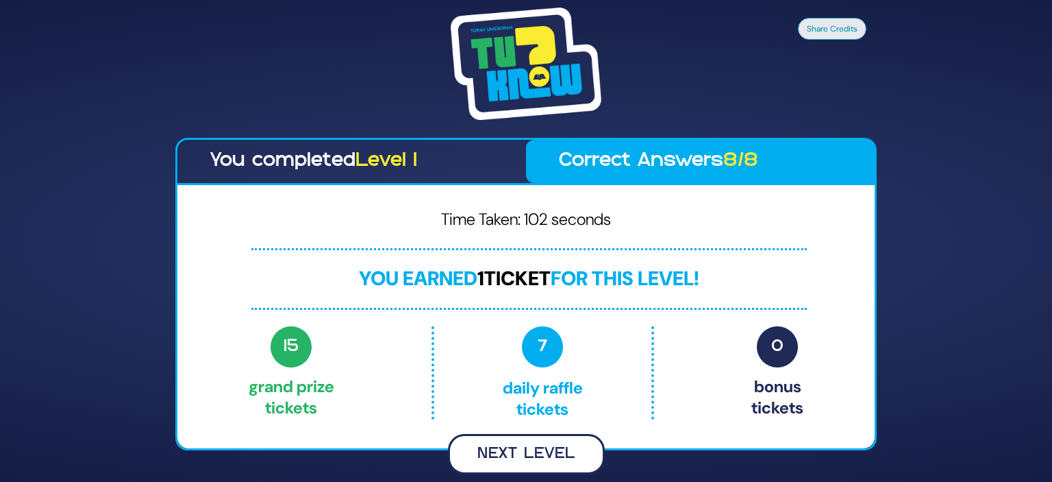
click at [570, 437] on button "Next Level" at bounding box center [526, 454] width 157 height 40
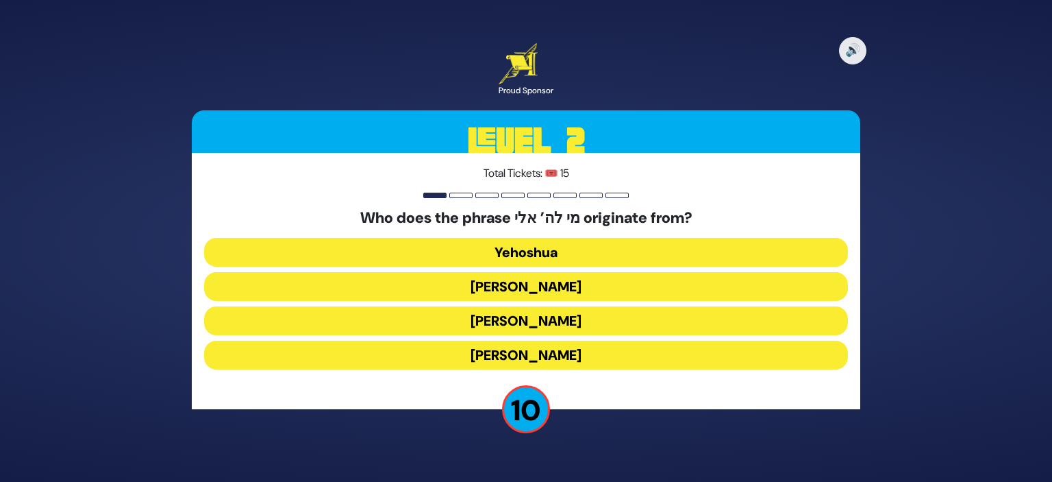
click at [619, 290] on button "Yehuda Hamaccabi" at bounding box center [526, 286] width 644 height 29
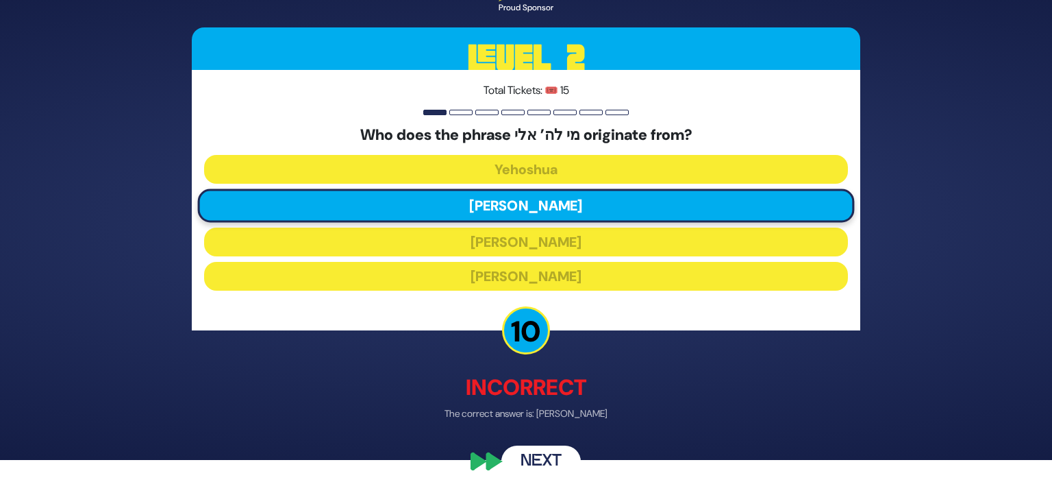
scroll to position [25, 0]
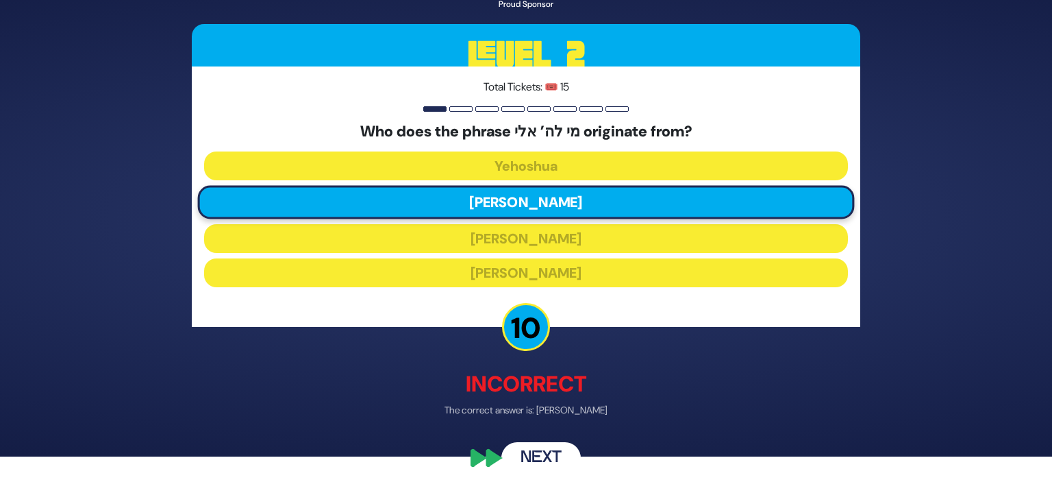
click at [541, 453] on button "Next" at bounding box center [541, 459] width 79 height 32
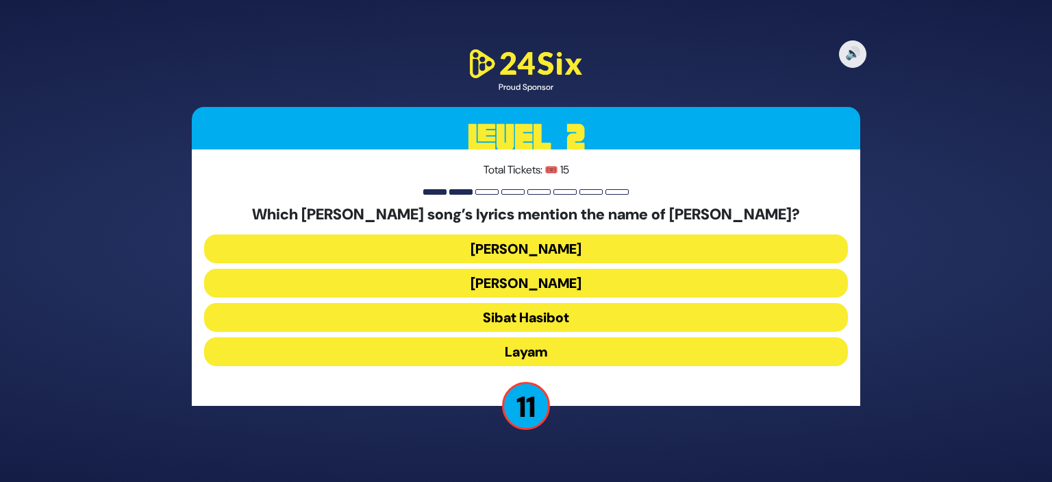
click at [695, 246] on button "Halev Sheli" at bounding box center [526, 248] width 644 height 29
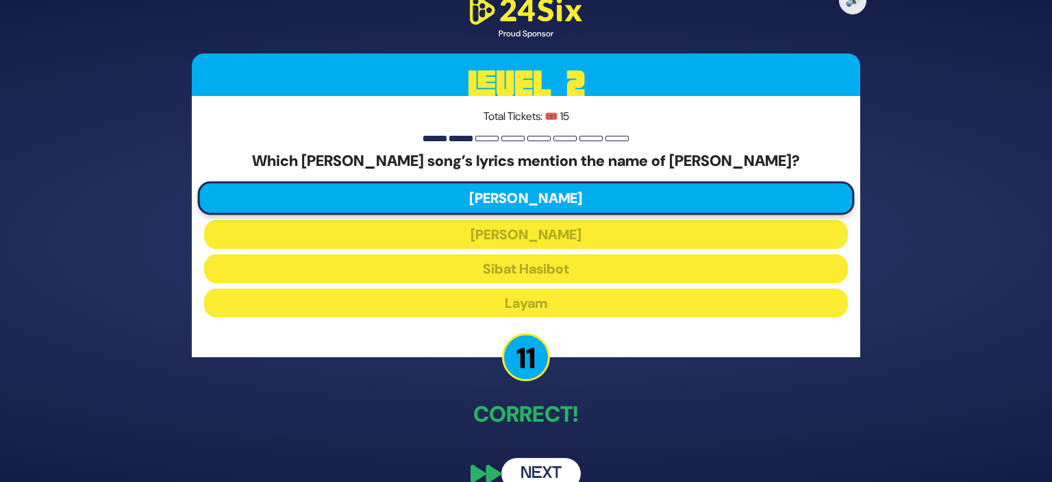
scroll to position [23, 0]
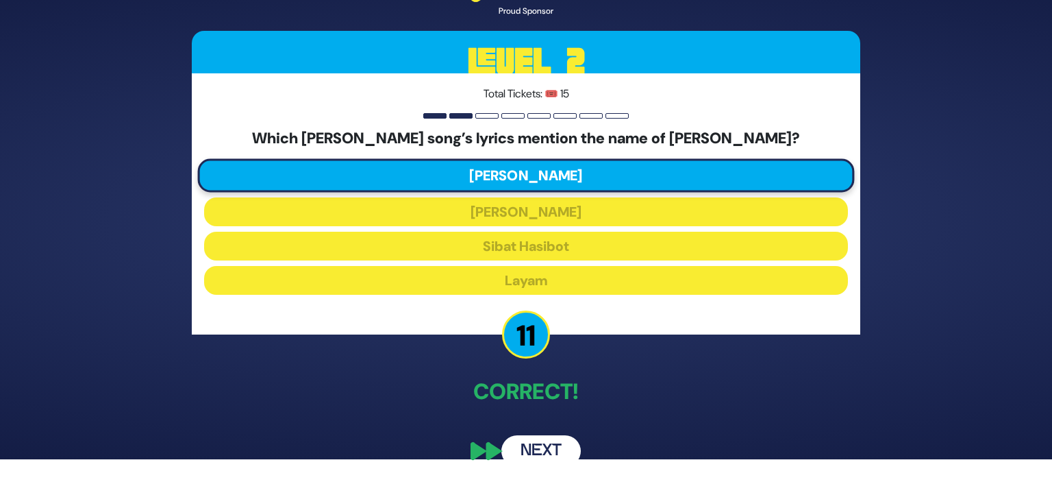
click at [557, 440] on button "Next" at bounding box center [541, 451] width 79 height 32
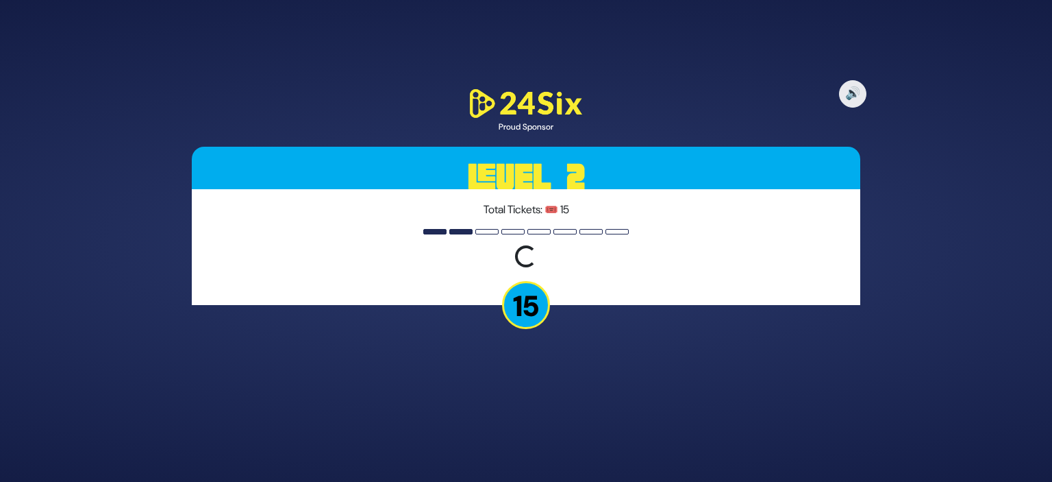
scroll to position [0, 0]
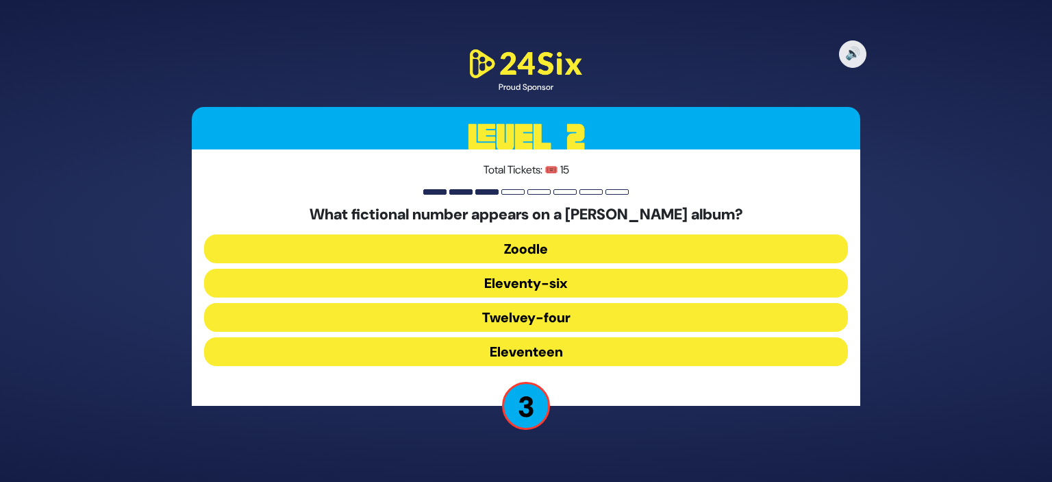
click at [615, 246] on button "Zoodle" at bounding box center [526, 248] width 644 height 29
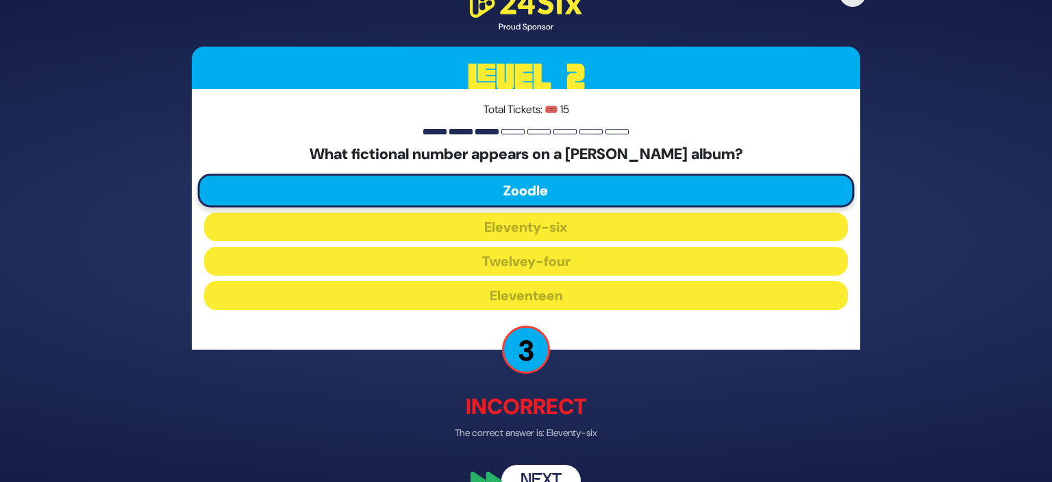
scroll to position [30, 0]
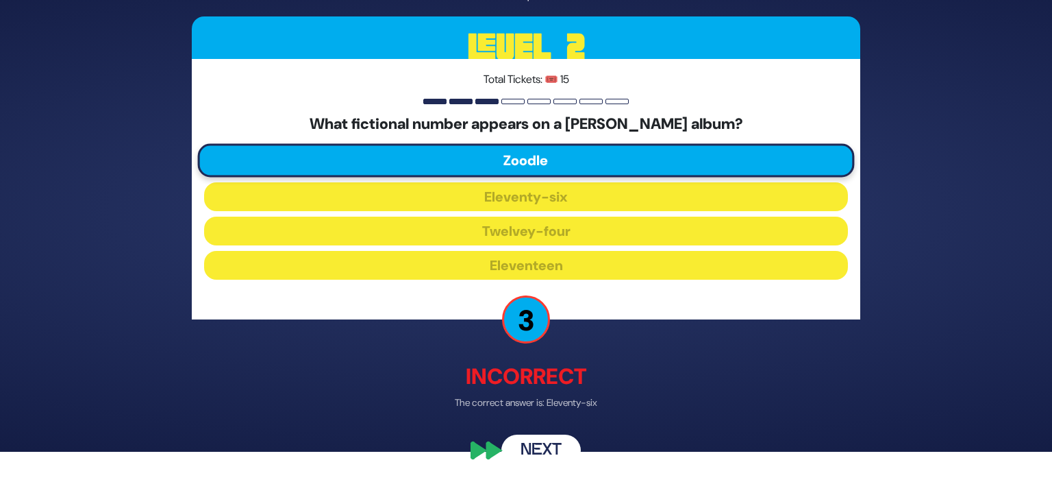
click at [537, 443] on button "Next" at bounding box center [541, 450] width 79 height 32
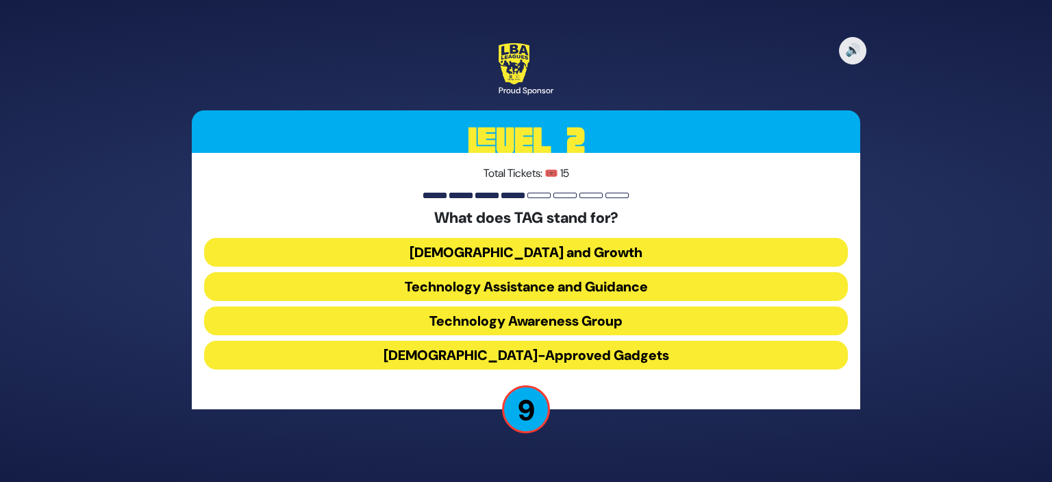
click at [696, 319] on button "Technology Awareness Group" at bounding box center [526, 320] width 644 height 29
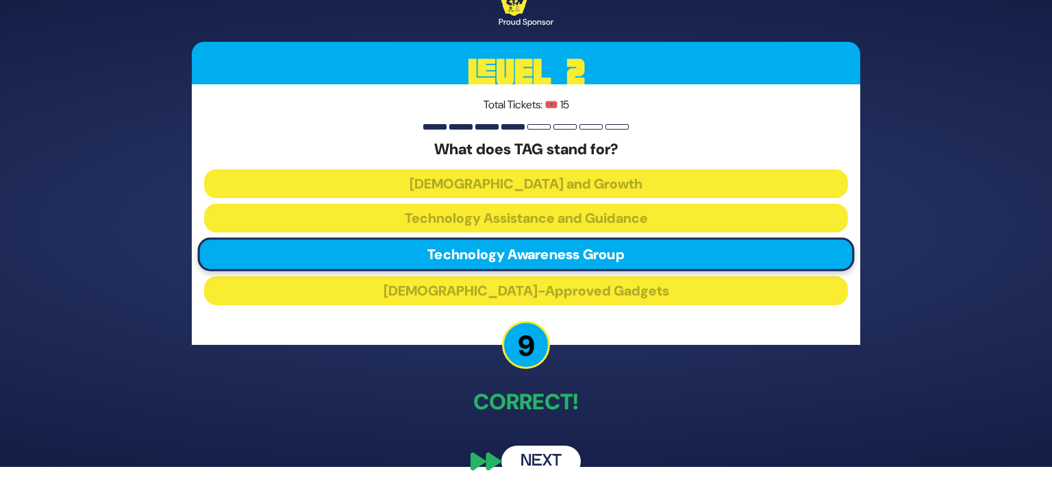
scroll to position [26, 0]
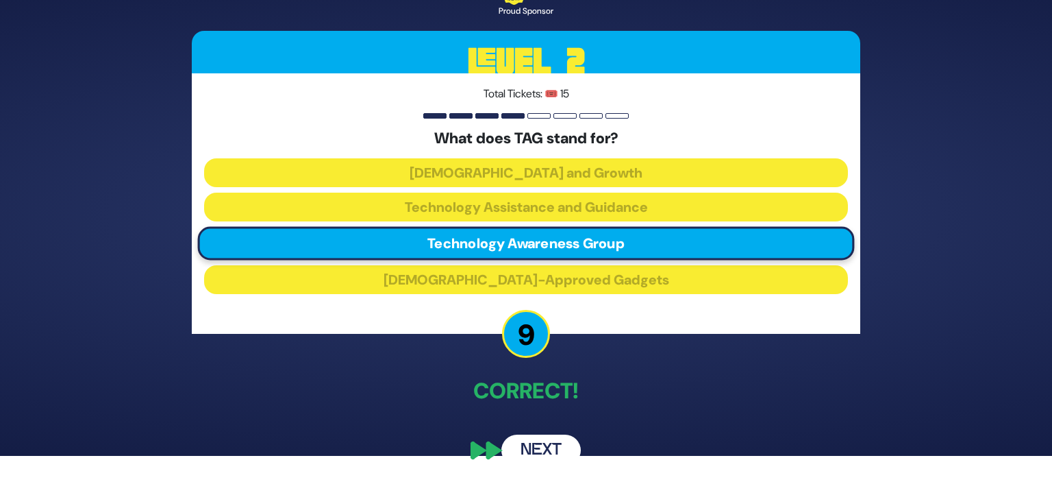
click at [957, 234] on div "🔊 Proud Sponsor Level 2 Total Tickets: 🎟️ 15 What does TAG stand for? Torah and…" at bounding box center [526, 215] width 1052 height 482
click at [558, 51] on h3 "Level 2" at bounding box center [526, 62] width 669 height 62
click at [548, 443] on button "Next" at bounding box center [541, 450] width 79 height 32
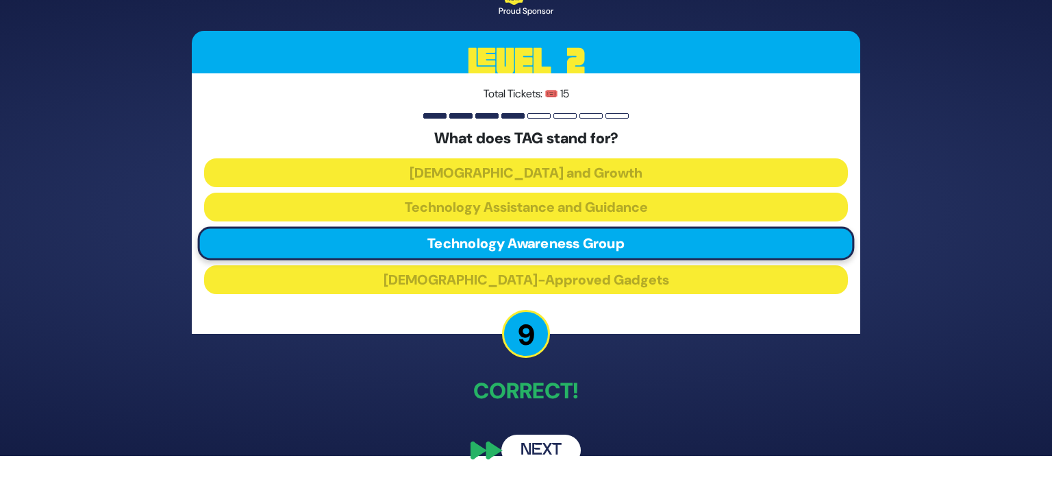
scroll to position [0, 0]
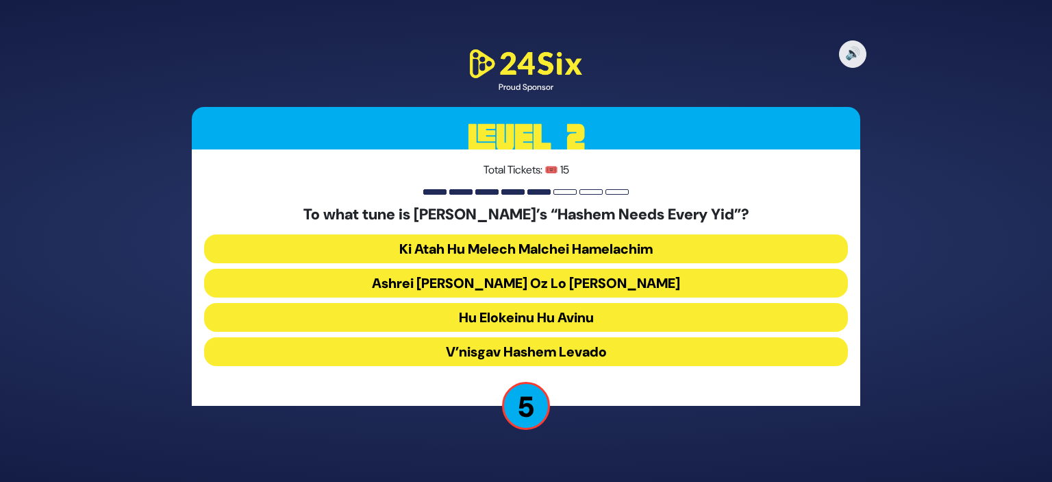
click at [751, 245] on button "Ki Atah Hu Melech Malchei Hamelachim" at bounding box center [526, 248] width 644 height 29
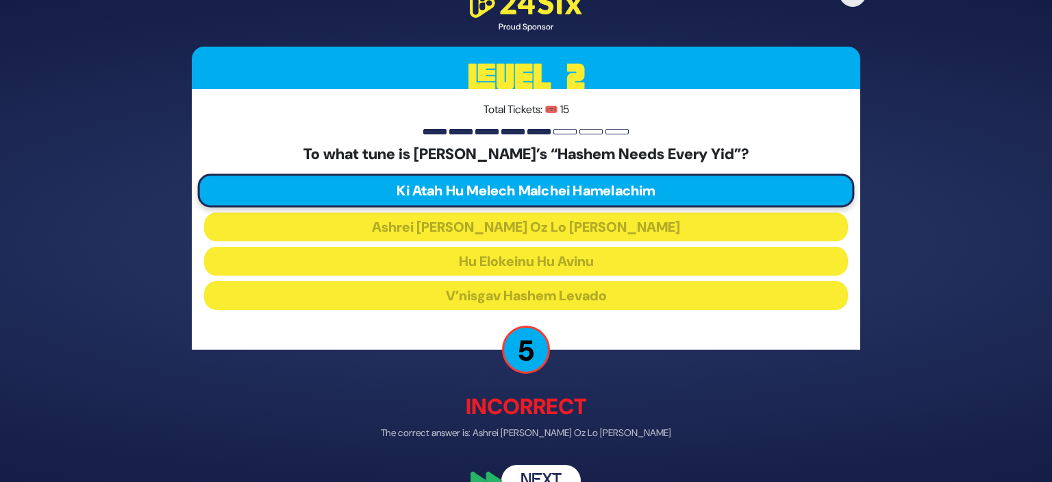
scroll to position [30, 0]
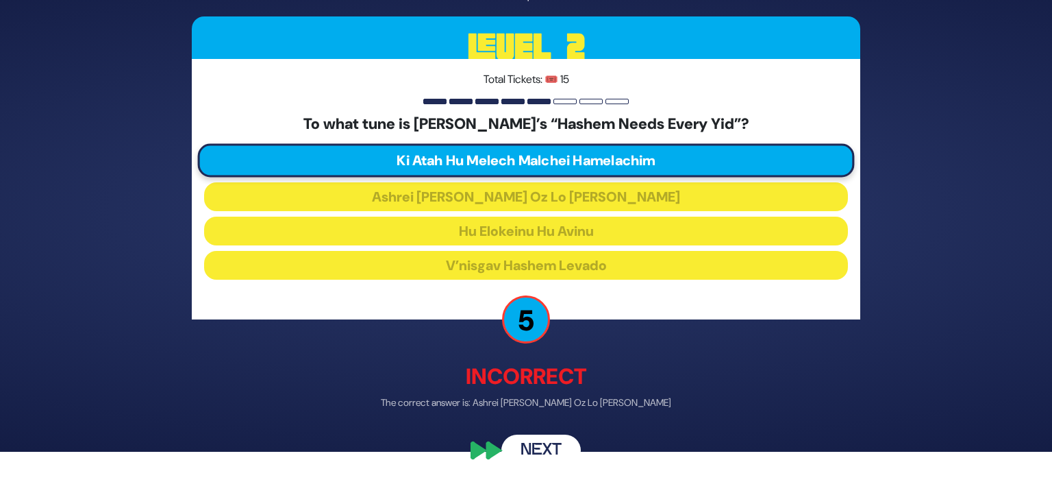
click at [545, 445] on button "Next" at bounding box center [541, 450] width 79 height 32
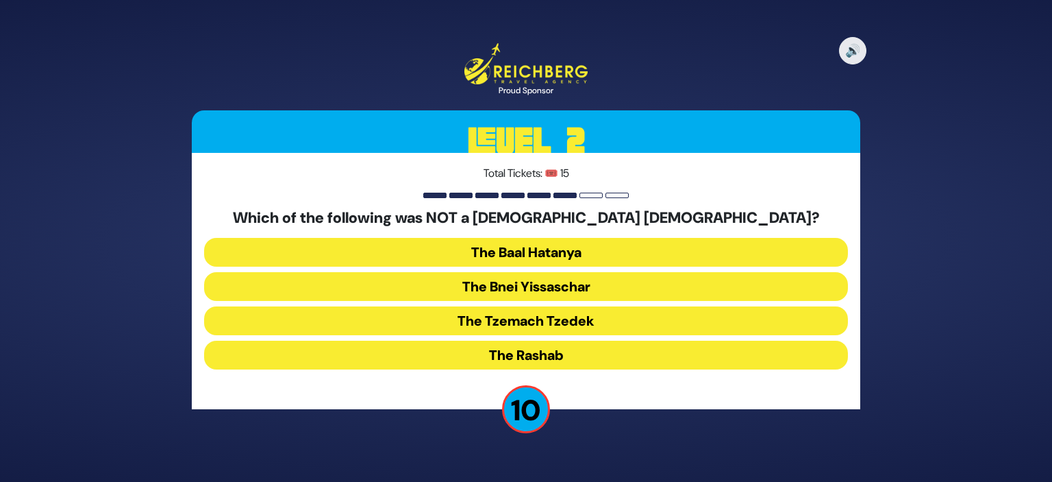
click at [671, 289] on button "The Bnei Yissaschar" at bounding box center [526, 286] width 644 height 29
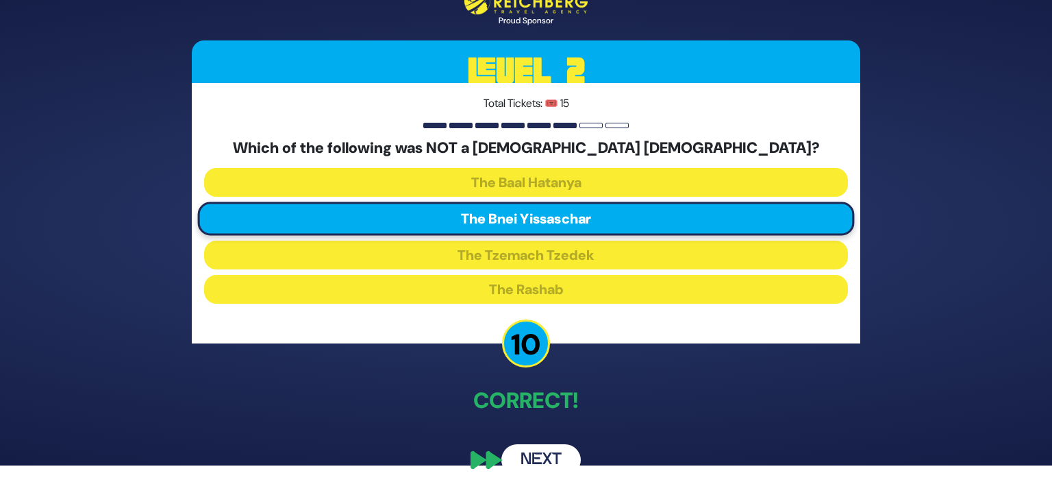
scroll to position [21, 0]
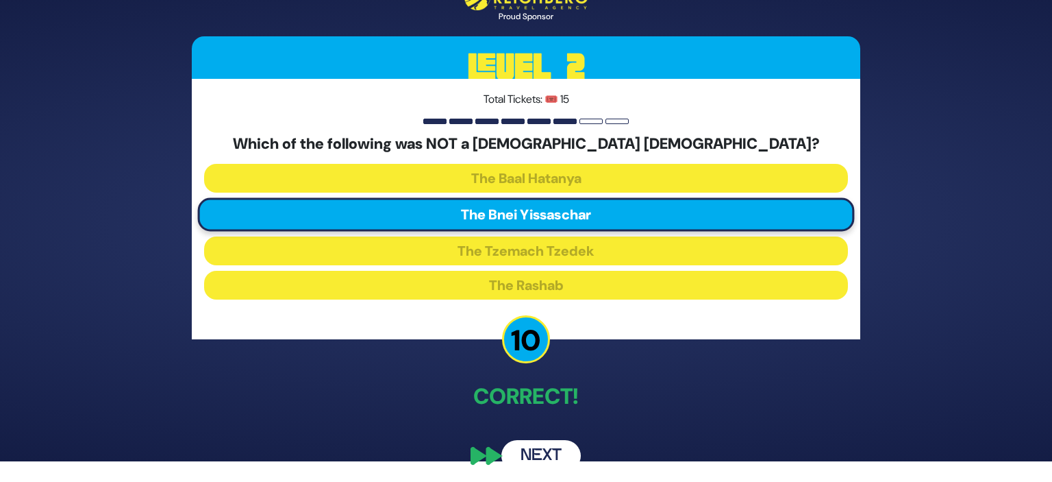
click at [558, 449] on button "Next" at bounding box center [541, 456] width 79 height 32
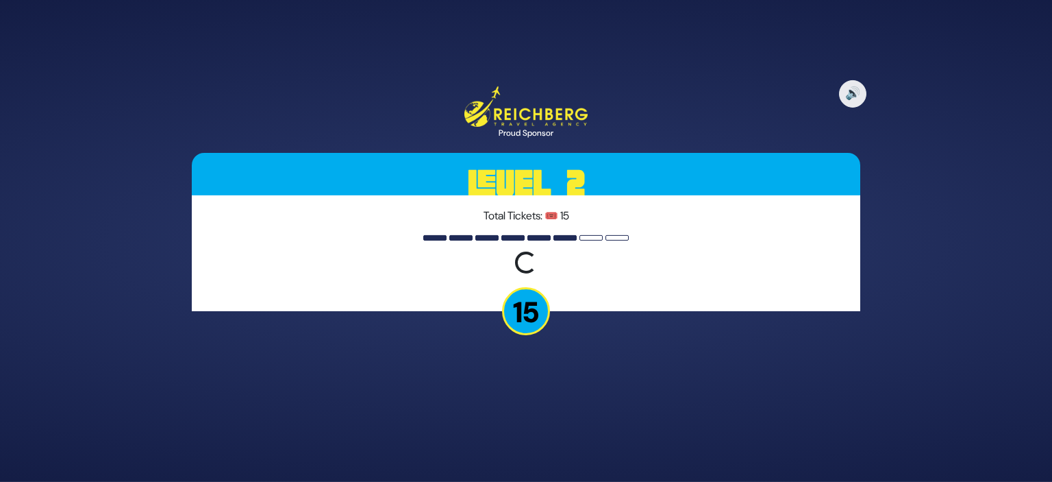
scroll to position [0, 0]
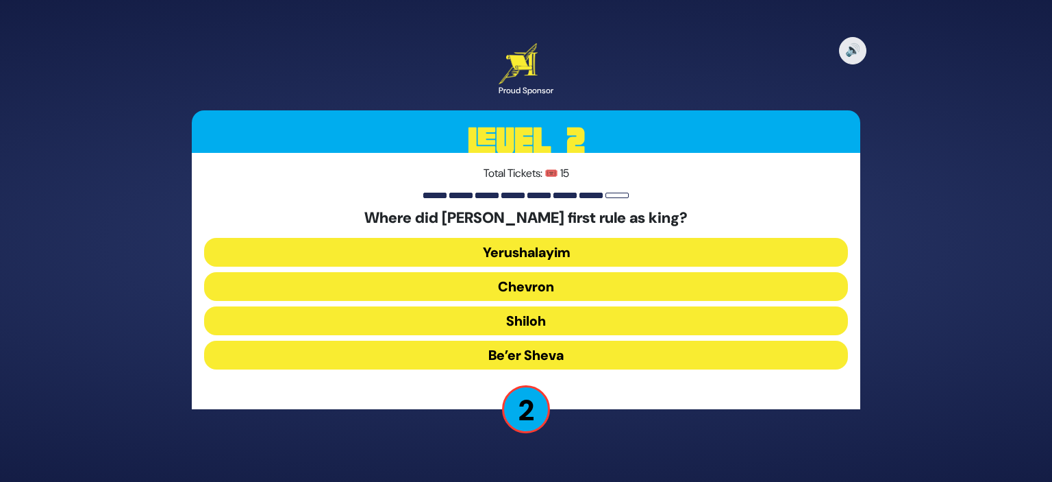
click at [569, 314] on button "Shiloh" at bounding box center [526, 320] width 644 height 29
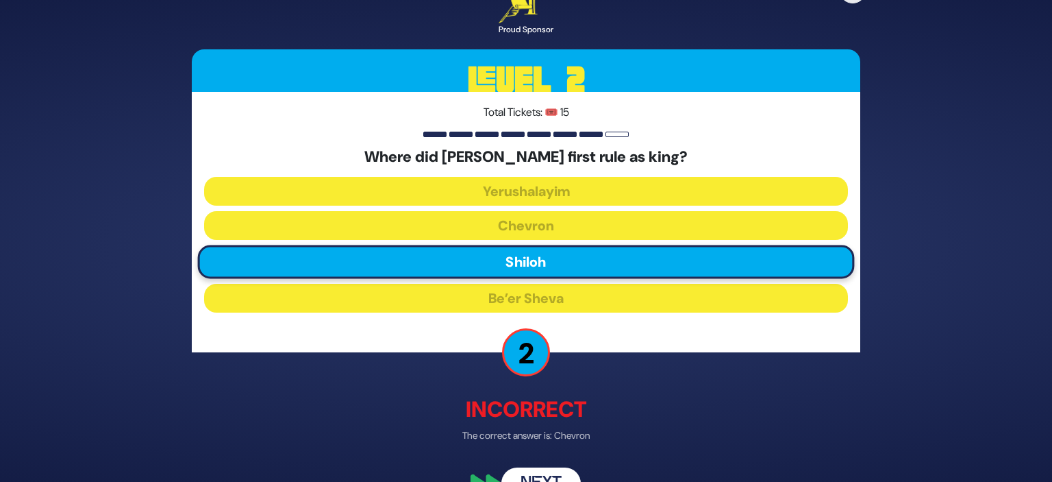
scroll to position [33, 0]
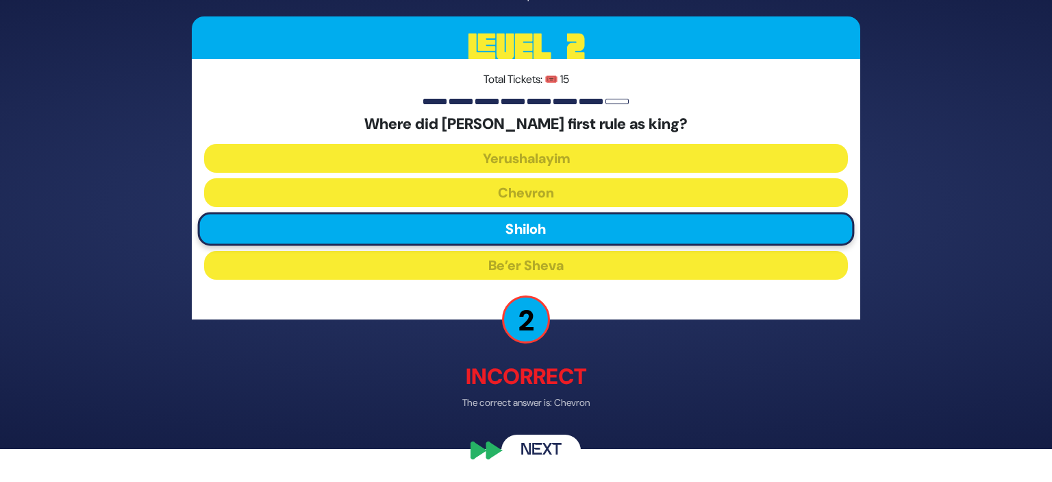
click at [536, 443] on button "Next" at bounding box center [541, 451] width 79 height 32
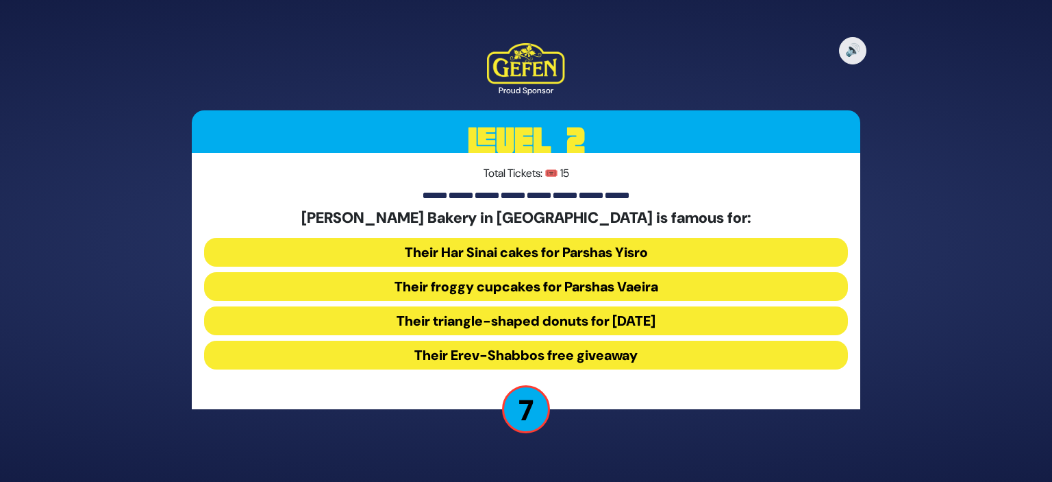
click at [689, 361] on button "Their Erev-Shabbos free giveaway" at bounding box center [526, 355] width 644 height 29
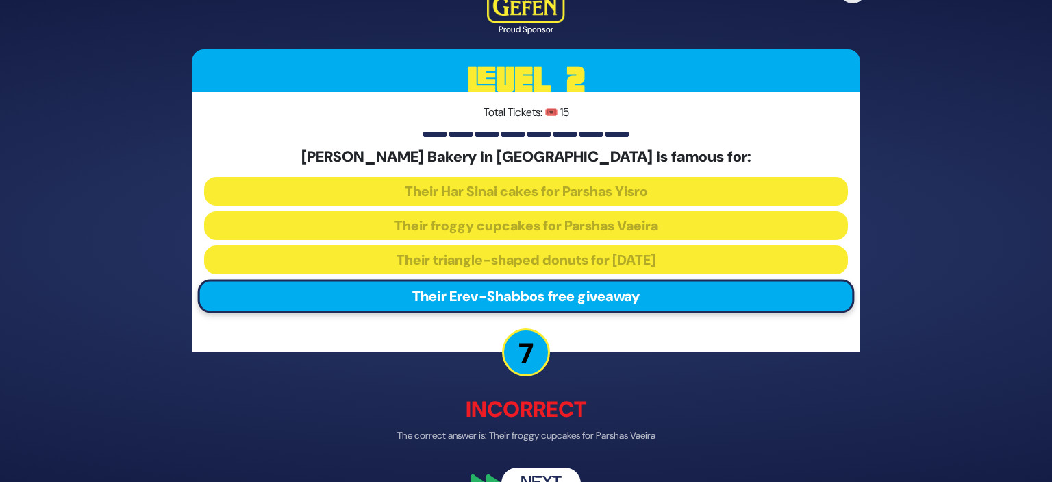
scroll to position [33, 0]
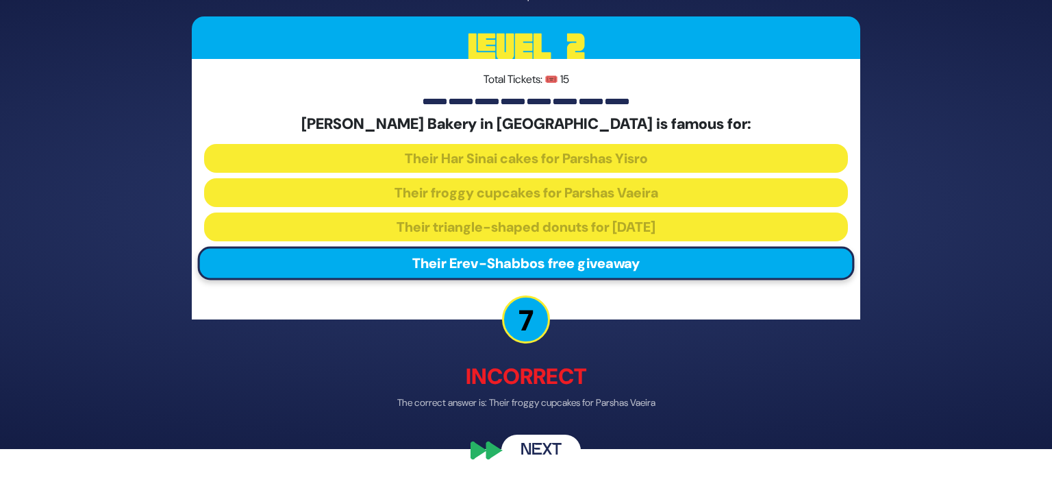
click at [544, 459] on button "Next" at bounding box center [541, 451] width 79 height 32
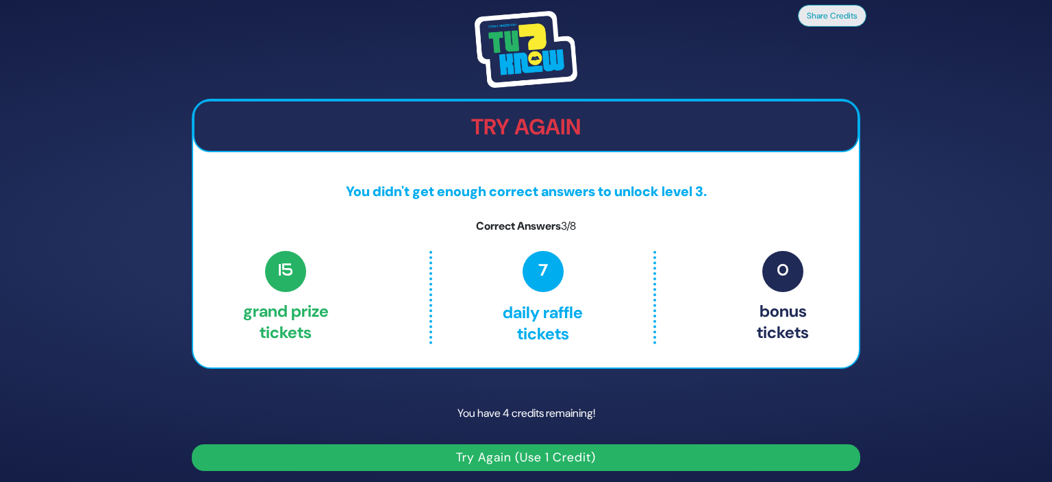
click at [654, 454] on button "Try Again (Use 1 Credit)" at bounding box center [526, 457] width 669 height 27
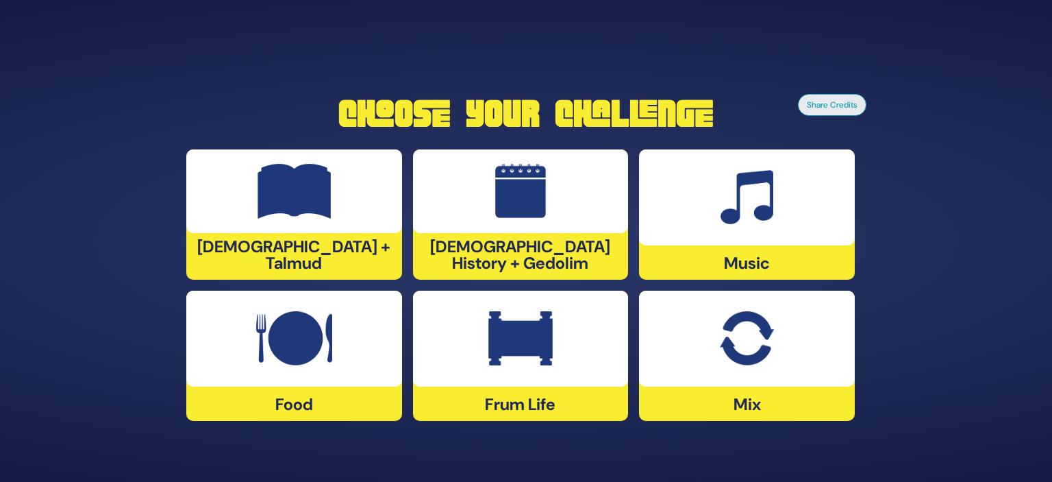
click at [529, 352] on img at bounding box center [521, 338] width 64 height 55
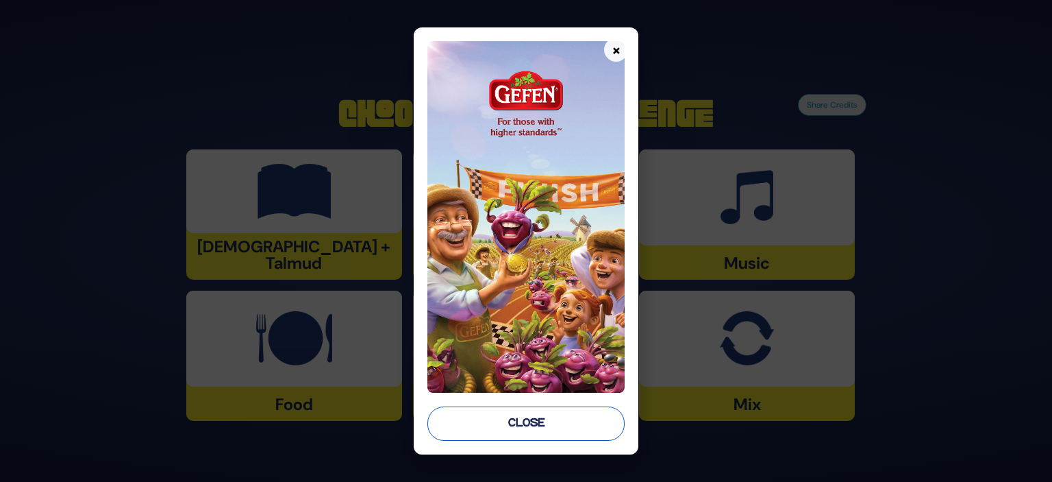
click at [509, 432] on button "Close" at bounding box center [526, 423] width 197 height 34
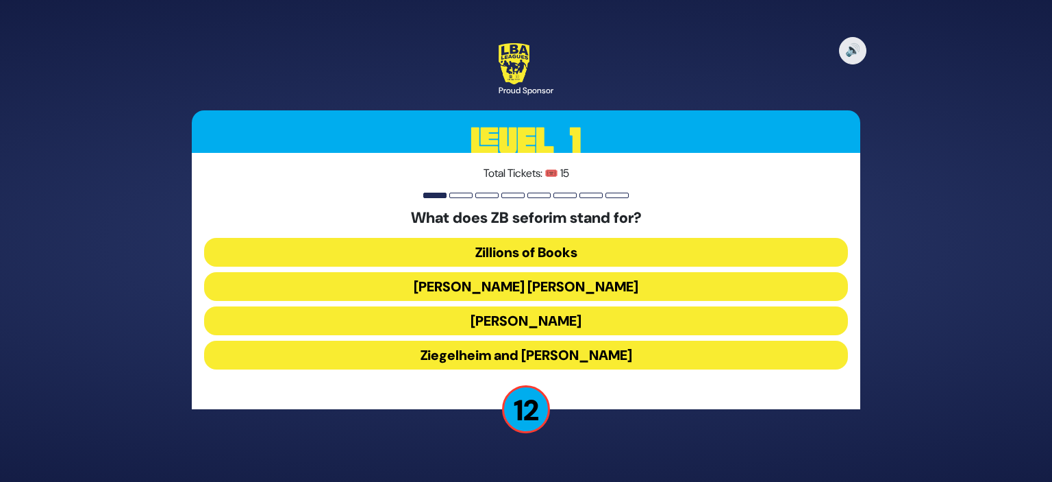
click at [562, 290] on button "Zundel Berman" at bounding box center [526, 286] width 644 height 29
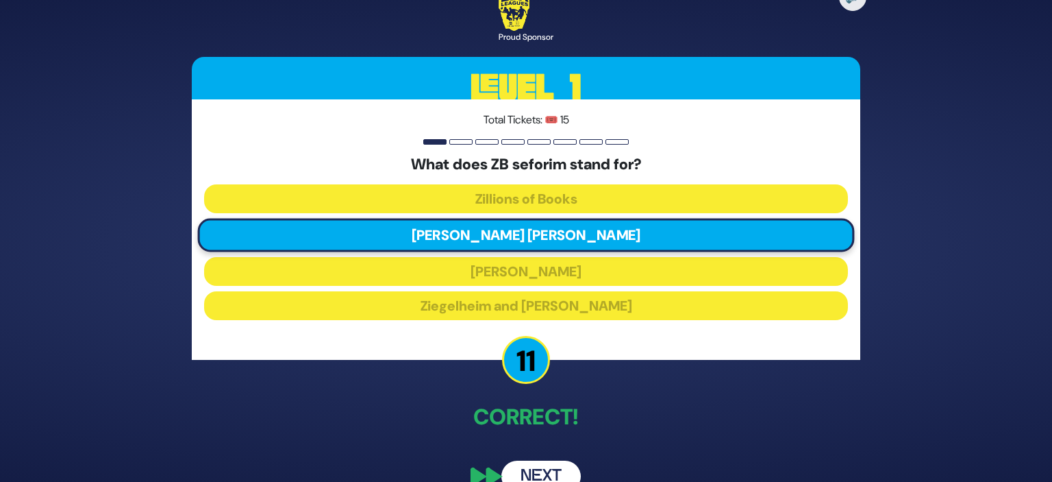
scroll to position [26, 0]
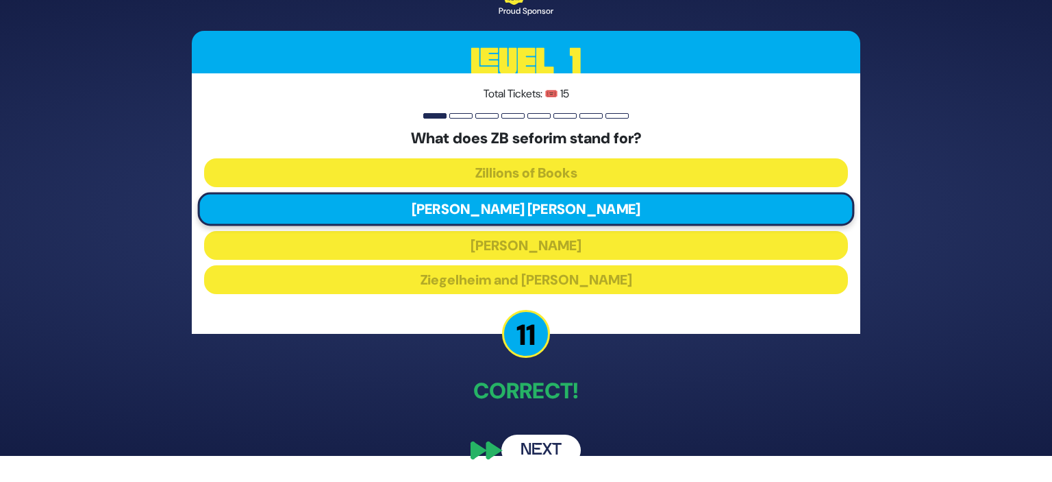
click at [562, 451] on button "Next" at bounding box center [541, 450] width 79 height 32
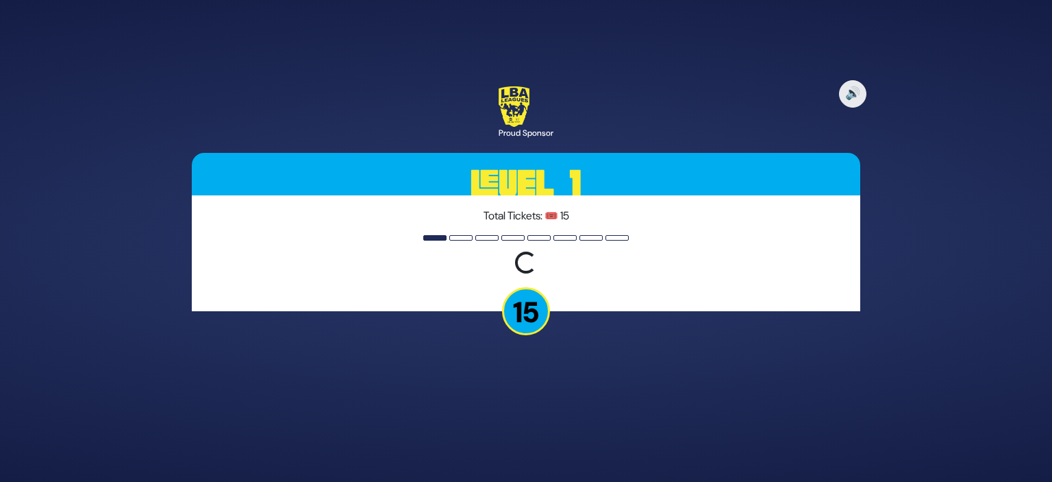
scroll to position [0, 0]
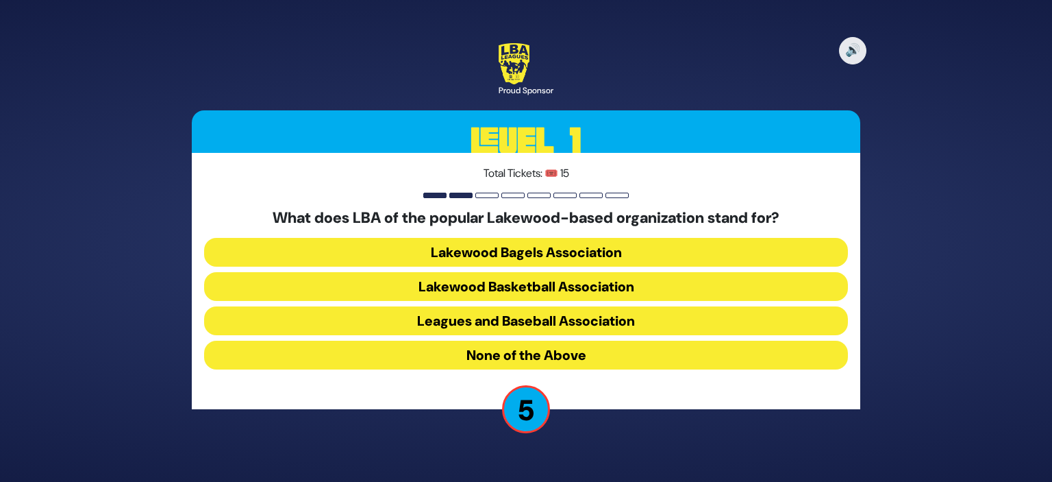
click at [739, 295] on button "Lakewood Basketball Association" at bounding box center [526, 286] width 644 height 29
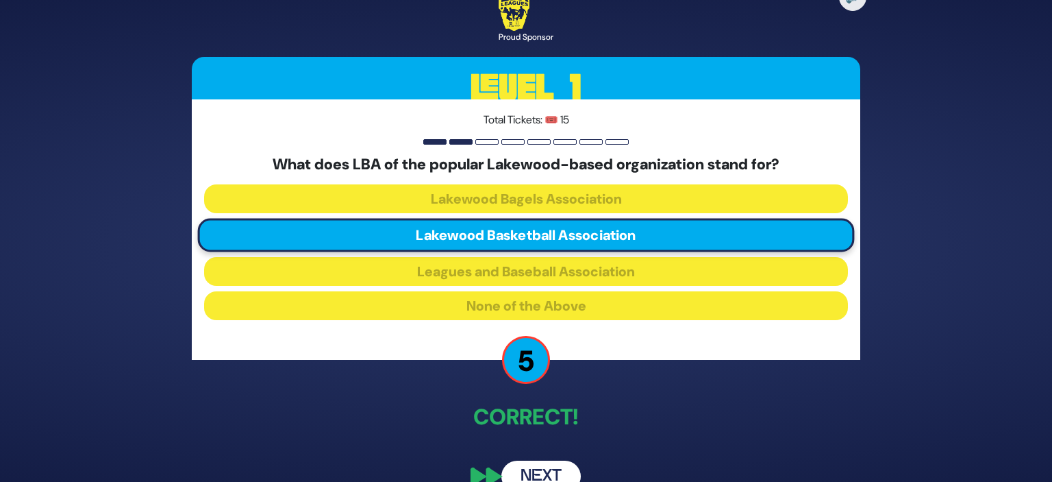
scroll to position [26, 0]
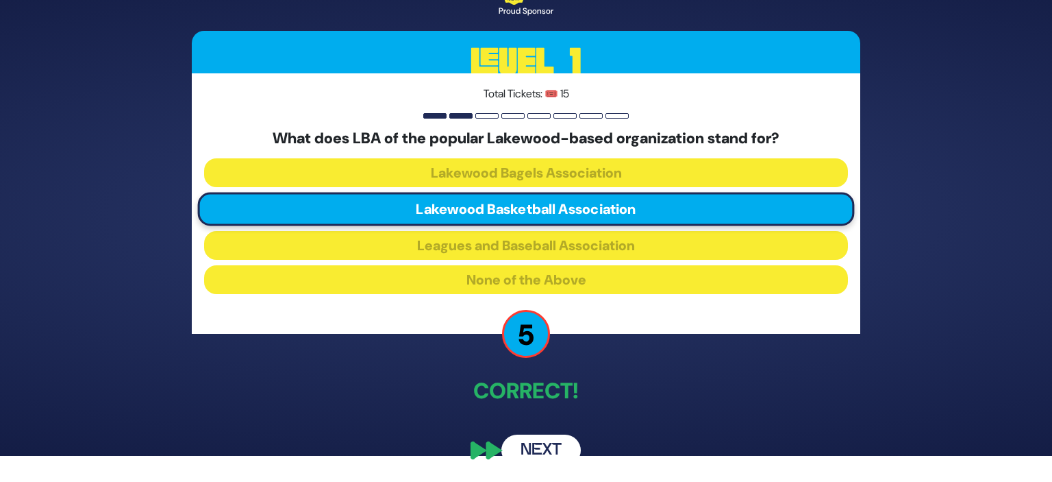
click at [546, 445] on button "Next" at bounding box center [541, 450] width 79 height 32
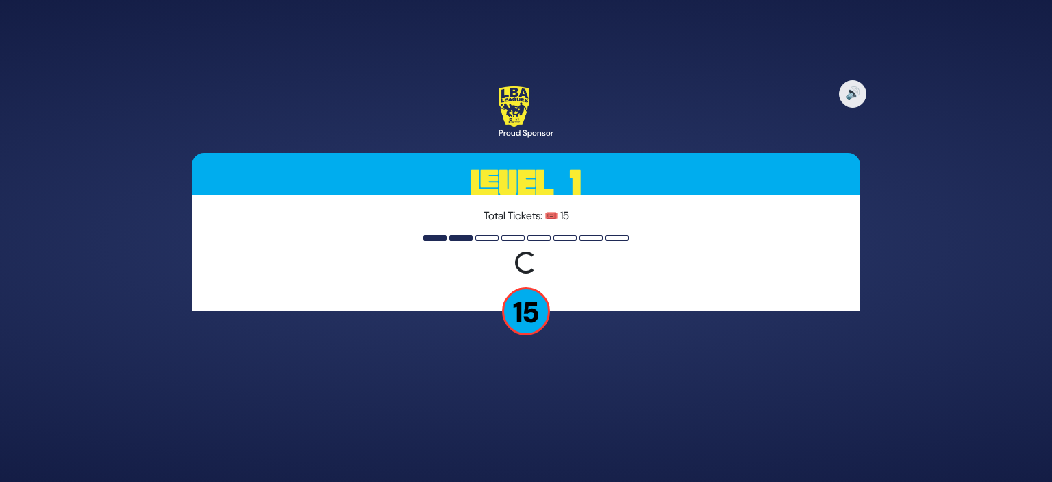
scroll to position [0, 0]
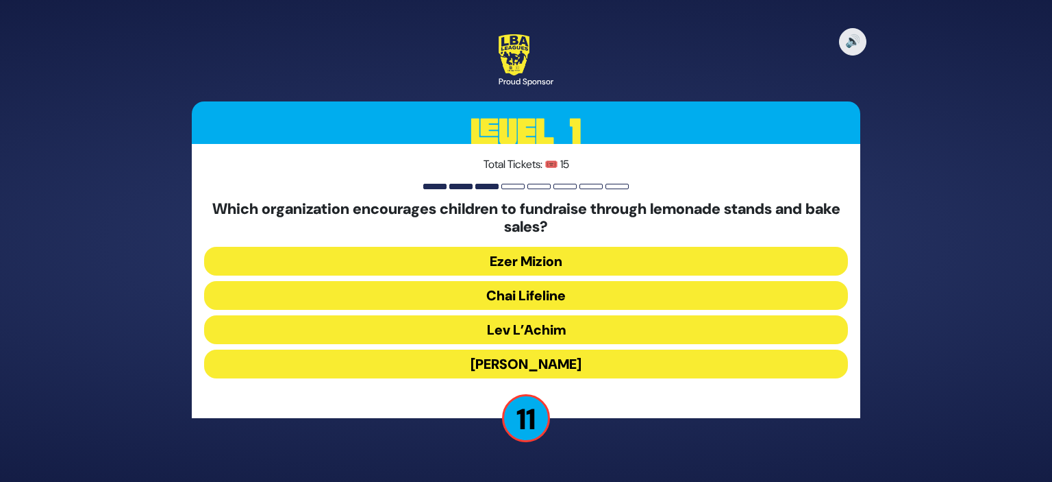
click at [680, 295] on button "Chai Lifeline" at bounding box center [526, 295] width 644 height 29
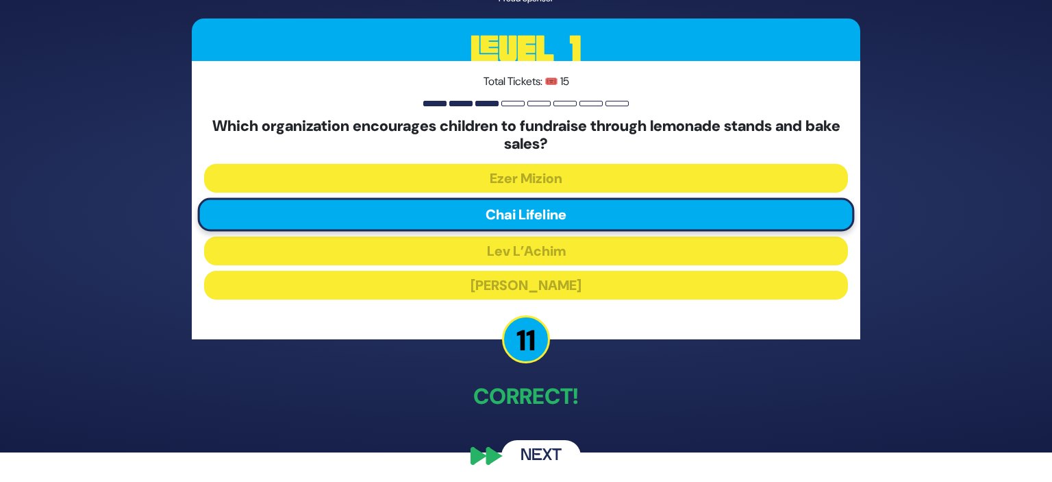
scroll to position [36, 0]
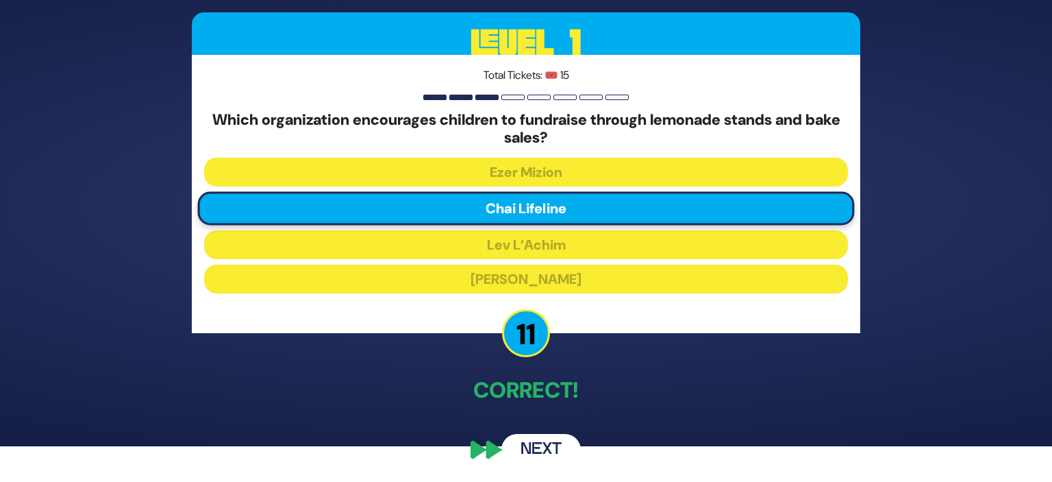
click at [562, 447] on button "Next" at bounding box center [541, 450] width 79 height 32
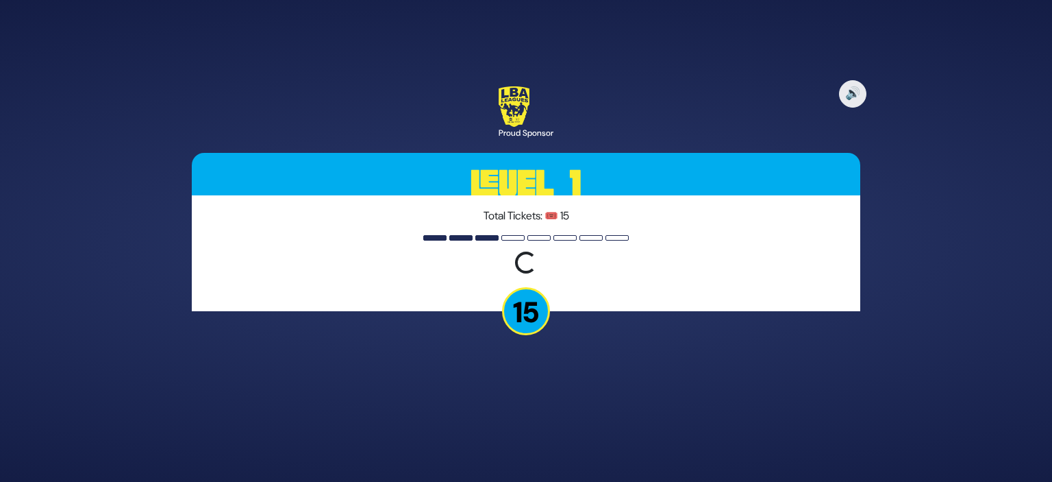
scroll to position [0, 0]
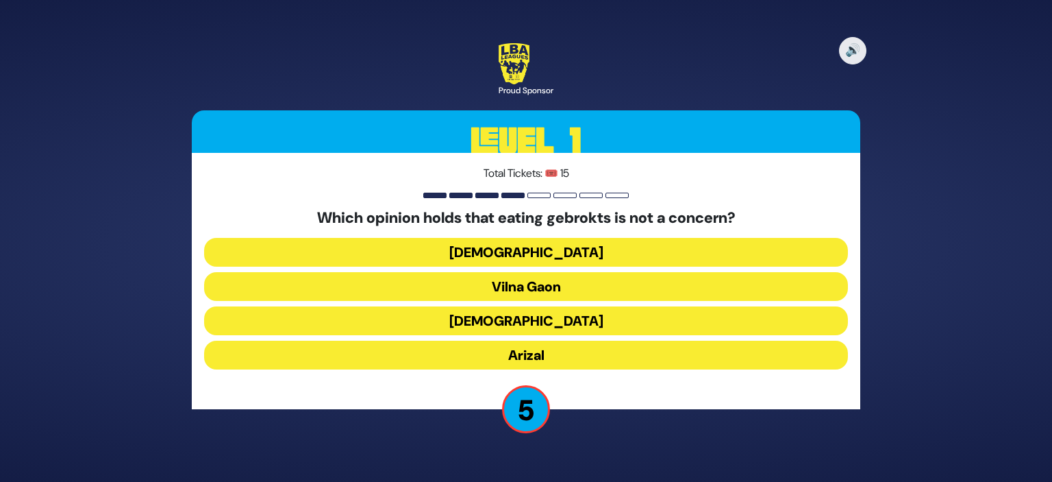
click at [554, 288] on button "Vilna Gaon" at bounding box center [526, 286] width 644 height 29
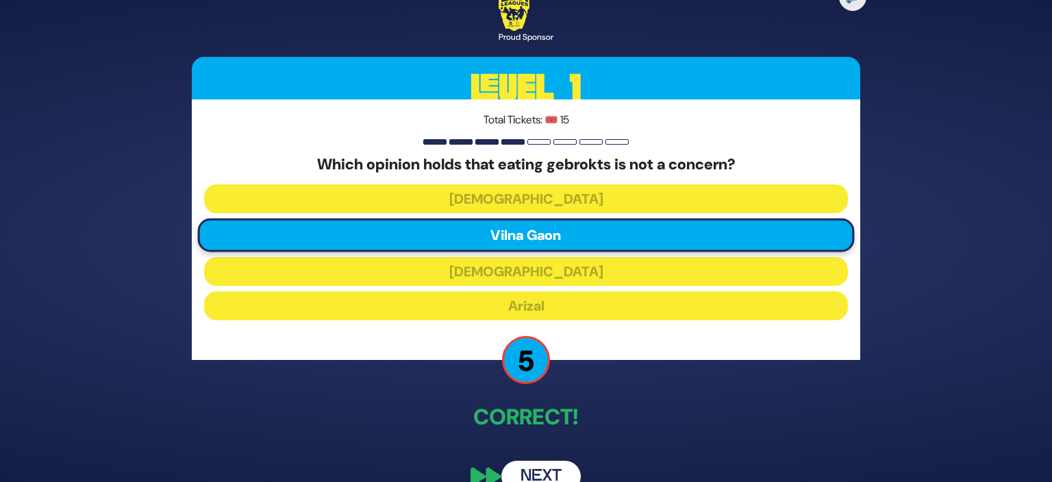
scroll to position [26, 0]
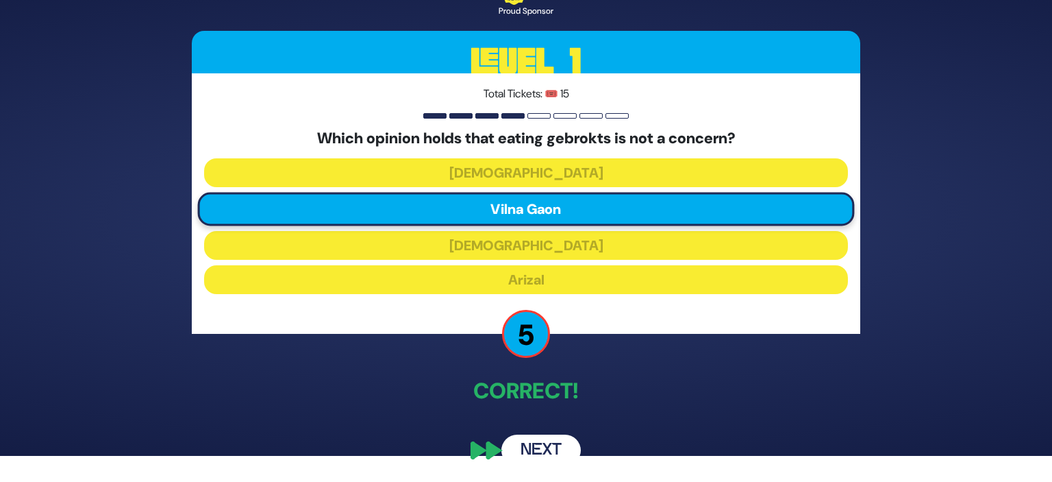
click at [550, 452] on button "Next" at bounding box center [541, 450] width 79 height 32
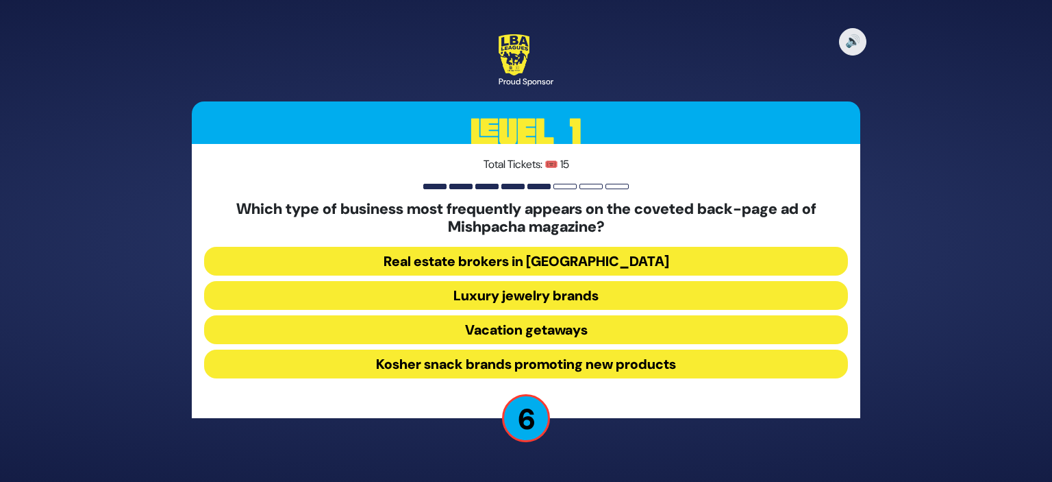
click at [719, 324] on button "Vacation getaways" at bounding box center [526, 329] width 644 height 29
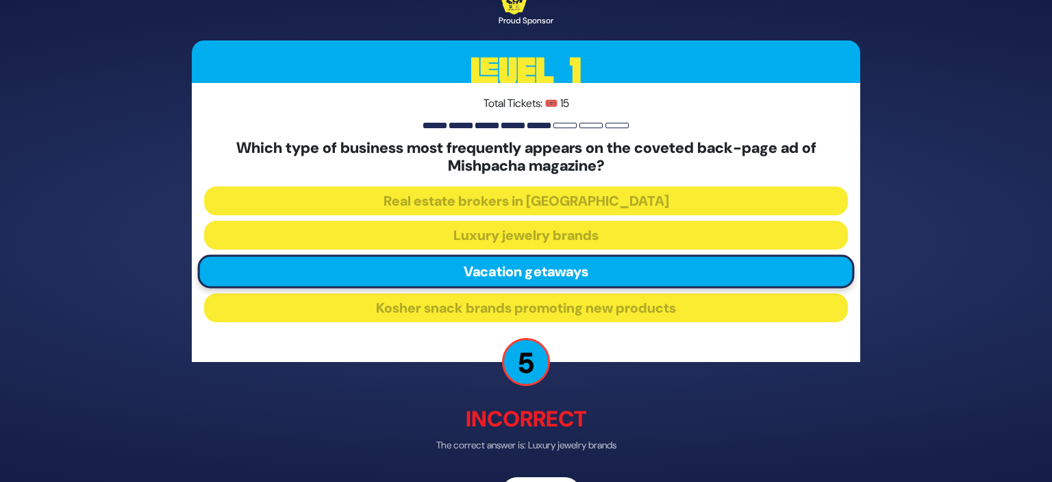
scroll to position [42, 0]
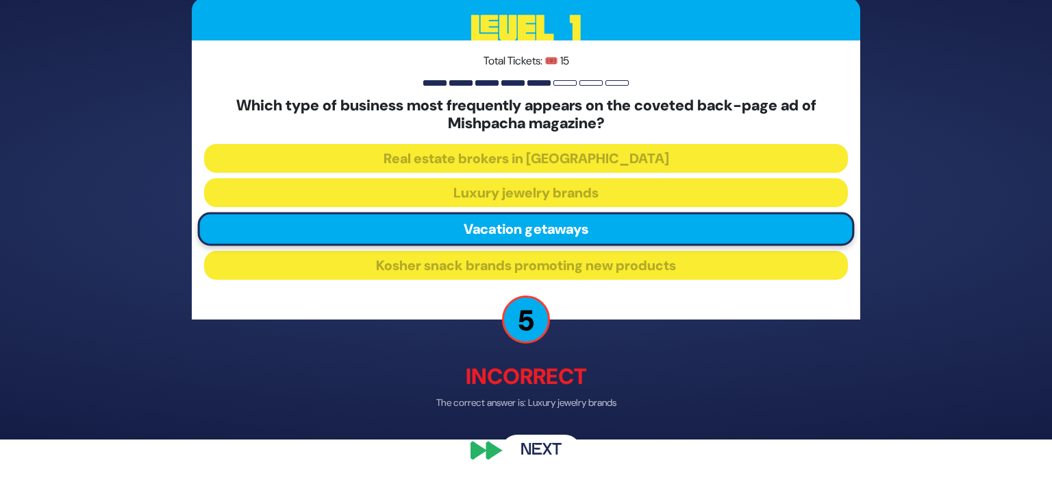
click at [542, 438] on button "Next" at bounding box center [541, 450] width 79 height 32
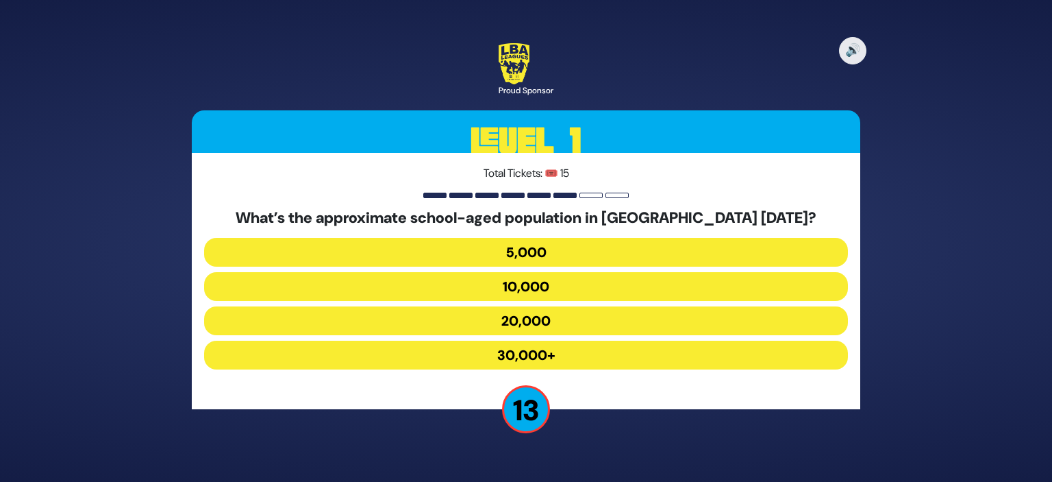
click at [680, 363] on button "30,000+" at bounding box center [526, 355] width 644 height 29
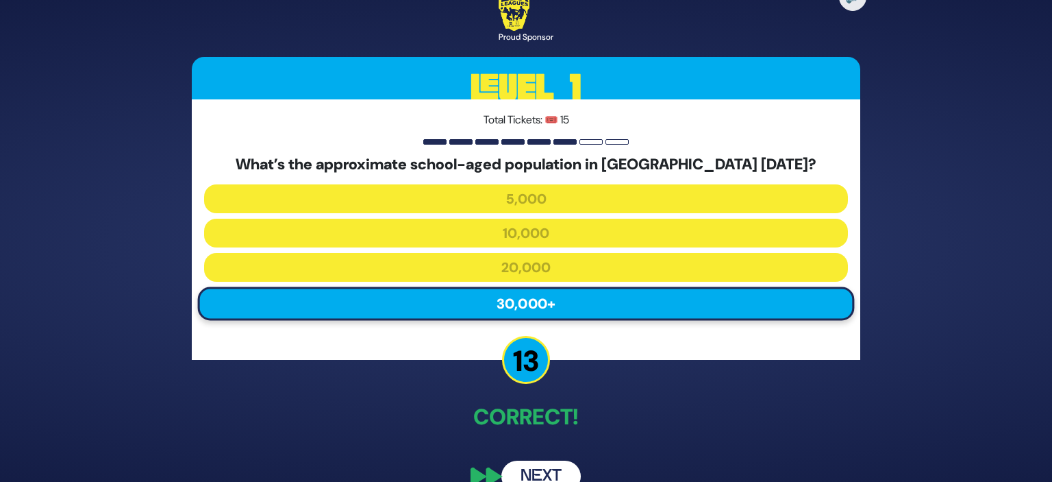
scroll to position [26, 0]
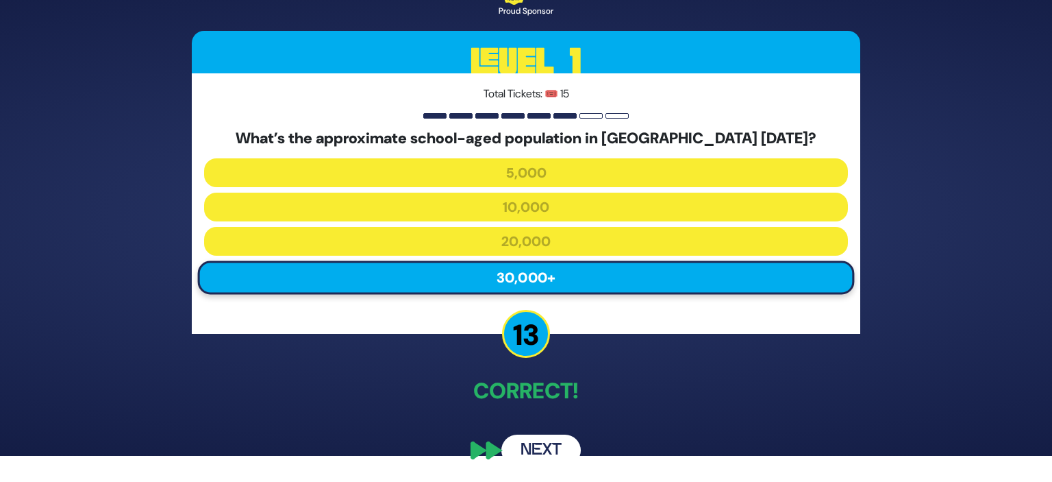
click at [544, 434] on button "Next" at bounding box center [541, 450] width 79 height 32
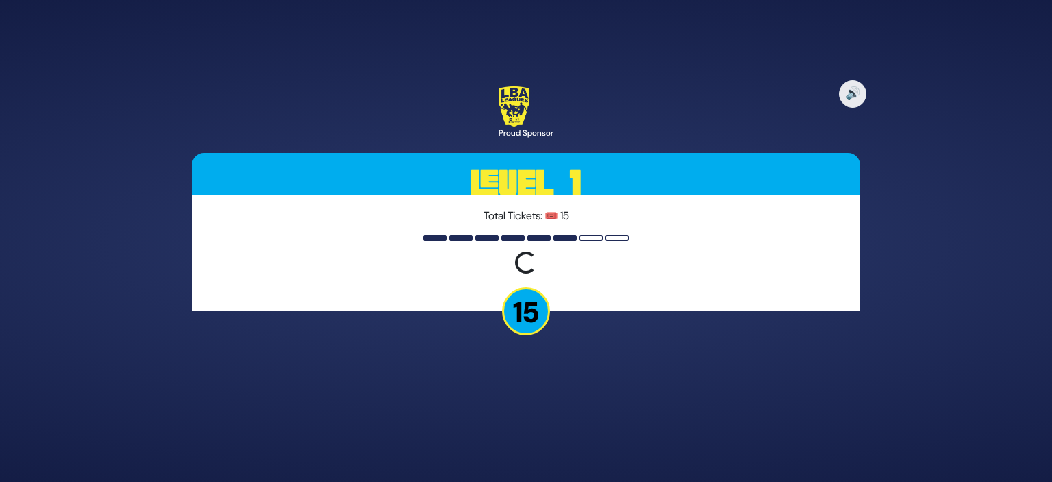
scroll to position [0, 0]
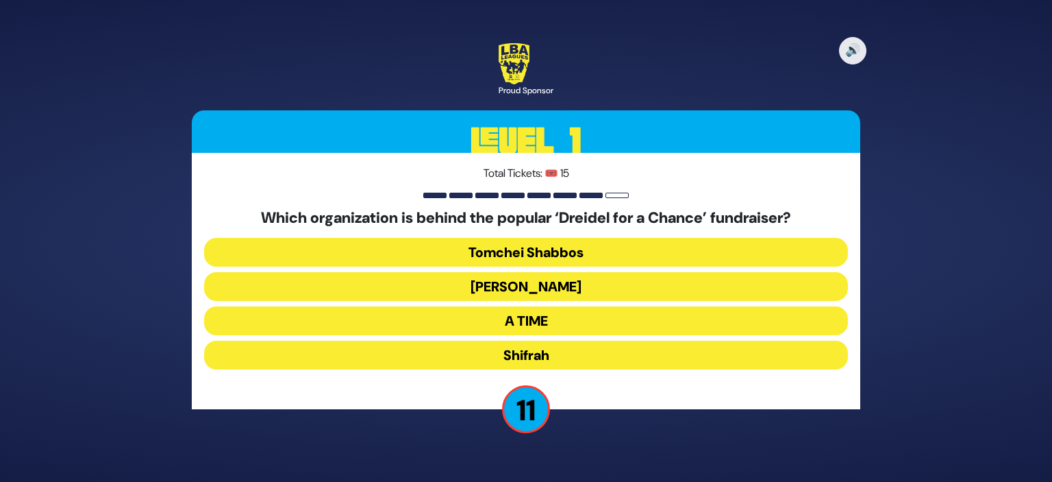
click at [637, 286] on button "Bonei Olam" at bounding box center [526, 286] width 644 height 29
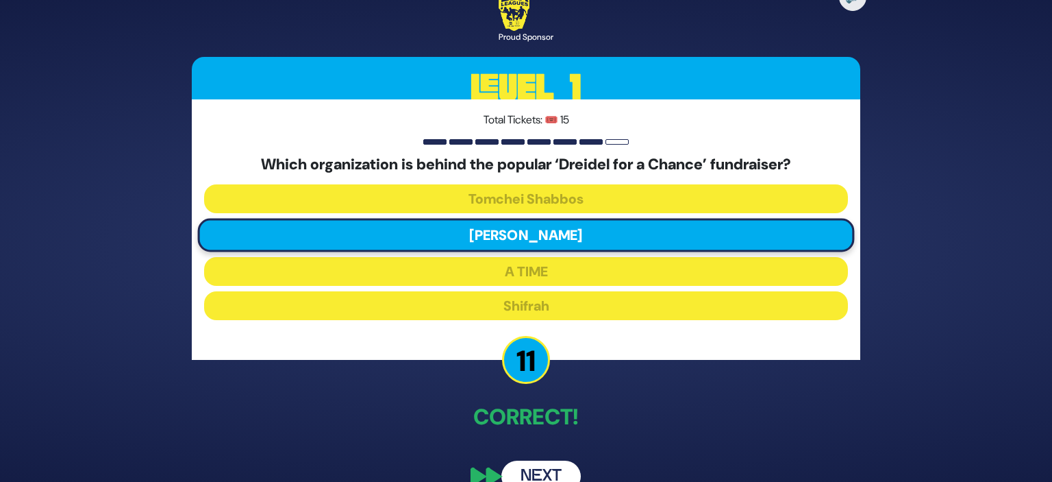
scroll to position [26, 0]
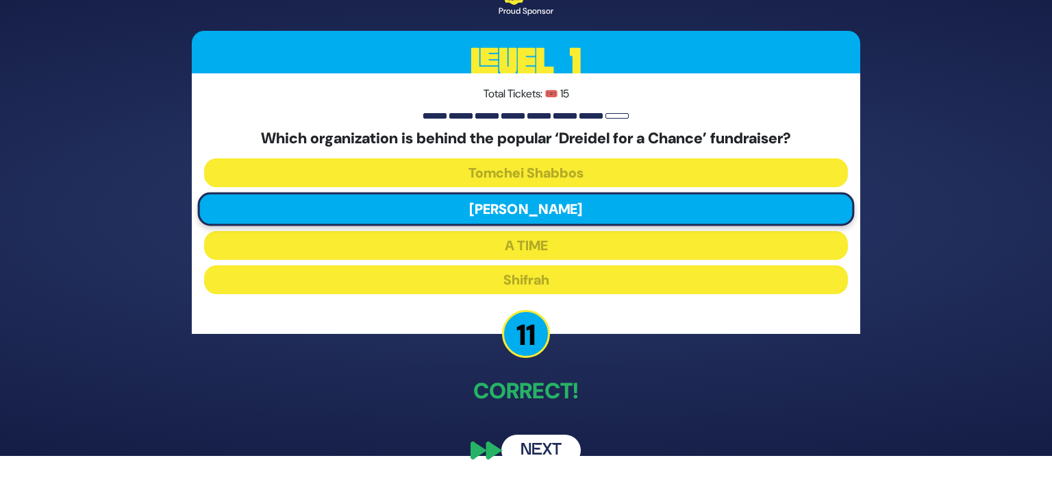
click at [527, 450] on button "Next" at bounding box center [541, 450] width 79 height 32
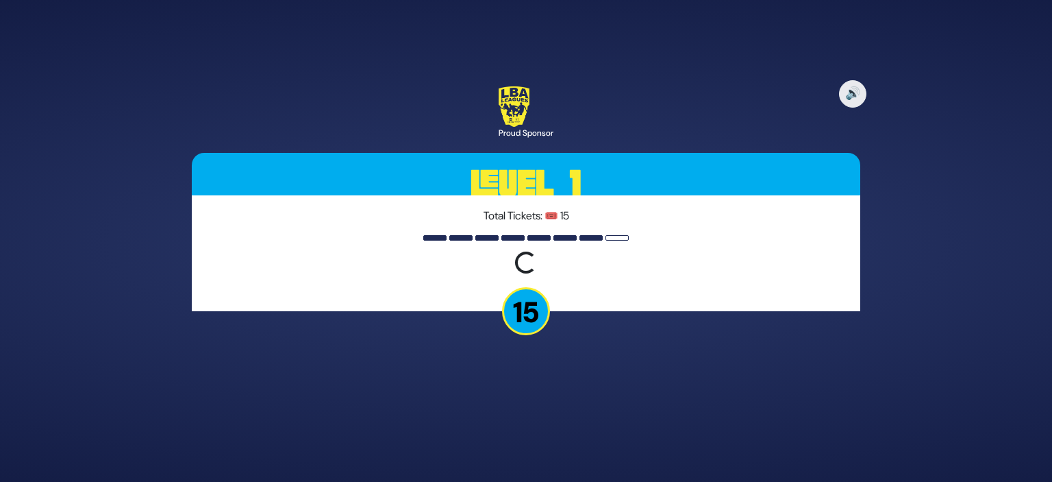
scroll to position [0, 0]
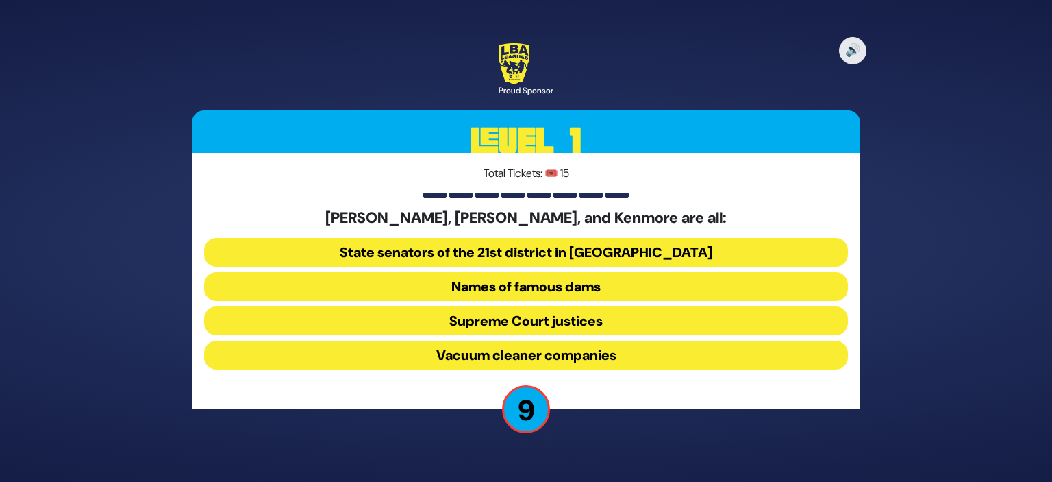
click at [648, 356] on button "Vacuum cleaner companies" at bounding box center [526, 355] width 644 height 29
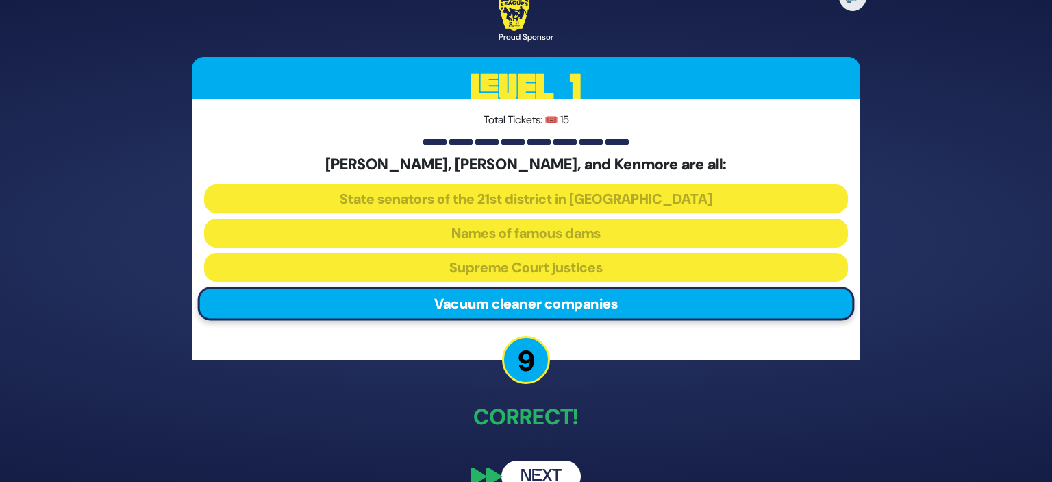
scroll to position [26, 0]
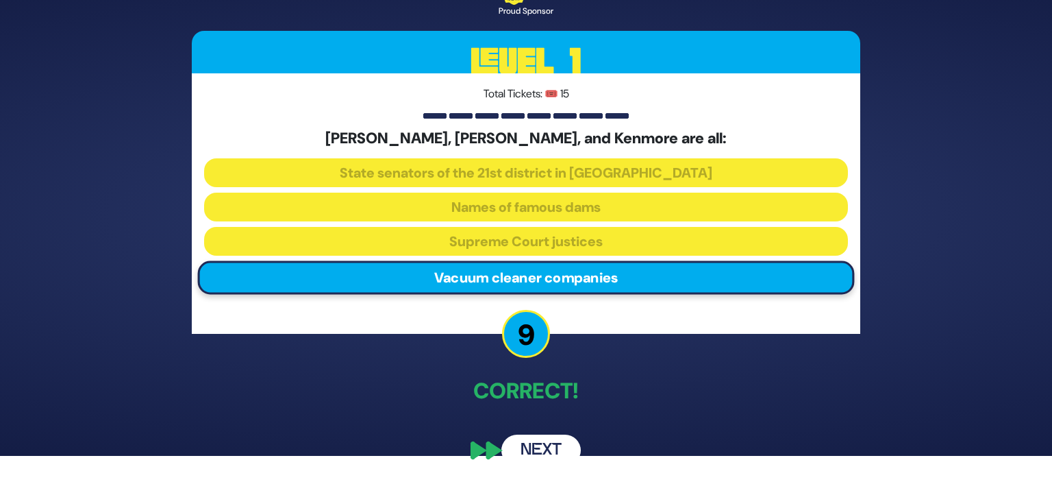
click at [550, 440] on button "Next" at bounding box center [541, 450] width 79 height 32
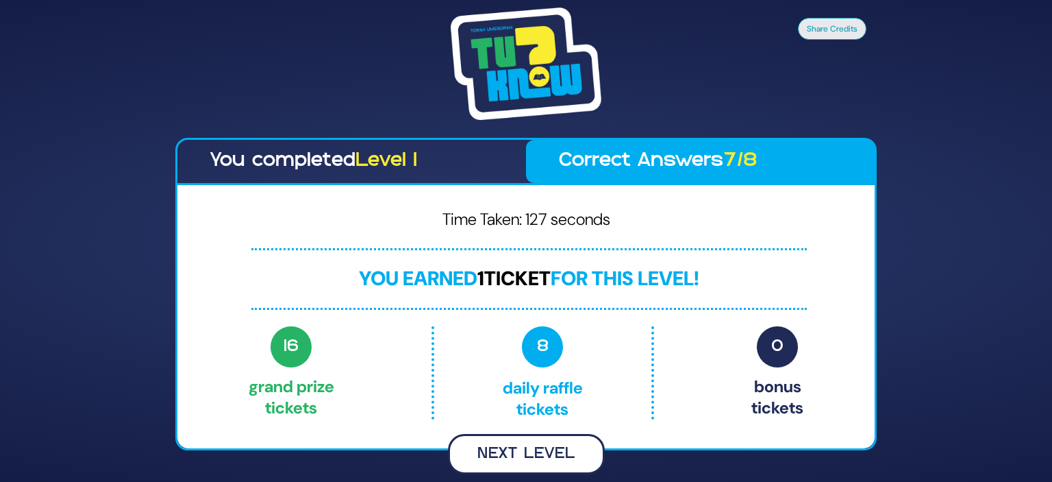
click at [508, 457] on button "Next Level" at bounding box center [526, 454] width 157 height 40
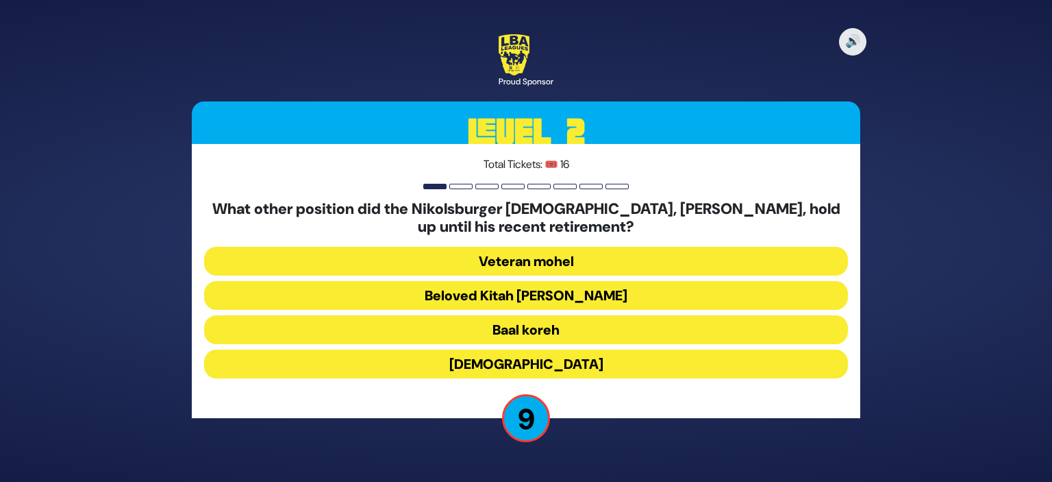
click at [613, 291] on button "Beloved Kitah Aleph Rebbi" at bounding box center [526, 295] width 644 height 29
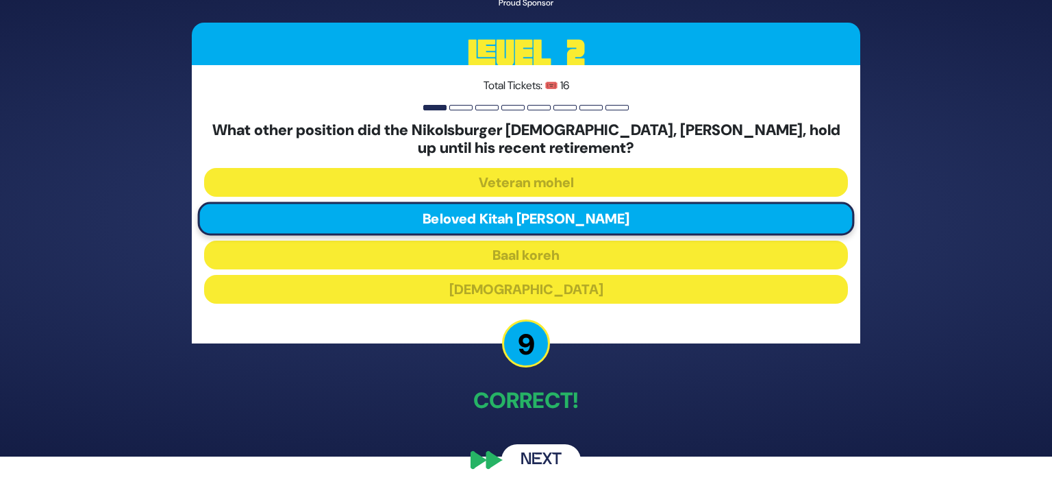
scroll to position [24, 0]
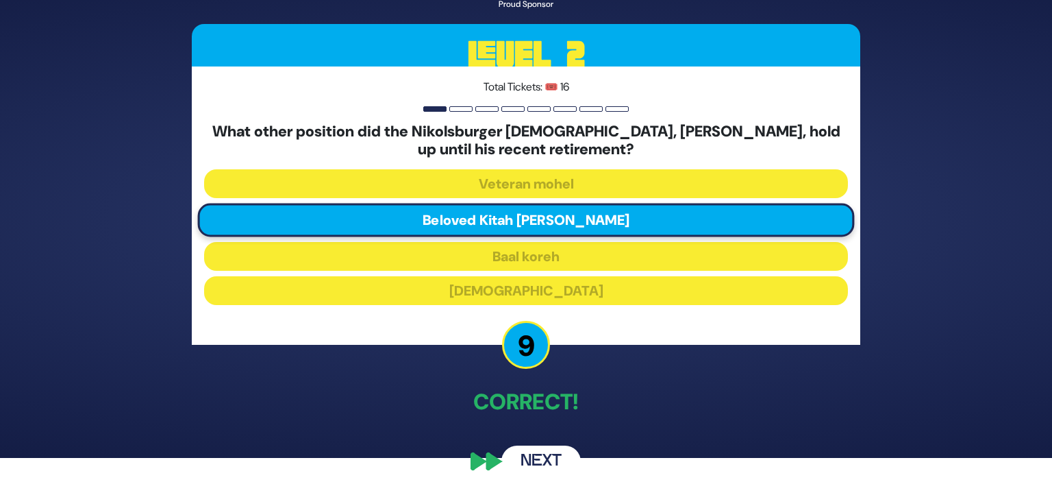
click at [547, 465] on button "Next" at bounding box center [541, 461] width 79 height 32
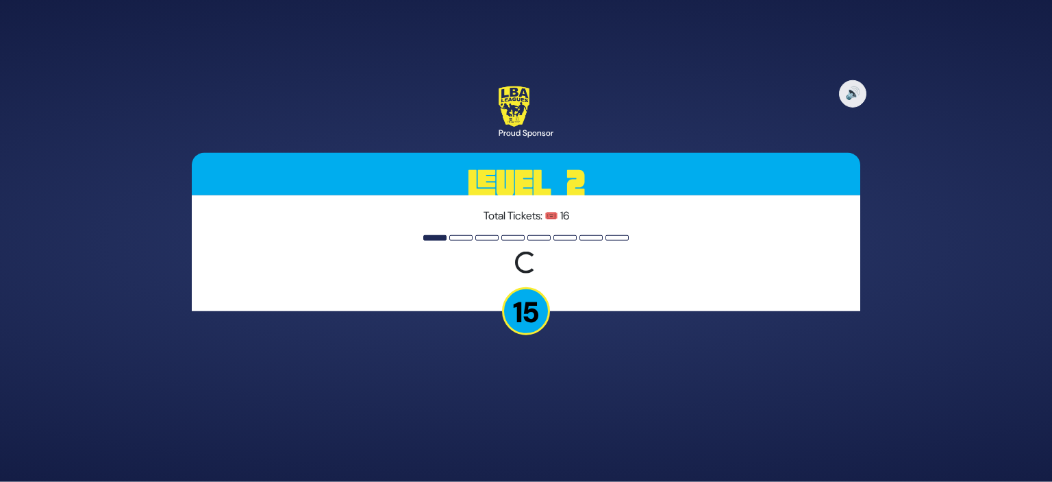
scroll to position [0, 0]
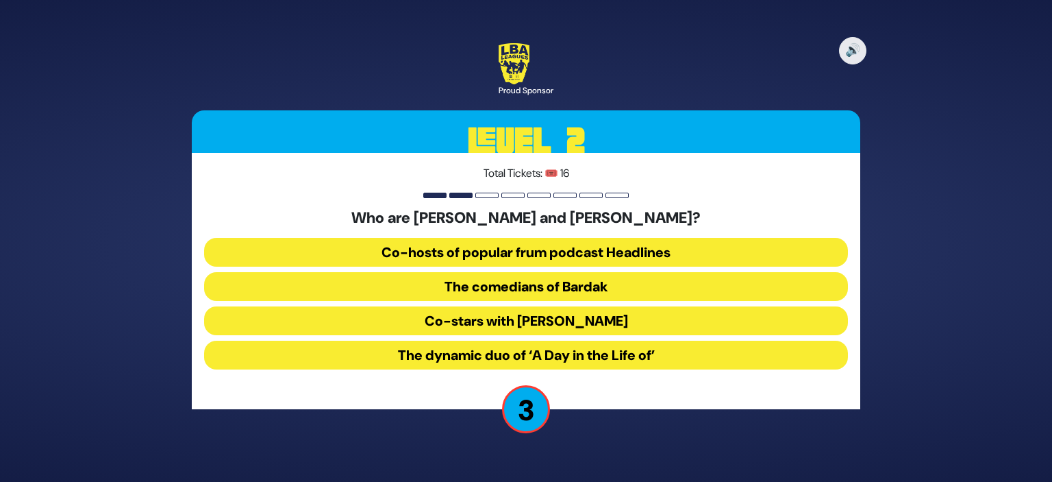
click at [745, 356] on button "The dynamic duo of ‘A Day in the Life of’" at bounding box center [526, 355] width 644 height 29
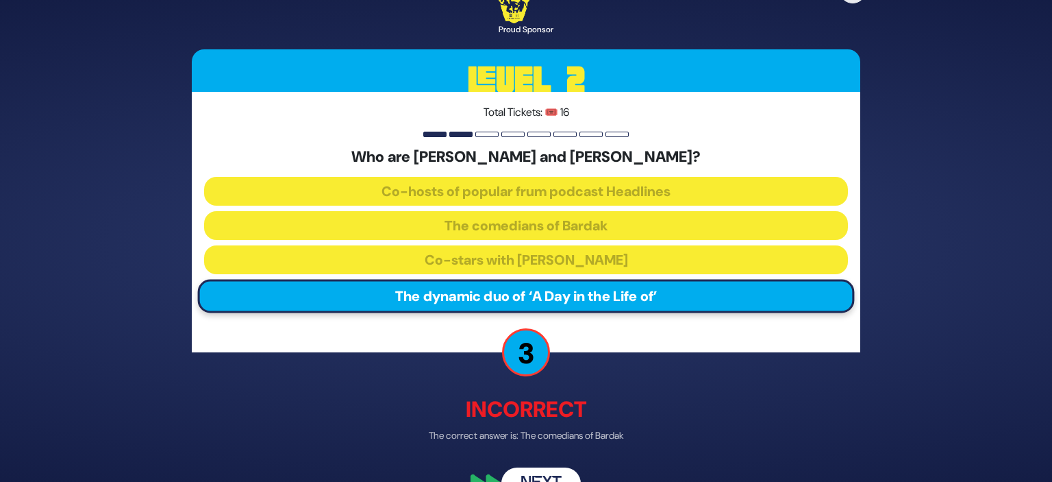
scroll to position [27, 0]
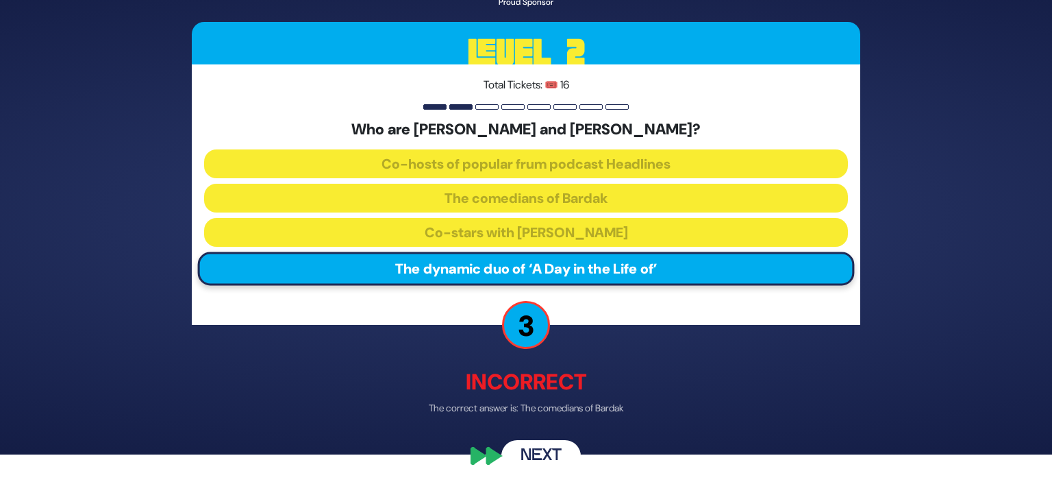
click at [551, 446] on button "Next" at bounding box center [541, 457] width 79 height 32
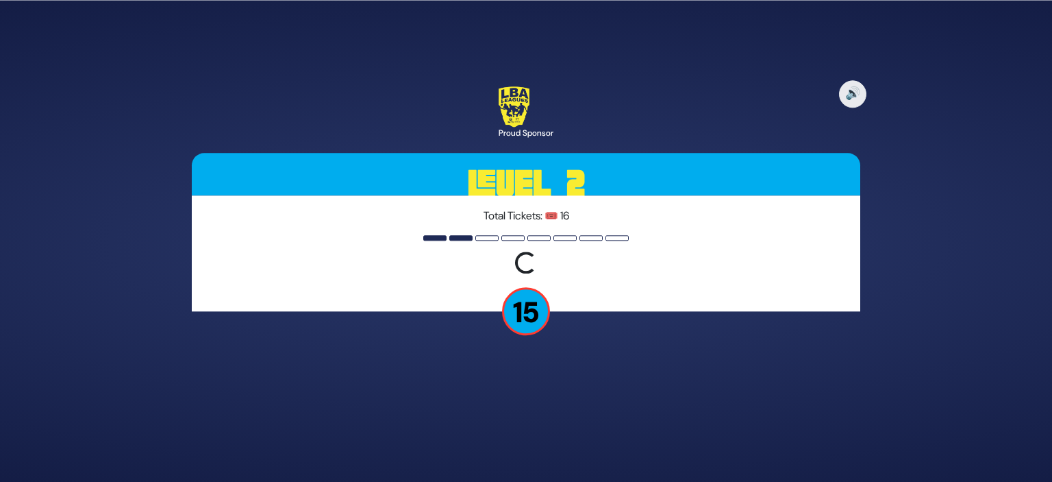
scroll to position [0, 0]
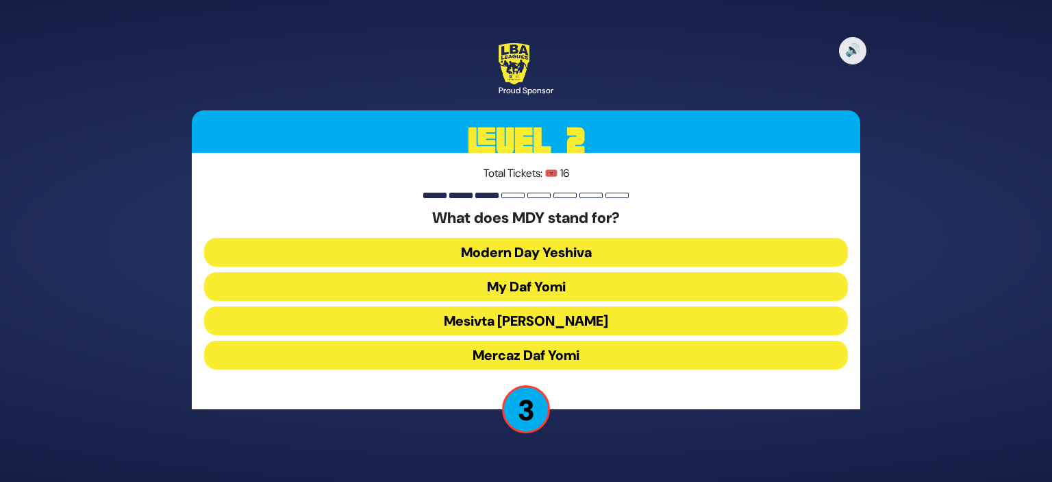
click at [599, 345] on button "Mercaz Daf Yomi" at bounding box center [526, 355] width 644 height 29
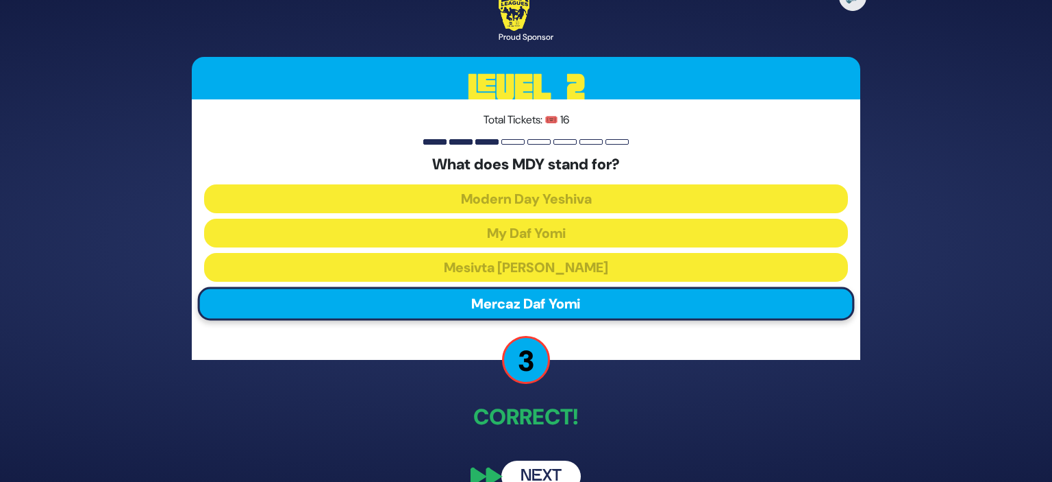
click at [555, 470] on button "Next" at bounding box center [541, 476] width 79 height 32
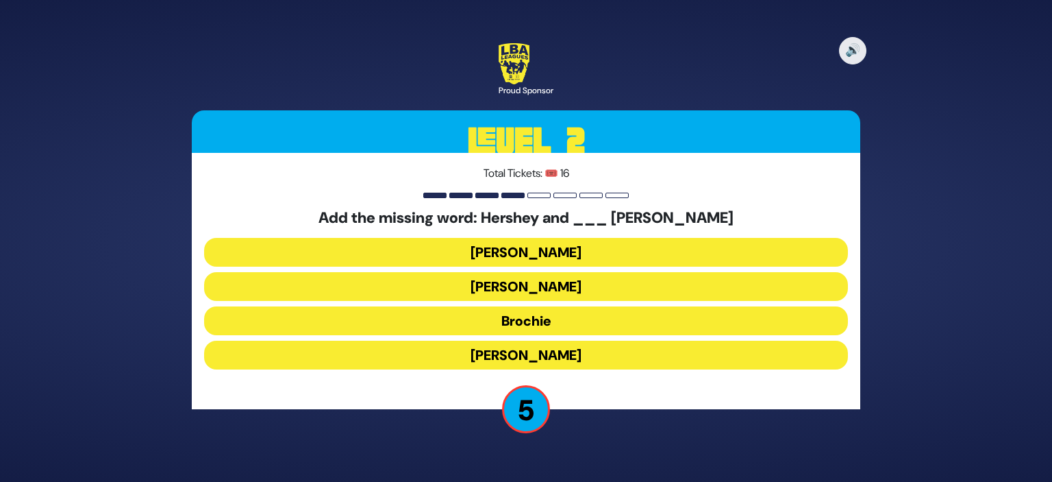
click at [661, 352] on button "Faye" at bounding box center [526, 355] width 644 height 29
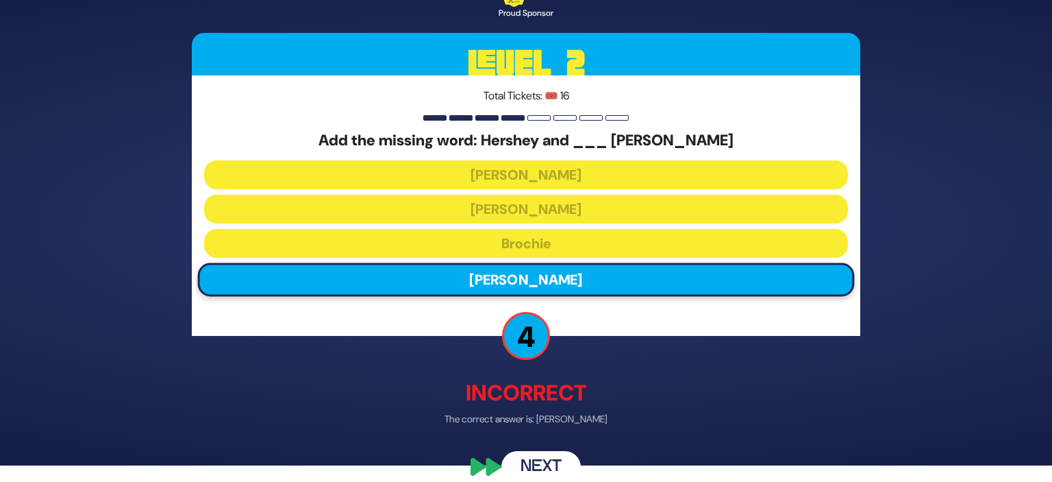
scroll to position [18, 0]
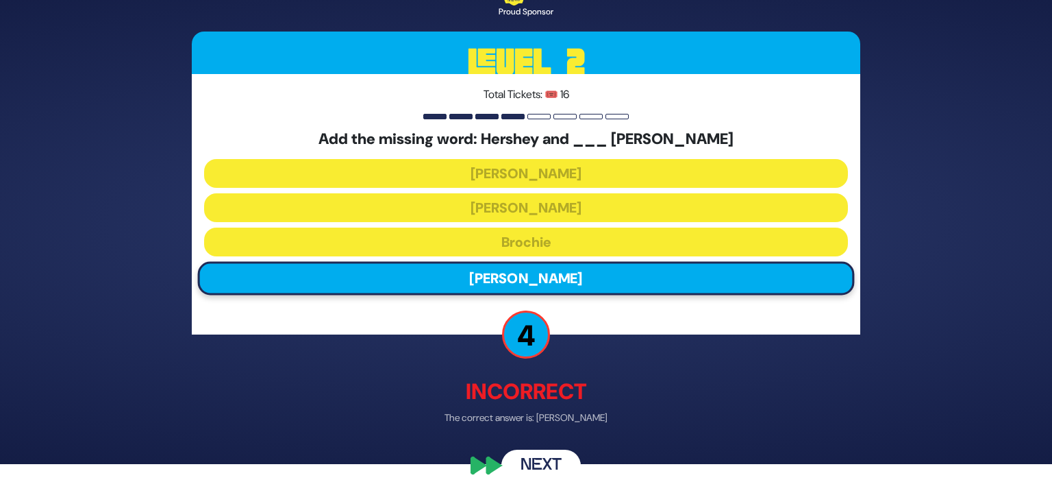
click at [678, 426] on div "🔊 Proud Sponsor Level 2 Total Tickets: 🎟️ 16 Add the missing word: Hershey and …" at bounding box center [526, 223] width 702 height 550
click at [541, 458] on button "Next" at bounding box center [541, 466] width 79 height 32
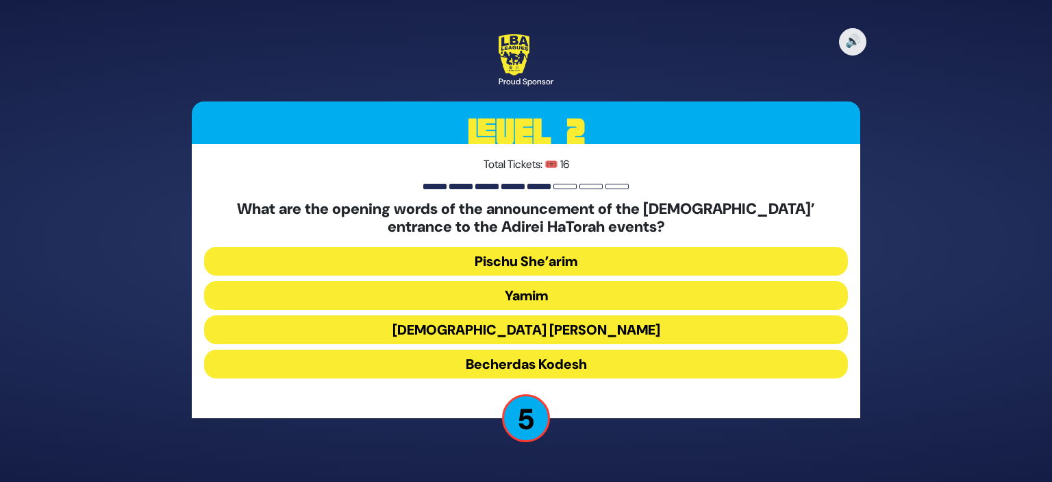
click at [613, 367] on button "Becherdas Kodesh" at bounding box center [526, 363] width 644 height 29
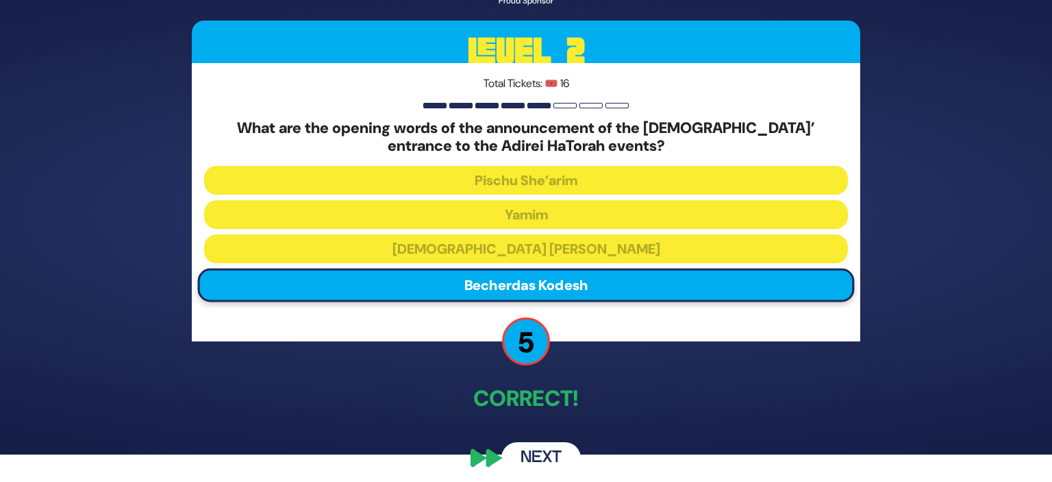
scroll to position [32, 0]
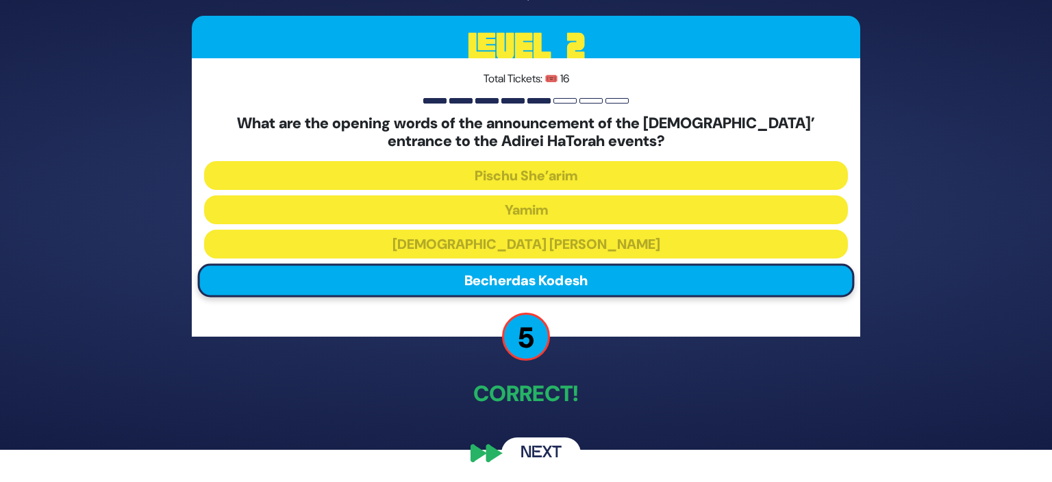
click at [685, 393] on p "Correct!" at bounding box center [526, 393] width 669 height 33
click at [774, 385] on p "Correct!" at bounding box center [526, 393] width 669 height 33
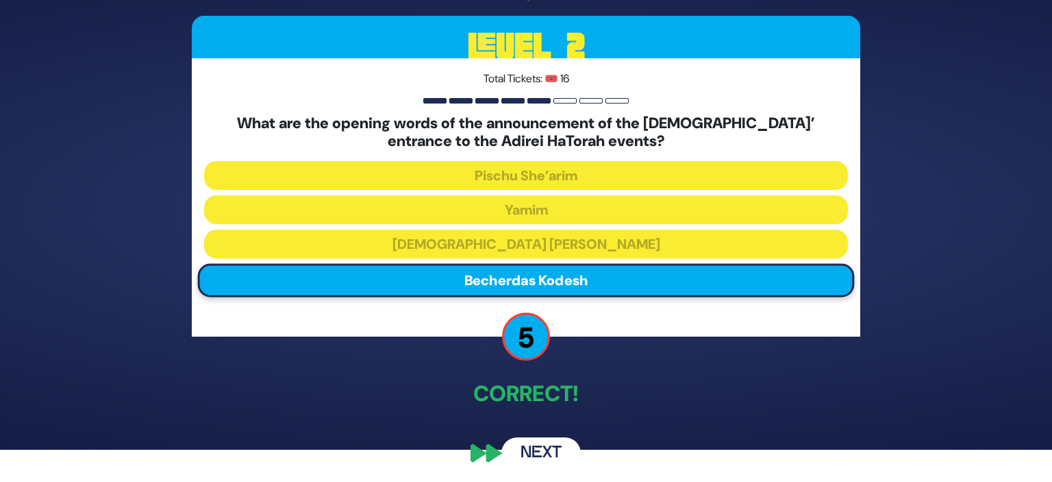
click at [531, 451] on button "Next" at bounding box center [541, 453] width 79 height 32
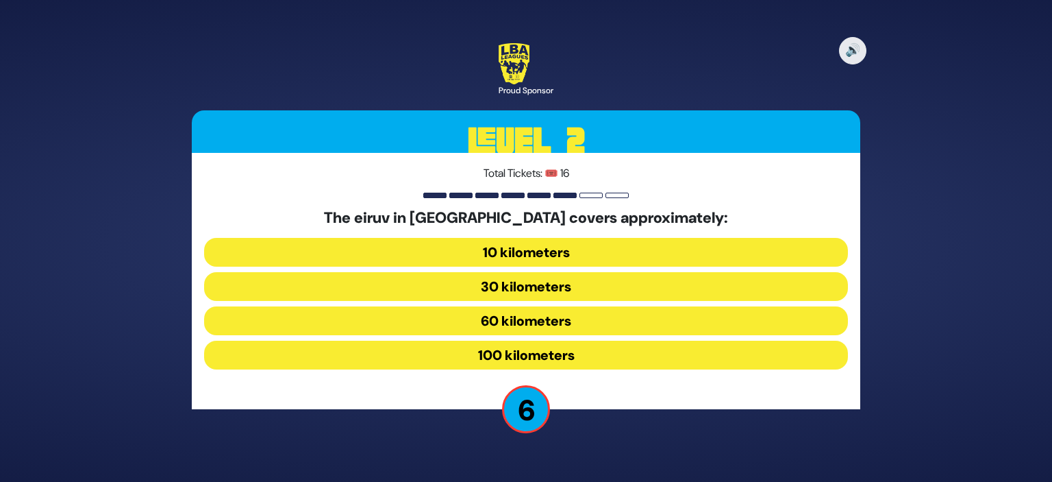
click at [621, 297] on button "30 kilometers" at bounding box center [526, 286] width 644 height 29
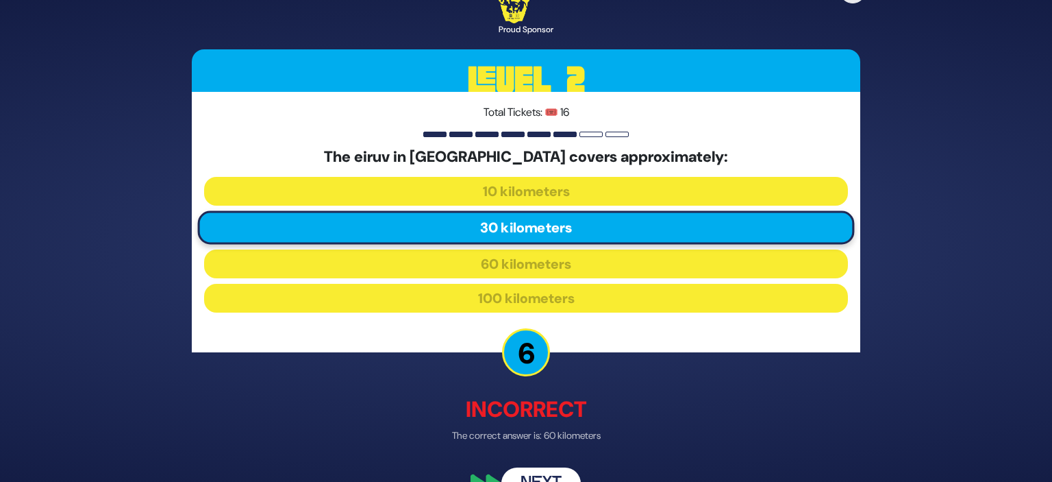
scroll to position [33, 0]
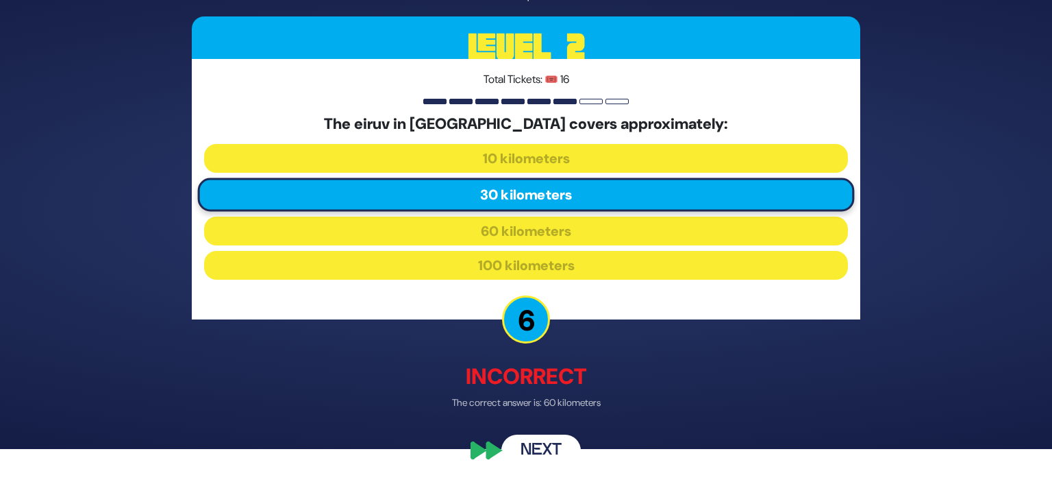
click at [558, 443] on button "Next" at bounding box center [541, 451] width 79 height 32
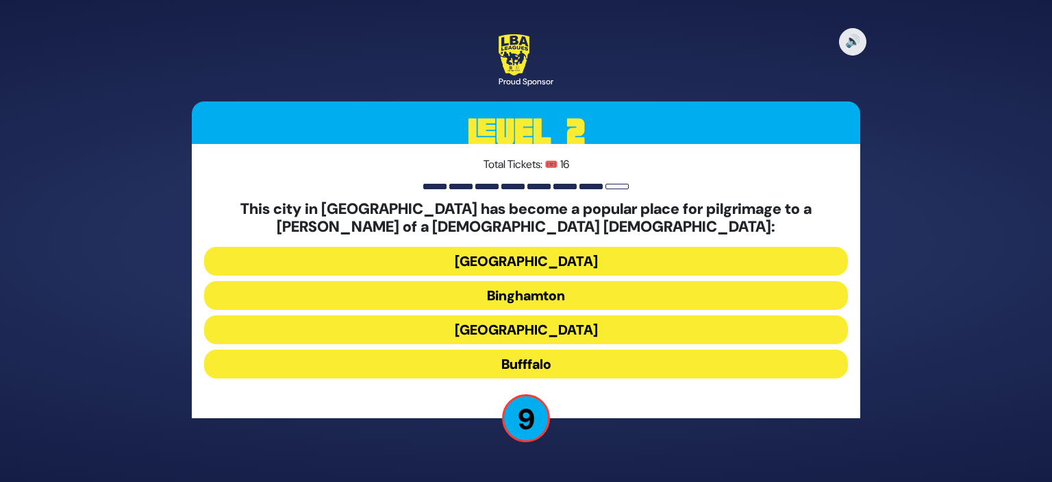
click at [605, 365] on button "Bufffalo" at bounding box center [526, 363] width 644 height 29
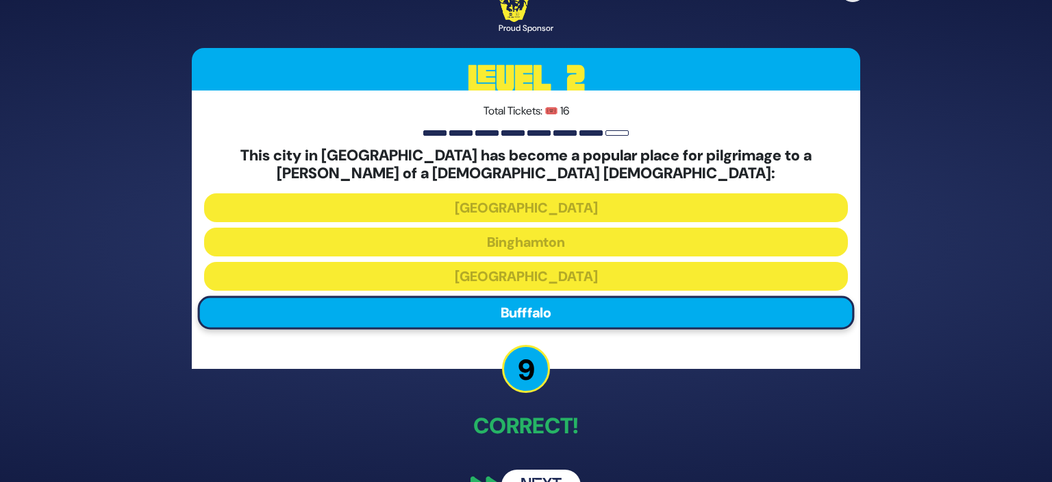
scroll to position [36, 0]
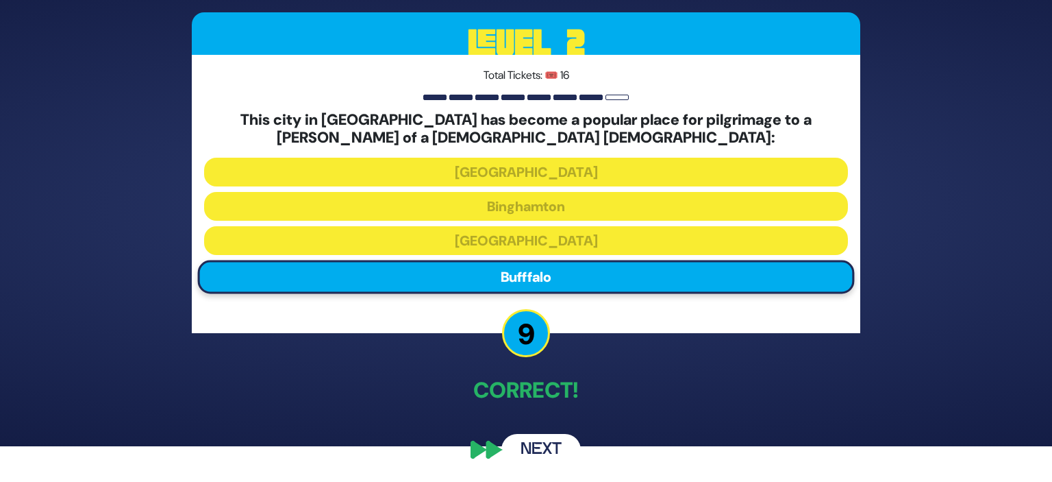
click at [546, 446] on button "Next" at bounding box center [541, 450] width 79 height 32
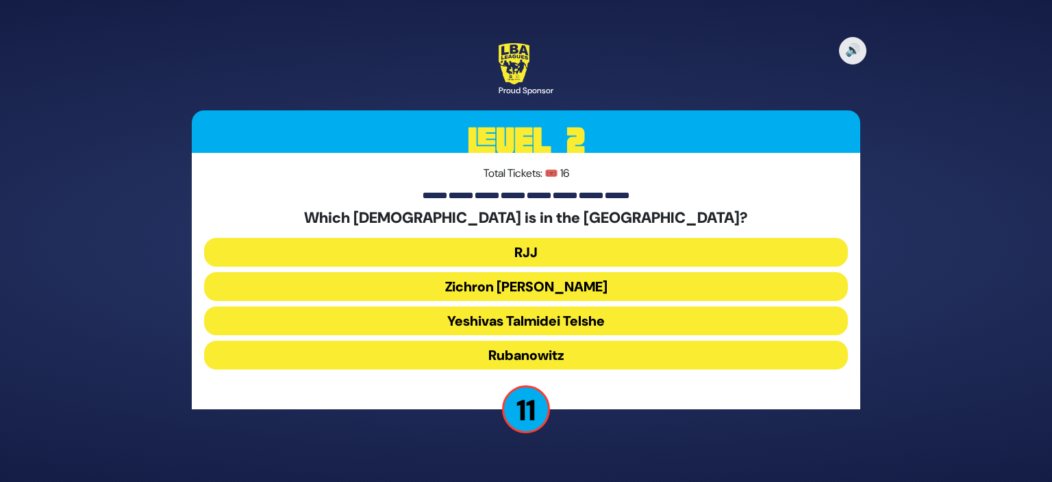
click at [613, 316] on button "Yeshivas Talmidei Telshe" at bounding box center [526, 320] width 644 height 29
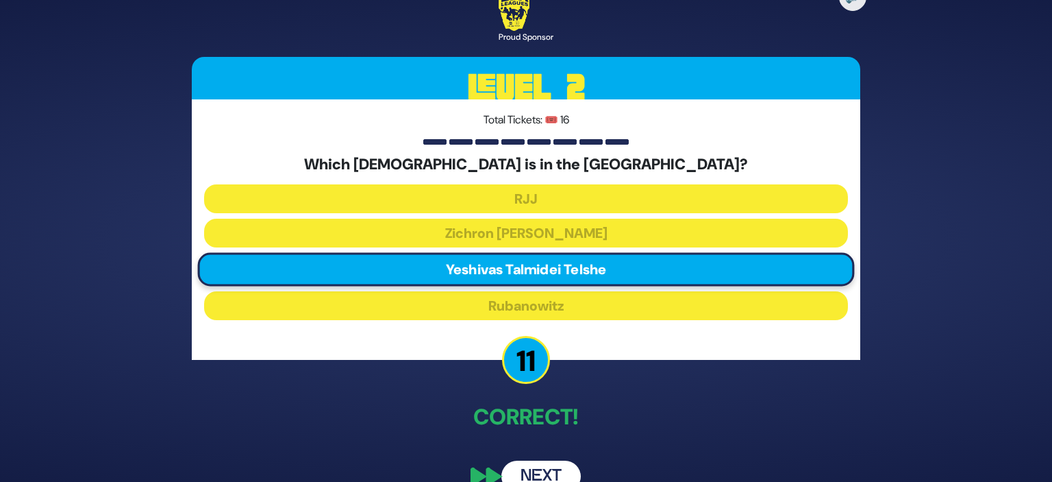
scroll to position [26, 0]
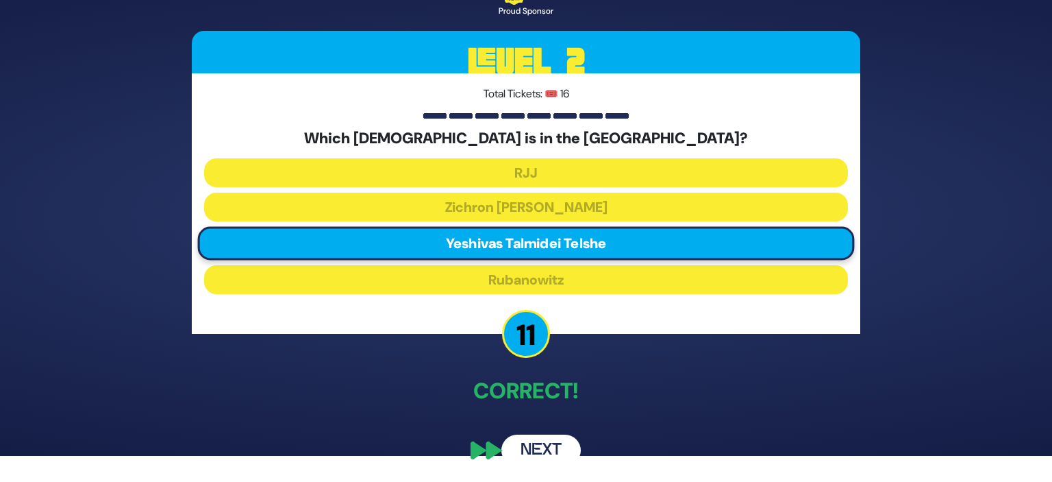
click at [555, 451] on button "Next" at bounding box center [541, 450] width 79 height 32
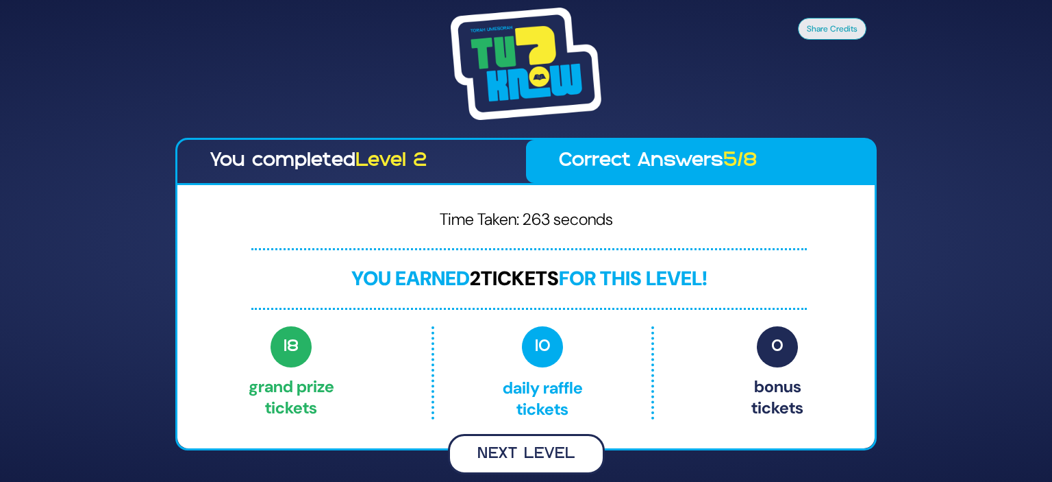
click at [530, 448] on button "Next Level" at bounding box center [526, 454] width 157 height 40
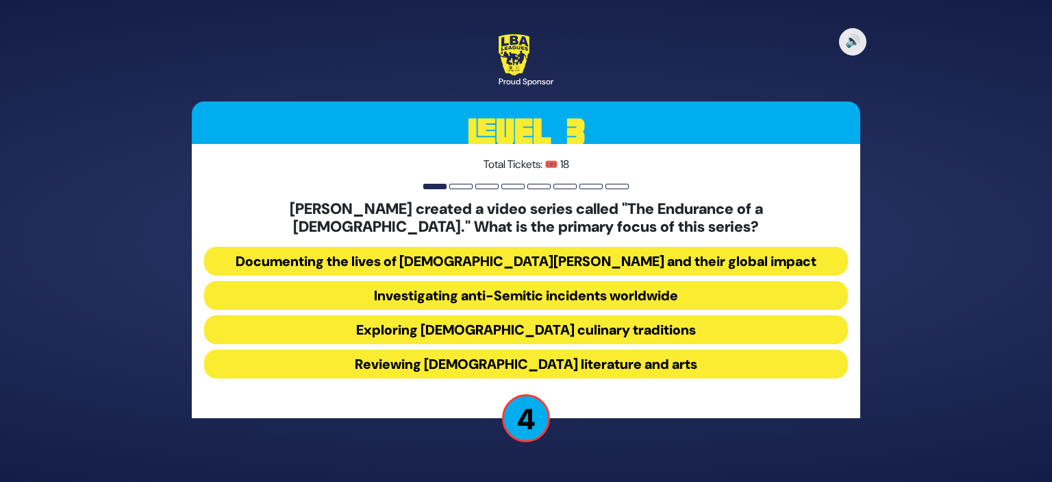
click at [615, 296] on button "Investigating anti-Semitic incidents worldwide" at bounding box center [526, 295] width 644 height 29
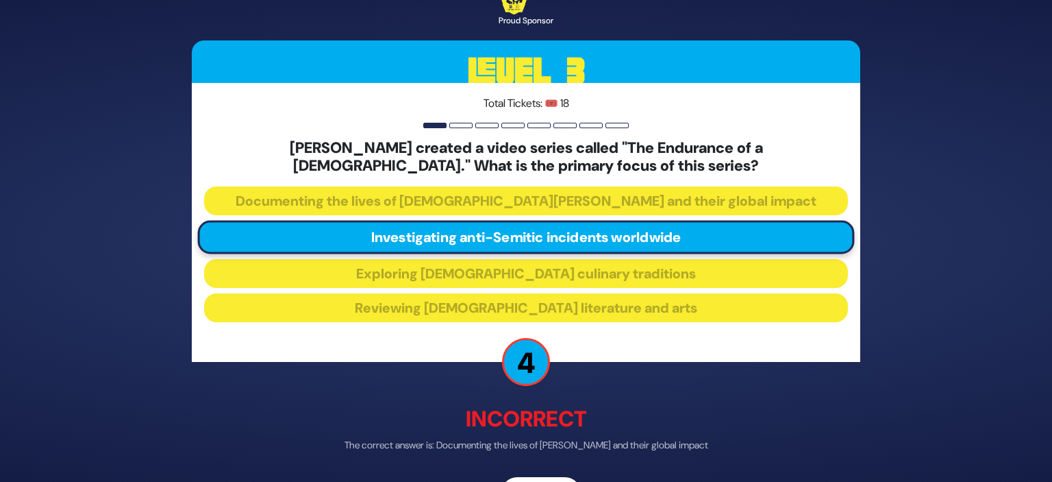
scroll to position [42, 0]
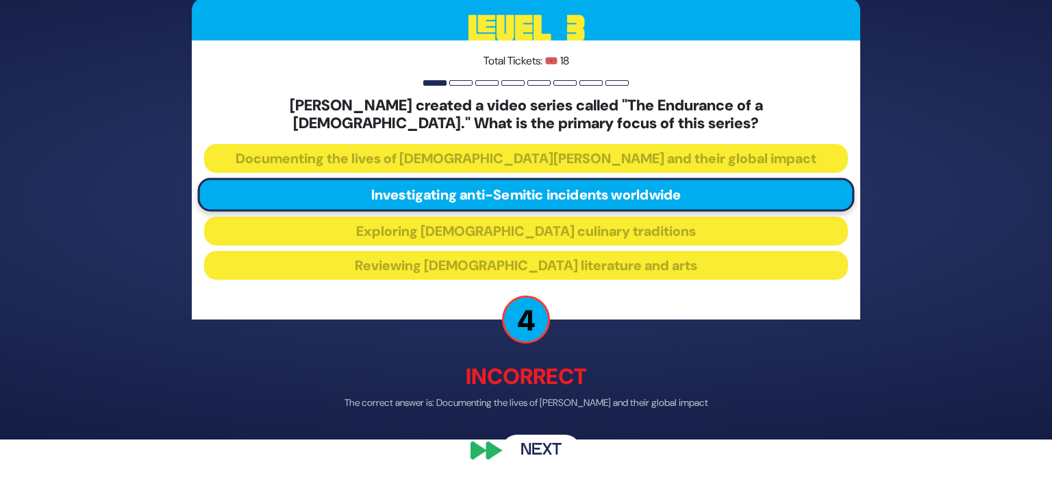
click at [541, 446] on button "Next" at bounding box center [541, 450] width 79 height 32
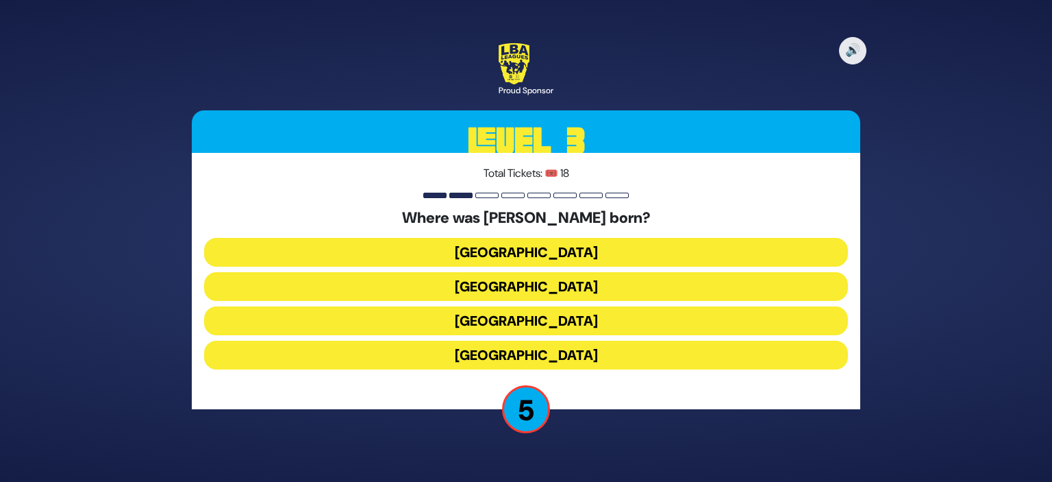
click at [607, 245] on button "Toronto" at bounding box center [526, 252] width 644 height 29
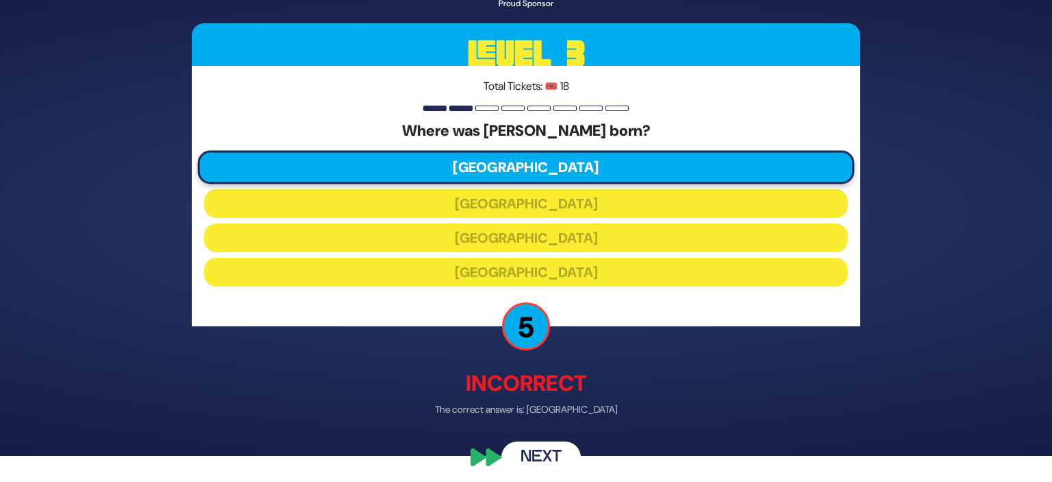
scroll to position [33, 0]
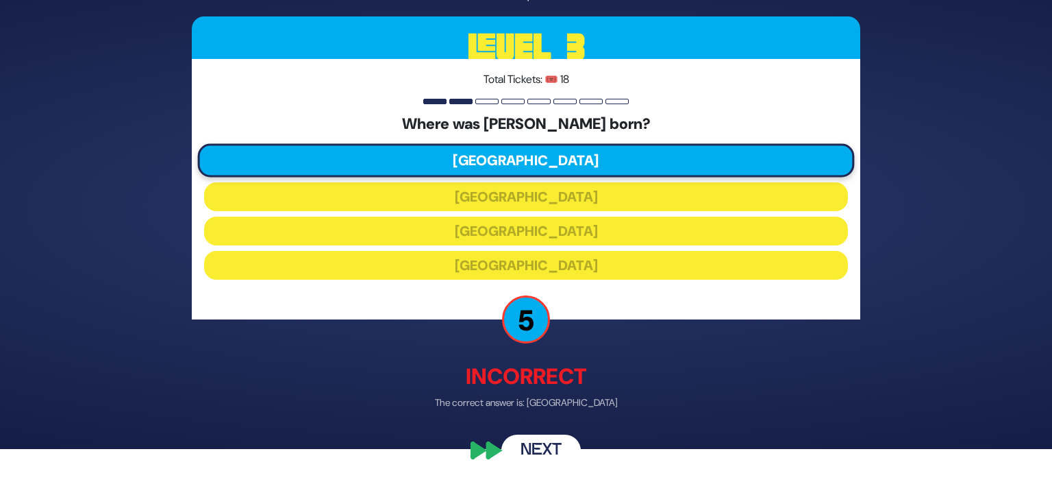
click at [532, 443] on button "Next" at bounding box center [541, 451] width 79 height 32
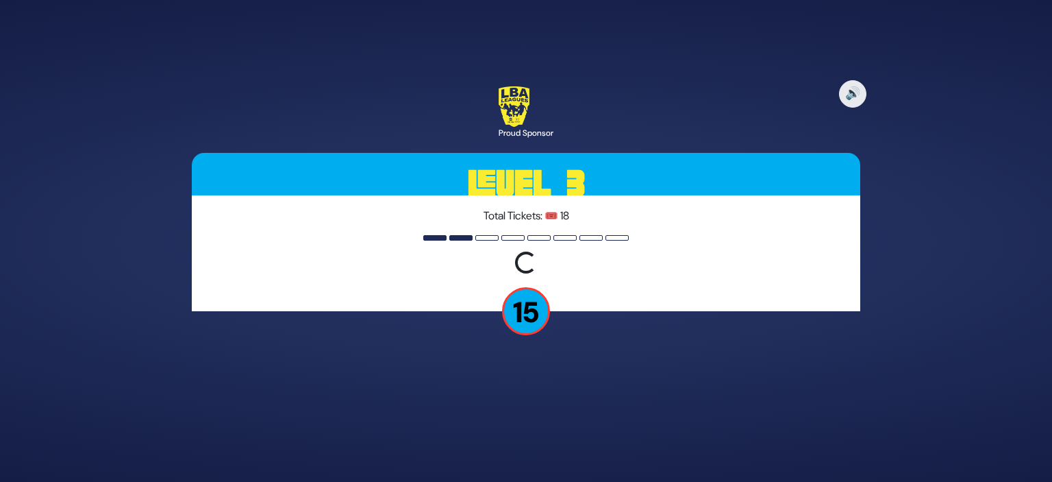
scroll to position [0, 0]
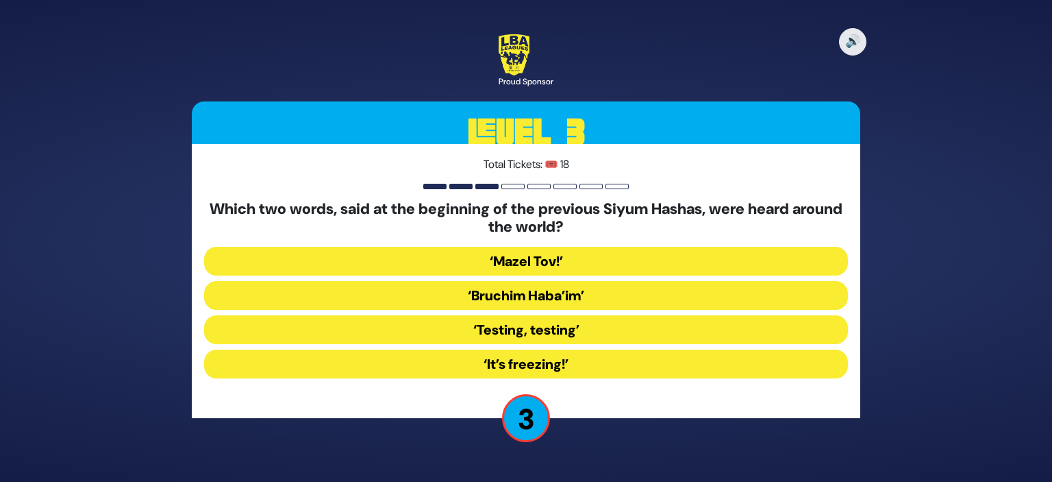
click at [647, 333] on button "‘Testing, testing’" at bounding box center [526, 329] width 644 height 29
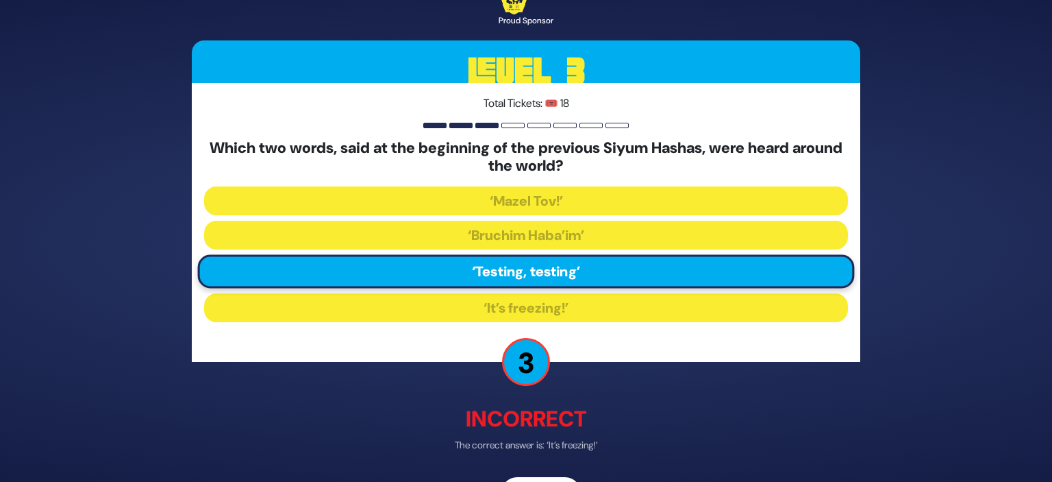
scroll to position [42, 0]
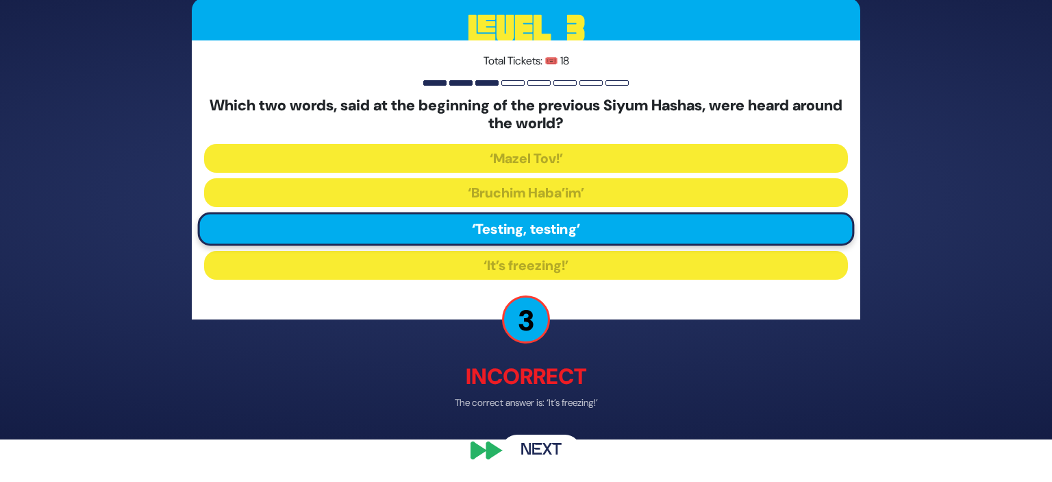
click at [537, 445] on button "Next" at bounding box center [541, 450] width 79 height 32
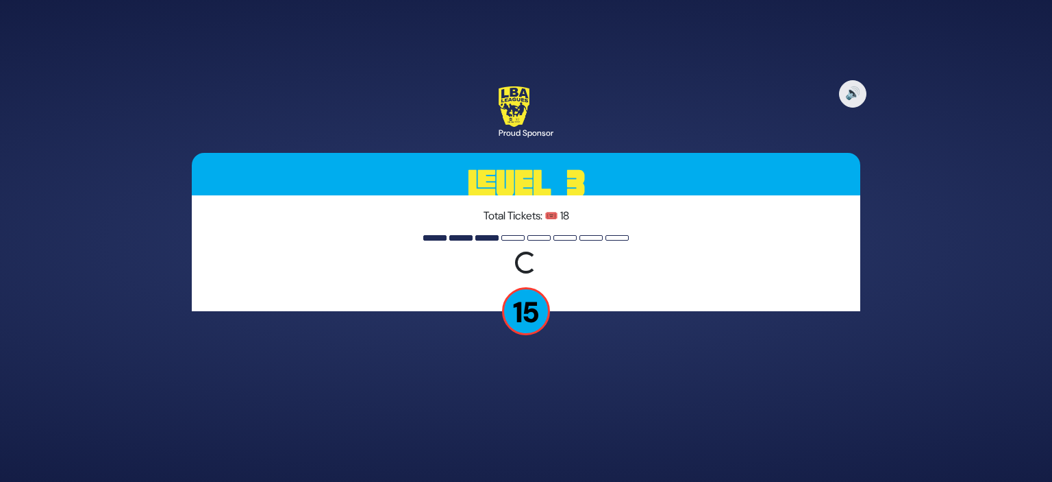
scroll to position [0, 0]
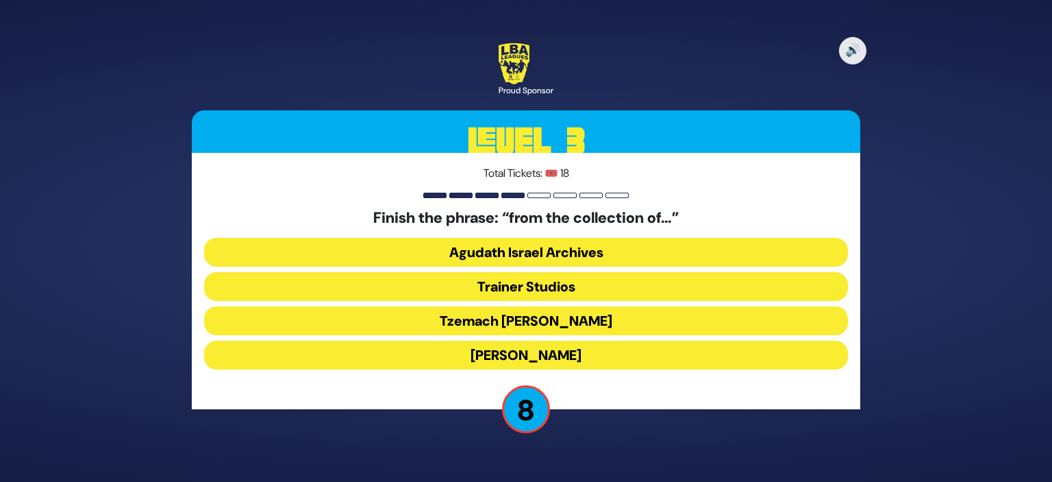
click at [663, 284] on button "Trainer Studios" at bounding box center [526, 286] width 644 height 29
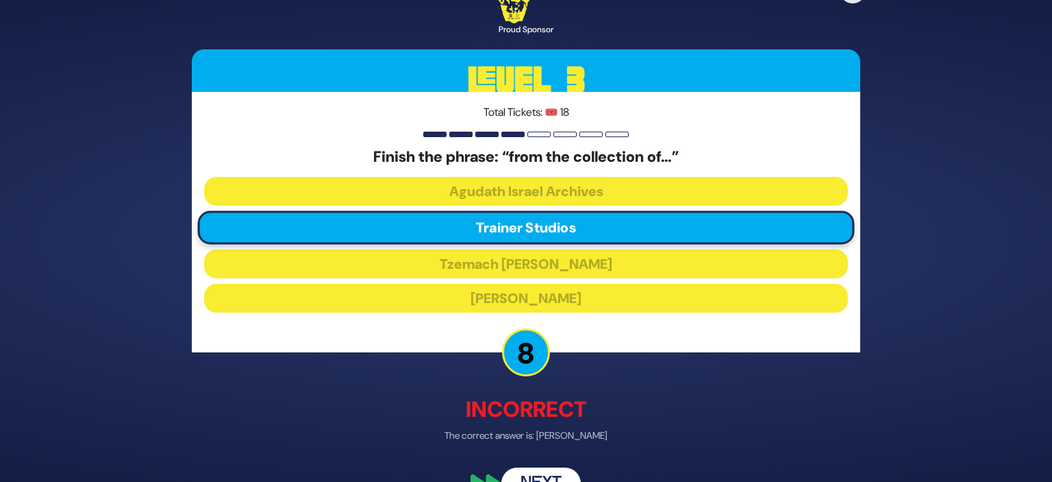
scroll to position [27, 0]
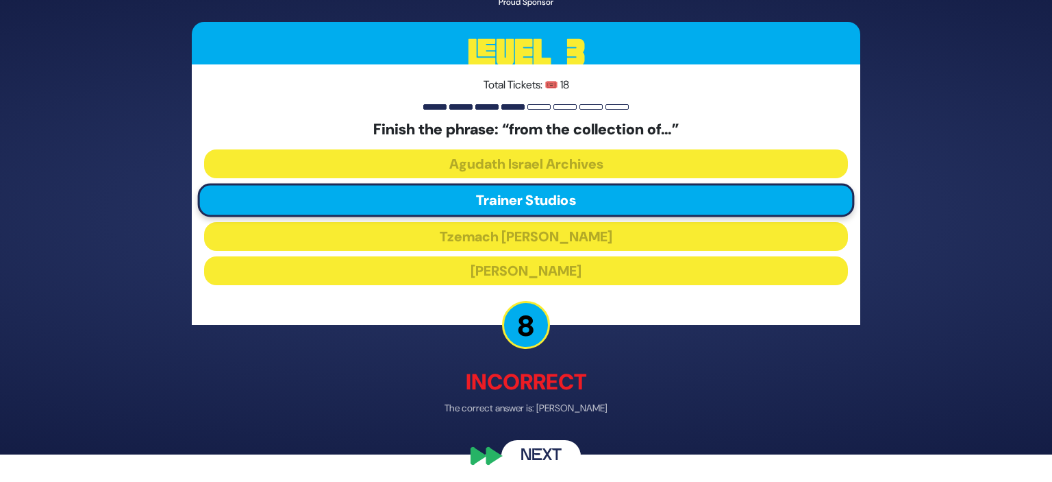
click at [550, 452] on button "Next" at bounding box center [541, 457] width 79 height 32
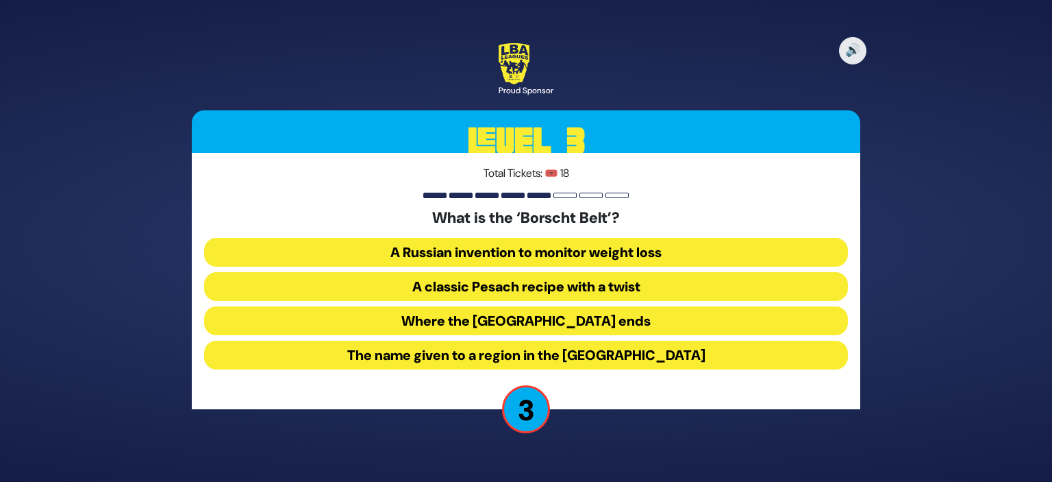
click at [713, 365] on button "The name given to a region in the Catskill Mountains" at bounding box center [526, 355] width 644 height 29
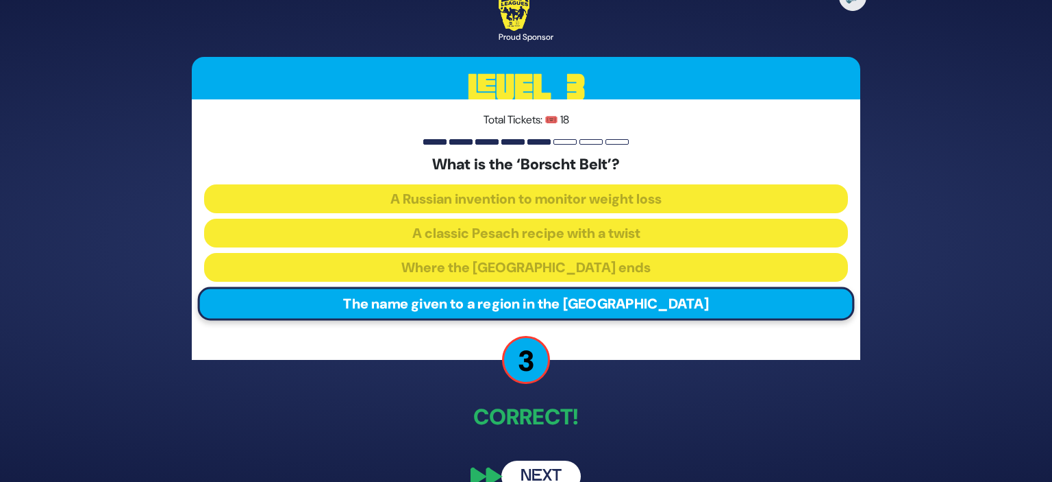
scroll to position [26, 0]
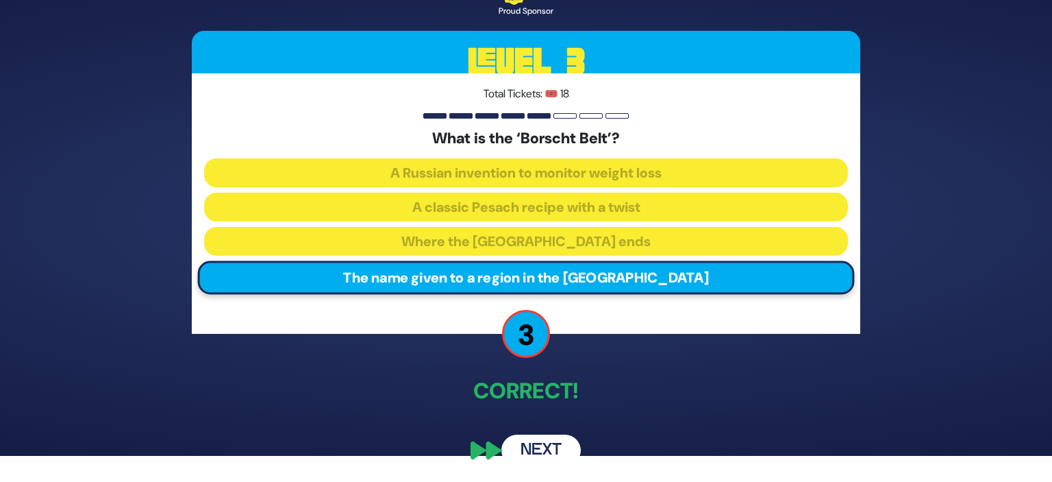
click at [567, 451] on button "Next" at bounding box center [541, 450] width 79 height 32
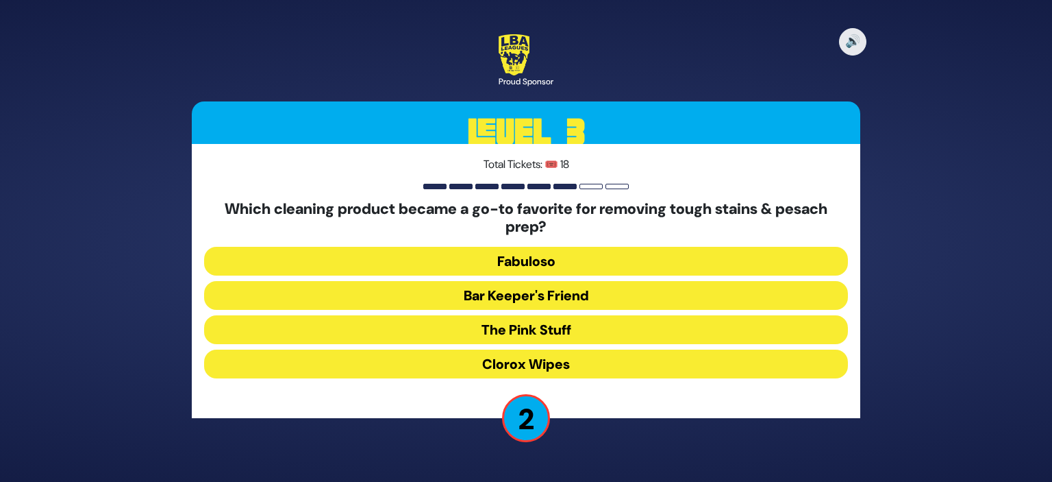
click at [612, 294] on button "Bar Keeper's Friend" at bounding box center [526, 295] width 644 height 29
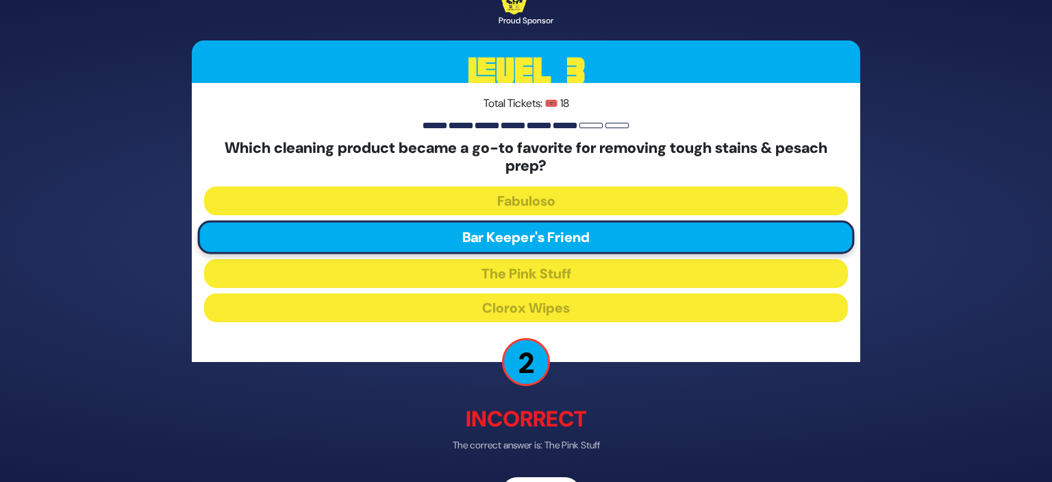
scroll to position [42, 0]
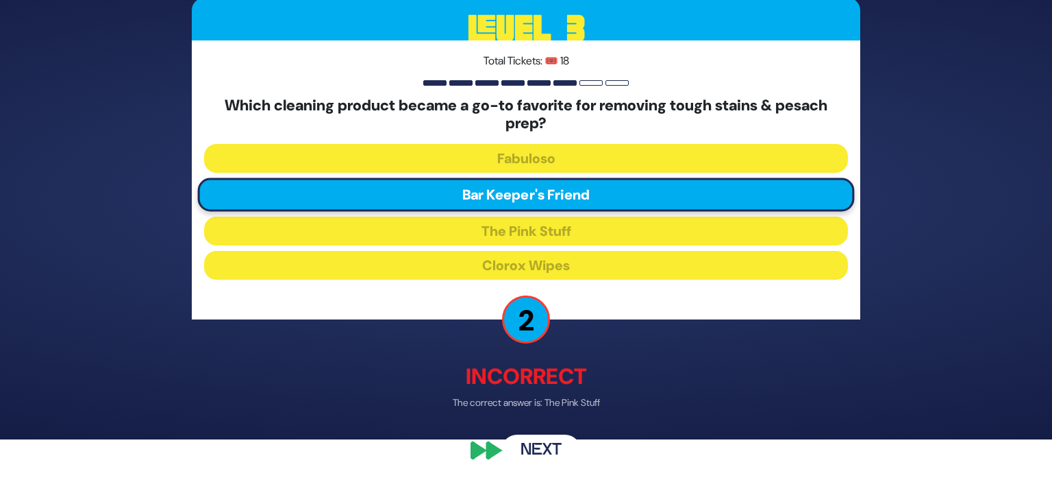
click at [520, 460] on button "Next" at bounding box center [541, 450] width 79 height 32
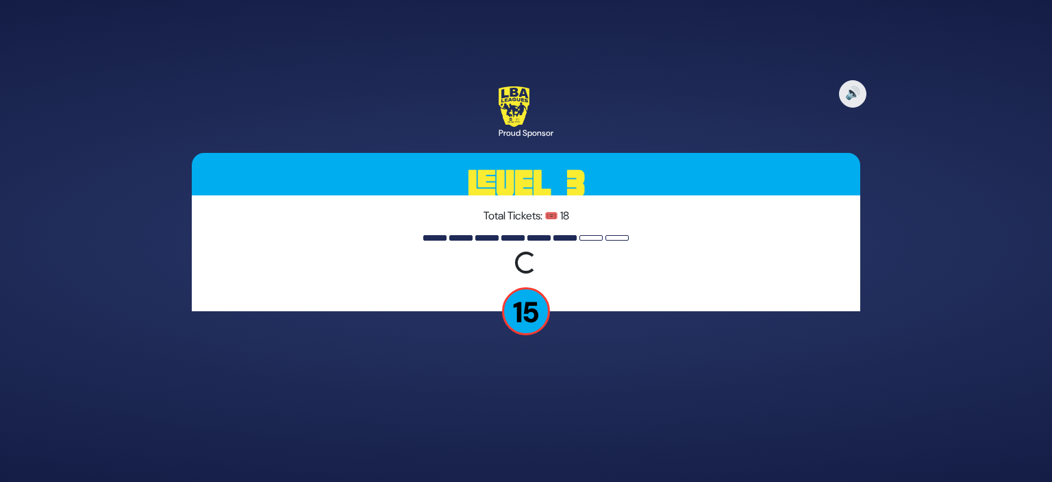
scroll to position [0, 0]
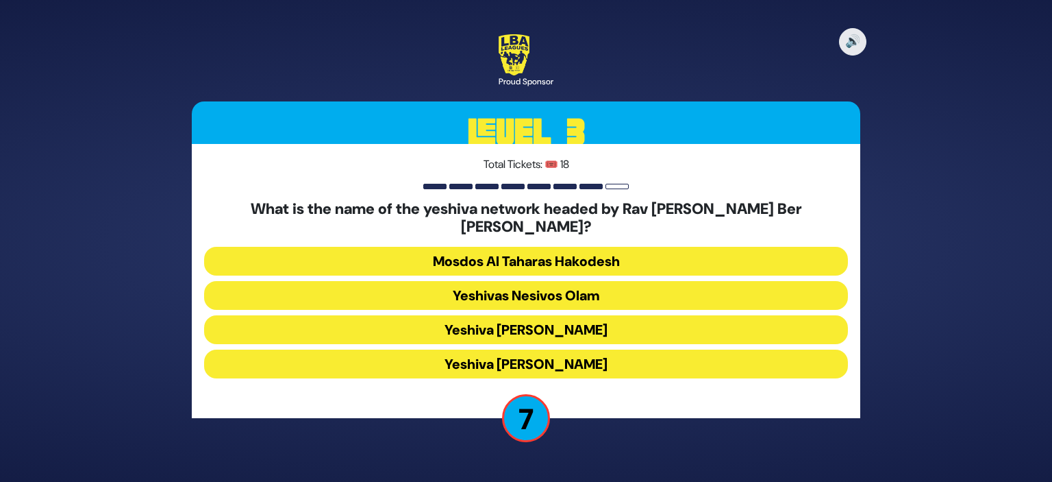
click at [625, 356] on button "Yeshiva Ateres Shlomo" at bounding box center [526, 363] width 644 height 29
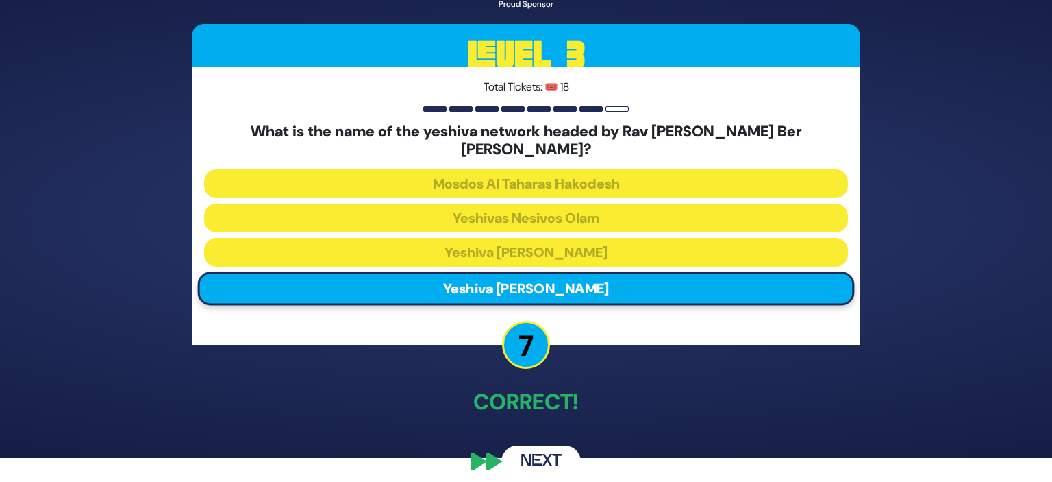
scroll to position [26, 0]
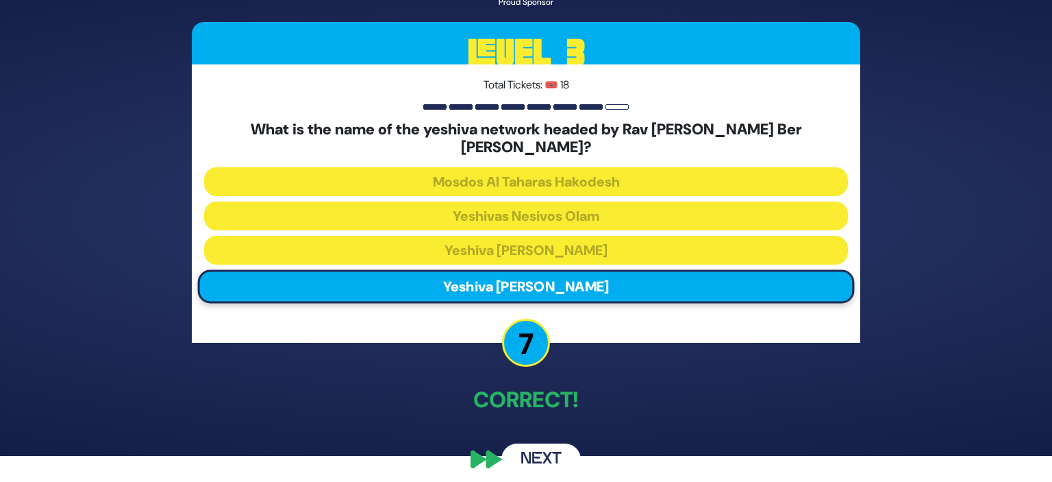
click at [563, 448] on button "Next" at bounding box center [541, 459] width 79 height 32
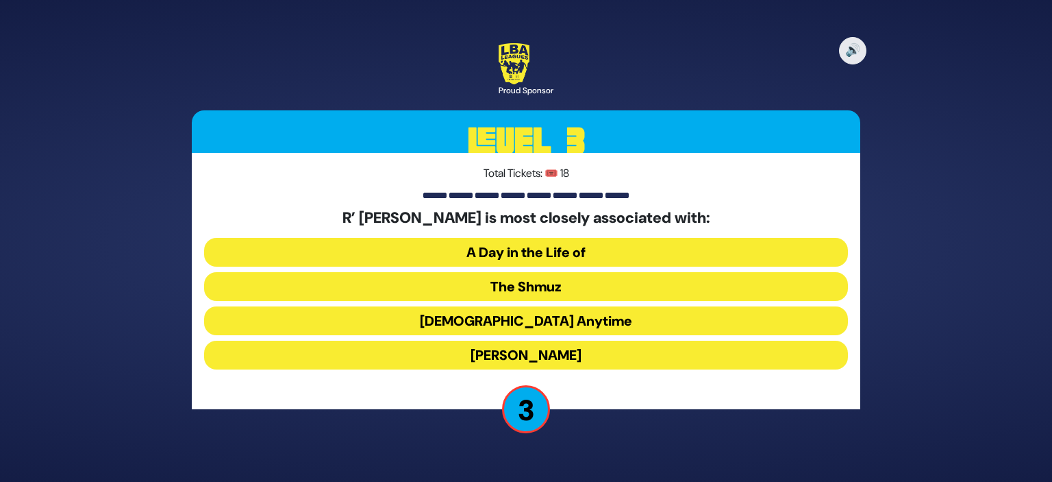
click at [585, 325] on button "Torah Anytime" at bounding box center [526, 320] width 644 height 29
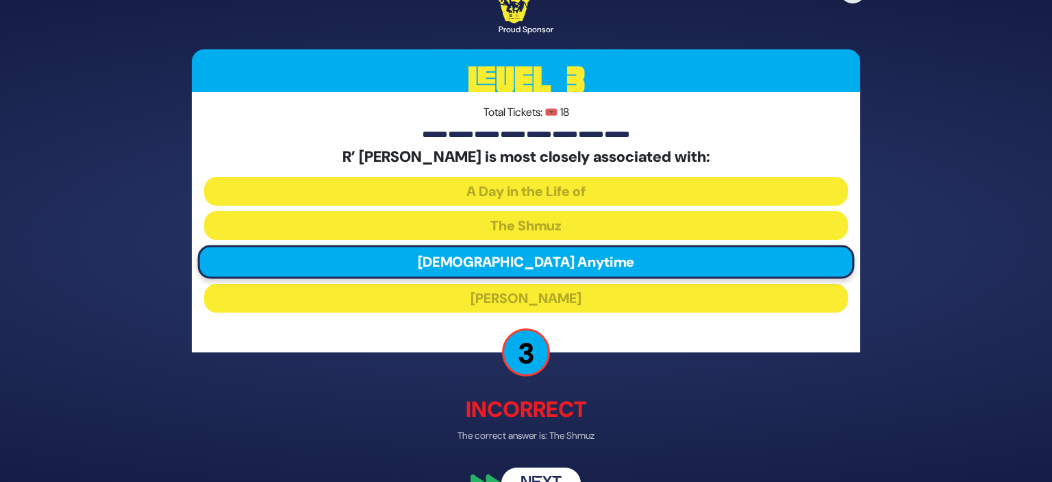
scroll to position [33, 0]
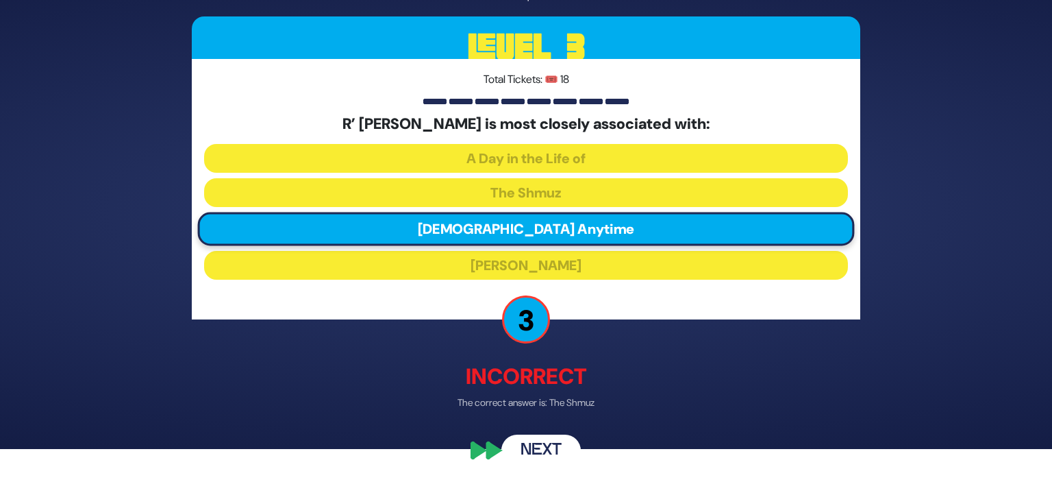
click at [543, 451] on button "Next" at bounding box center [541, 451] width 79 height 32
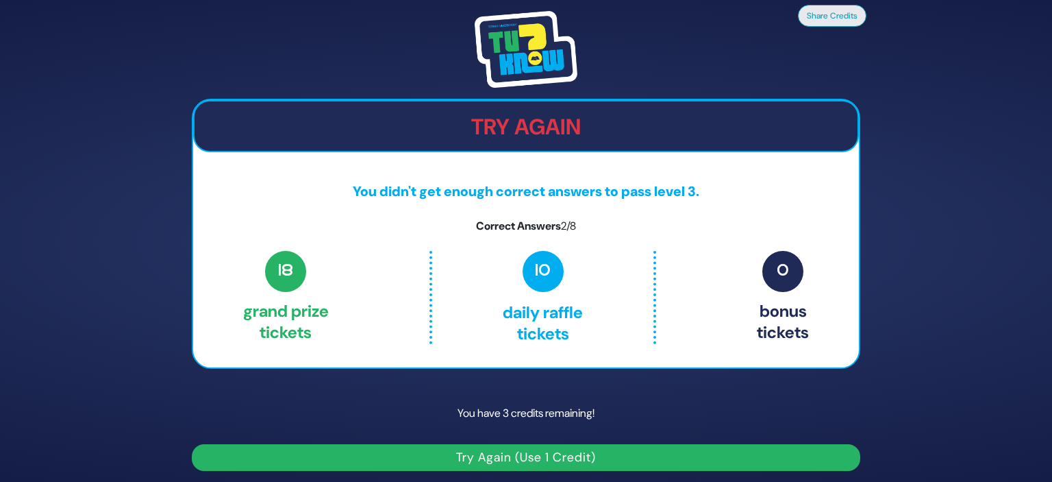
scroll to position [5, 0]
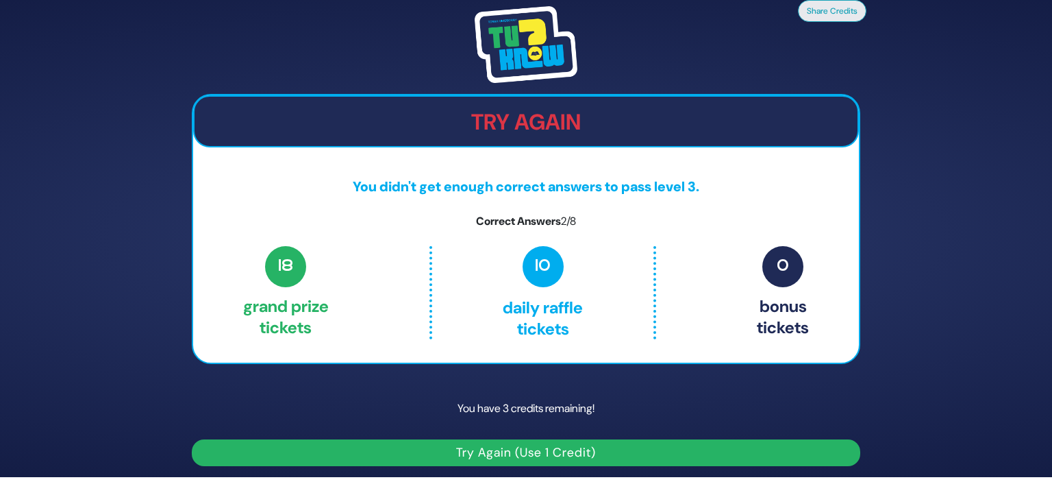
click at [580, 460] on button "Try Again (Use 1 Credit)" at bounding box center [526, 452] width 669 height 27
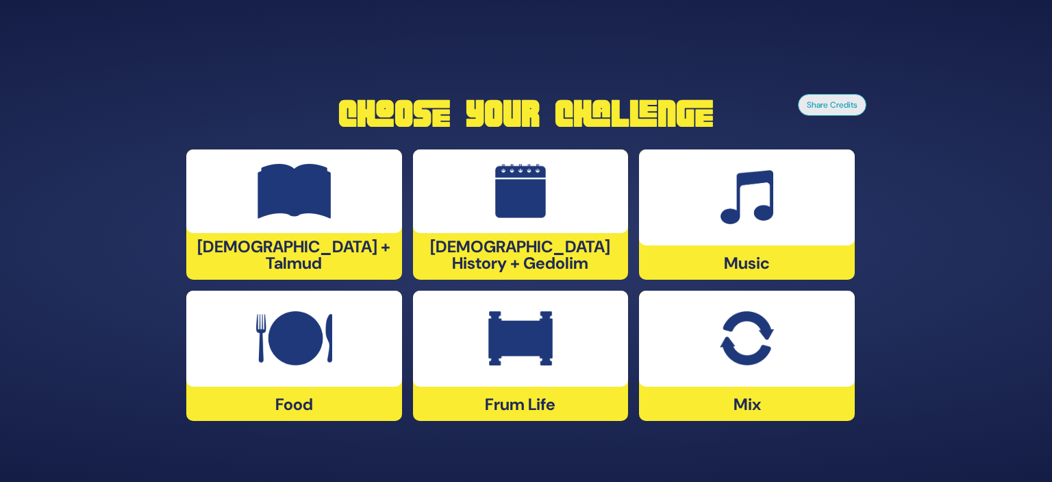
click at [265, 233] on div at bounding box center [294, 191] width 216 height 84
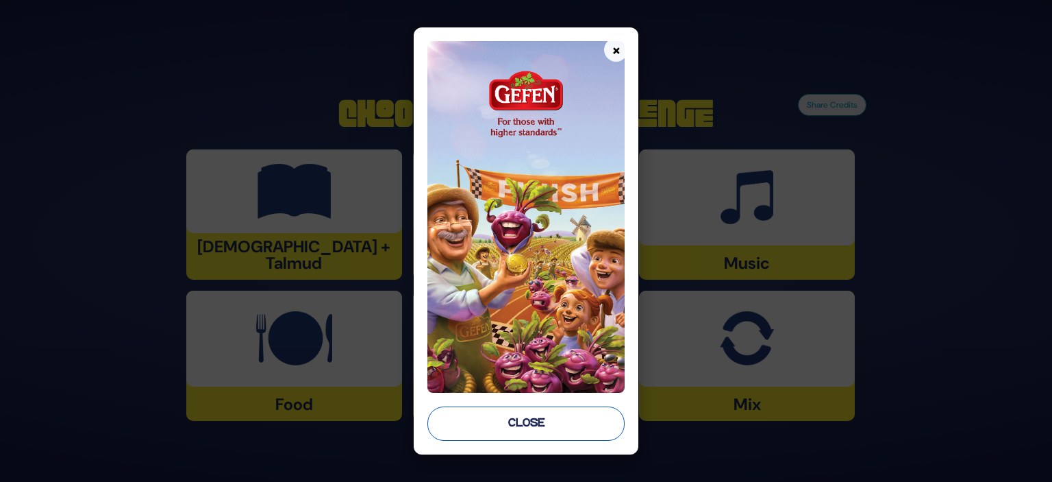
click at [507, 429] on button "Close" at bounding box center [526, 423] width 197 height 34
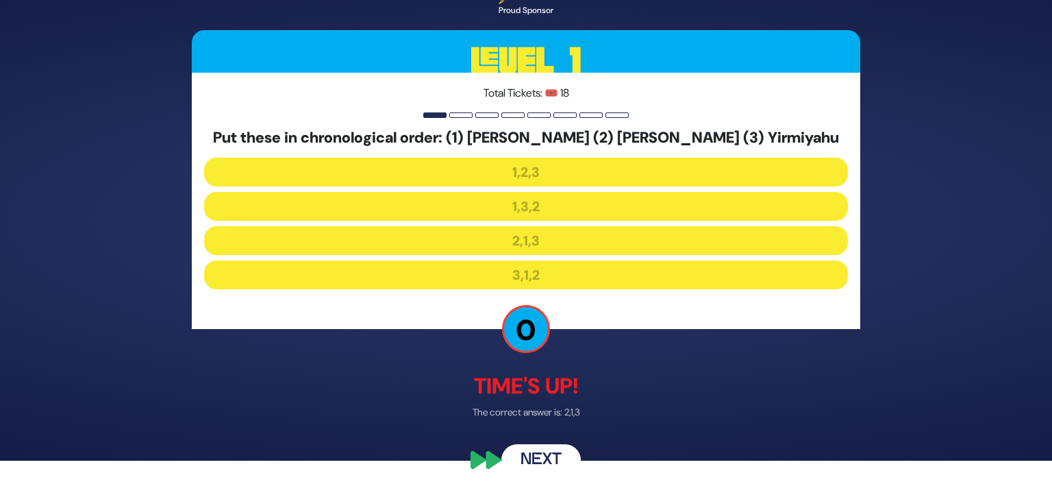
scroll to position [32, 0]
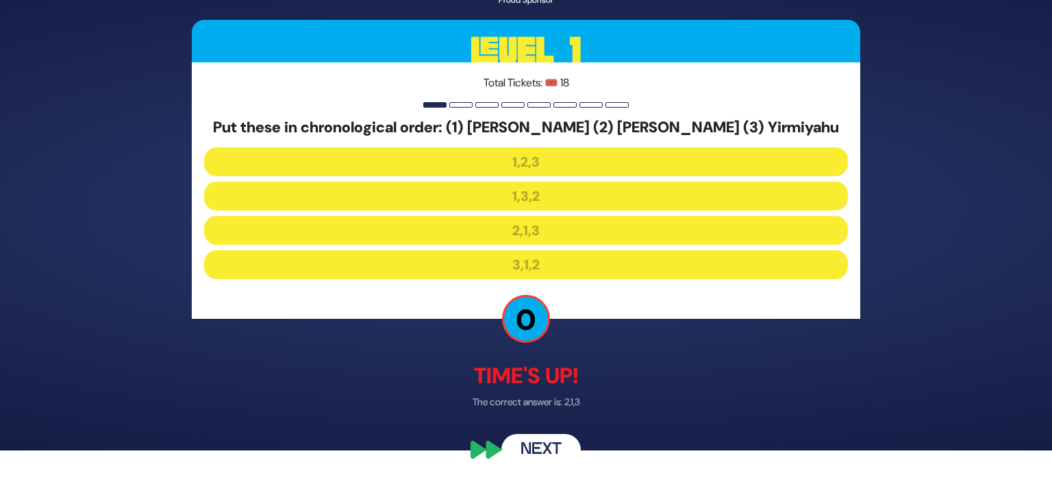
click at [556, 445] on button "Next" at bounding box center [541, 450] width 79 height 32
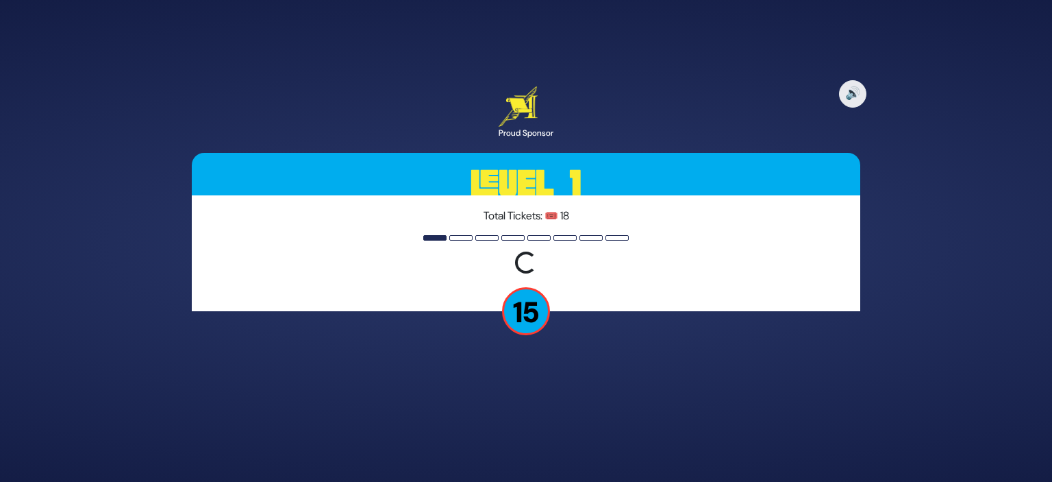
scroll to position [0, 0]
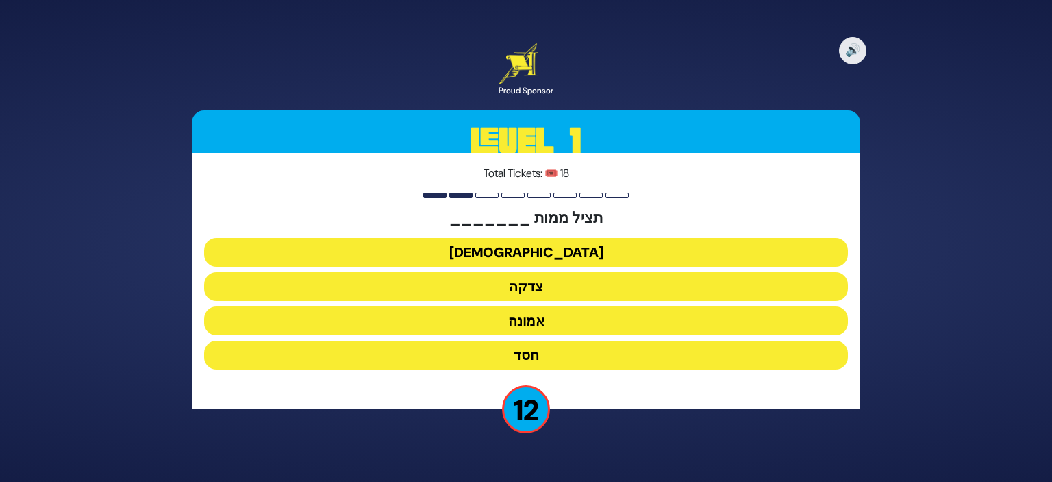
click at [595, 288] on button "צדקה" at bounding box center [526, 286] width 644 height 29
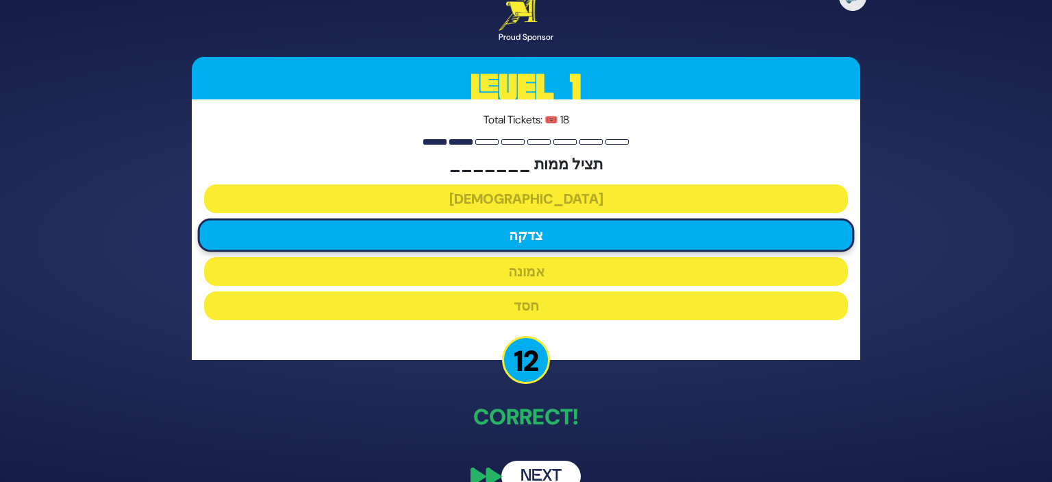
scroll to position [26, 0]
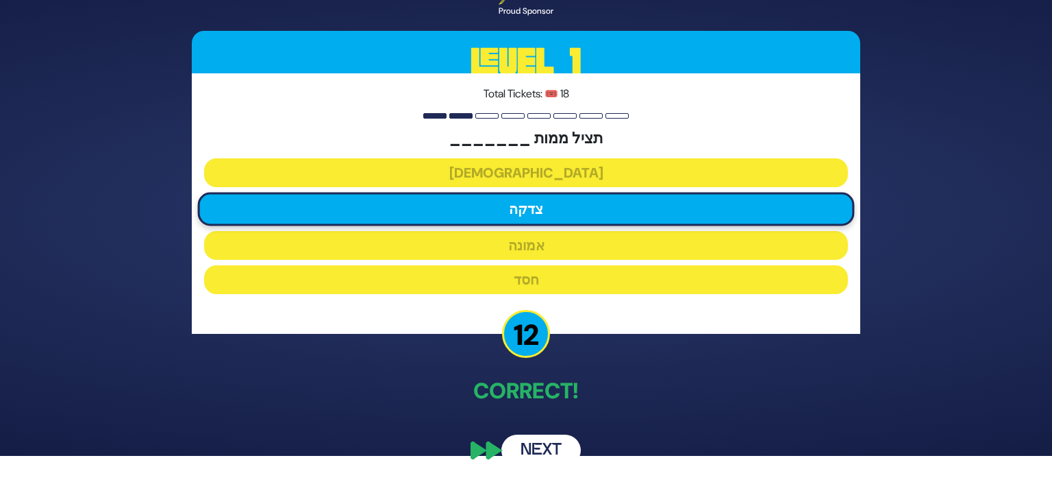
click at [548, 459] on button "Next" at bounding box center [541, 450] width 79 height 32
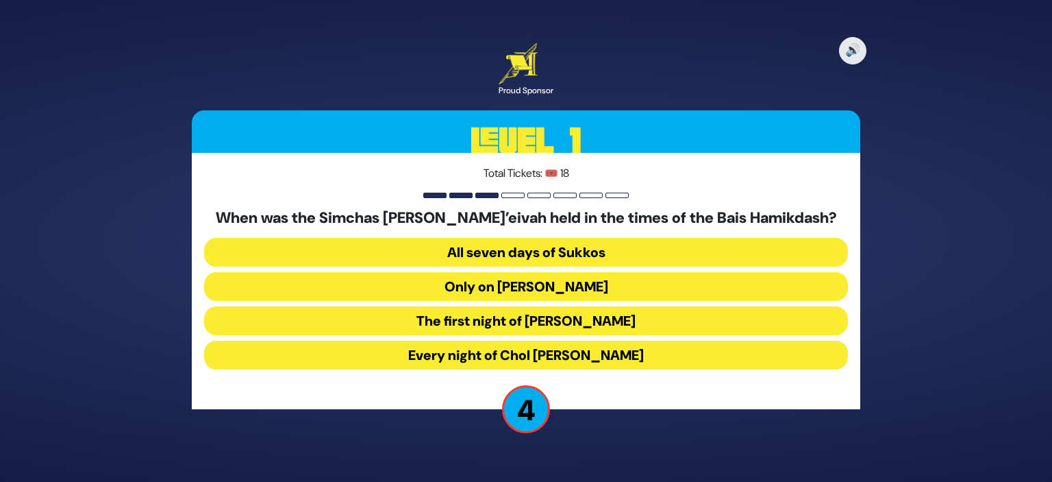
click at [687, 286] on button "Only on [PERSON_NAME]" at bounding box center [526, 286] width 644 height 29
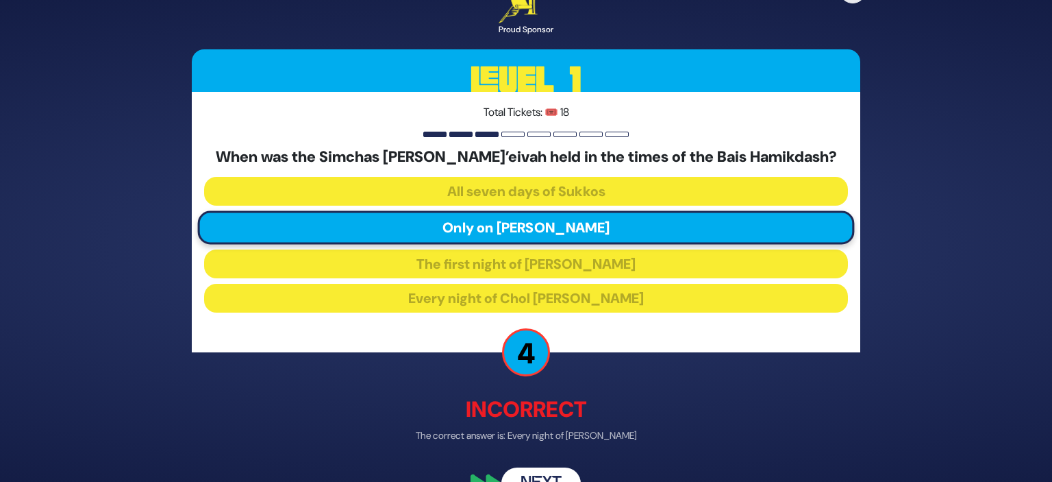
scroll to position [33, 0]
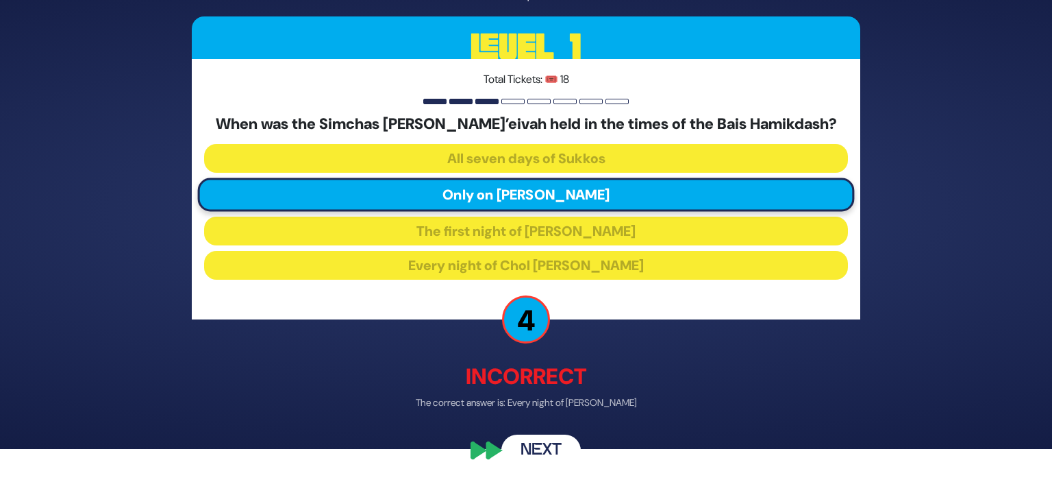
click at [548, 449] on button "Next" at bounding box center [541, 451] width 79 height 32
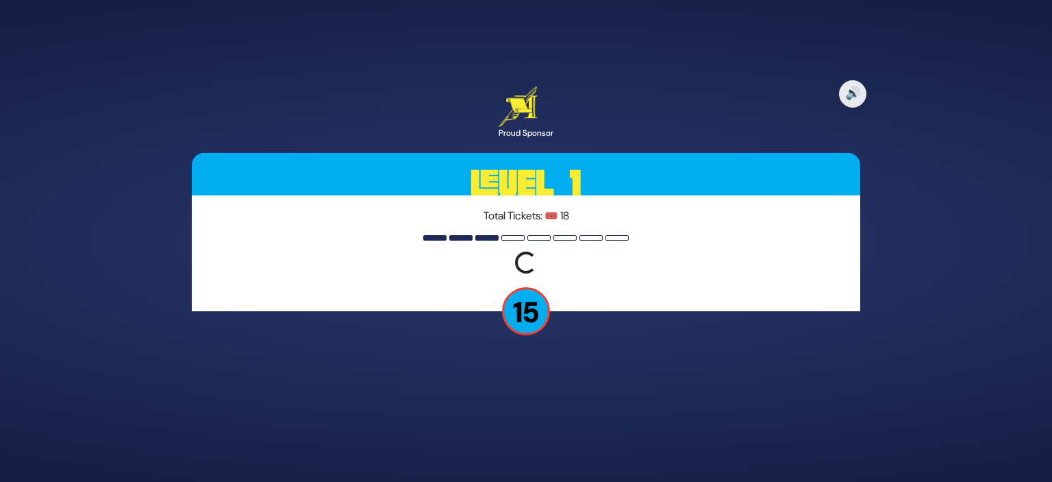
scroll to position [0, 0]
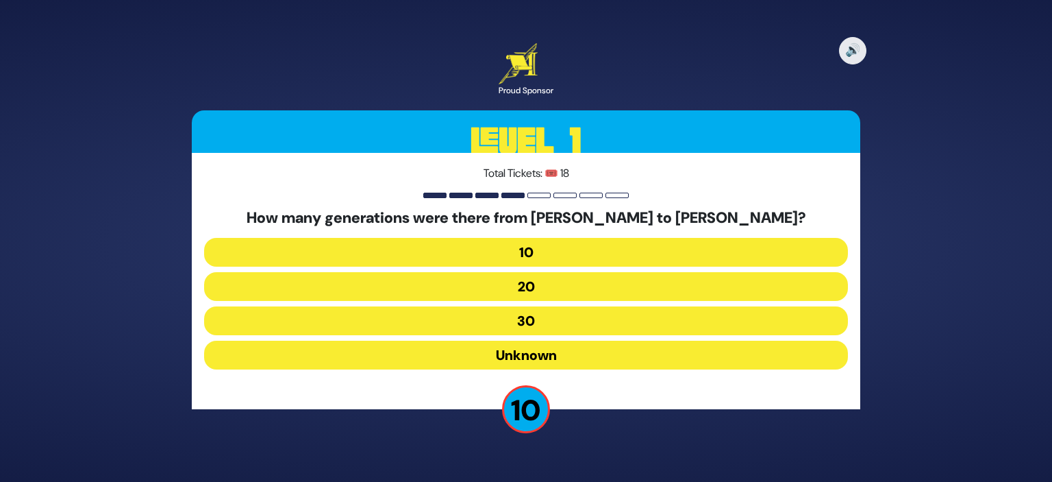
click at [605, 284] on button "20" at bounding box center [526, 286] width 644 height 29
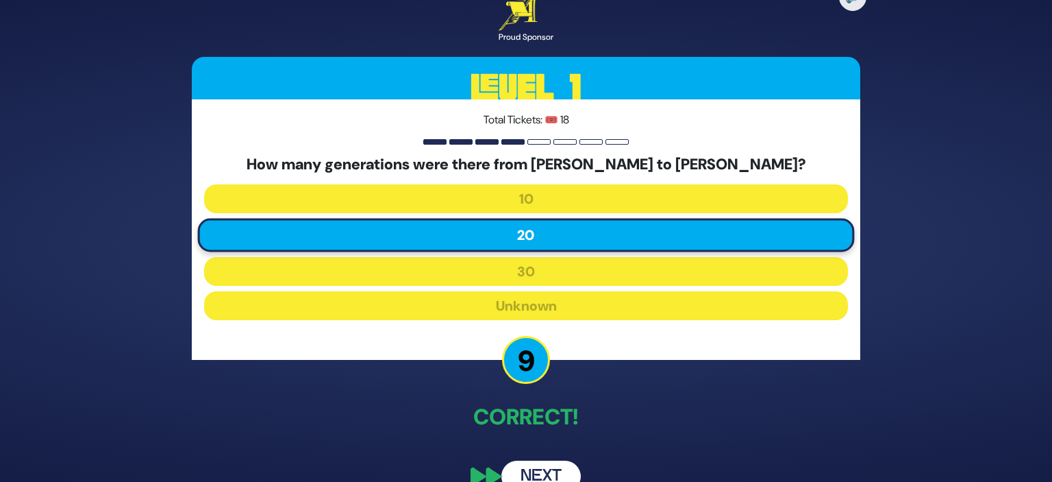
scroll to position [26, 0]
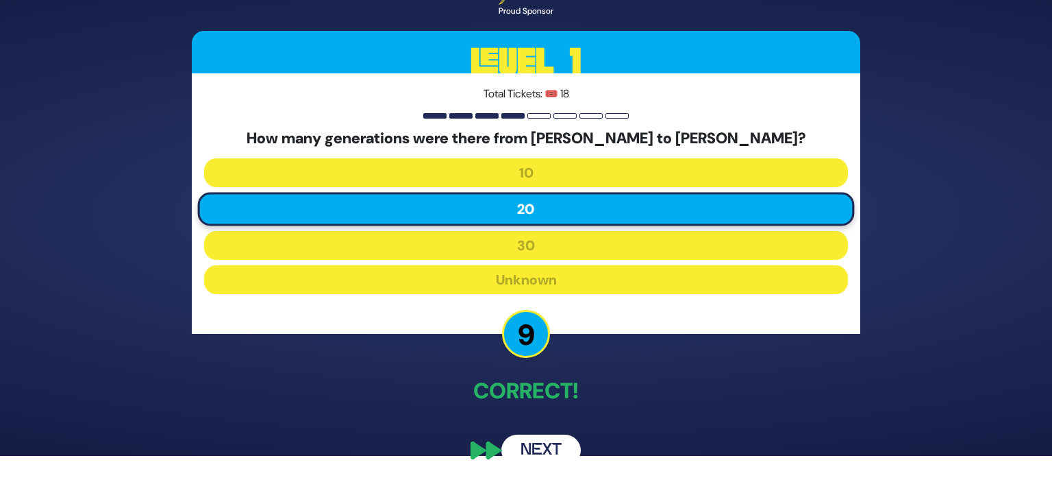
click at [545, 449] on button "Next" at bounding box center [541, 450] width 79 height 32
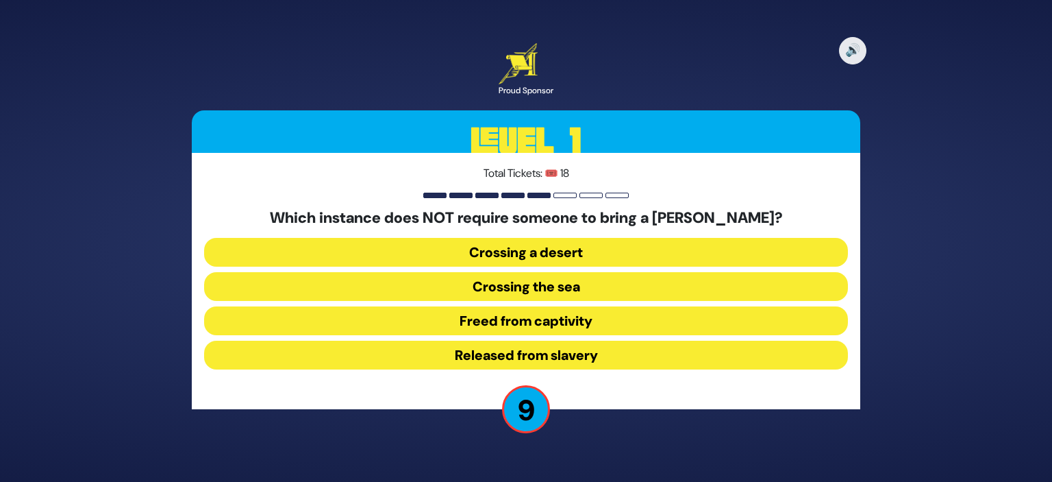
click at [580, 356] on button "Released from slavery" at bounding box center [526, 355] width 644 height 29
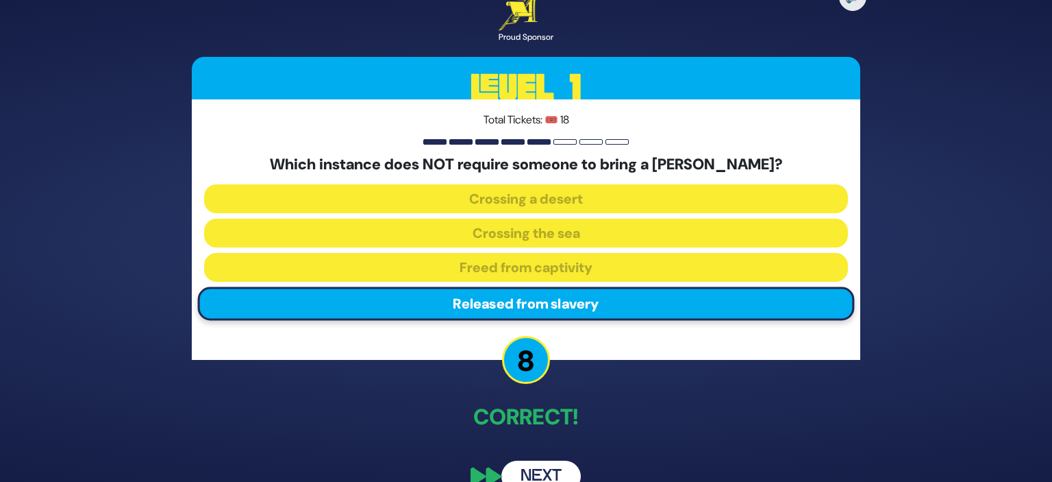
scroll to position [26, 0]
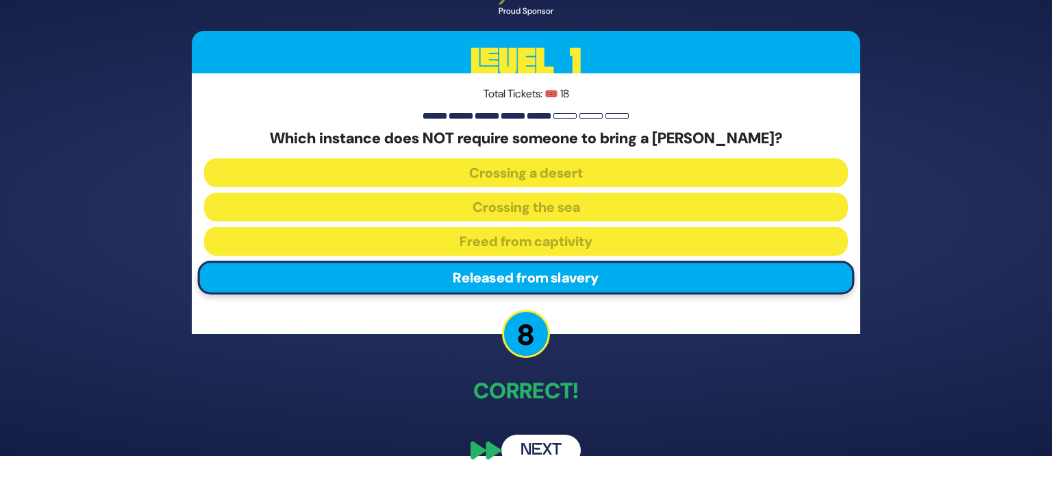
click at [555, 443] on button "Next" at bounding box center [541, 450] width 79 height 32
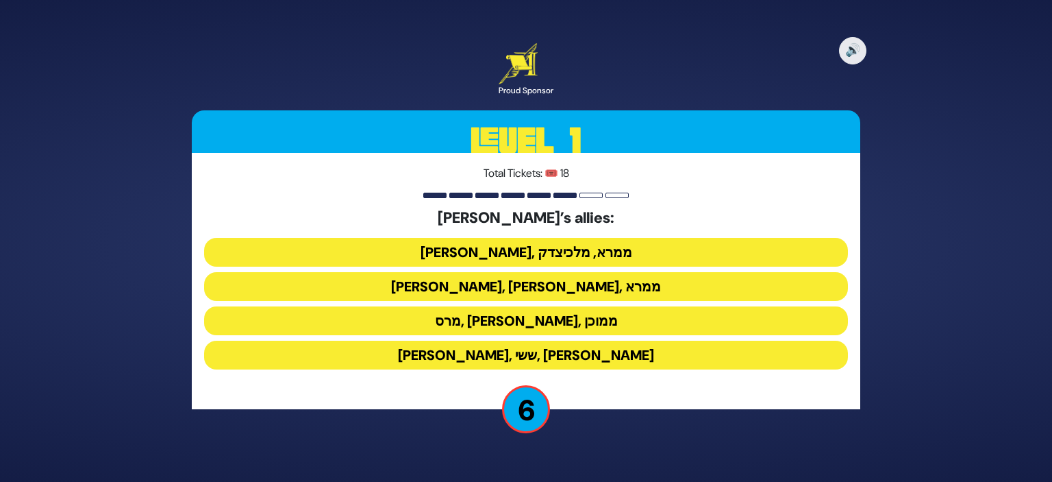
click at [582, 362] on button "[PERSON_NAME], ששי, [PERSON_NAME]" at bounding box center [526, 355] width 644 height 29
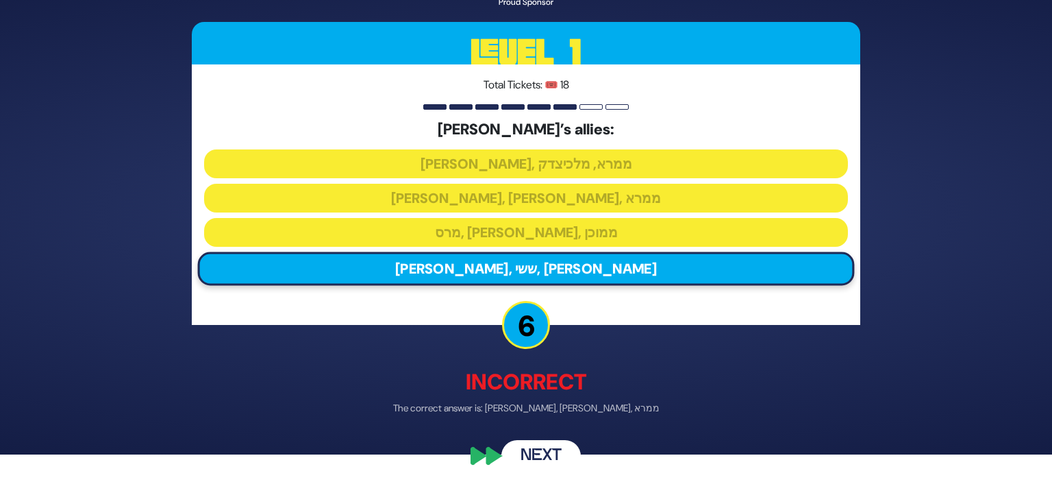
scroll to position [31, 0]
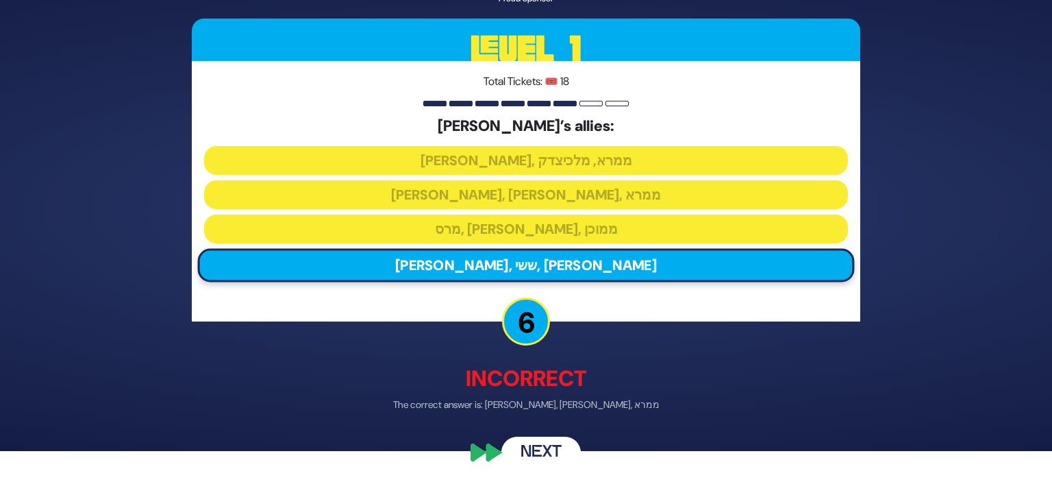
click at [556, 450] on button "Next" at bounding box center [541, 453] width 79 height 32
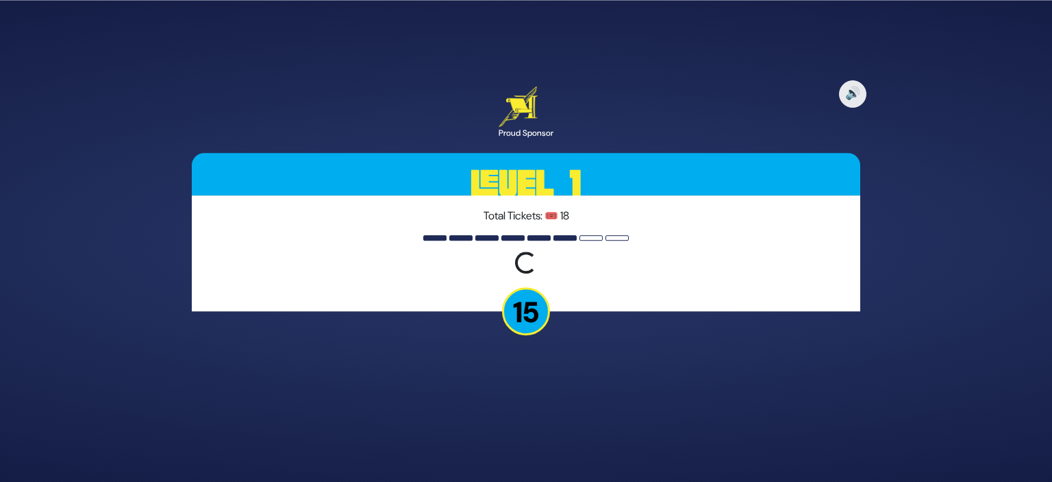
scroll to position [0, 0]
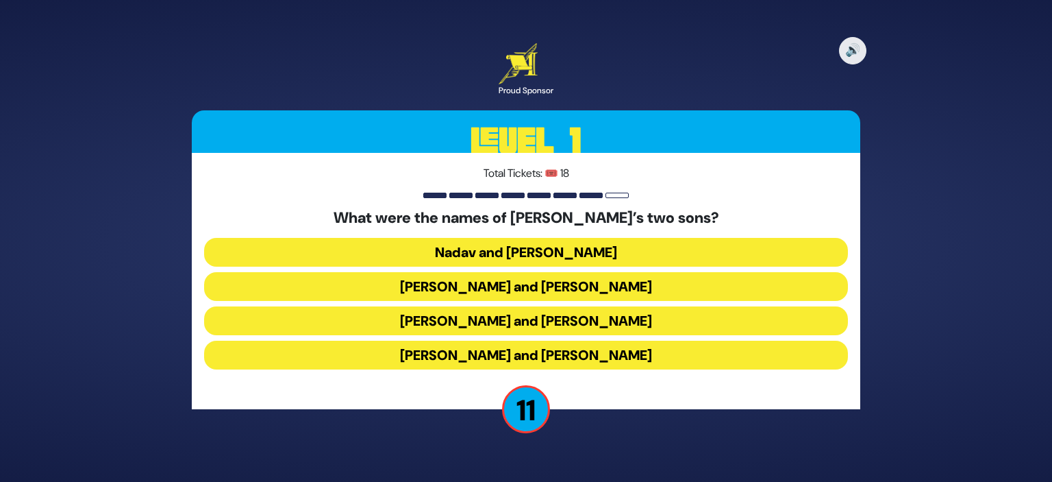
click at [607, 354] on button "[PERSON_NAME] and [PERSON_NAME]" at bounding box center [526, 355] width 644 height 29
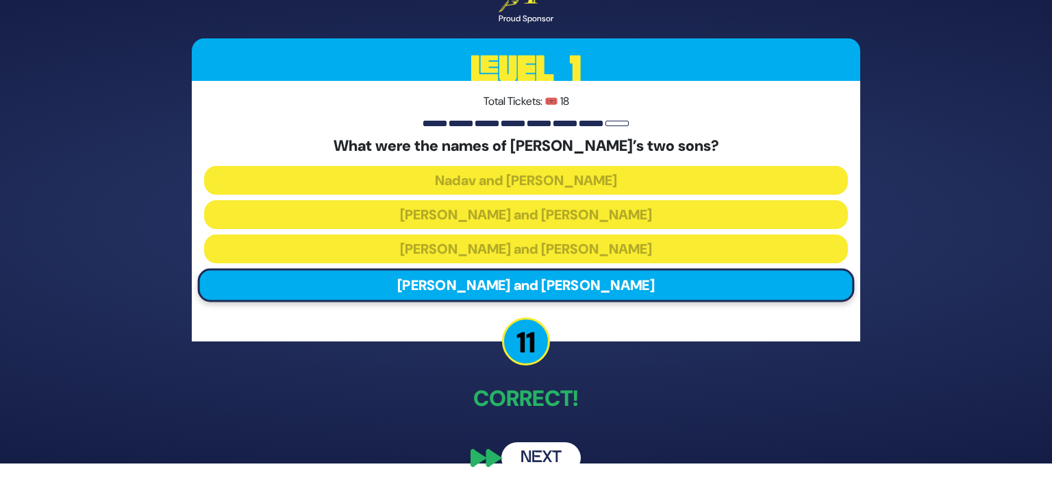
scroll to position [19, 0]
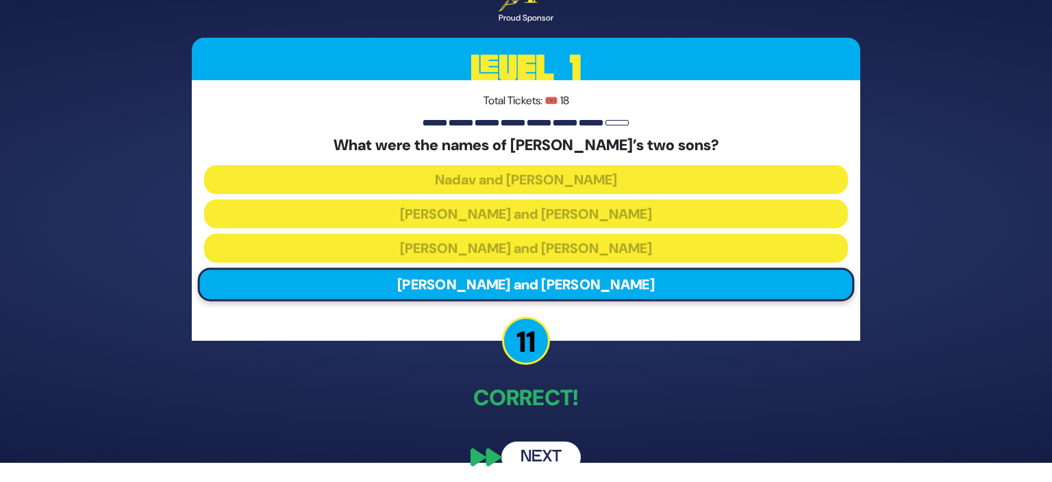
click at [552, 449] on button "Next" at bounding box center [541, 457] width 79 height 32
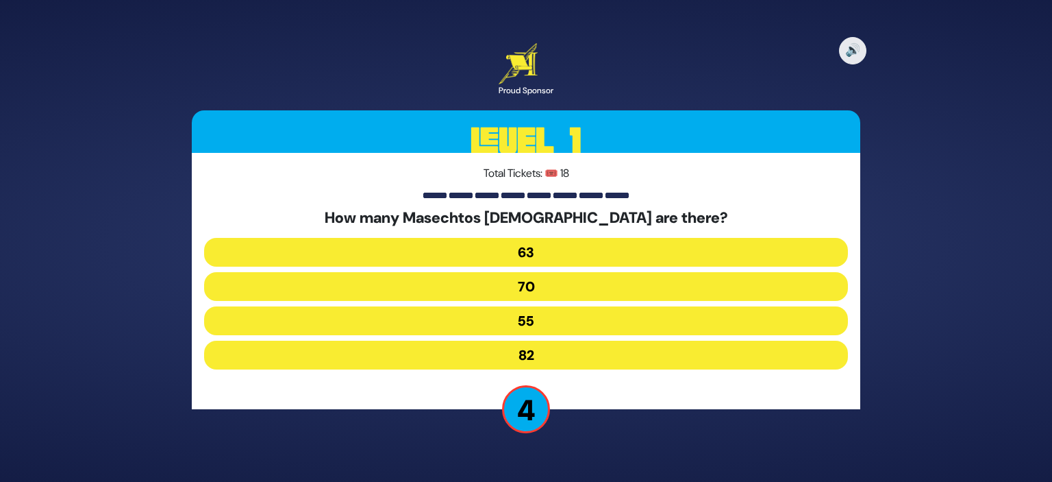
click at [621, 249] on button "63" at bounding box center [526, 252] width 644 height 29
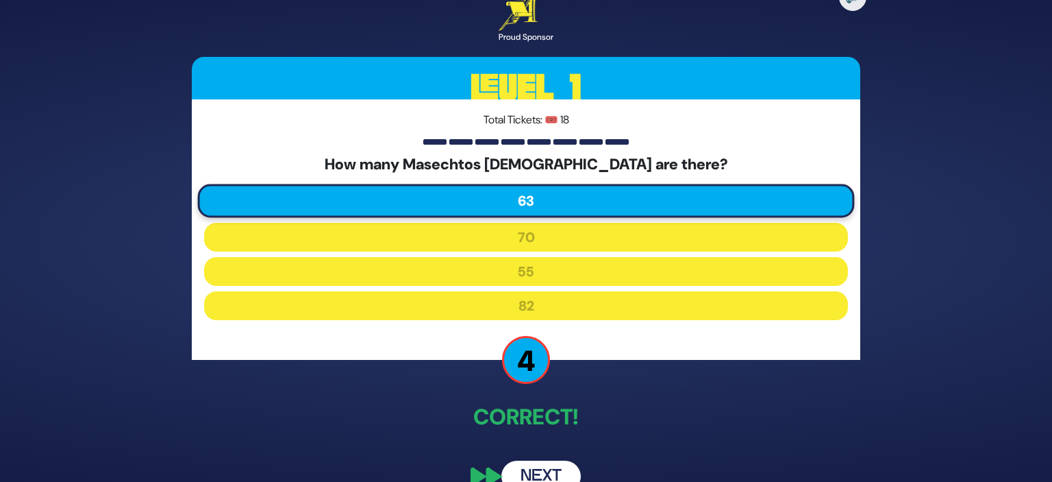
click at [544, 464] on button "Next" at bounding box center [541, 476] width 79 height 32
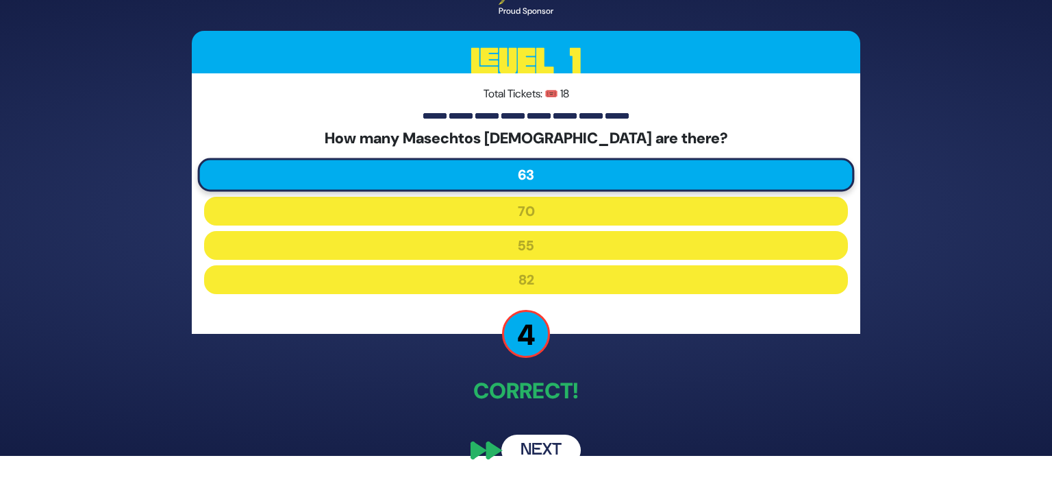
click at [532, 456] on button "Next" at bounding box center [541, 450] width 79 height 32
click at [547, 447] on button "Next" at bounding box center [541, 450] width 79 height 32
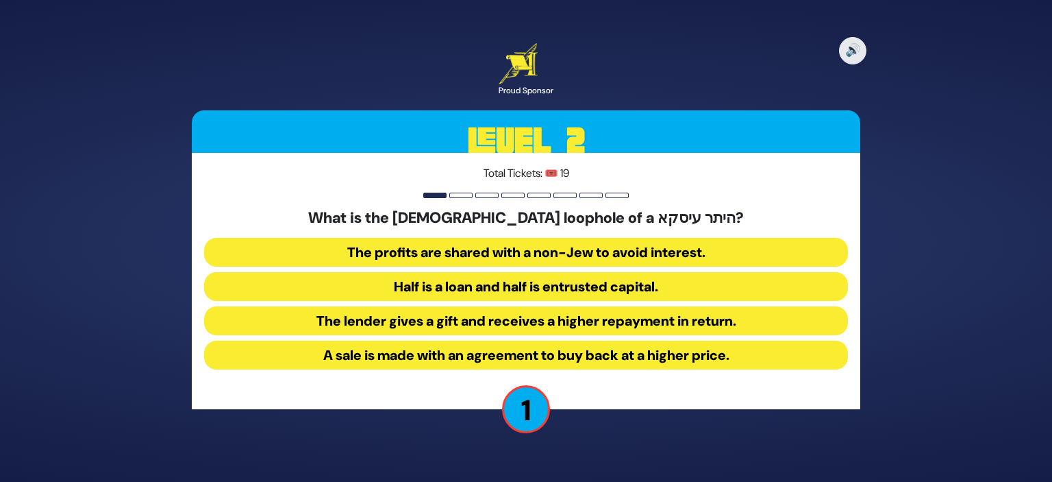
click at [724, 325] on button "The lender gives a gift and receives a higher repayment in return." at bounding box center [526, 320] width 644 height 29
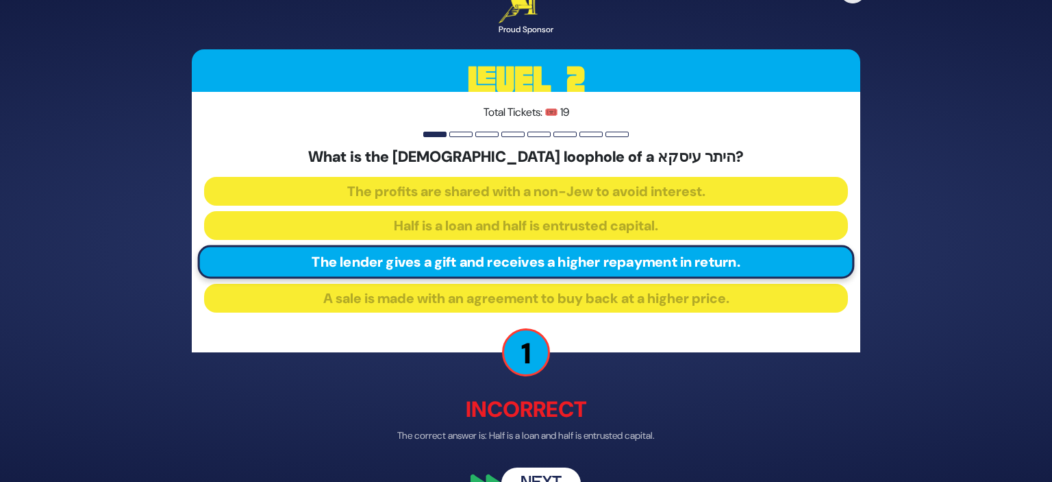
scroll to position [33, 0]
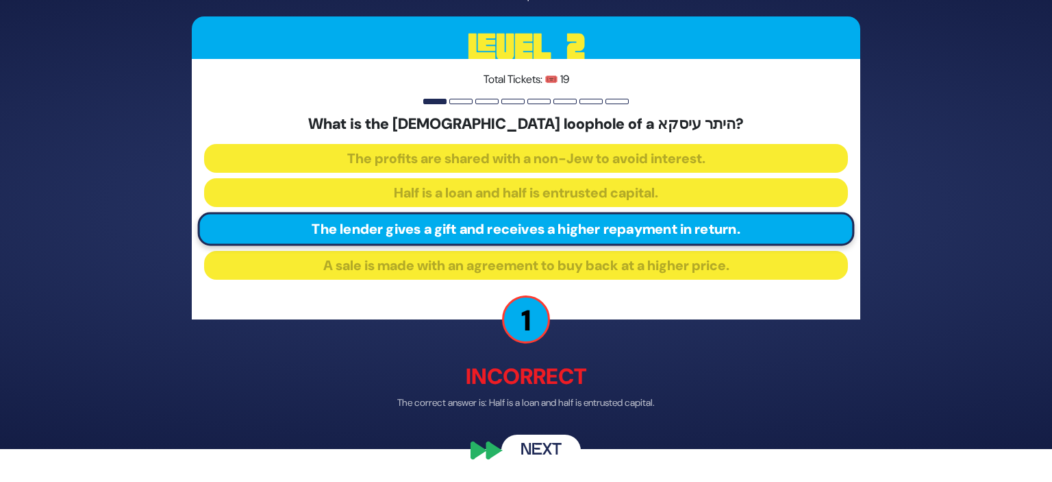
click at [555, 452] on button "Next" at bounding box center [541, 451] width 79 height 32
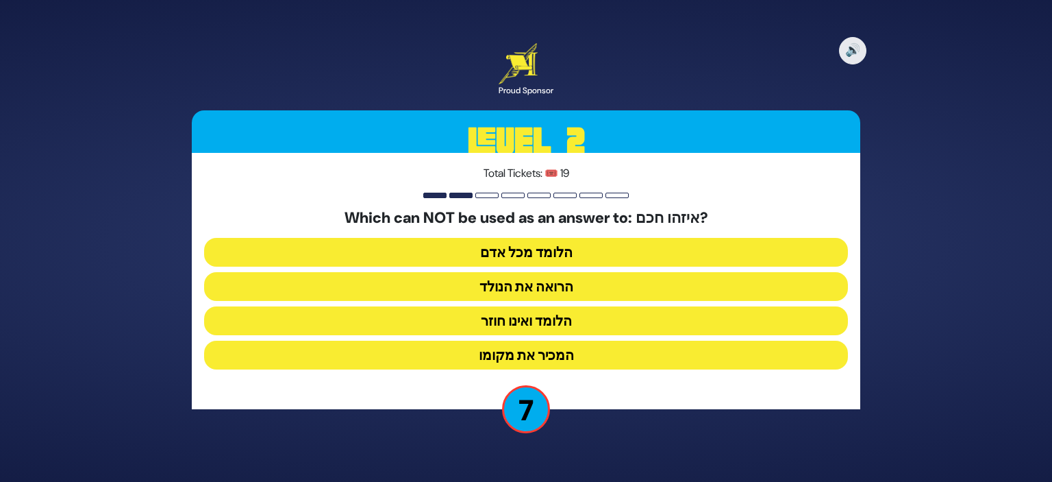
click at [578, 328] on button "הלומד ואינו חוזר" at bounding box center [526, 320] width 644 height 29
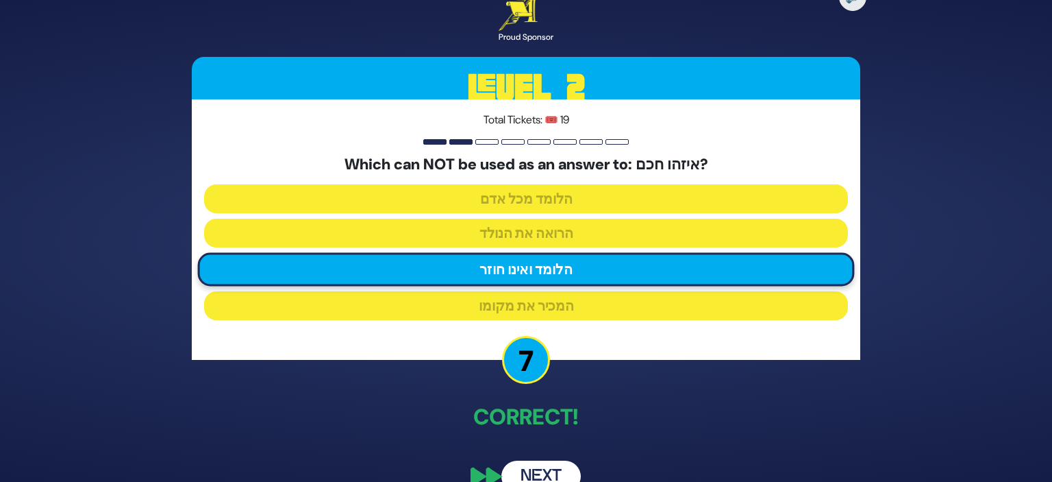
scroll to position [26, 0]
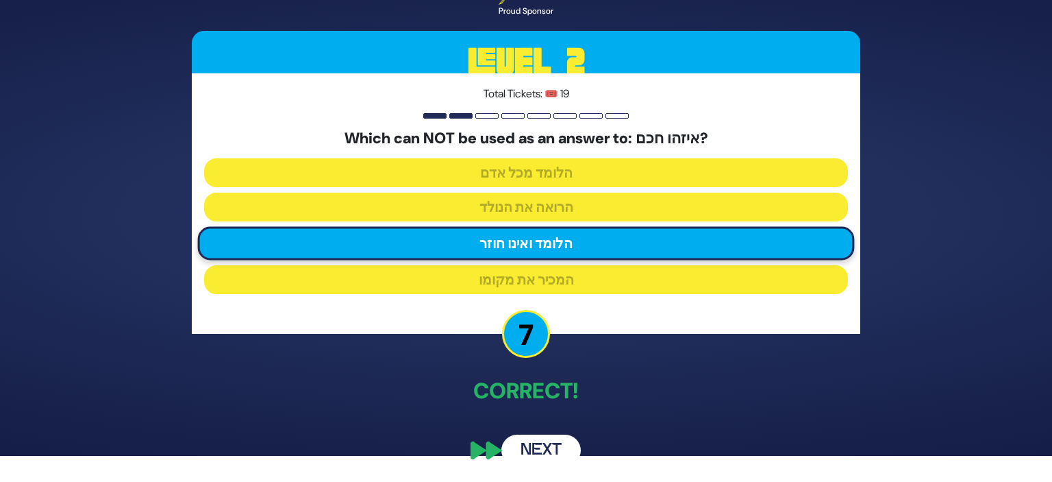
click at [556, 443] on button "Next" at bounding box center [541, 450] width 79 height 32
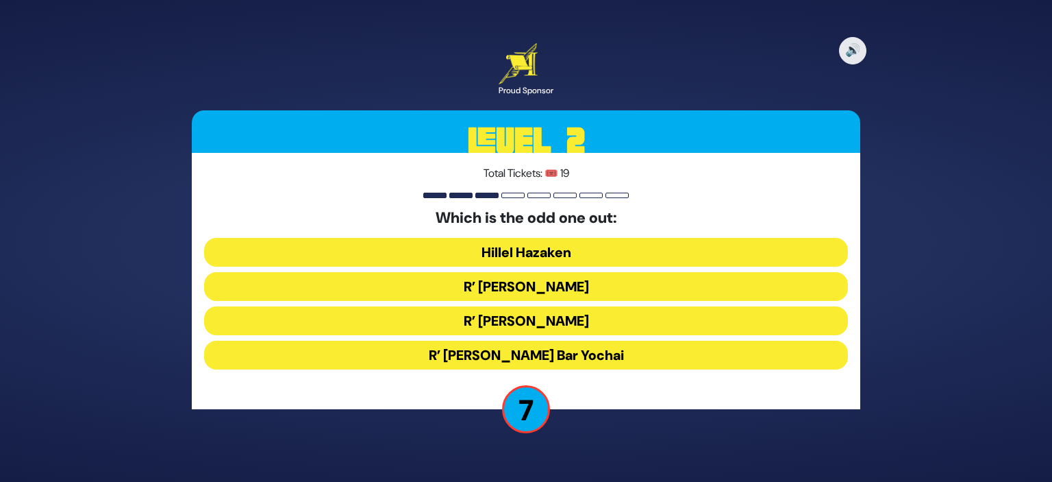
click at [580, 320] on button "R’ [PERSON_NAME]" at bounding box center [526, 320] width 644 height 29
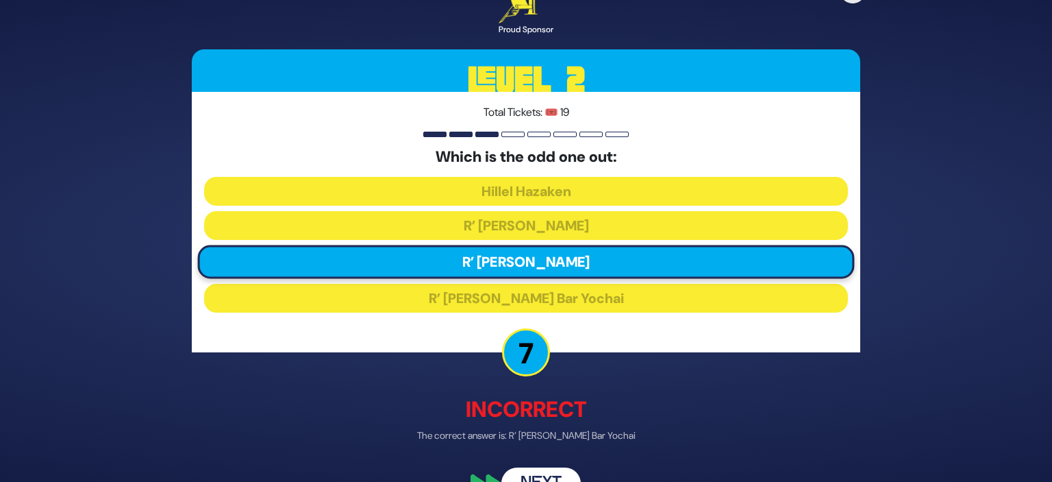
scroll to position [33, 0]
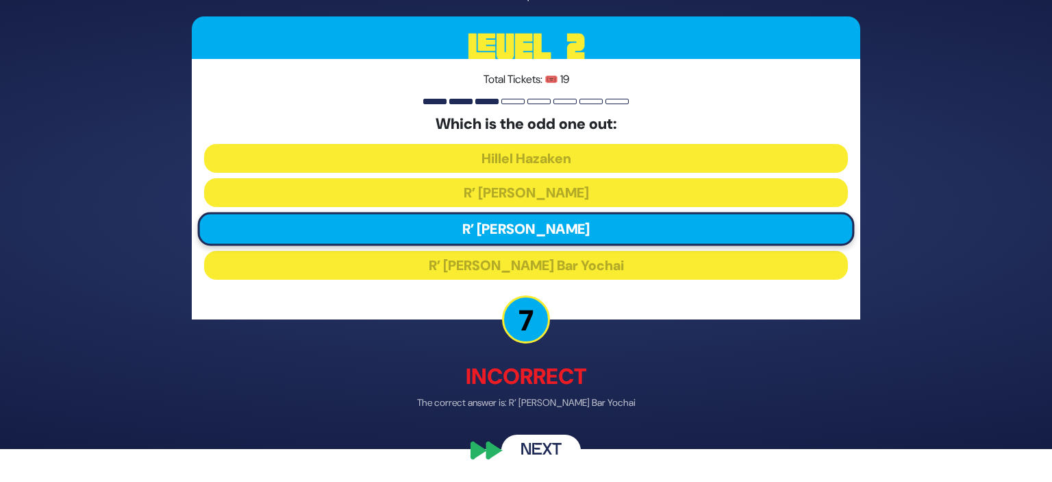
click at [551, 448] on button "Next" at bounding box center [541, 451] width 79 height 32
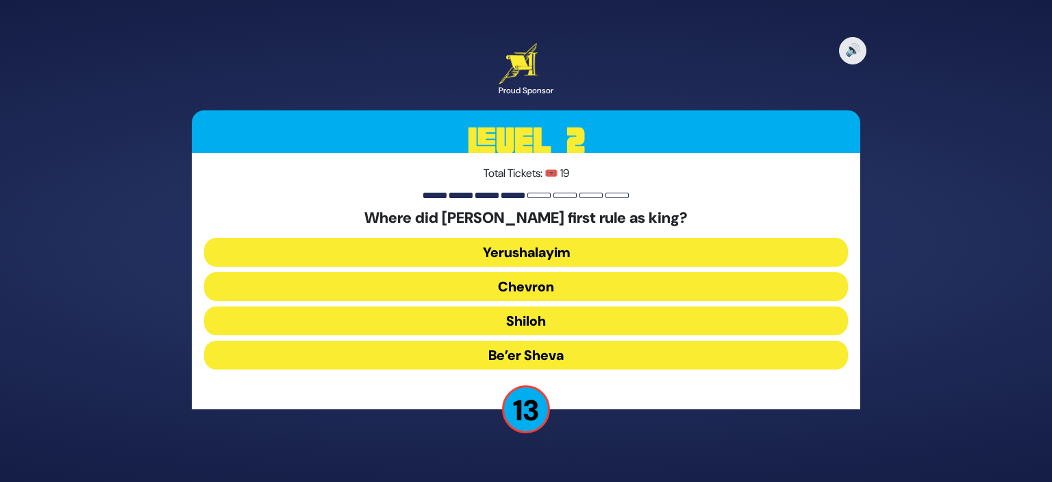
click at [622, 288] on button "Chevron" at bounding box center [526, 286] width 644 height 29
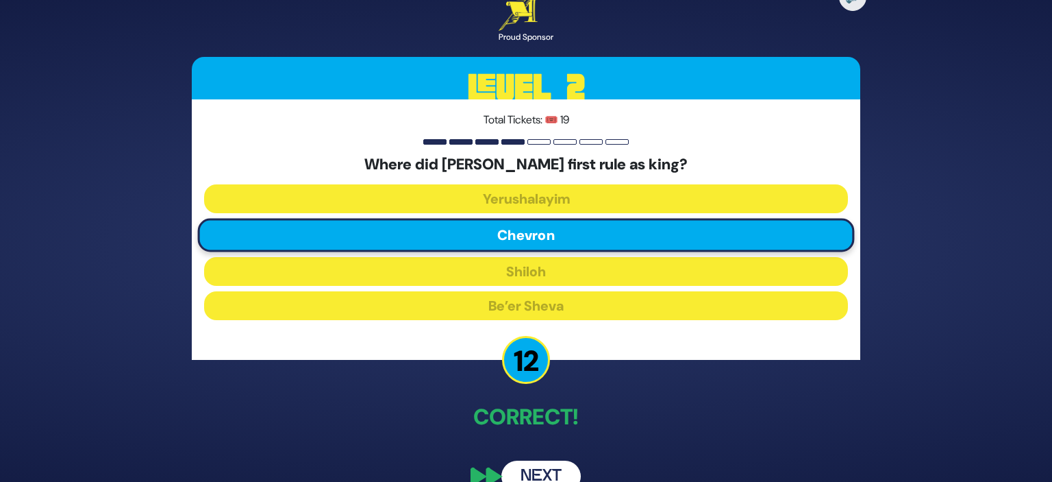
click at [638, 426] on p "Correct!" at bounding box center [526, 416] width 669 height 33
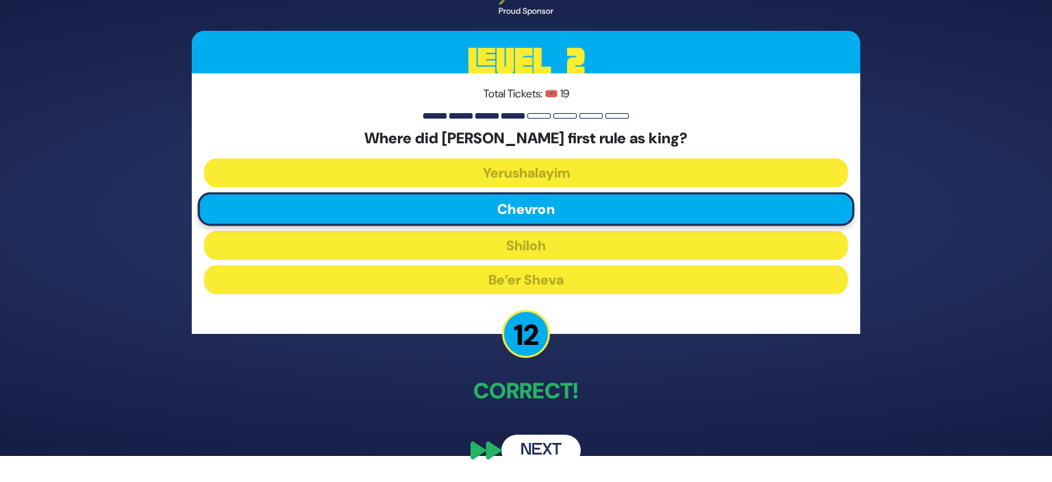
click at [556, 450] on button "Next" at bounding box center [541, 450] width 79 height 32
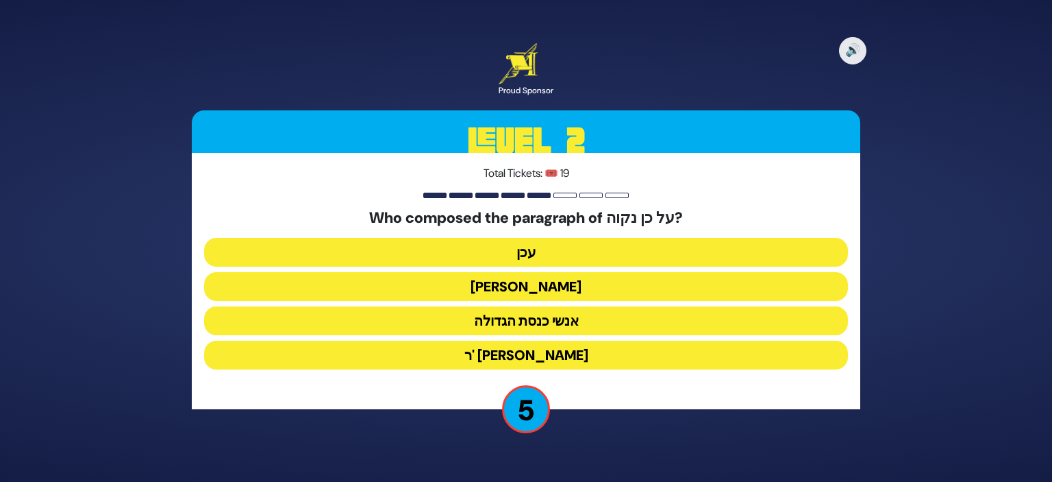
click at [581, 243] on button "עכן" at bounding box center [526, 252] width 644 height 29
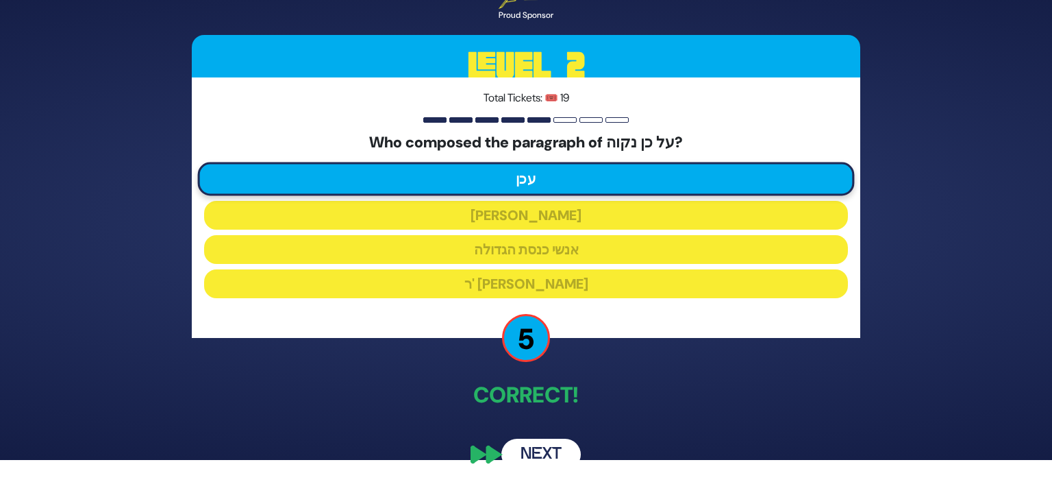
scroll to position [26, 0]
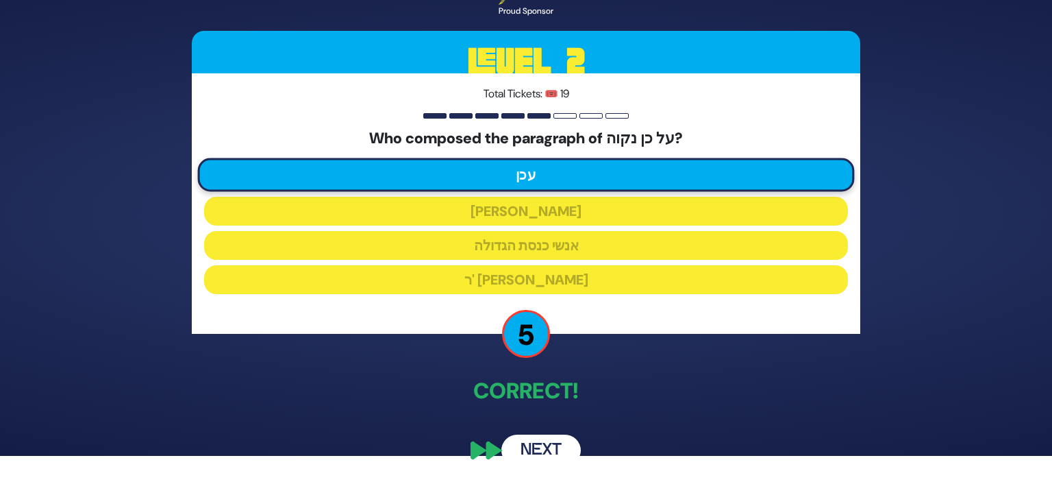
click at [610, 388] on p "Correct!" at bounding box center [526, 390] width 669 height 33
click at [537, 456] on button "Next" at bounding box center [541, 450] width 79 height 32
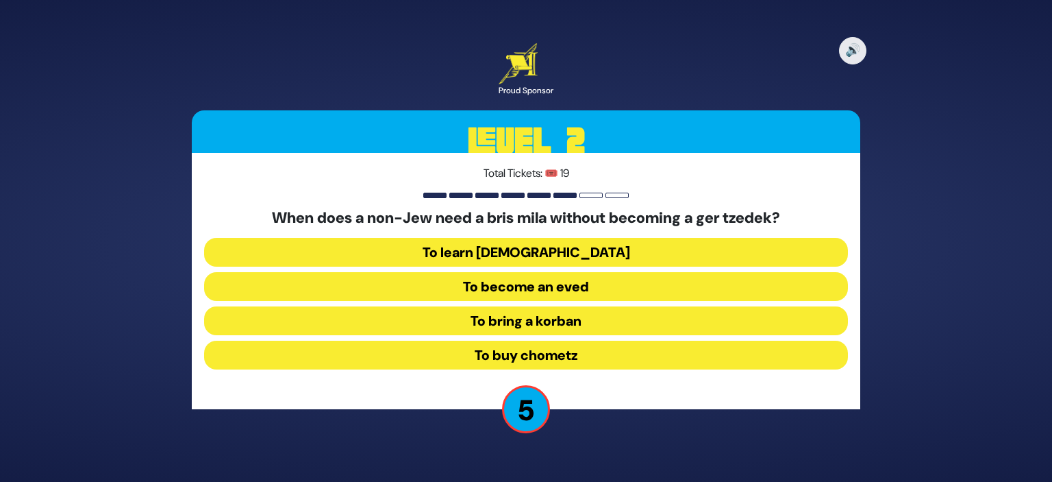
click at [582, 315] on button "To bring a korban" at bounding box center [526, 320] width 644 height 29
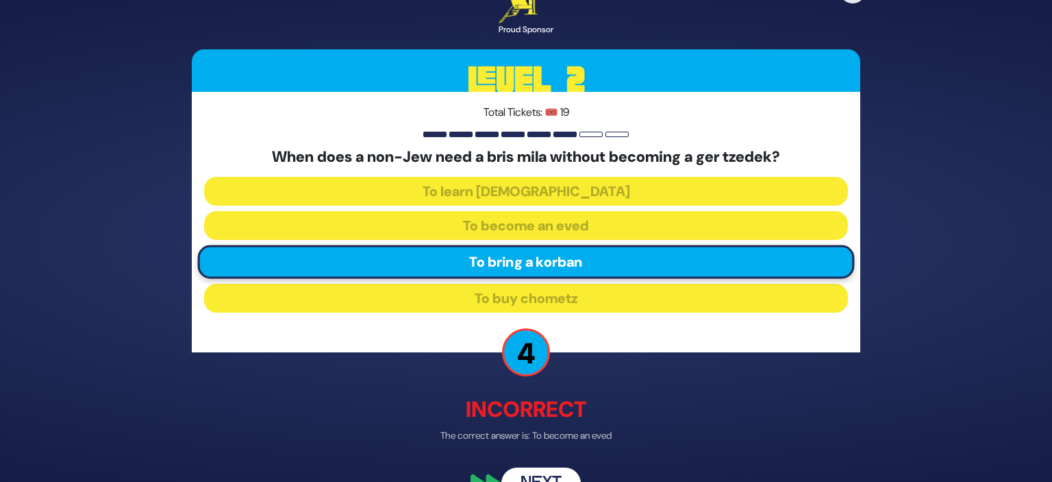
scroll to position [33, 0]
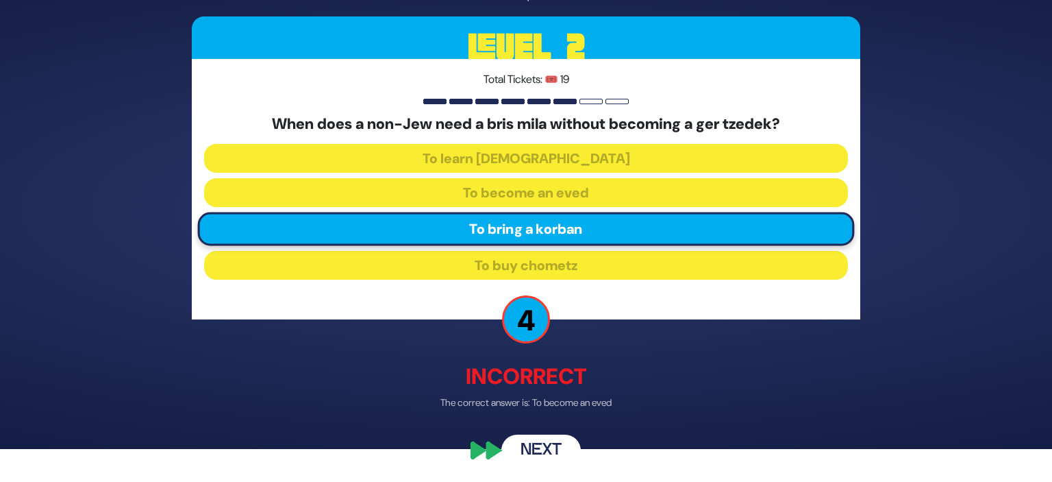
click at [551, 449] on button "Next" at bounding box center [541, 451] width 79 height 32
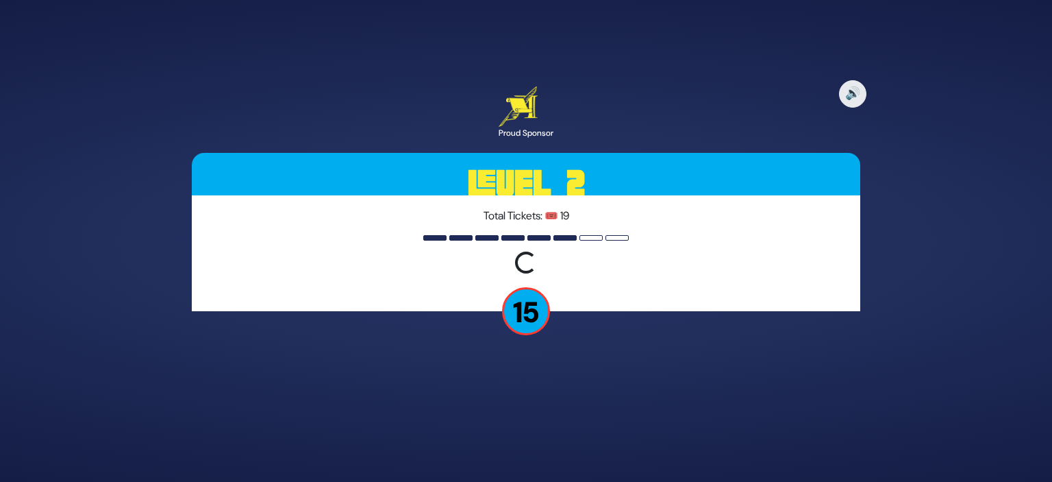
scroll to position [0, 0]
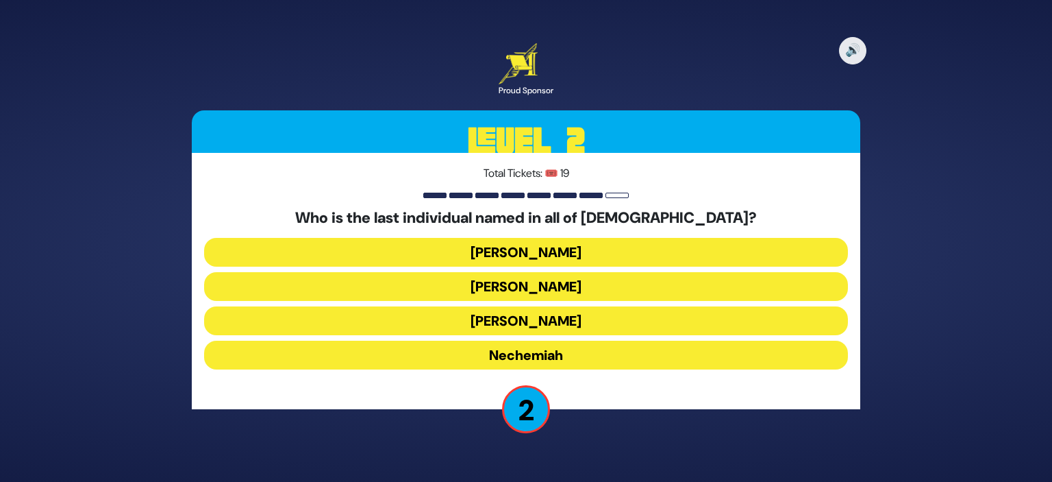
click at [574, 354] on button "Nechemiah" at bounding box center [526, 355] width 644 height 29
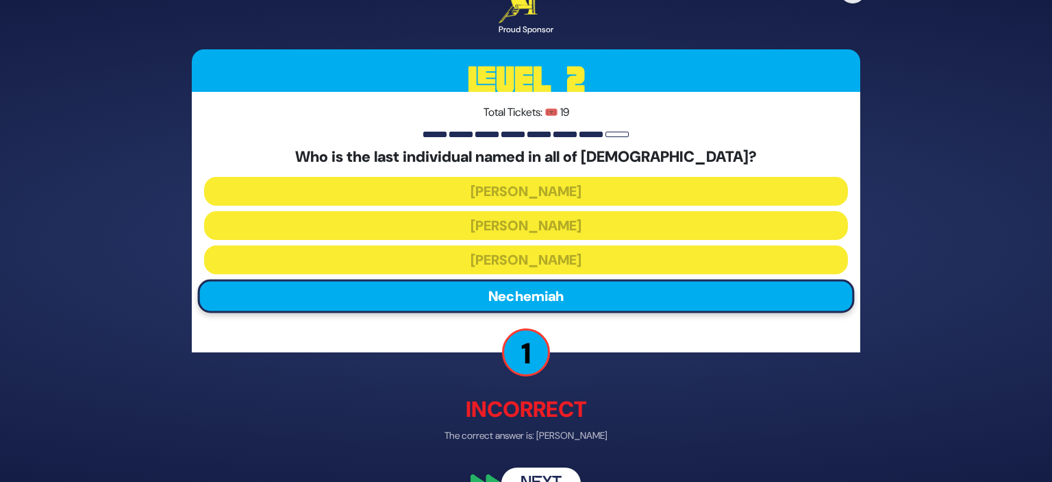
scroll to position [23, 0]
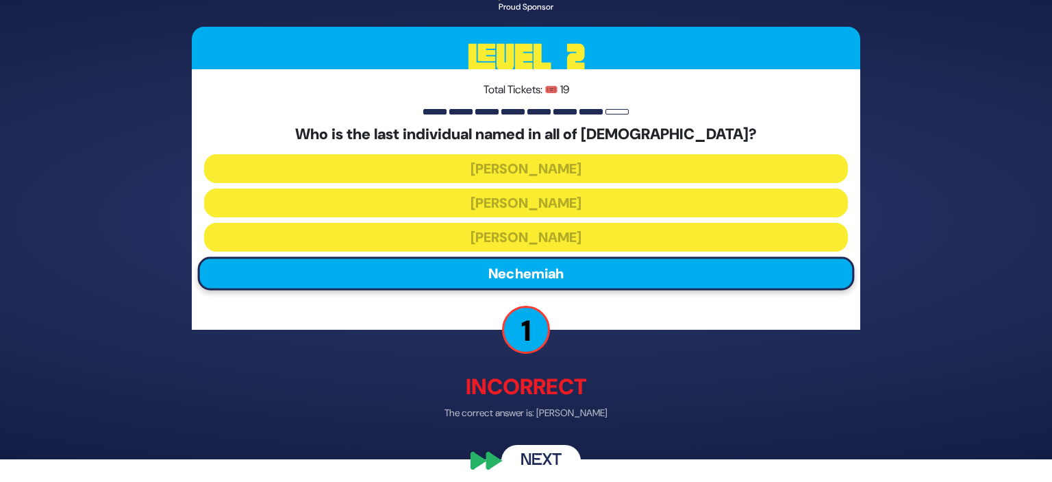
click at [546, 454] on button "Next" at bounding box center [541, 461] width 79 height 32
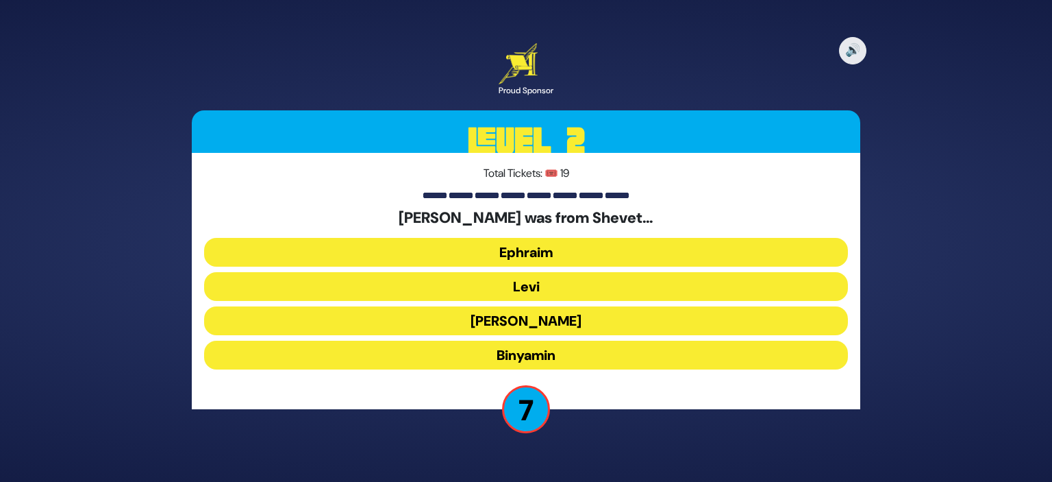
click at [647, 245] on button "Ephraim" at bounding box center [526, 252] width 644 height 29
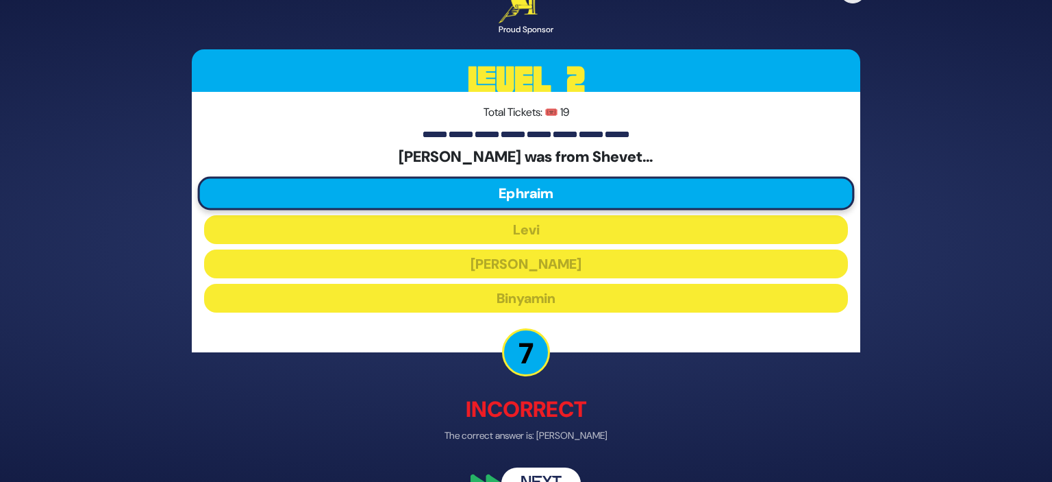
scroll to position [33, 0]
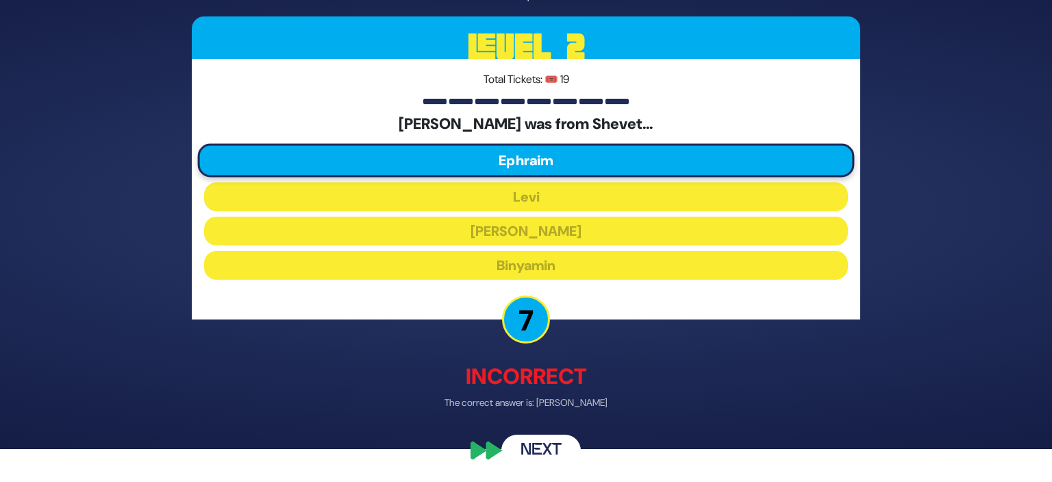
click at [516, 454] on button "Next" at bounding box center [541, 451] width 79 height 32
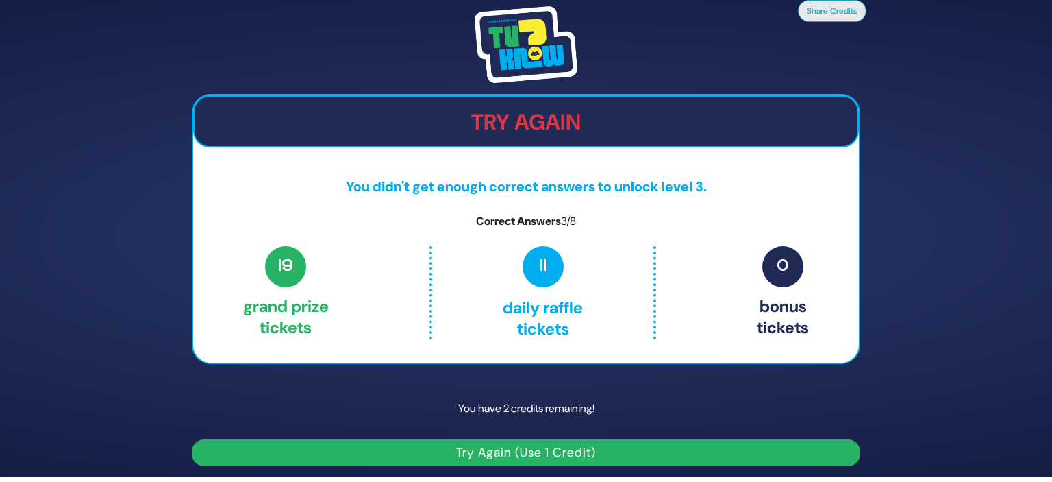
scroll to position [0, 0]
